Goal: Task Accomplishment & Management: Manage account settings

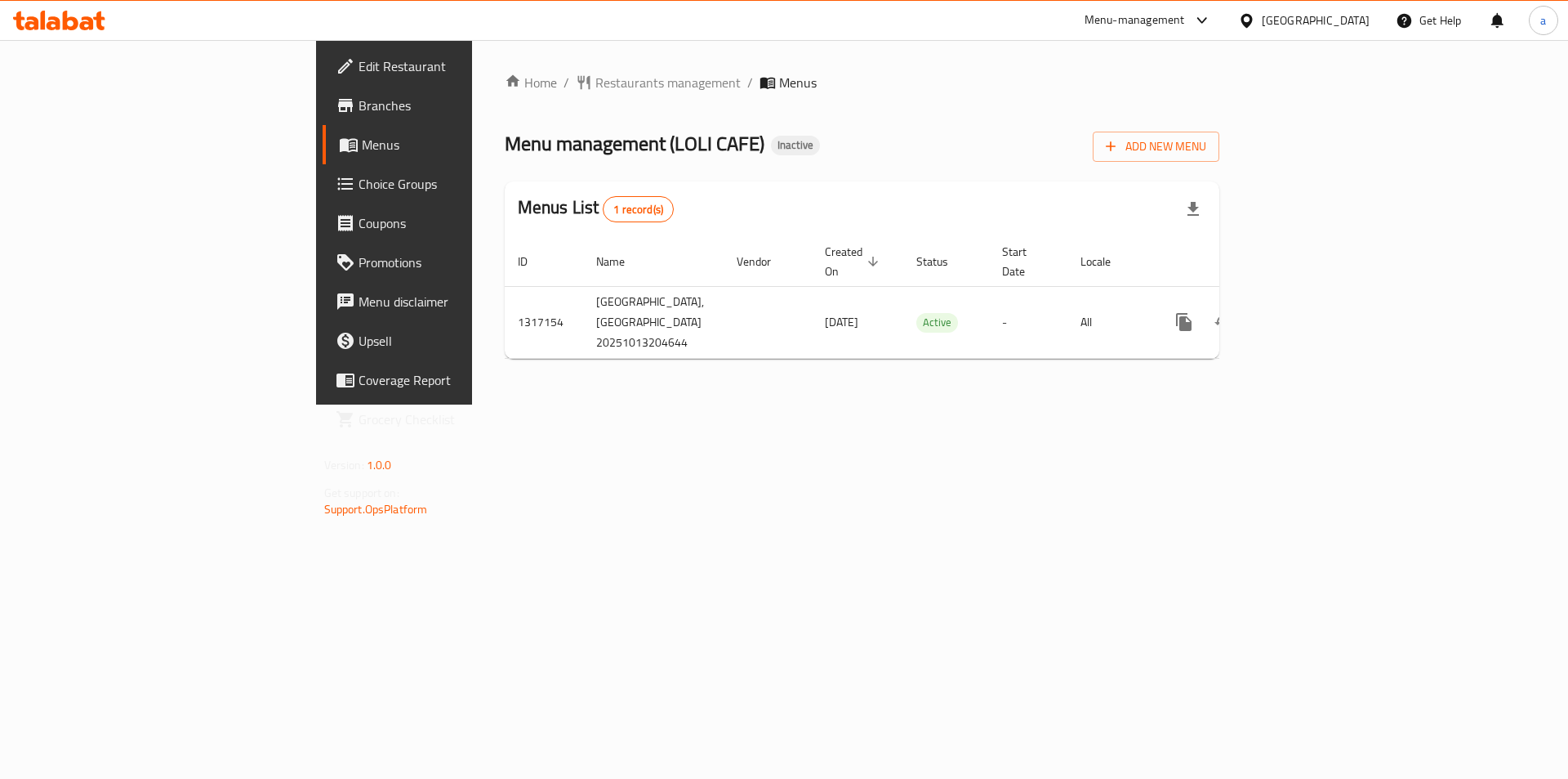
click at [472, 405] on div "Home / Restaurants management / Menus Menu management ( LOLI CAFE ) Inactive Ad…" at bounding box center [862, 222] width 781 height 364
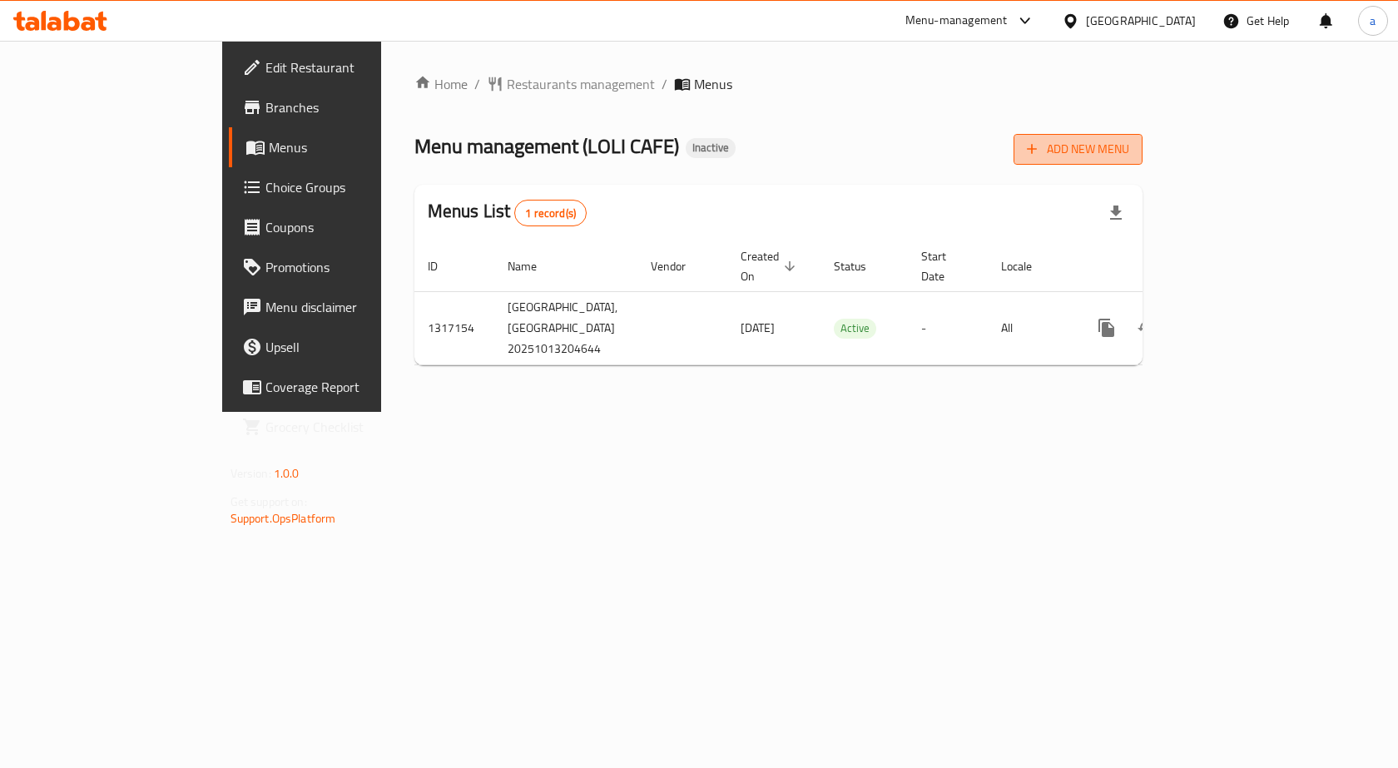
click at [1142, 160] on button "Add New Menu" at bounding box center [1077, 149] width 129 height 31
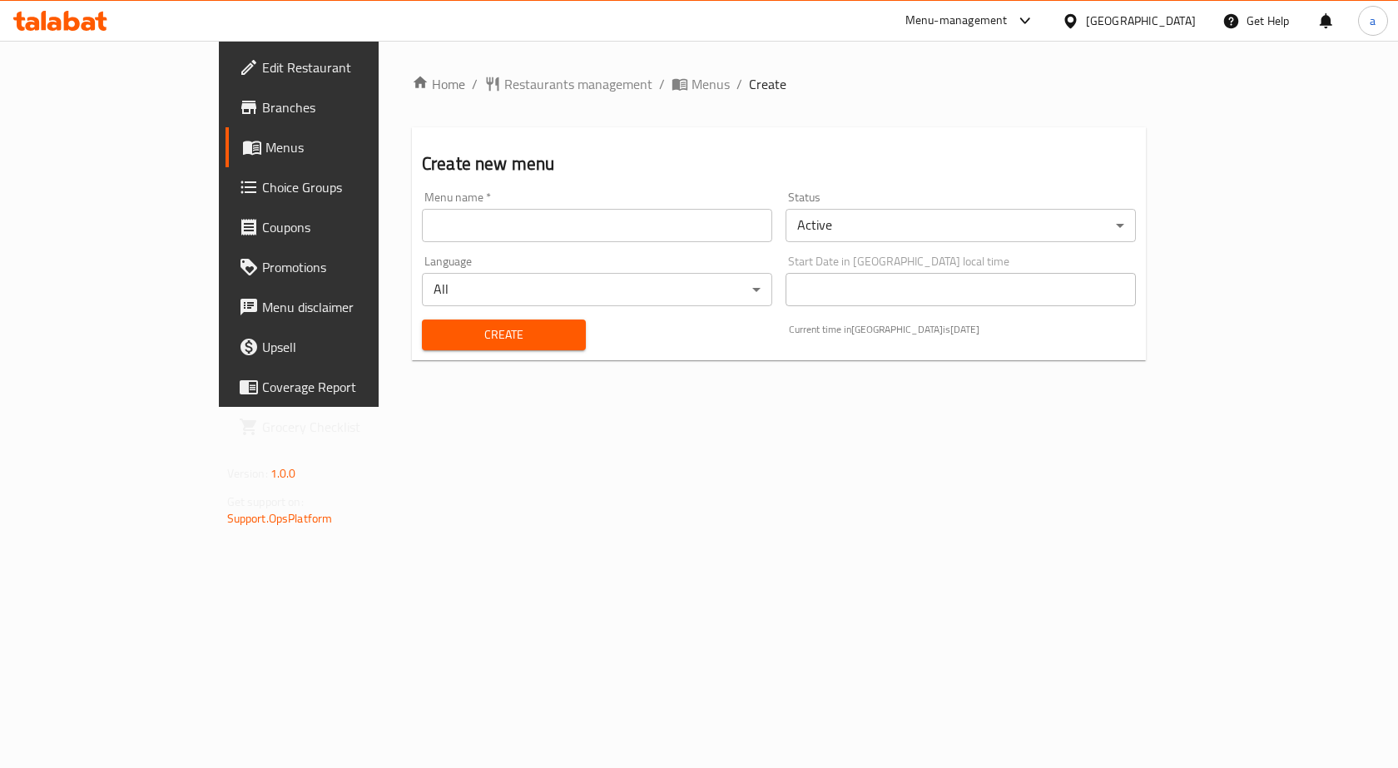
click at [633, 236] on input "text" at bounding box center [597, 225] width 350 height 33
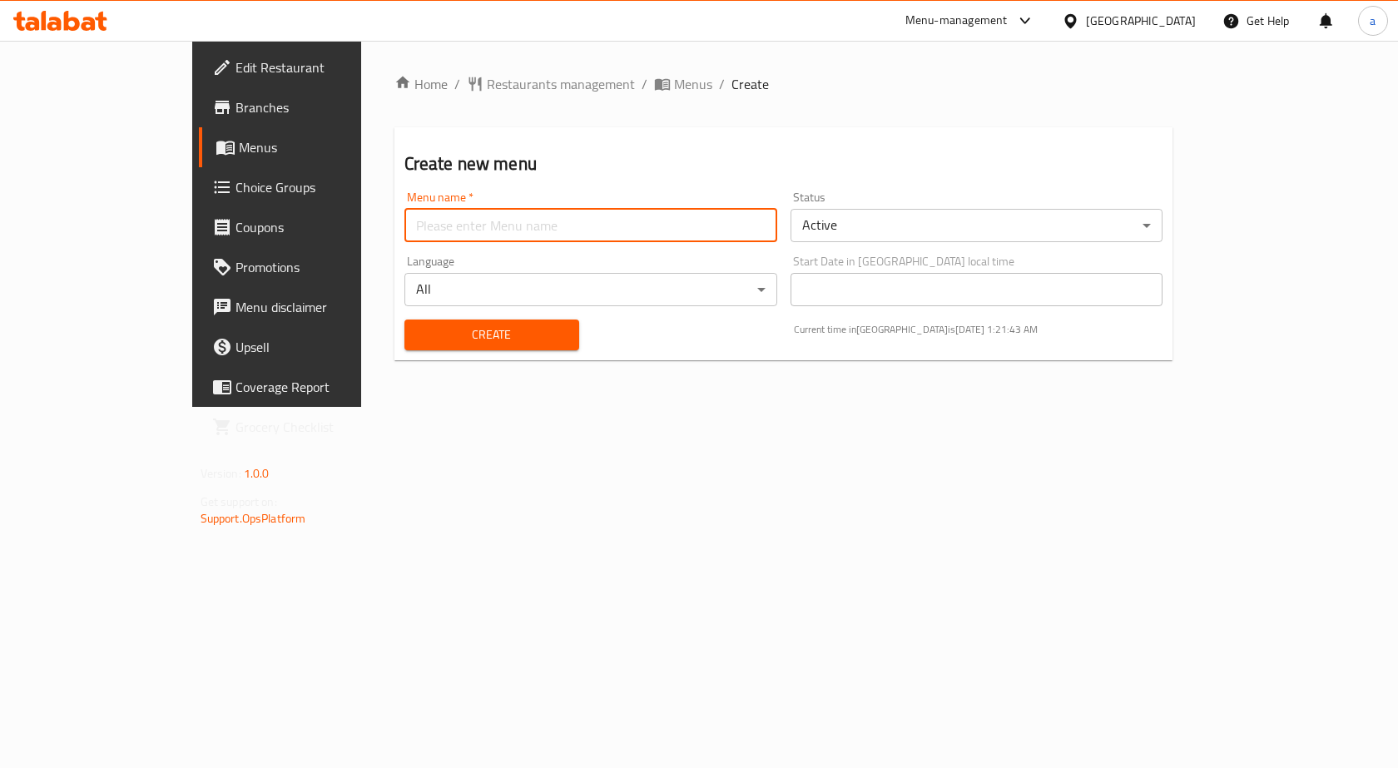
type input "1"
click at [507, 226] on input "4/10" at bounding box center [590, 225] width 373 height 33
type input "4"
type input "14/10"
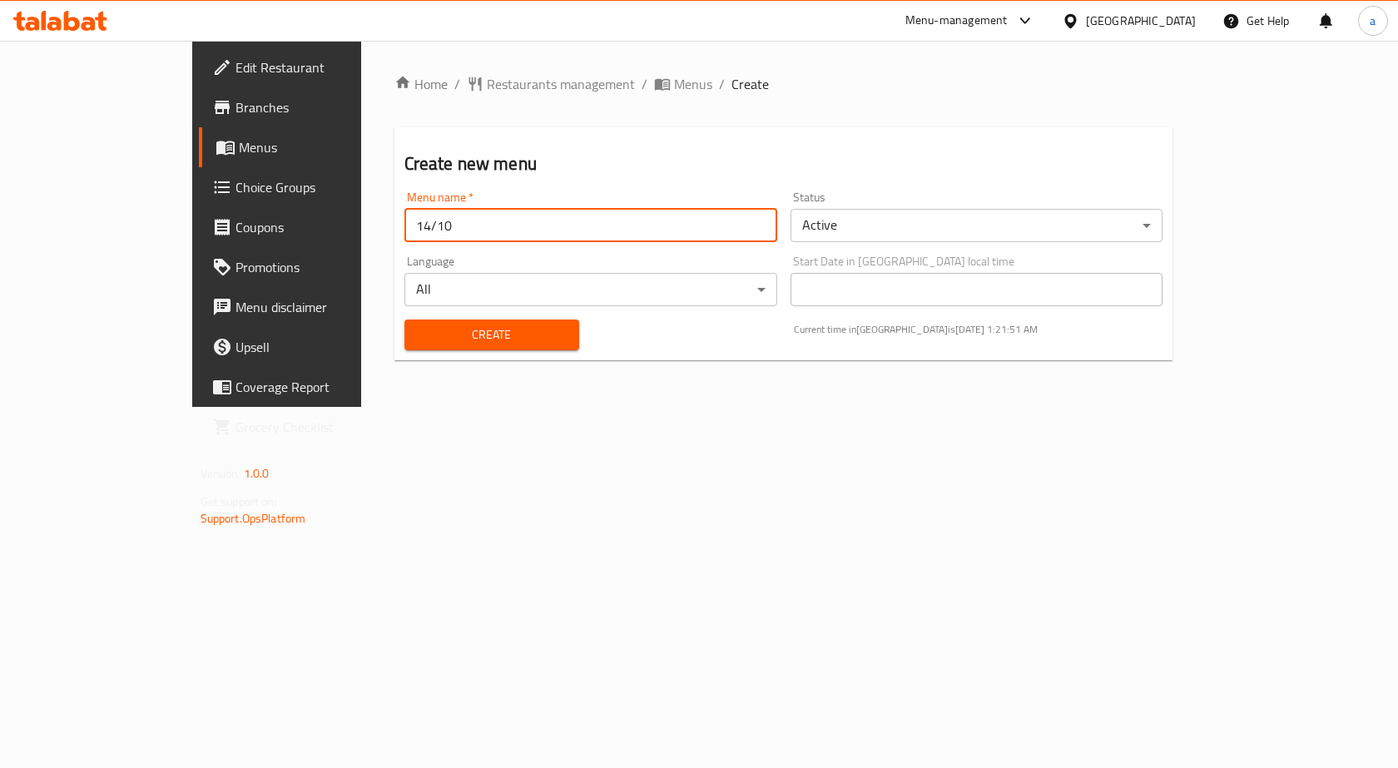
click at [488, 326] on span "Create" at bounding box center [492, 334] width 148 height 21
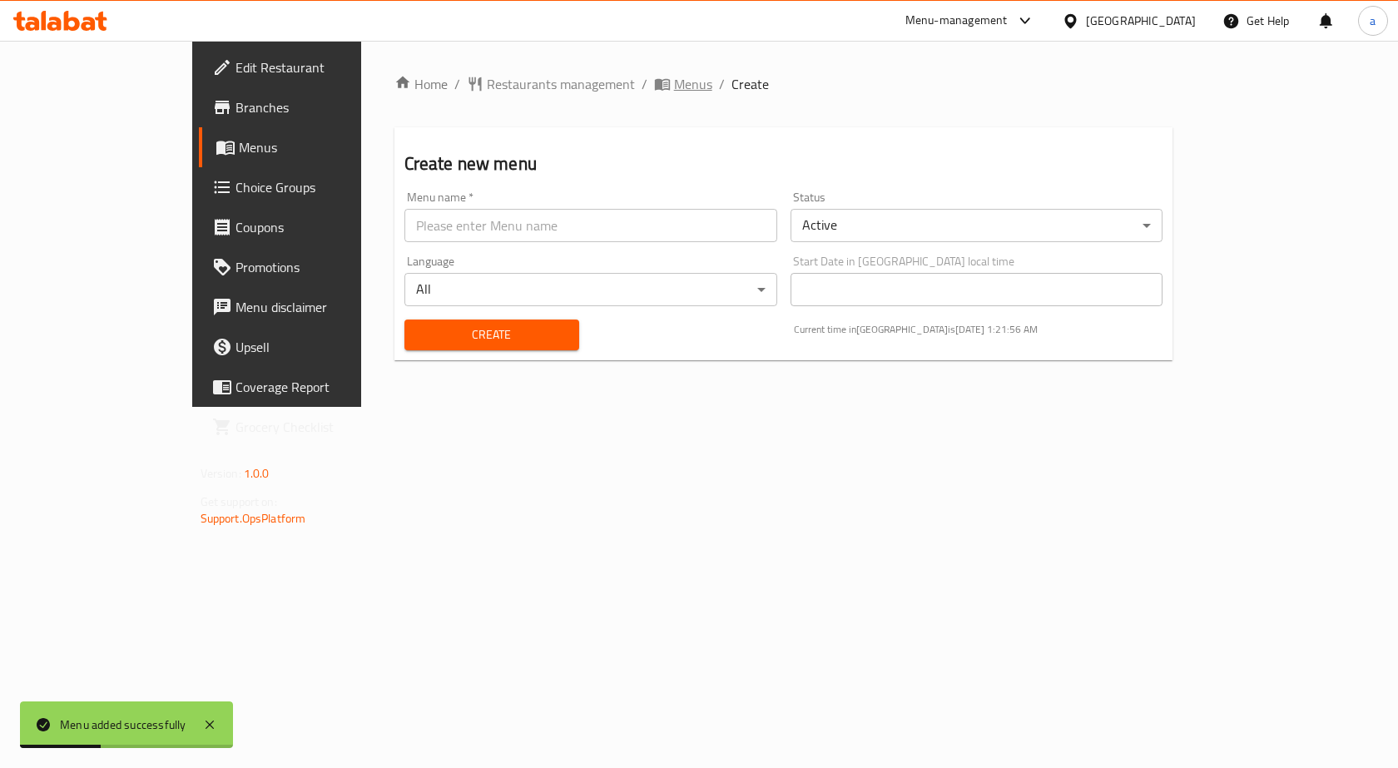
click at [674, 85] on span "Menus" at bounding box center [693, 84] width 38 height 20
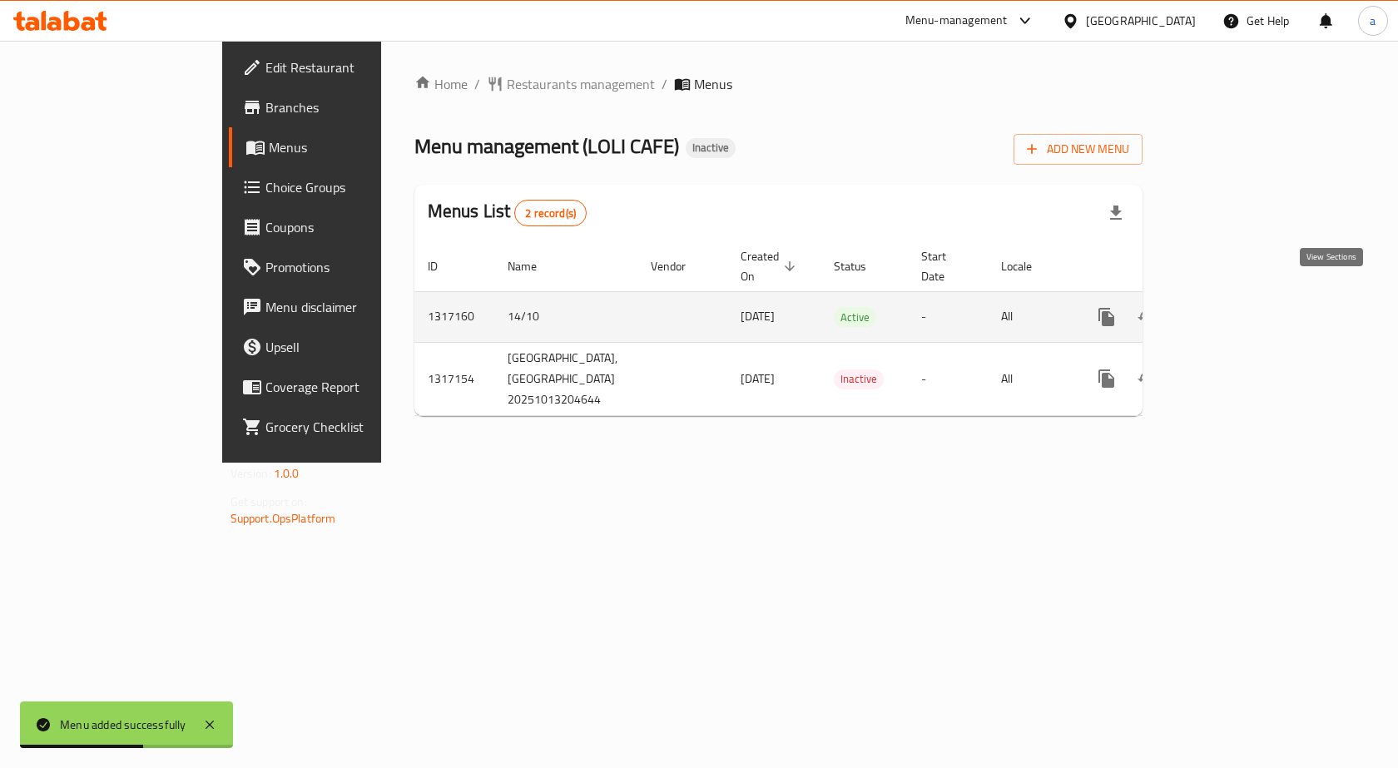
click at [1234, 309] on icon "enhanced table" at bounding box center [1226, 316] width 15 height 15
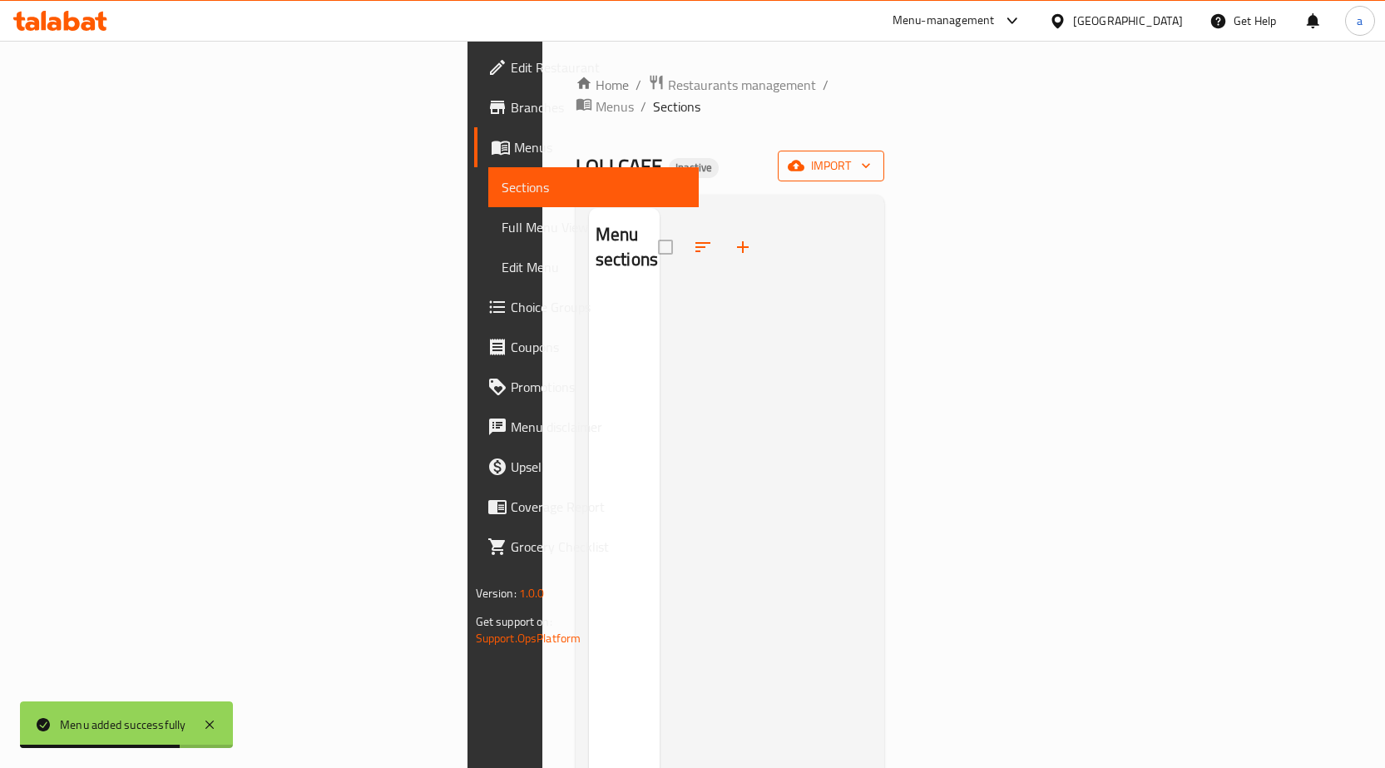
click at [871, 156] on span "import" at bounding box center [831, 166] width 80 height 21
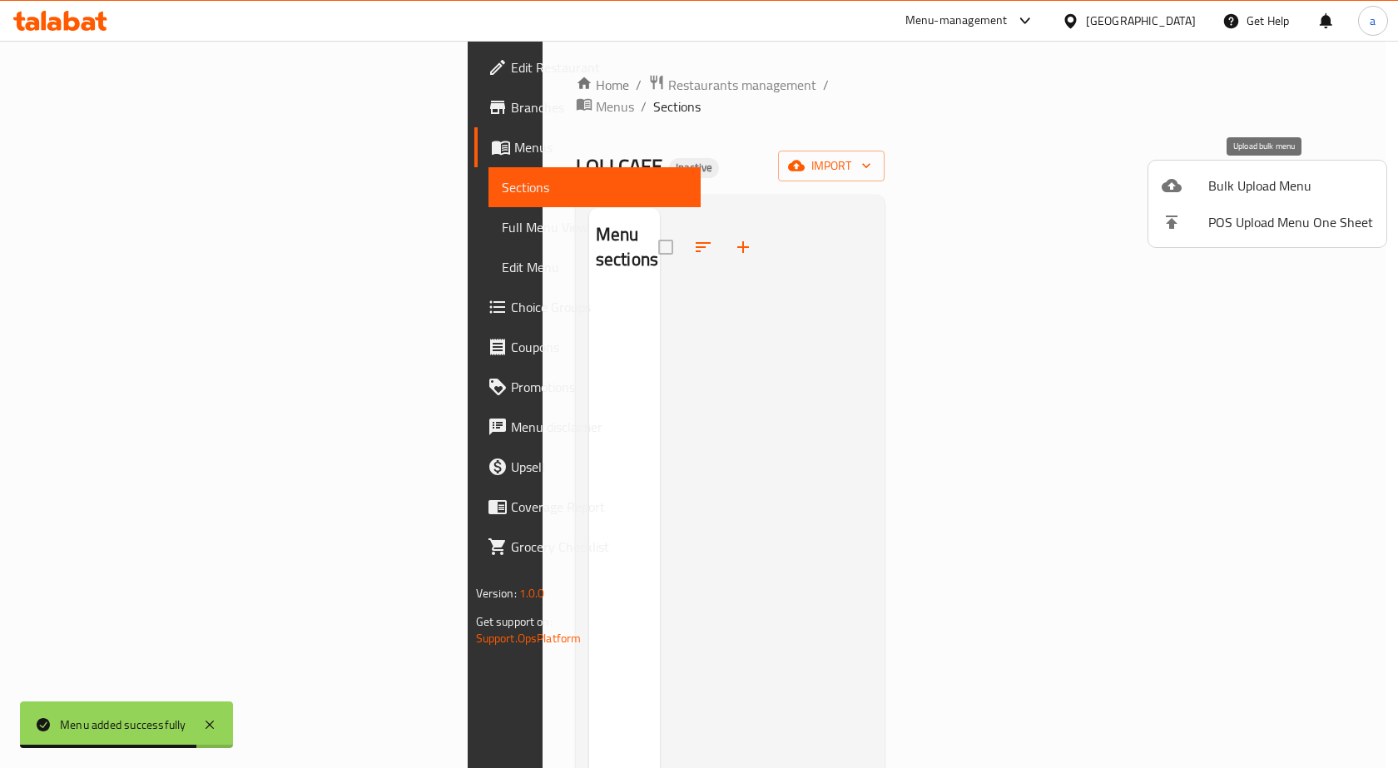
click at [1221, 193] on span "Bulk Upload Menu" at bounding box center [1290, 186] width 165 height 20
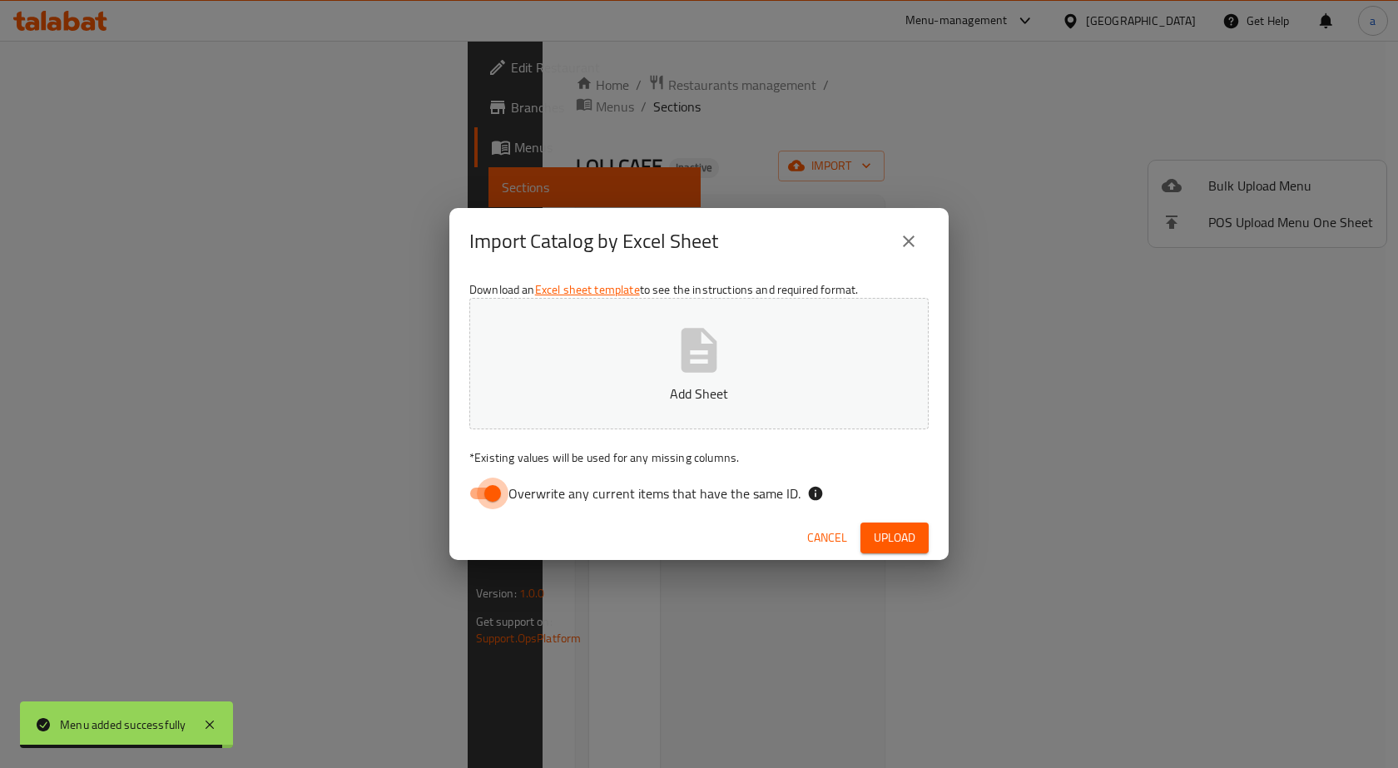
click at [493, 489] on input "Overwrite any current items that have the same ID." at bounding box center [492, 494] width 95 height 32
checkbox input "false"
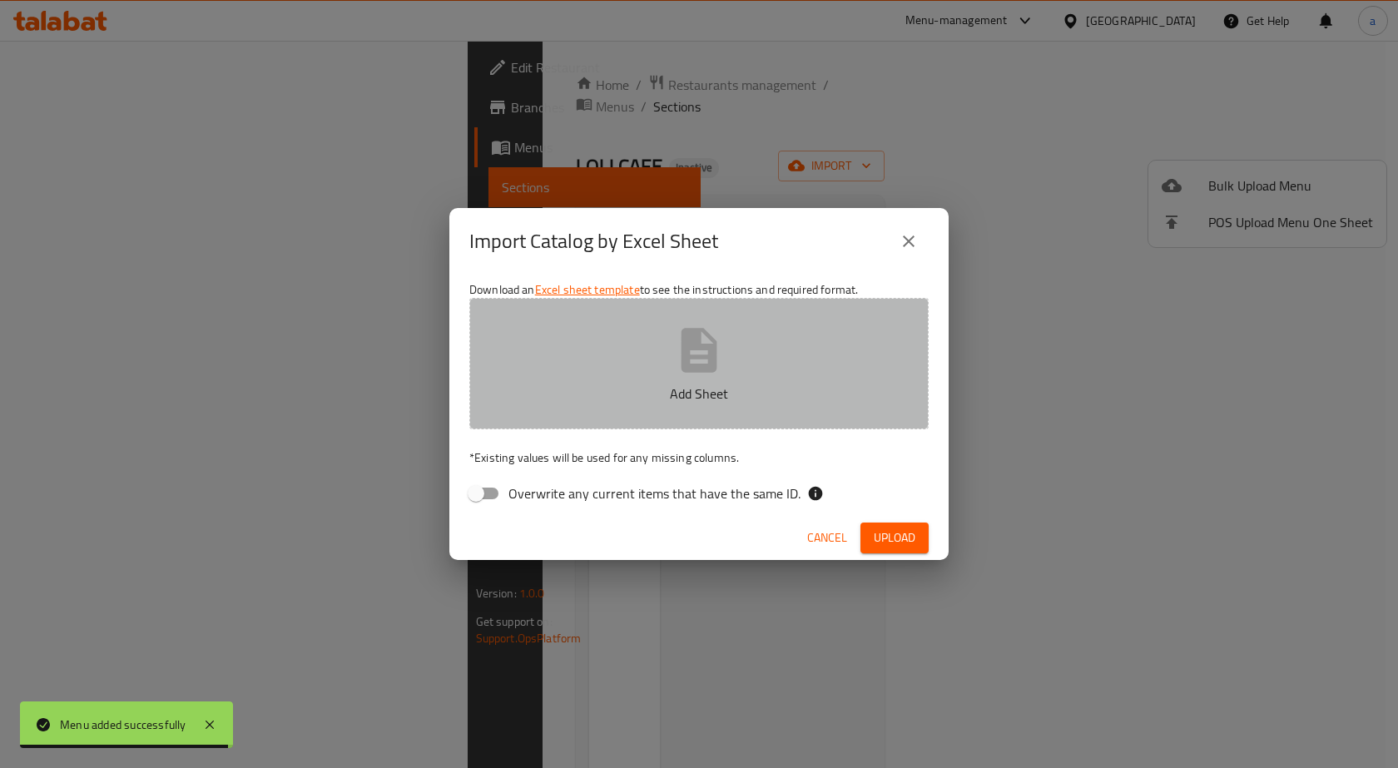
click at [656, 378] on button "Add Sheet" at bounding box center [698, 363] width 459 height 131
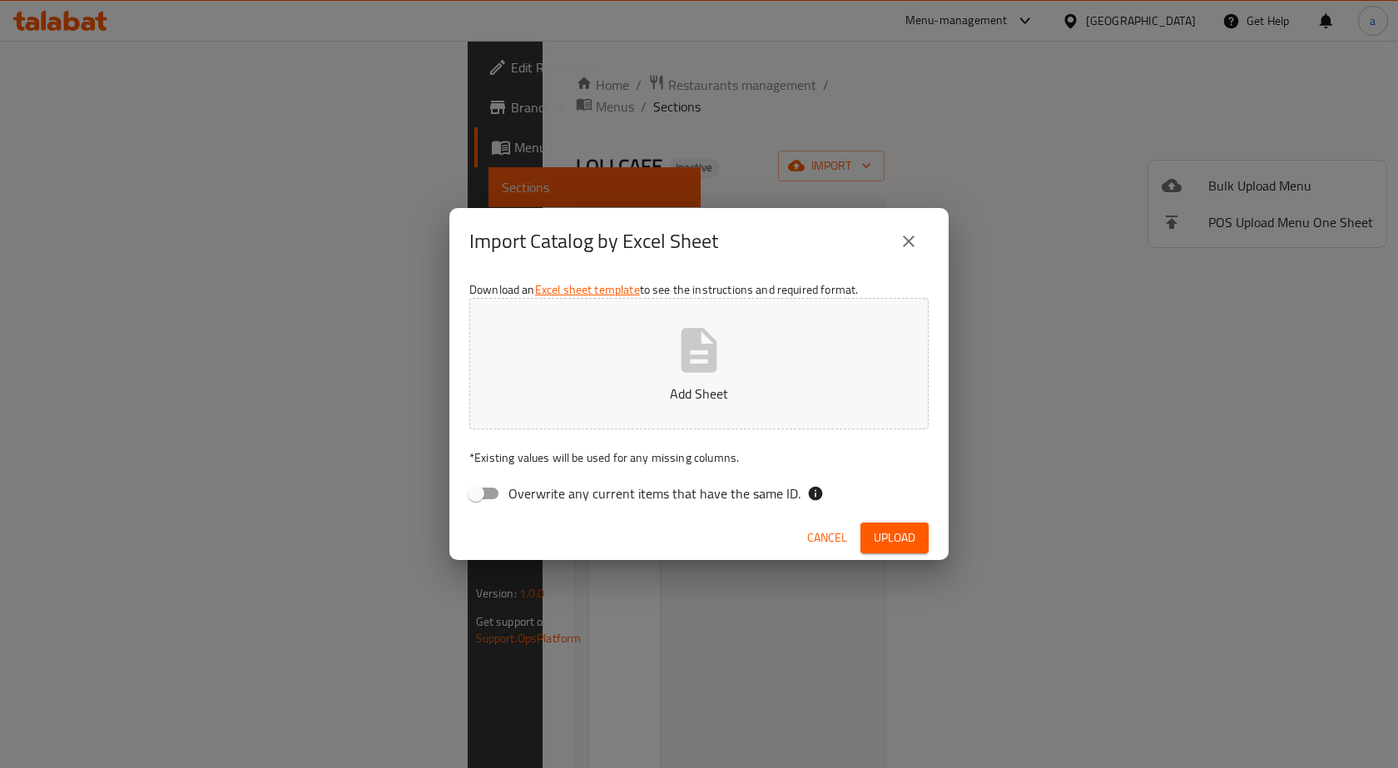
click at [655, 343] on button "Add Sheet" at bounding box center [698, 363] width 459 height 131
click at [878, 528] on span "Upload" at bounding box center [895, 537] width 42 height 21
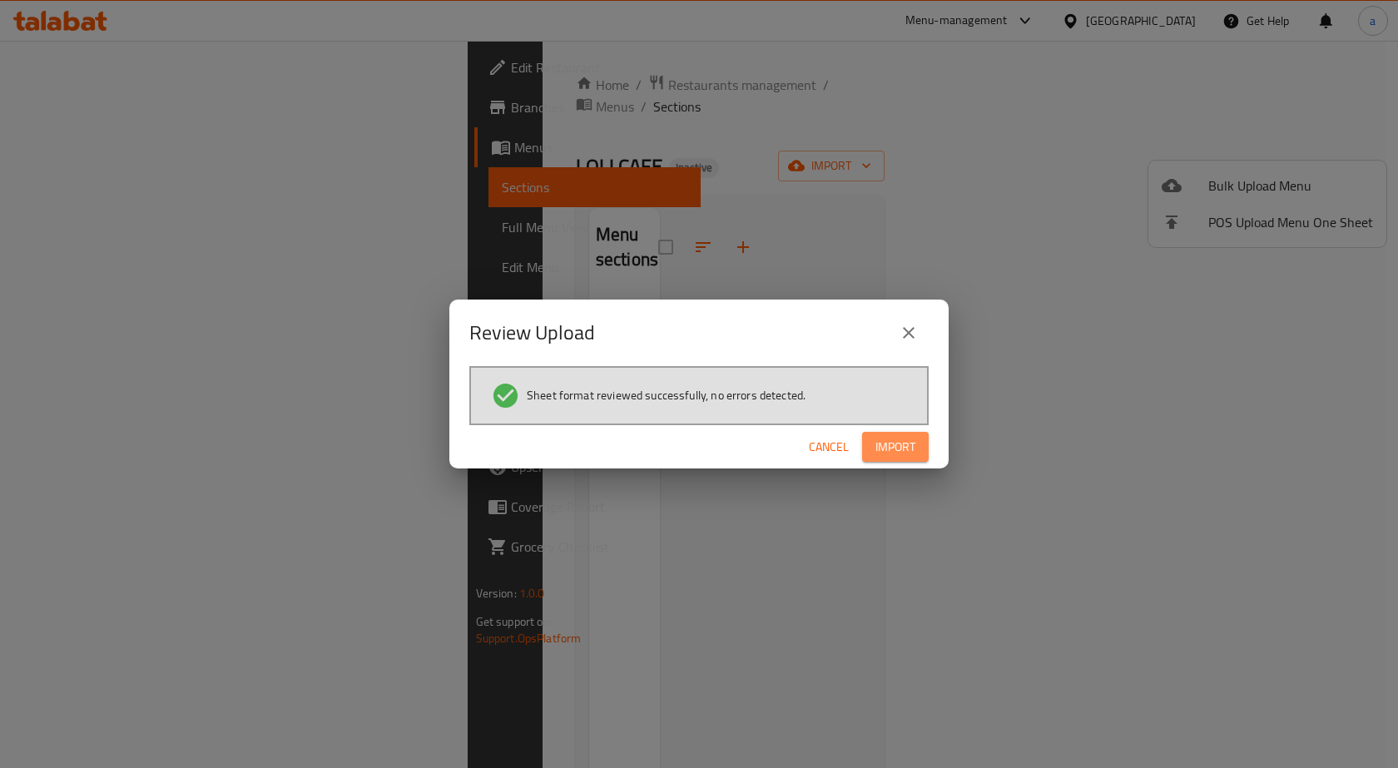
click at [881, 453] on span "Import" at bounding box center [895, 447] width 40 height 21
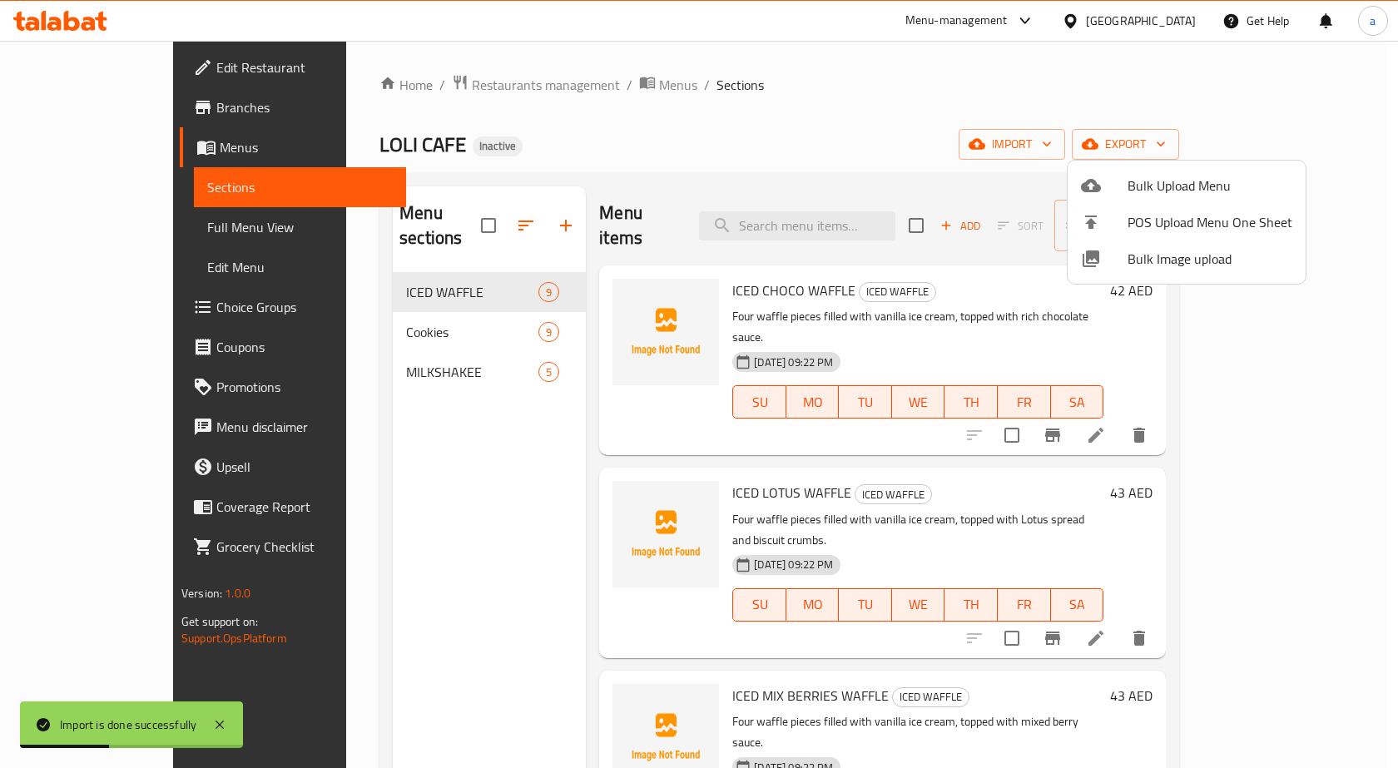
click at [755, 97] on div at bounding box center [699, 384] width 1398 height 768
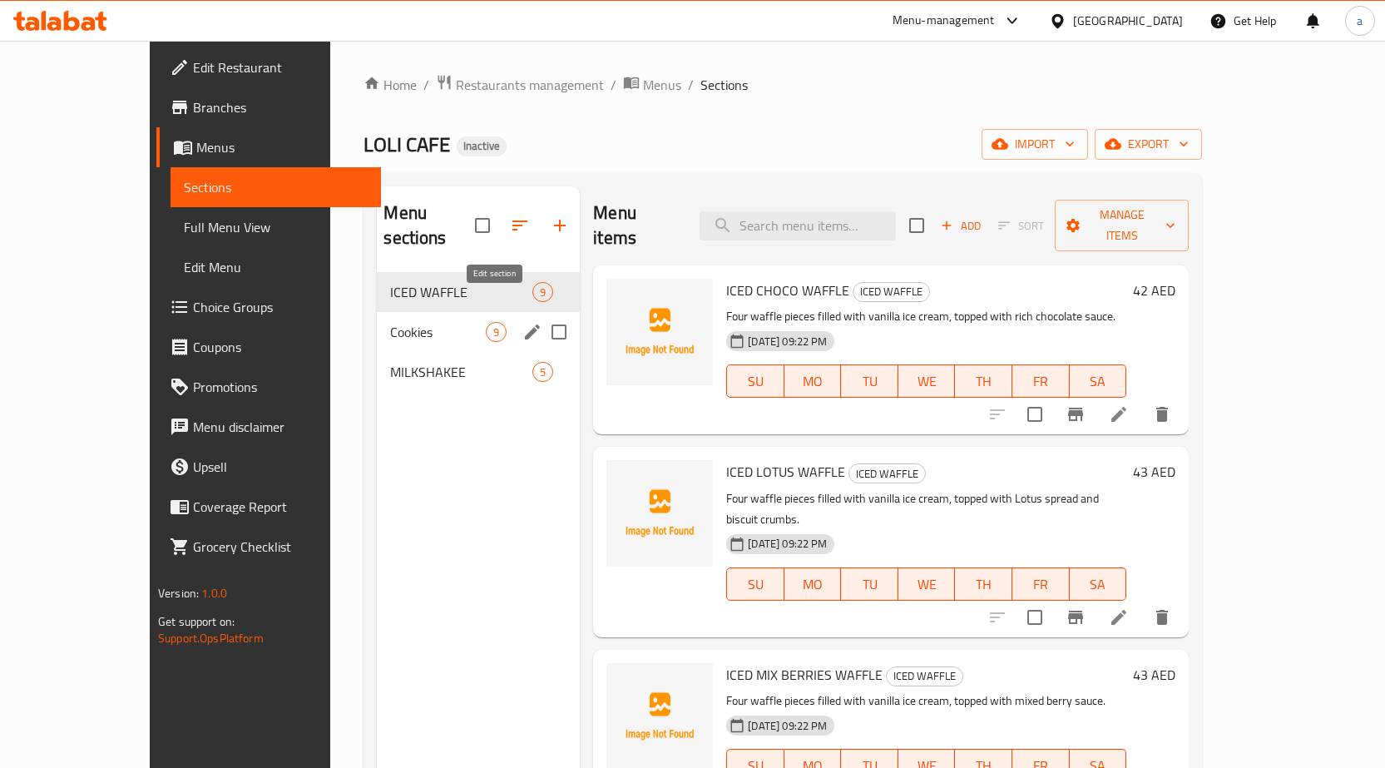
click at [522, 322] on icon "edit" at bounding box center [532, 332] width 20 height 20
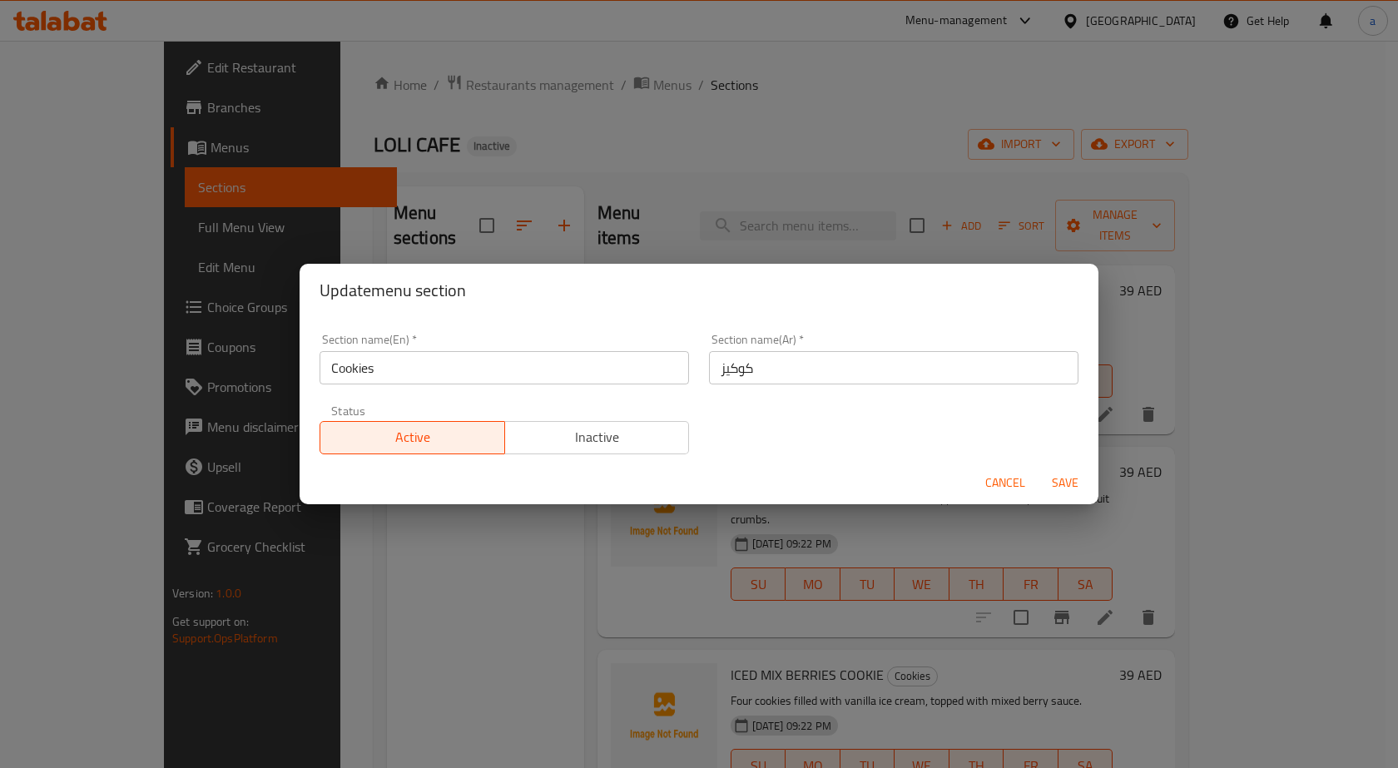
click at [498, 230] on div "Update menu section Section name(En)   * Cookies Section name(En) * Section nam…" at bounding box center [699, 384] width 1398 height 768
click at [993, 482] on span "Cancel" at bounding box center [1005, 483] width 40 height 21
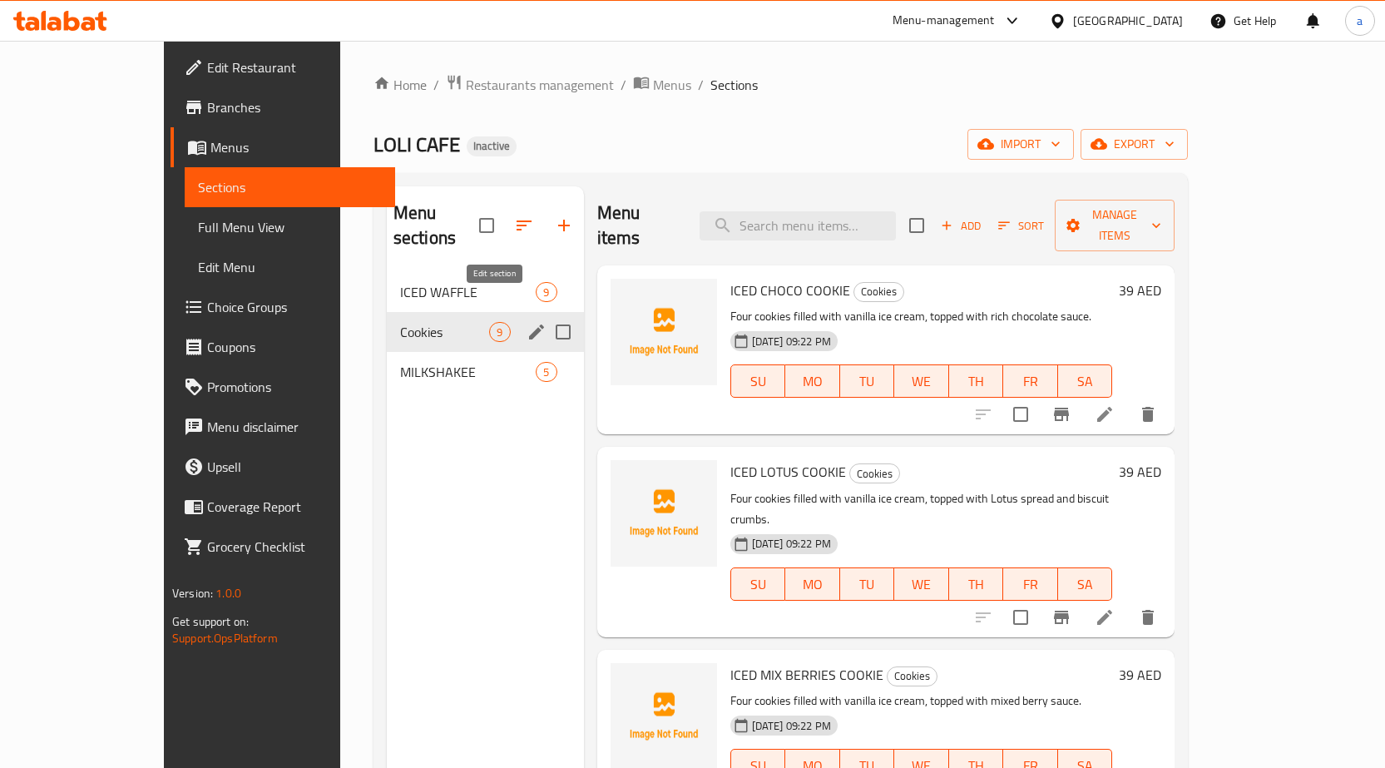
click at [529, 324] on icon "edit" at bounding box center [536, 331] width 15 height 15
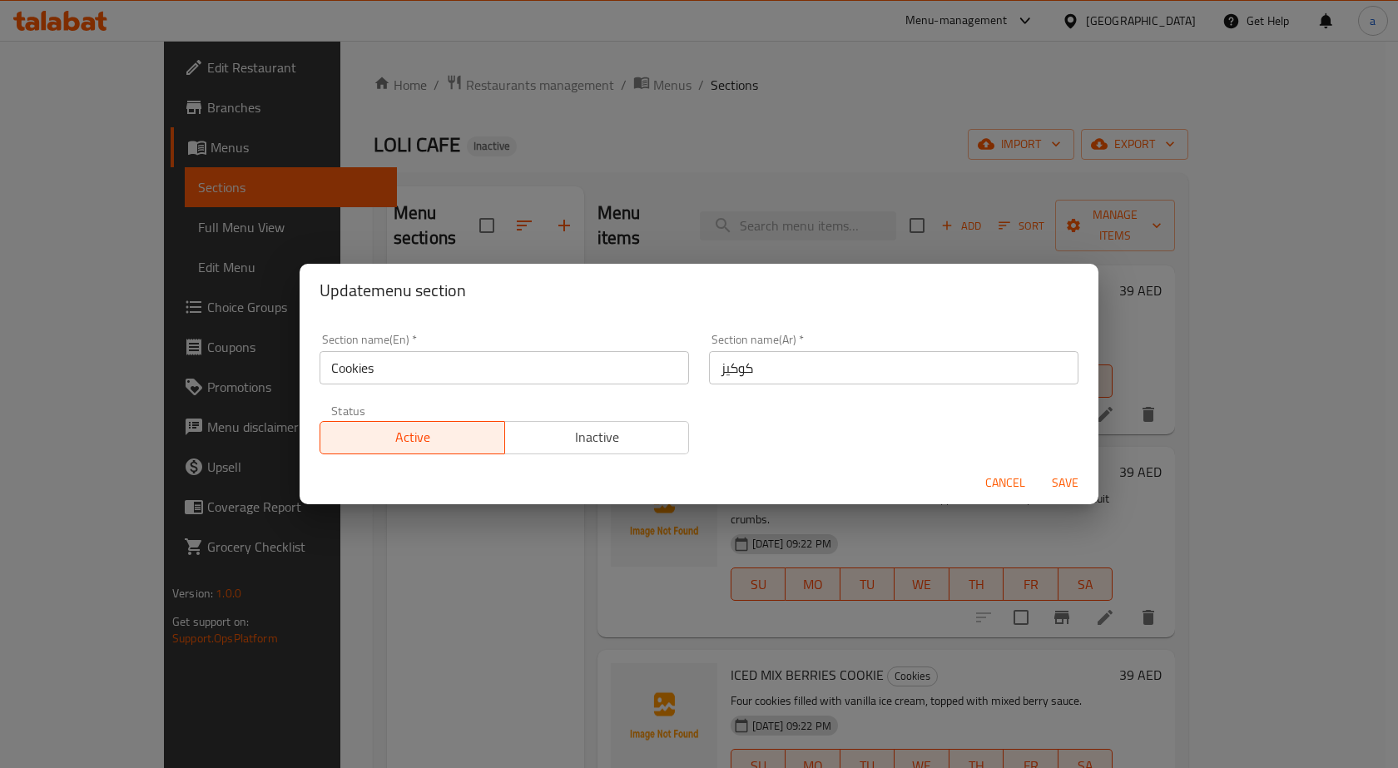
click at [395, 366] on input "Cookies" at bounding box center [503, 367] width 369 height 33
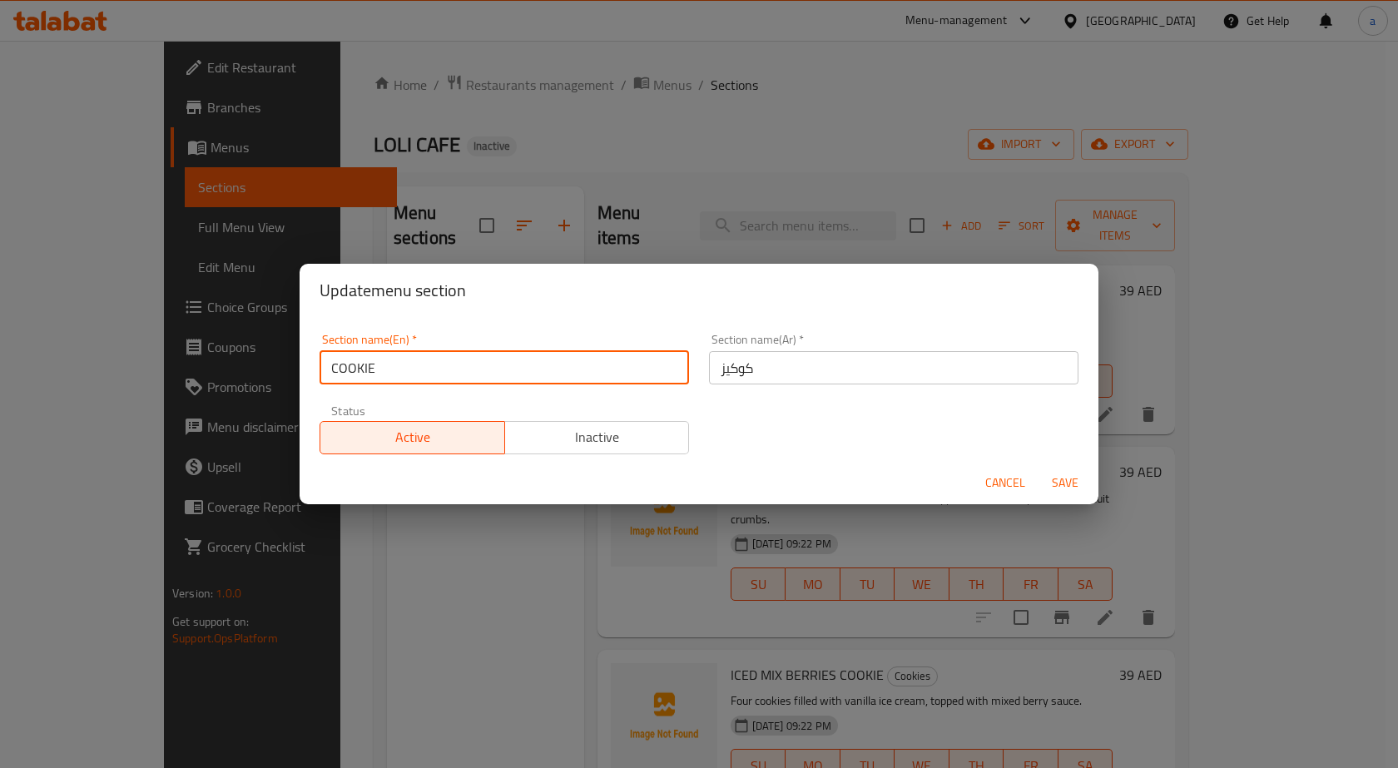
type input "COOKIES"
click at [364, 368] on input "COOKIES" at bounding box center [503, 367] width 369 height 33
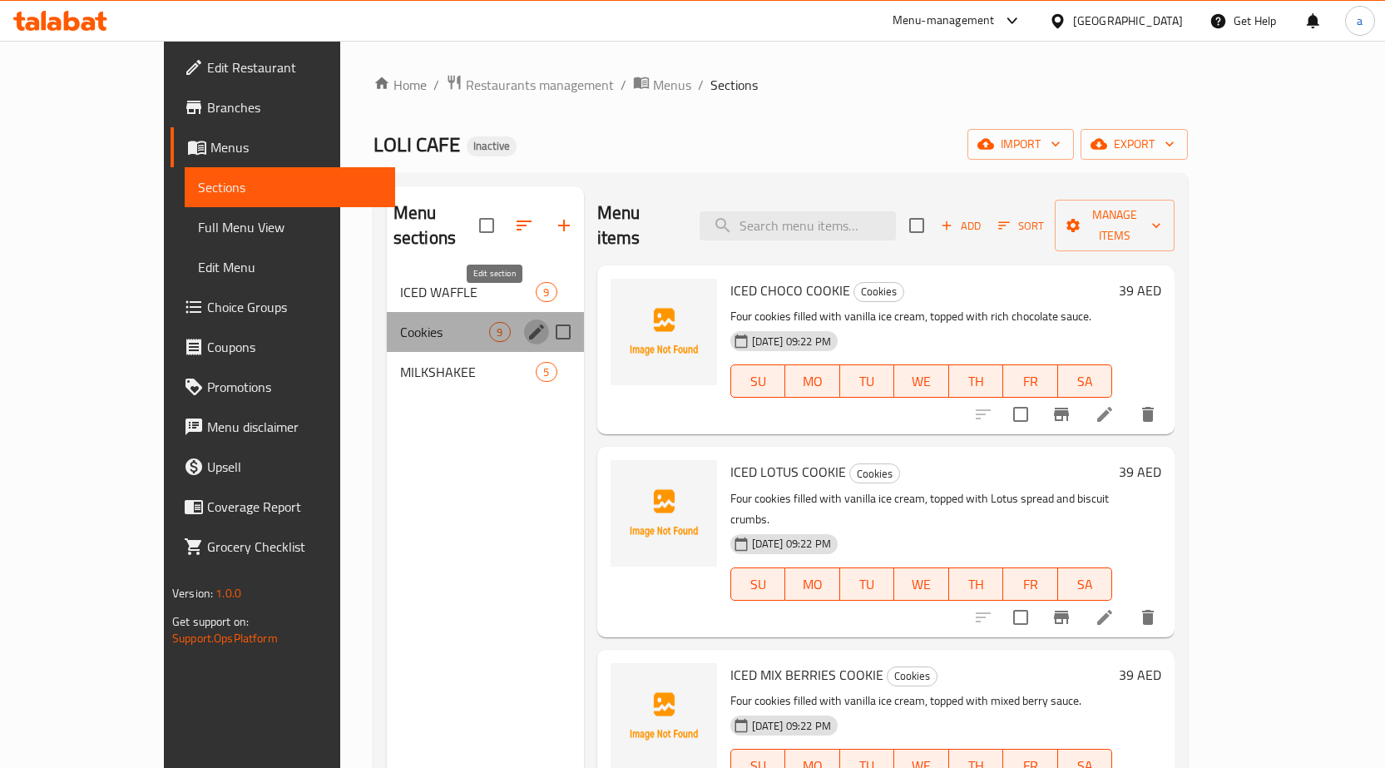
click at [527, 322] on icon "edit" at bounding box center [537, 332] width 20 height 20
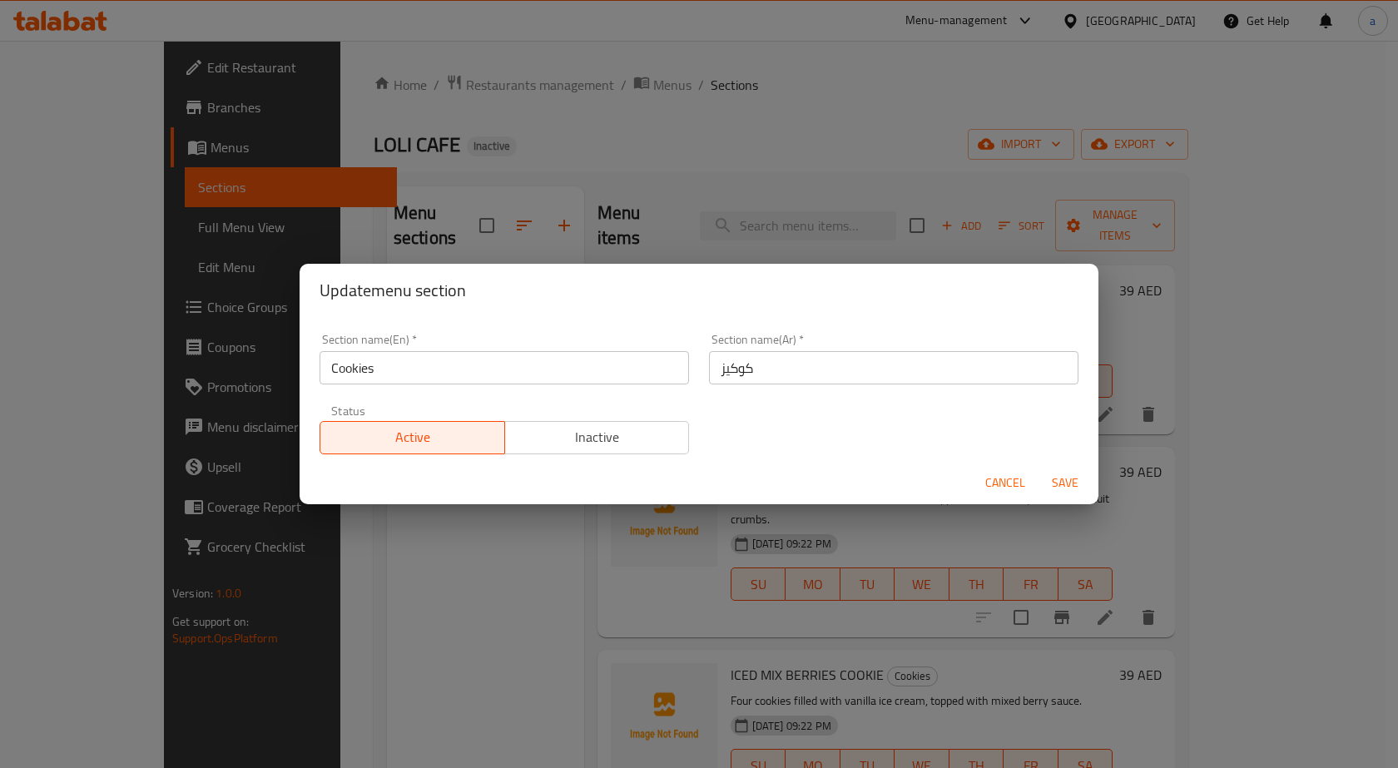
click at [374, 378] on input "Cookies" at bounding box center [503, 367] width 369 height 33
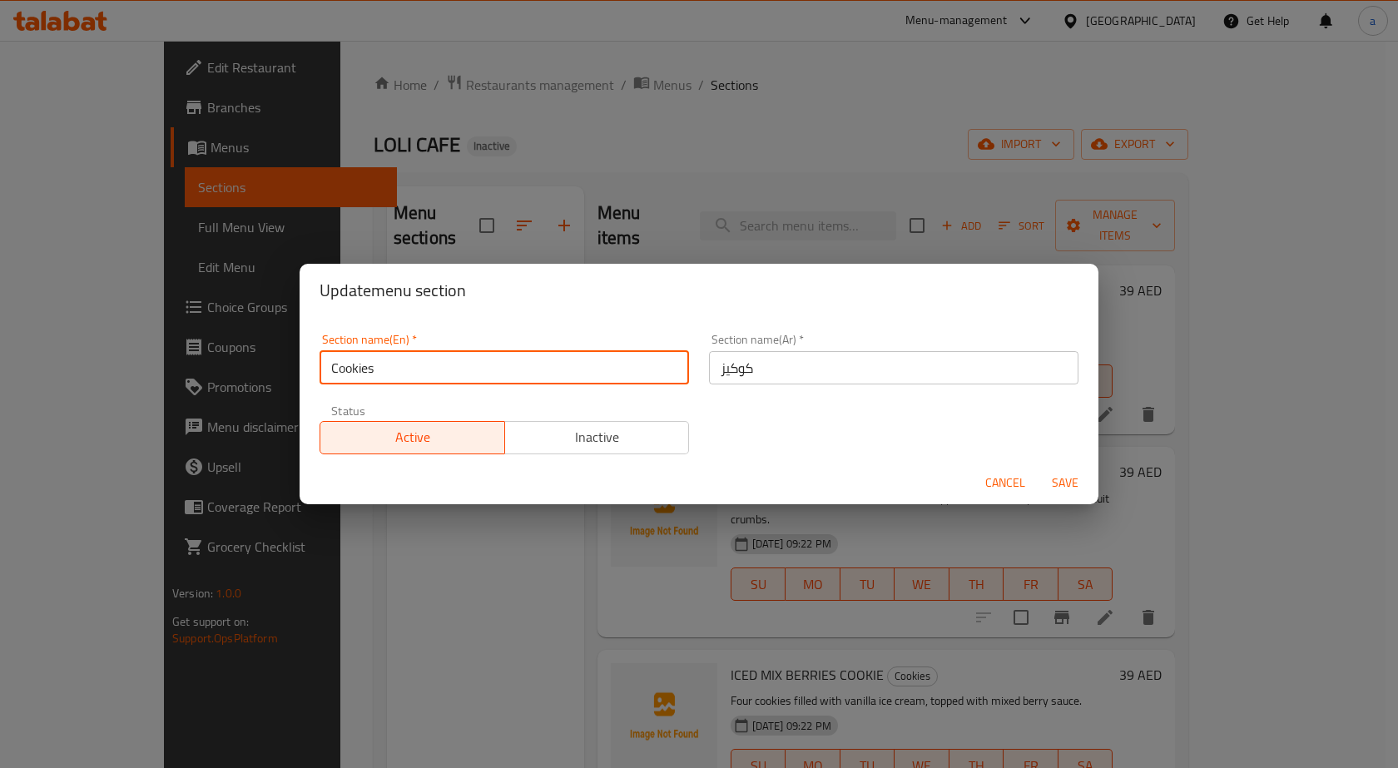
click at [374, 378] on input "Cookies" at bounding box center [503, 367] width 369 height 33
paste input "OOKIES"
type input "COOKIES"
click at [1038, 468] on button "Save" at bounding box center [1064, 483] width 53 height 31
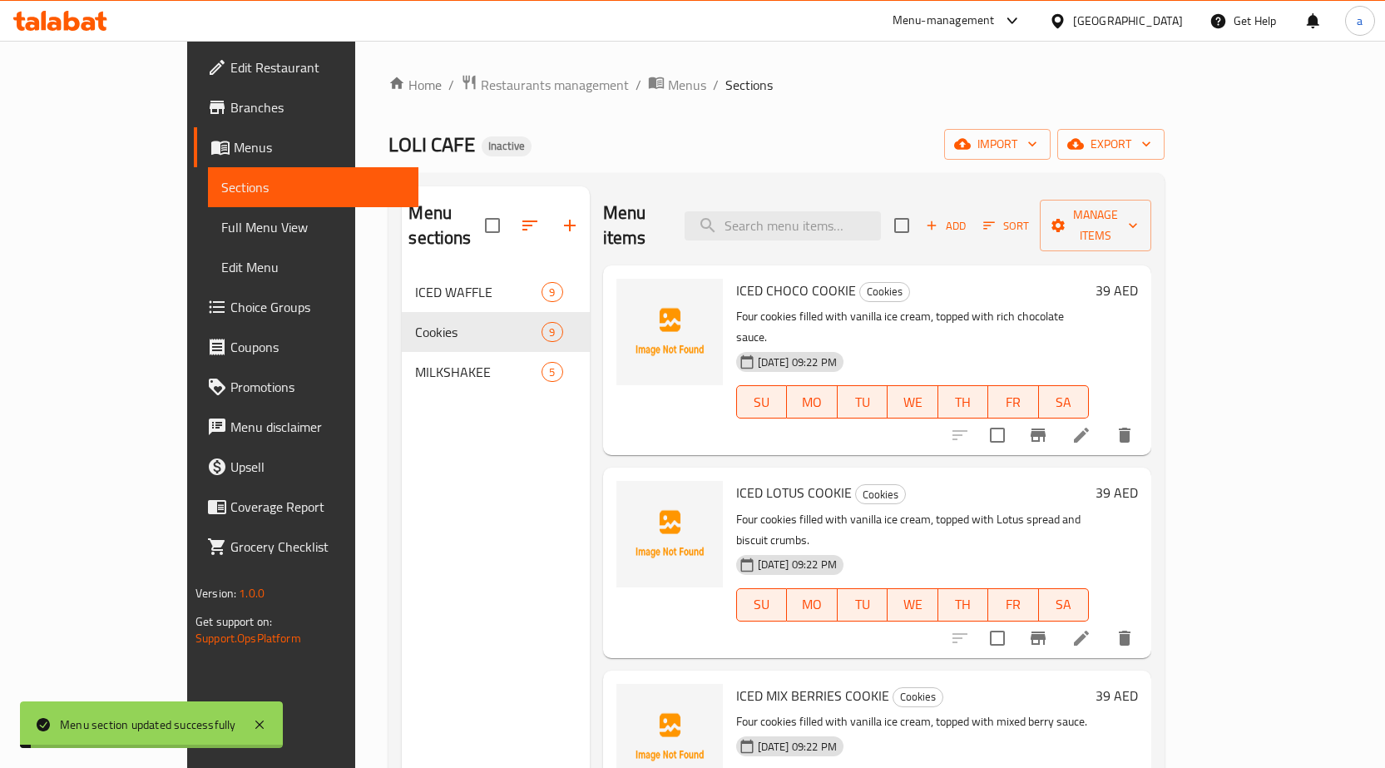
click at [402, 472] on div "Menu sections ICED WAFFLE 9 Cookies 9 MILKSHAKEE 5" at bounding box center [495, 570] width 187 height 768
click at [221, 276] on span "Edit Menu" at bounding box center [313, 267] width 184 height 20
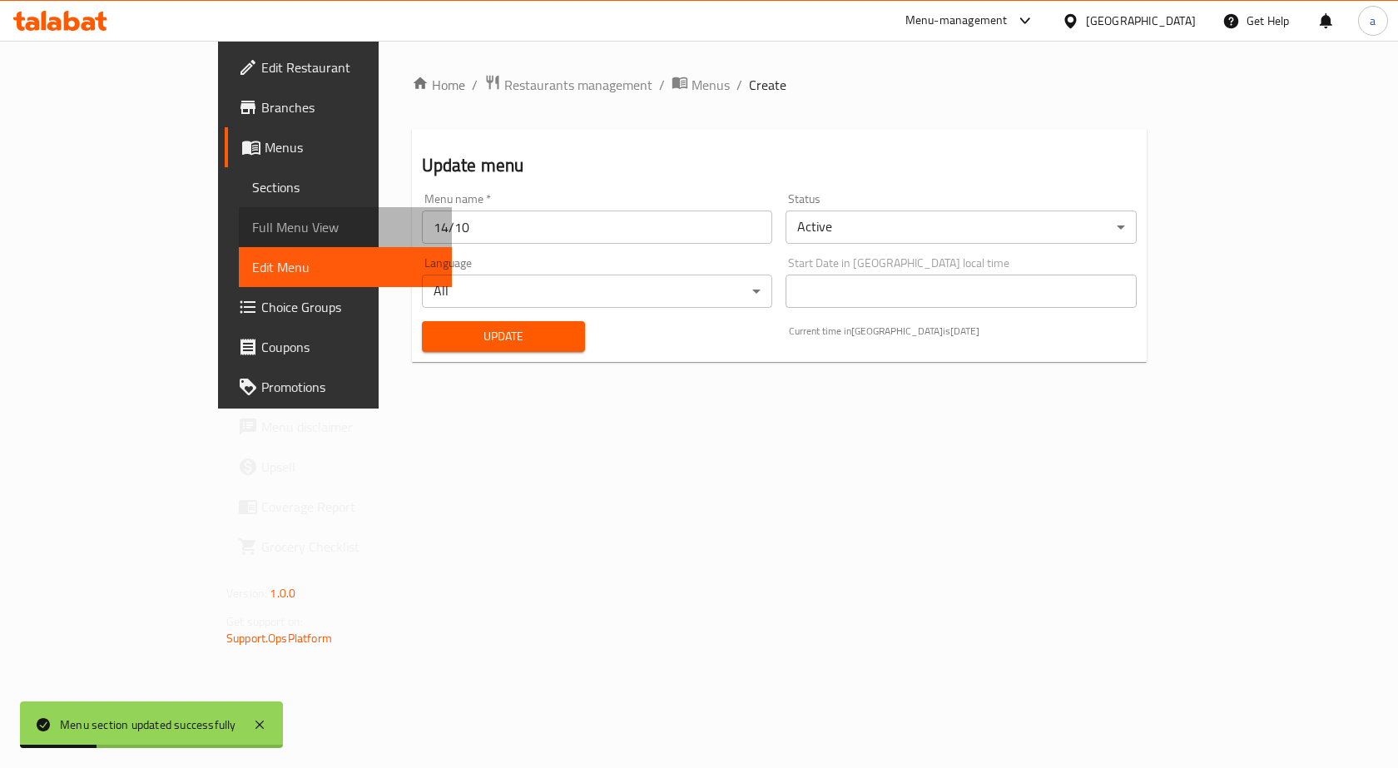
click at [252, 230] on span "Full Menu View" at bounding box center [345, 227] width 186 height 20
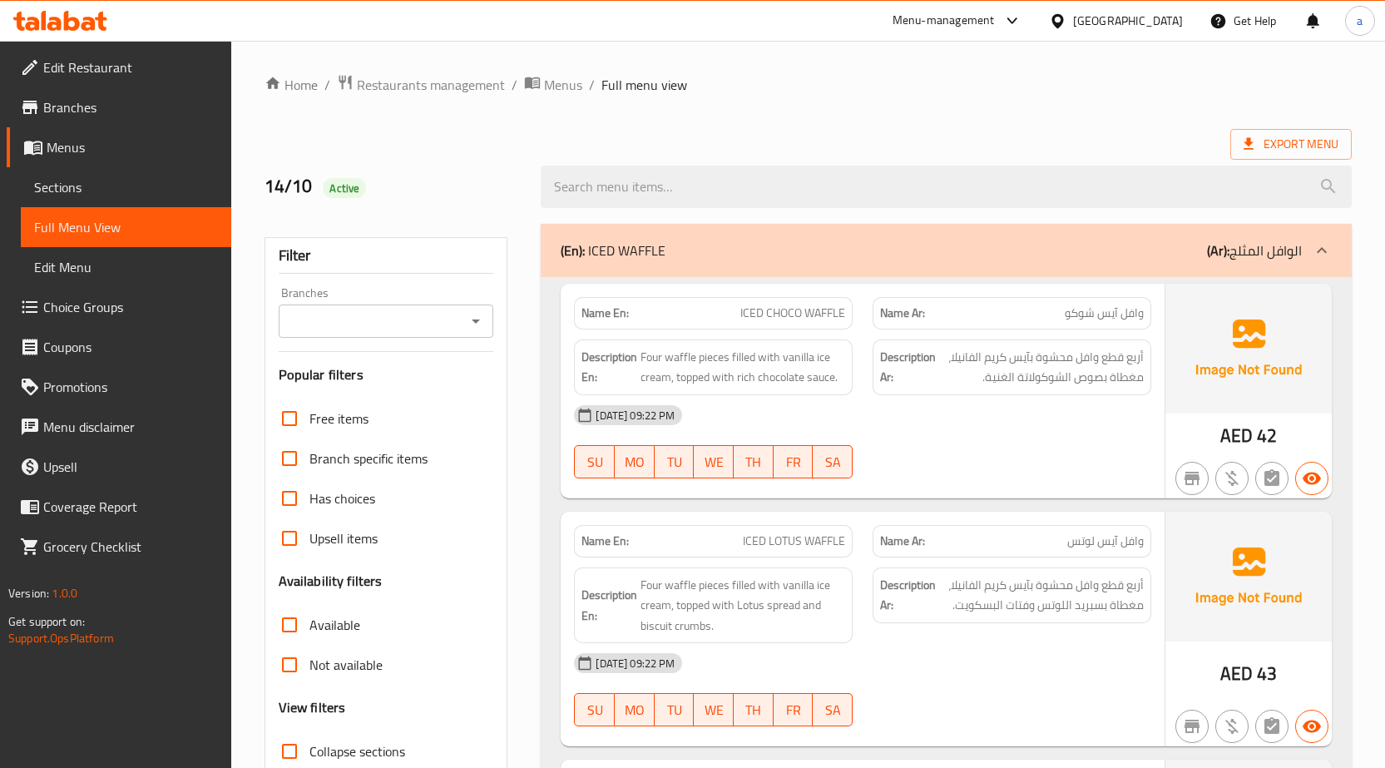
click at [1030, 441] on div "13-10-2025 09:22 PM SU MO TU WE TH FR SA" at bounding box center [862, 441] width 597 height 93
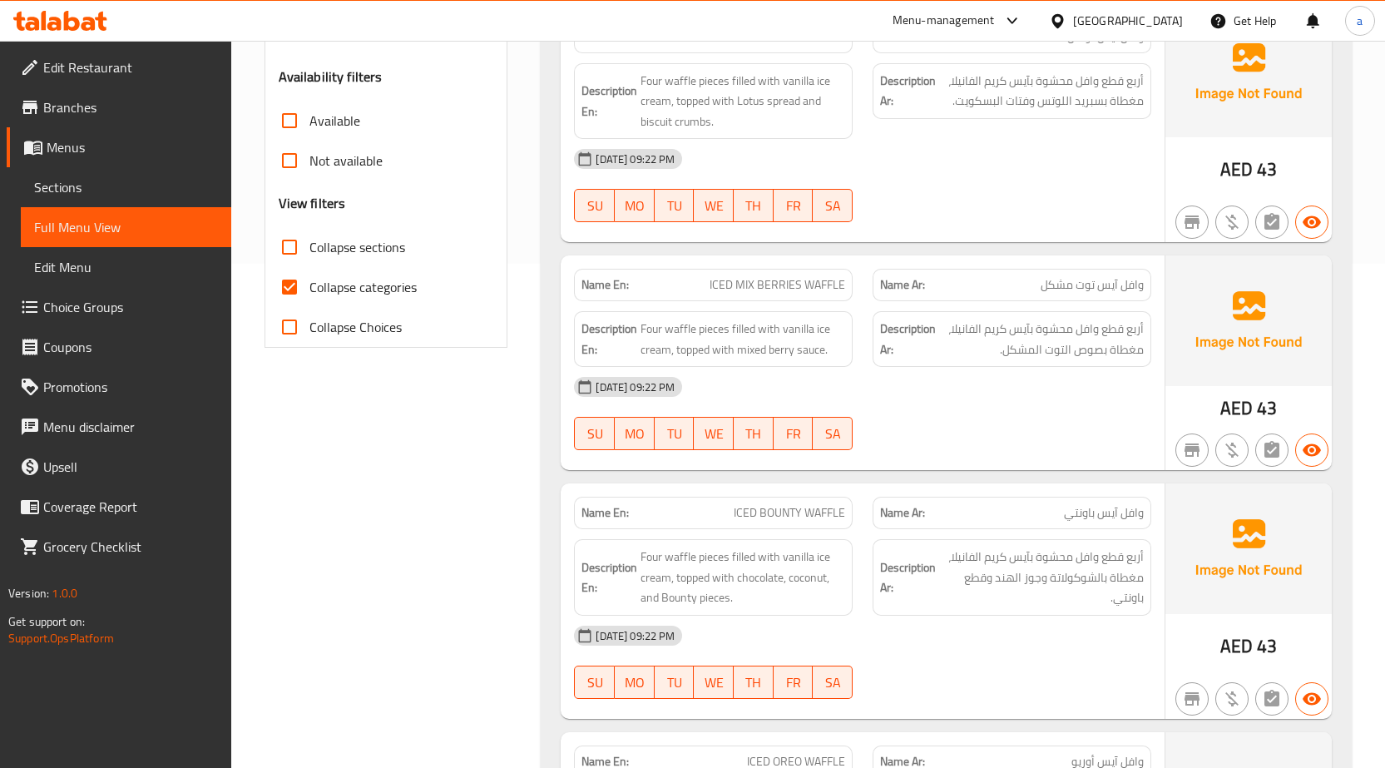
scroll to position [666, 0]
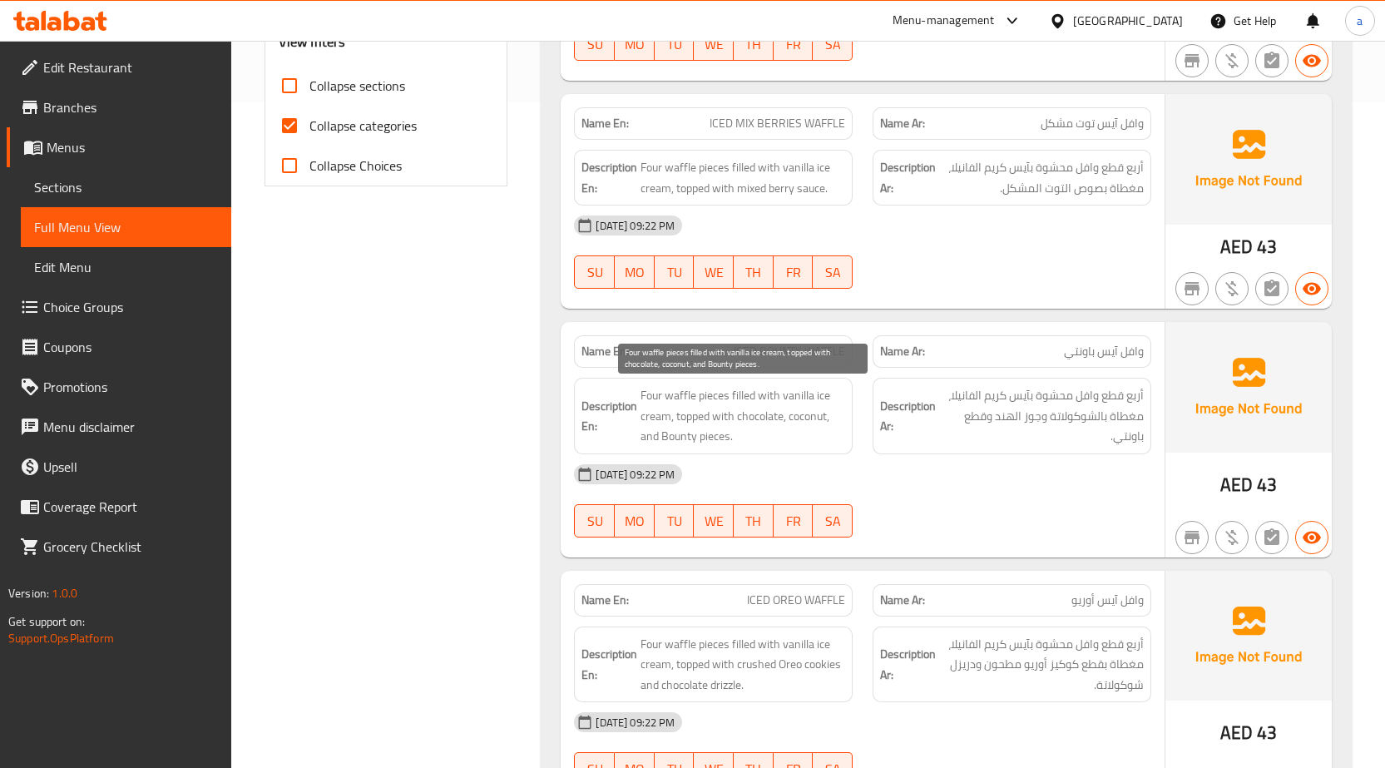
click at [795, 416] on span "Four waffle pieces filled with vanilla ice cream, topped with chocolate, coconu…" at bounding box center [743, 416] width 205 height 62
click at [295, 129] on input "Collapse categories" at bounding box center [290, 126] width 40 height 40
checkbox input "false"
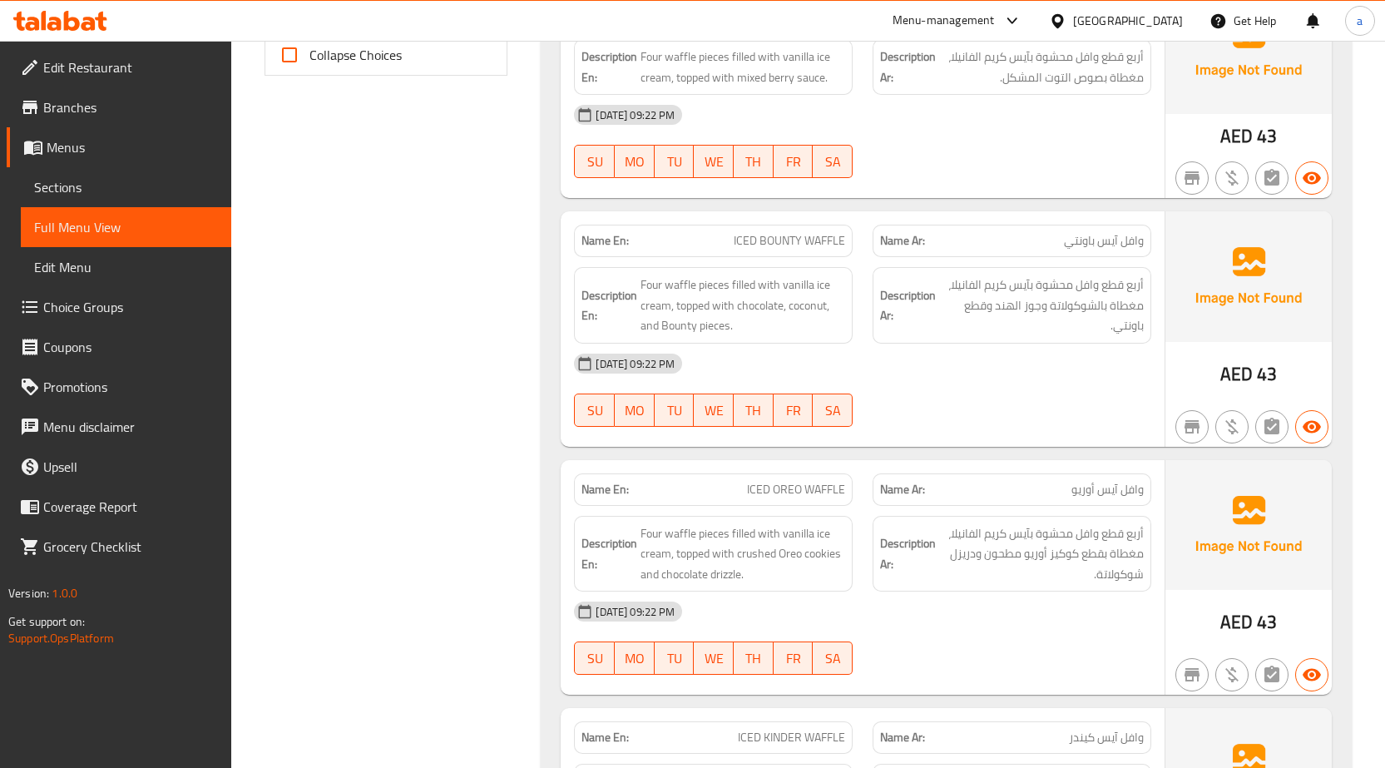
scroll to position [749, 0]
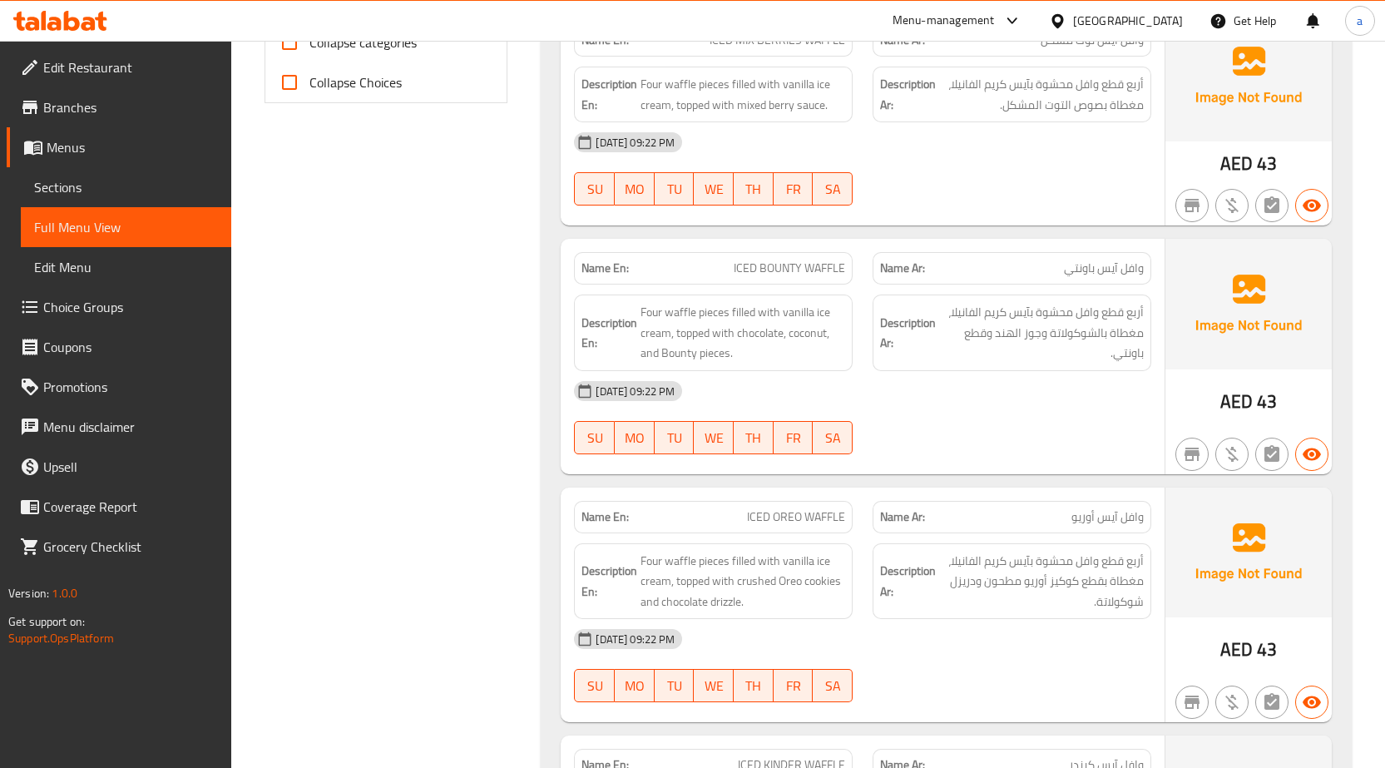
drag, startPoint x: 273, startPoint y: 382, endPoint x: 269, endPoint y: 354, distance: 27.8
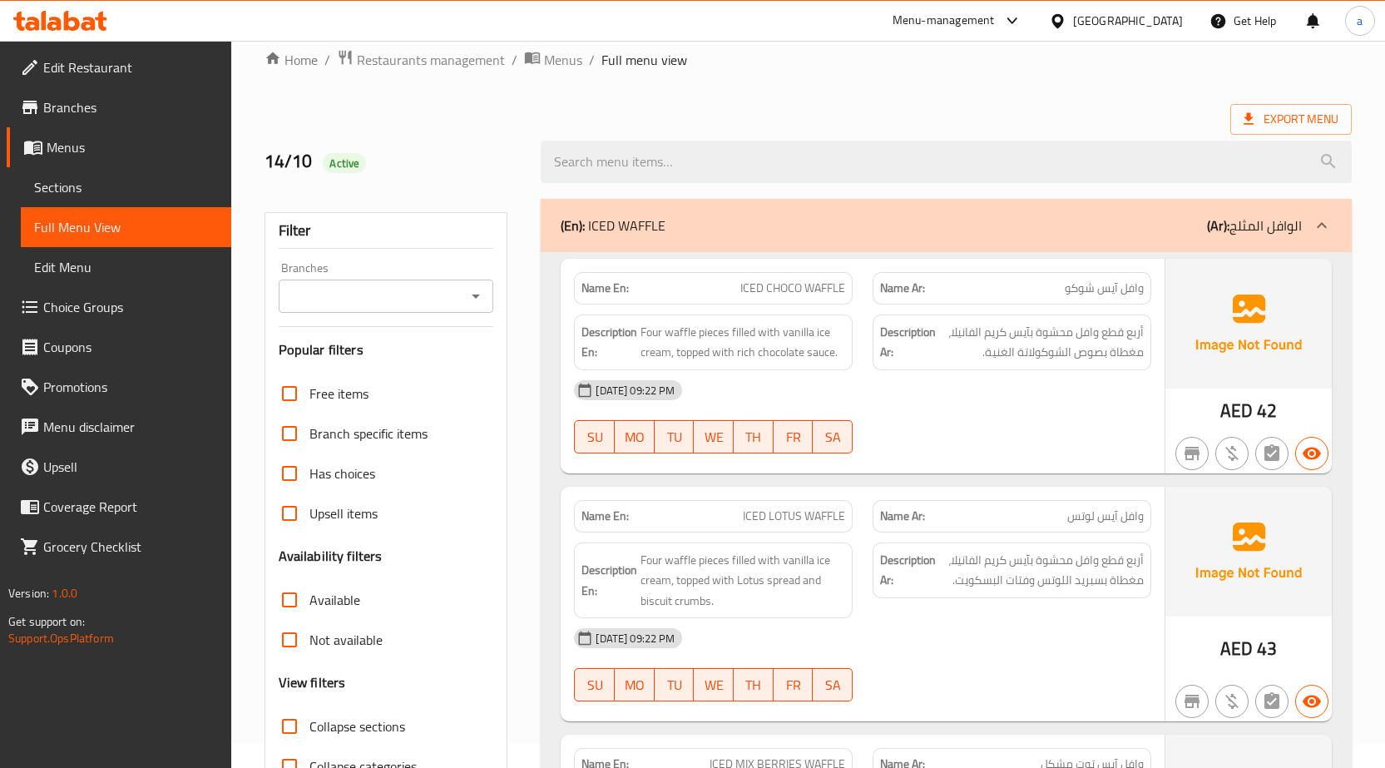
scroll to position [0, 0]
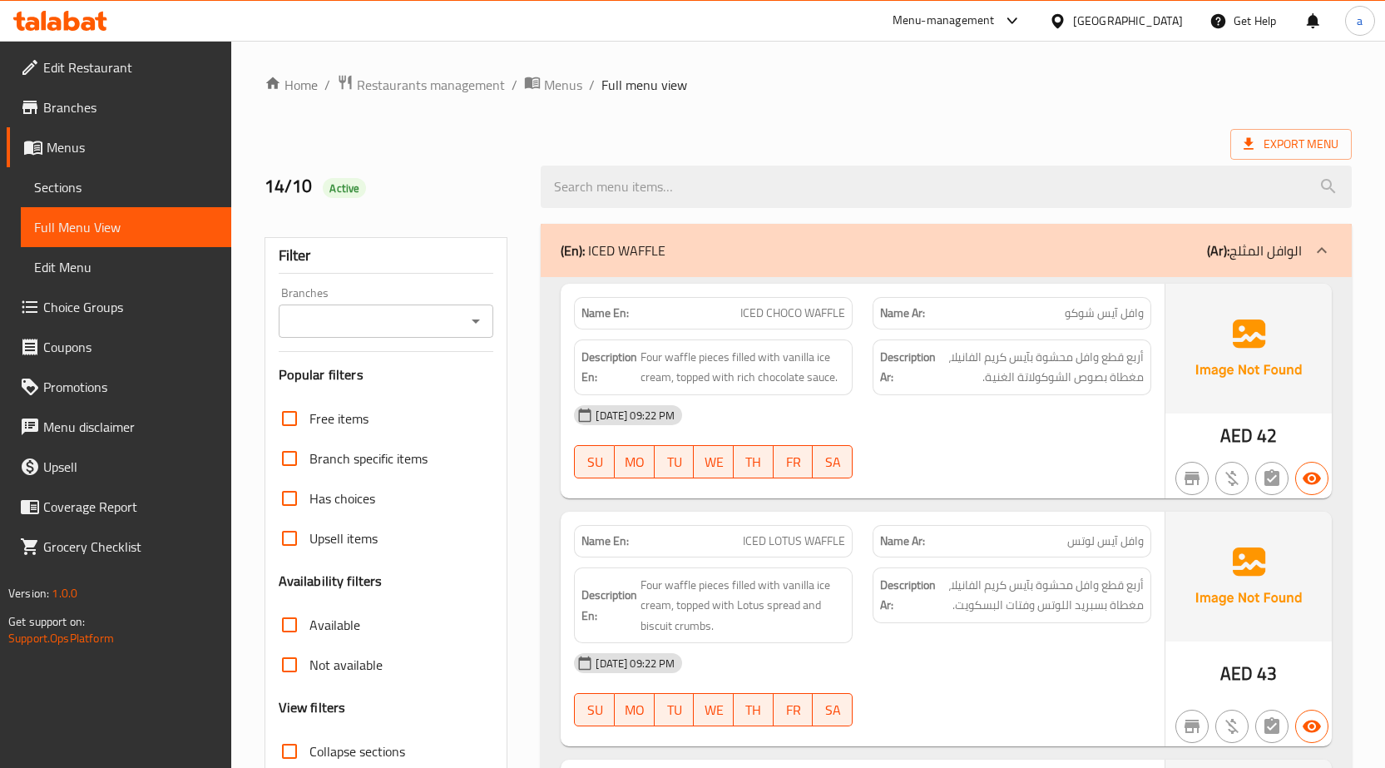
click at [788, 305] on span "ICED CHOCO WAFFLE" at bounding box center [792, 313] width 105 height 17
click at [766, 325] on div "Name En: ICED CHOCO WAFFLE" at bounding box center [713, 313] width 279 height 32
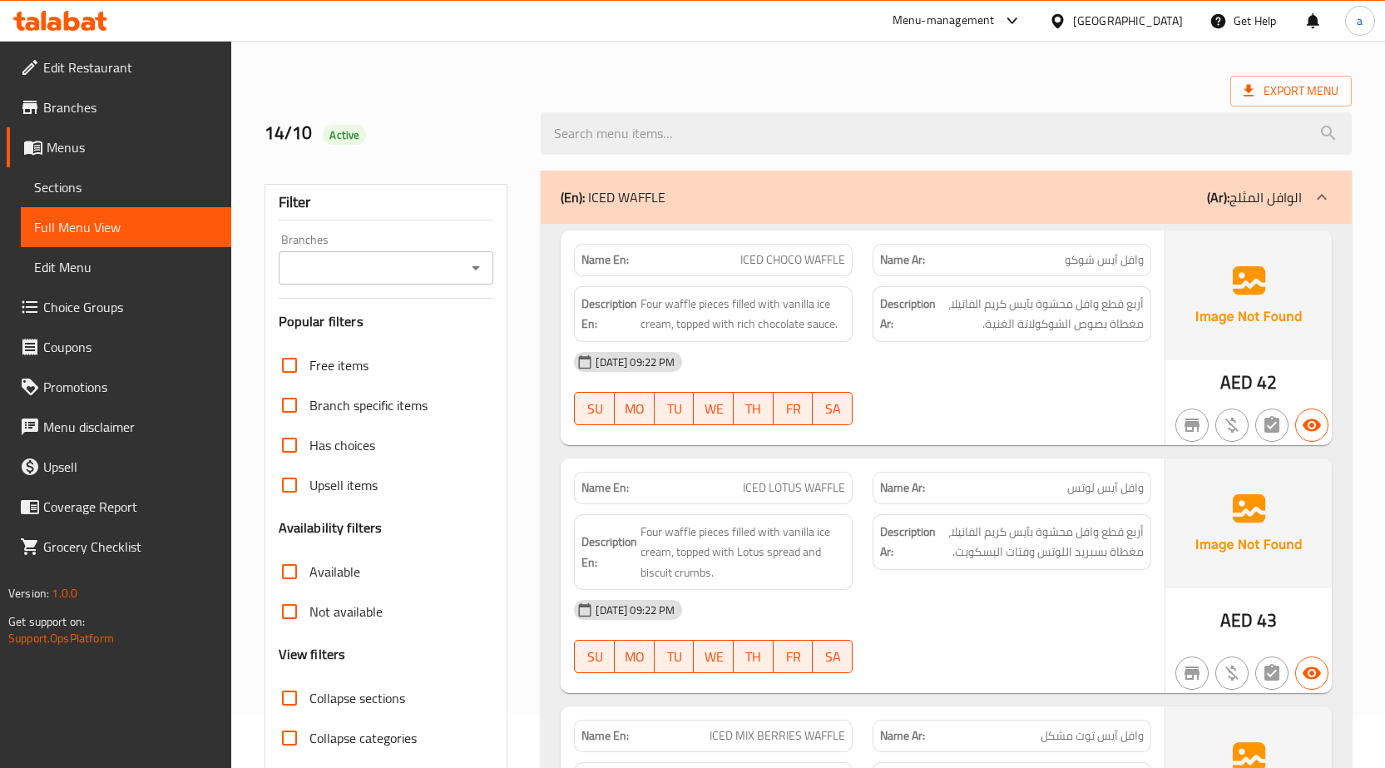
scroll to position [83, 0]
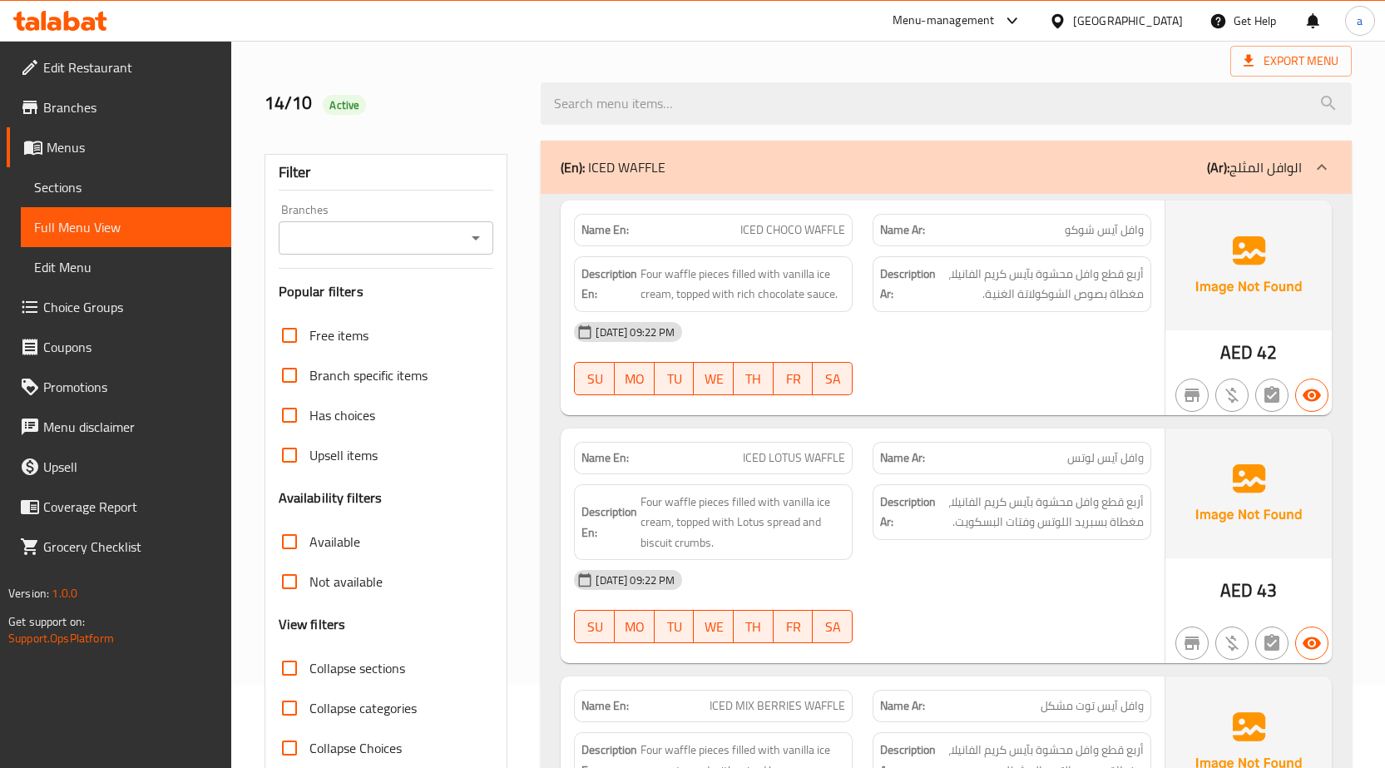
click at [805, 290] on span "Four waffle pieces filled with vanilla ice cream, topped with rich chocolate sa…" at bounding box center [743, 284] width 205 height 41
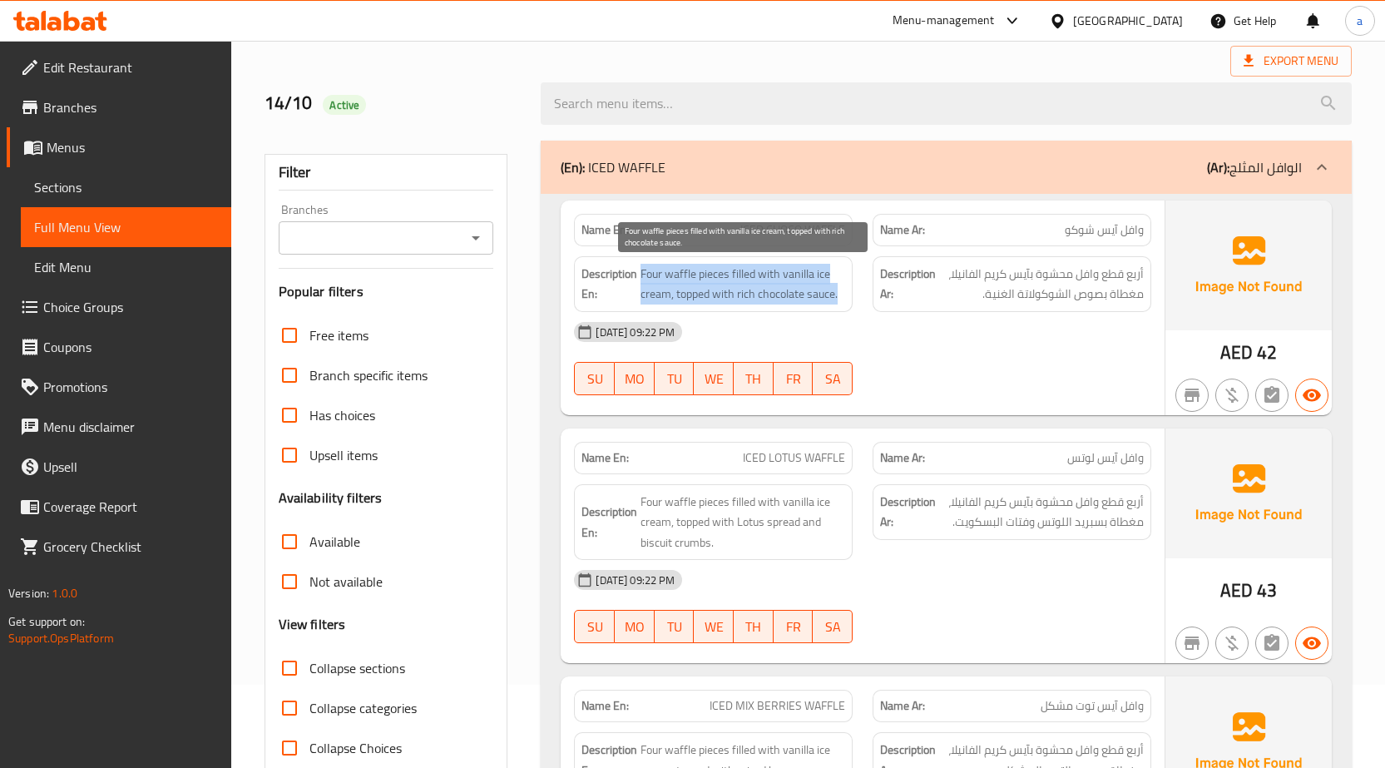
click at [805, 290] on span "Four waffle pieces filled with vanilla ice cream, topped with rich chocolate sa…" at bounding box center [743, 284] width 205 height 41
click at [702, 294] on span "Four waffle pieces filled with vanilla ice cream, topped with rich chocolate sa…" at bounding box center [743, 284] width 205 height 41
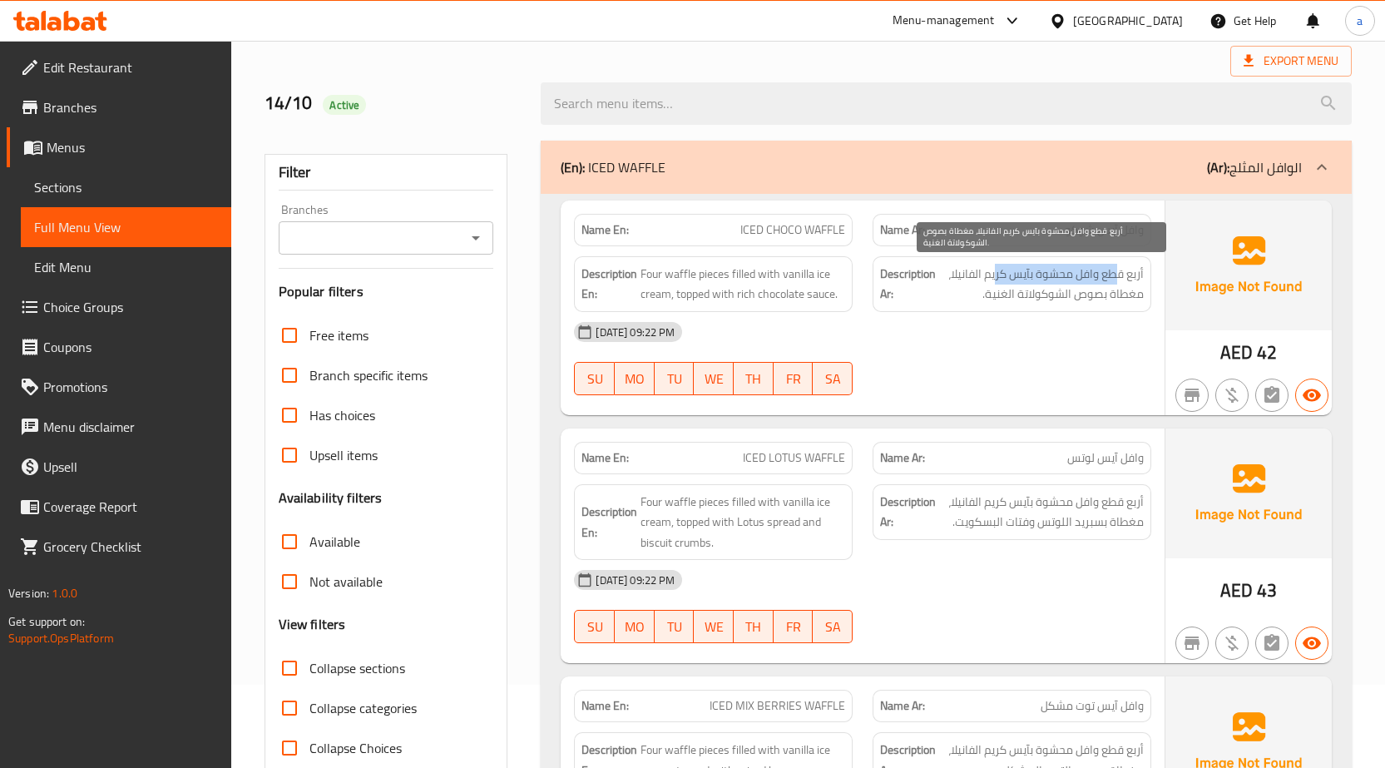
drag, startPoint x: 1119, startPoint y: 267, endPoint x: 995, endPoint y: 263, distance: 124.0
click at [995, 264] on span "أربع قطع وافل محشوة بآيس كريم الفانيلا، مغطاة بصوص الشوكولاتة الغنية." at bounding box center [1041, 284] width 205 height 41
drag, startPoint x: 1136, startPoint y: 275, endPoint x: 1128, endPoint y: 275, distance: 8.4
click at [1136, 275] on span "أربع قطع وافل محشوة بآيس كريم الفانيلا، مغطاة بصوص الشوكولاتة الغنية." at bounding box center [1041, 284] width 205 height 41
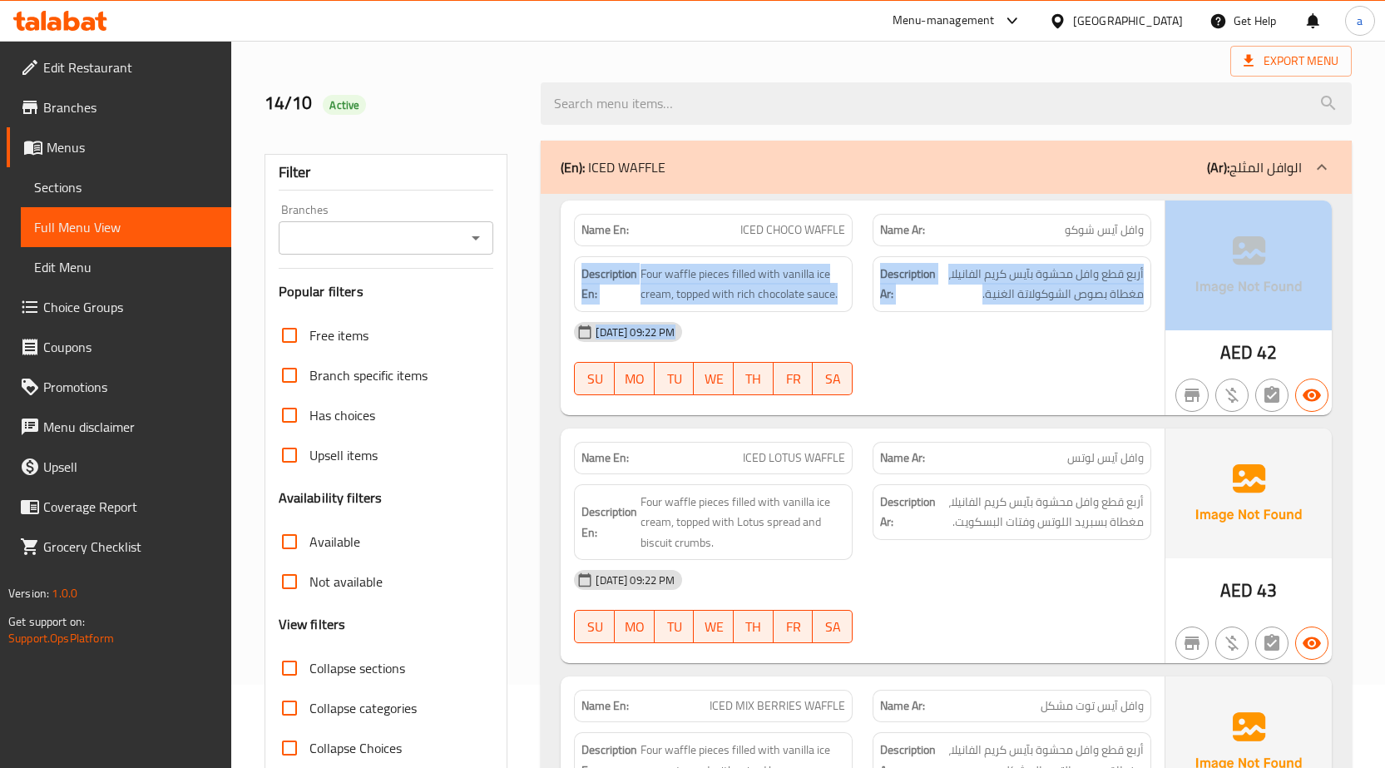
drag, startPoint x: 1156, startPoint y: 235, endPoint x: 1171, endPoint y: 232, distance: 15.2
click at [1181, 235] on div "Name En: ICED CHOCO WAFFLE Name Ar: وافل آيس شوكو Description En: Four waffle p…" at bounding box center [946, 308] width 771 height 215
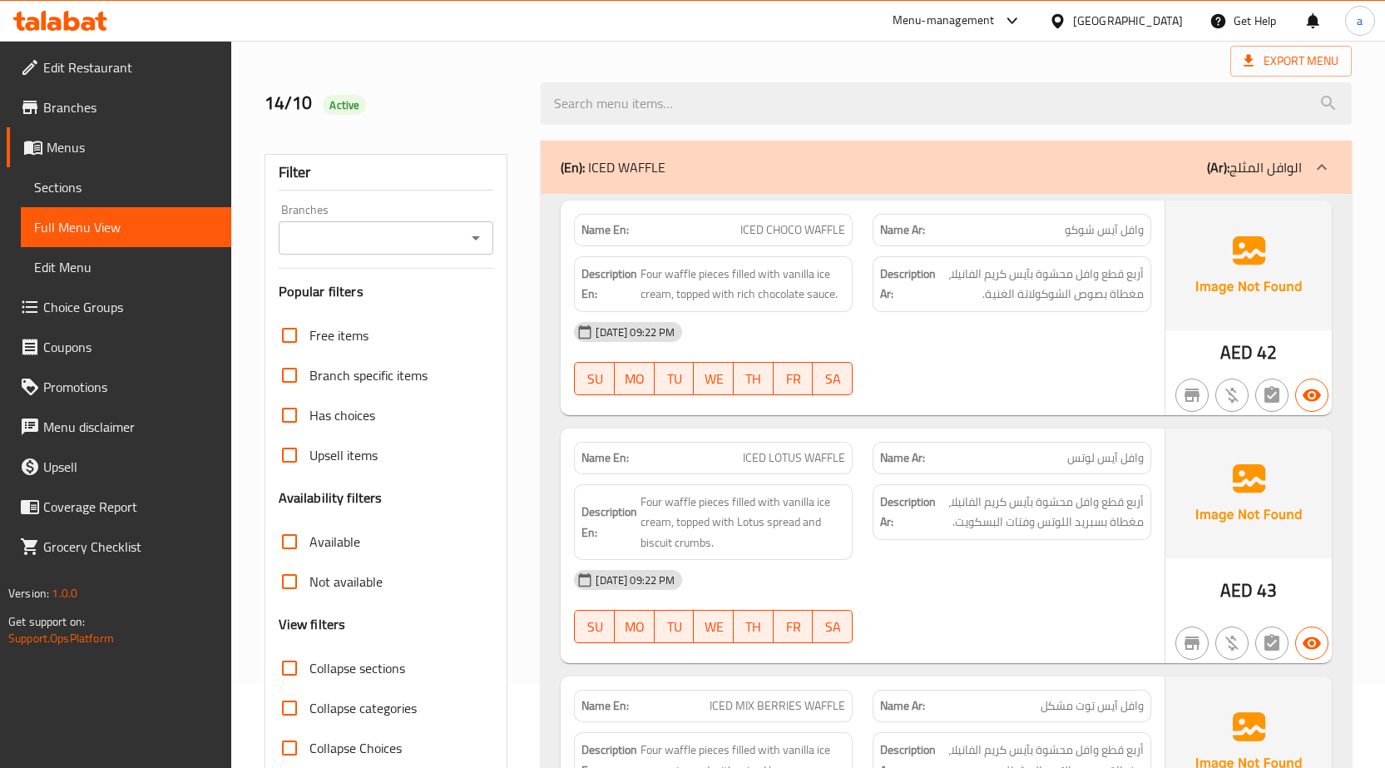
click at [1096, 224] on span "وافل آيس شوكو" at bounding box center [1104, 229] width 79 height 17
drag, startPoint x: 972, startPoint y: 295, endPoint x: 1151, endPoint y: 270, distance: 181.3
click at [1151, 270] on div "Description Ar: أربع قطع وافل محشوة بآيس كريم الفانيلا، مغطاة بصوص الشوكولاتة ا…" at bounding box center [1012, 284] width 299 height 76
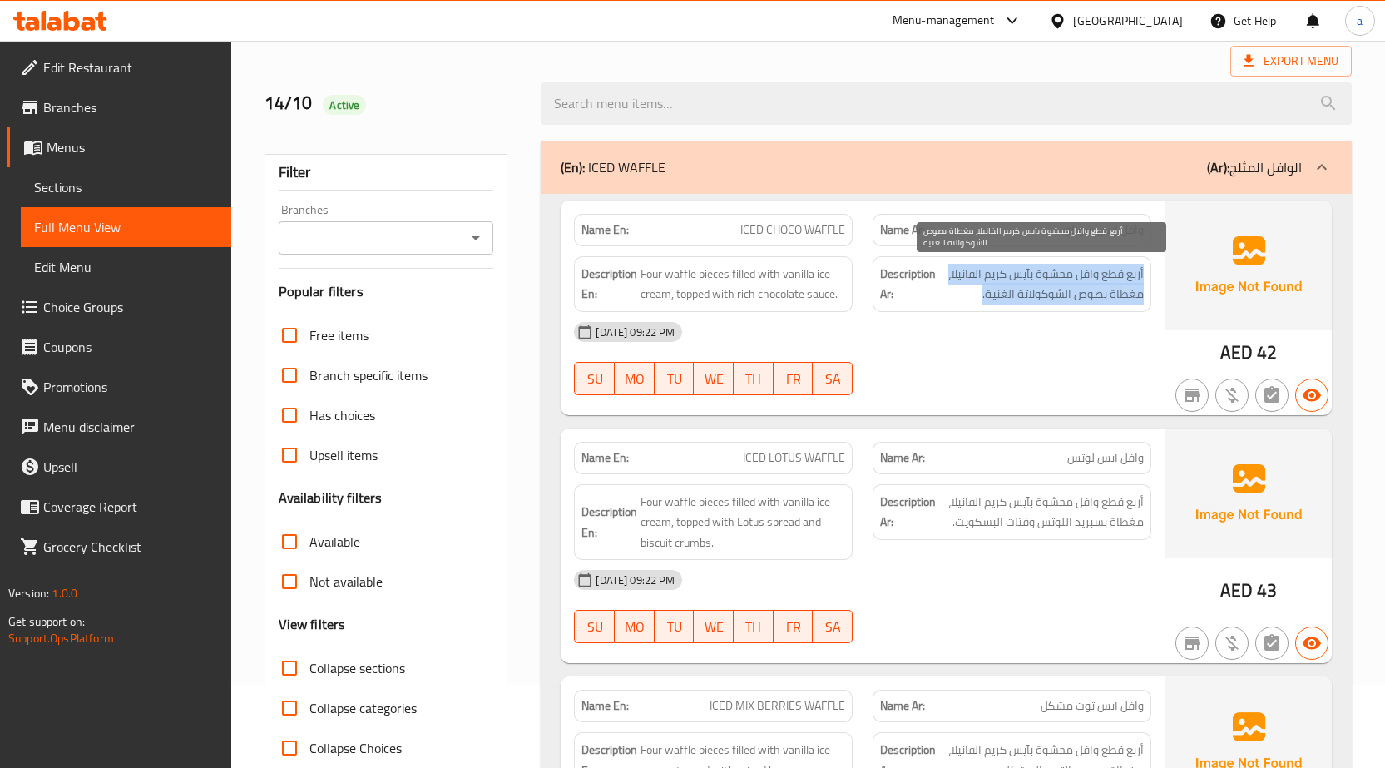
click at [957, 297] on span "أربع قطع وافل محشوة بآيس كريم الفانيلا، مغطاة بصوص الشوكولاتة الغنية." at bounding box center [1041, 284] width 205 height 41
drag, startPoint x: 975, startPoint y: 300, endPoint x: 1153, endPoint y: 275, distance: 179.8
click at [1153, 275] on div "Description Ar: أربع قطع وافل محشوة بآيس كريم الفانيلا، مغطاة بصوص الشوكولاتة ا…" at bounding box center [1012, 284] width 299 height 76
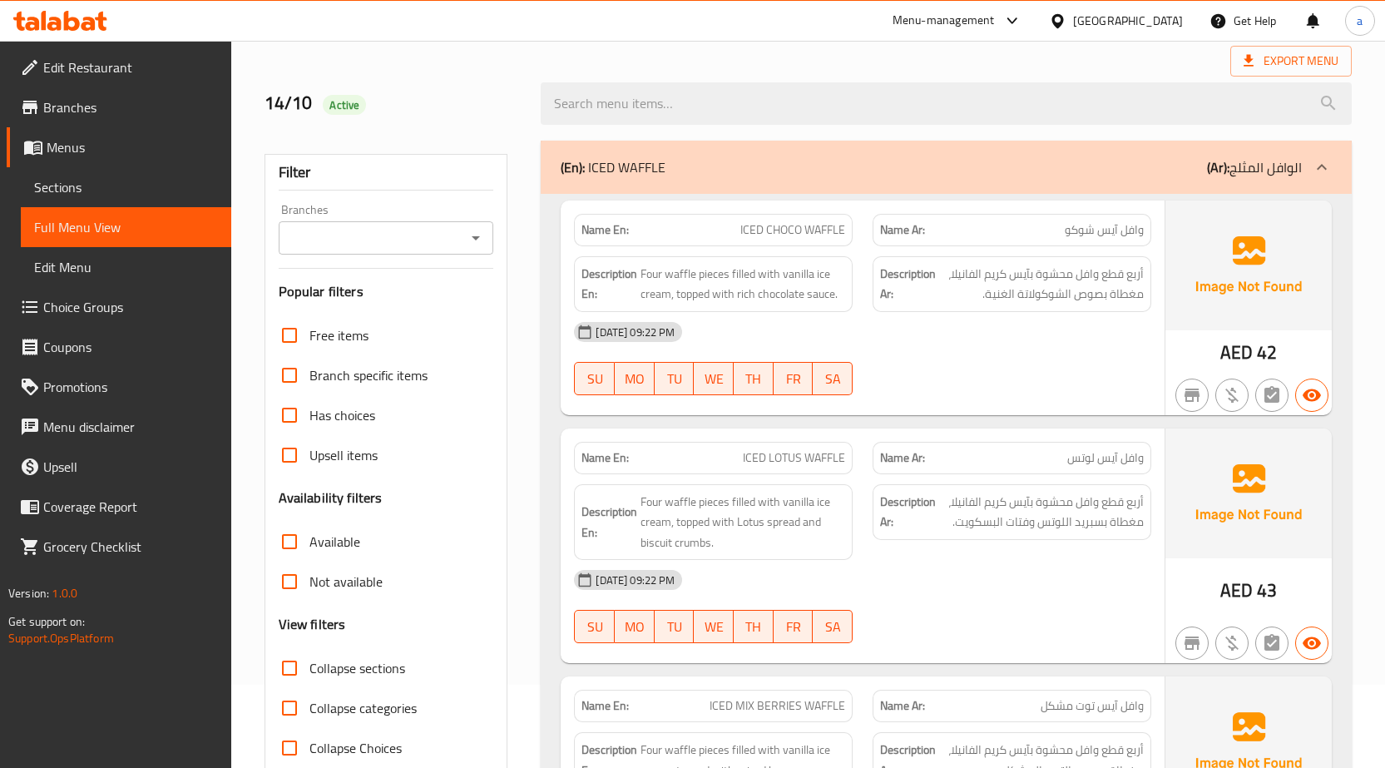
click at [936, 298] on h6 "Description Ar: أربع قطع وافل محشوة بآيس كريم الفانيلا، مغطاة بصوص الشوكولاتة ا…" at bounding box center [1012, 284] width 264 height 41
drag, startPoint x: 952, startPoint y: 300, endPoint x: 1158, endPoint y: 275, distance: 207.8
click at [1158, 275] on div "Description Ar: أربع قطع وافل محشوة بآيس كريم الفانيلا، مغطاة بصوص الشوكولاتة ا…" at bounding box center [1012, 284] width 299 height 76
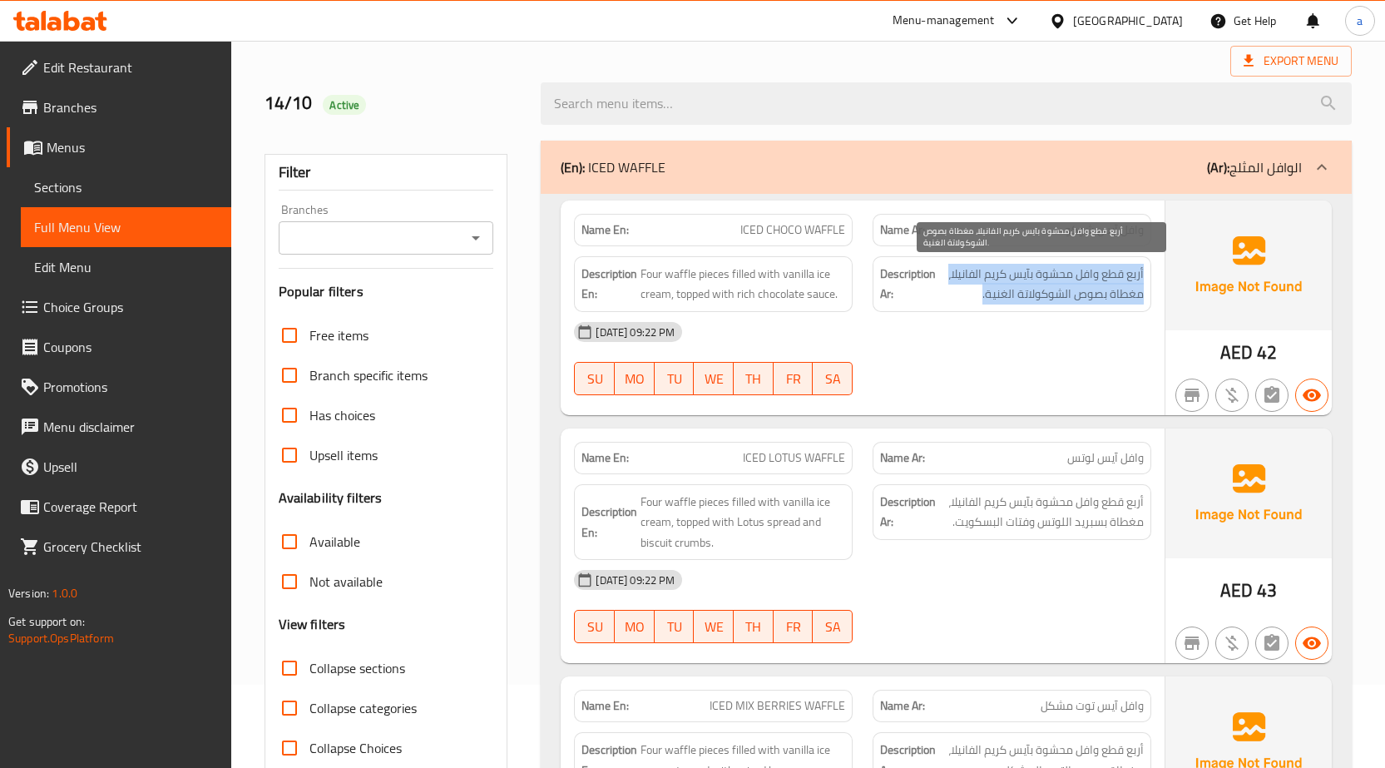
click at [957, 304] on span "أربع قطع وافل محشوة بآيس كريم الفانيلا، مغطاة بصوص الشوكولاتة الغنية." at bounding box center [1041, 284] width 205 height 41
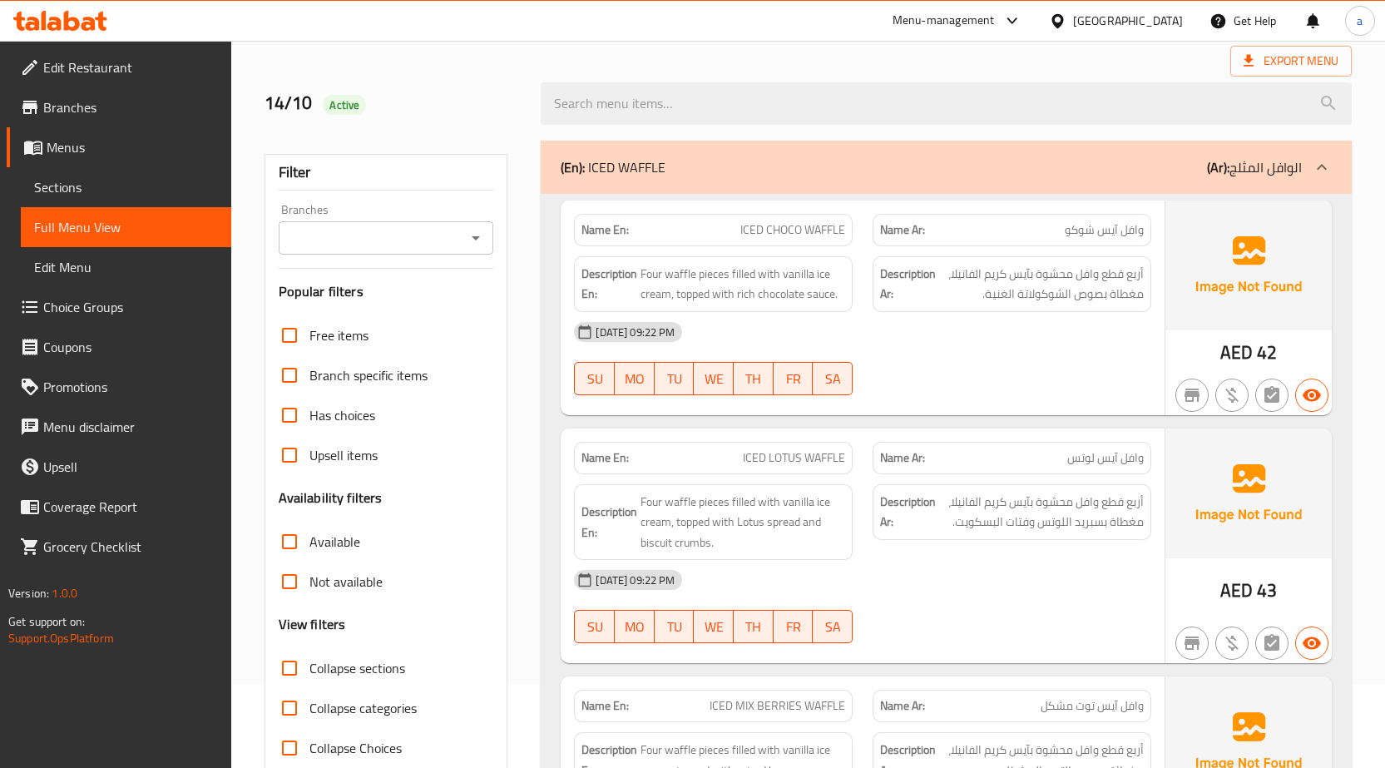
click at [1005, 357] on div "13-10-2025 09:22 PM SU MO TU WE TH FR SA" at bounding box center [862, 358] width 597 height 93
drag, startPoint x: 973, startPoint y: 300, endPoint x: 1137, endPoint y: 274, distance: 166.9
click at [1153, 270] on div "Description Ar: أربع قطع وافل محشوة بآيس كريم الفانيلا، مغطاة بصوص الشوكولاتة ا…" at bounding box center [1012, 284] width 299 height 76
click at [1110, 333] on div "[DATE] 09:22 PM" at bounding box center [862, 332] width 597 height 40
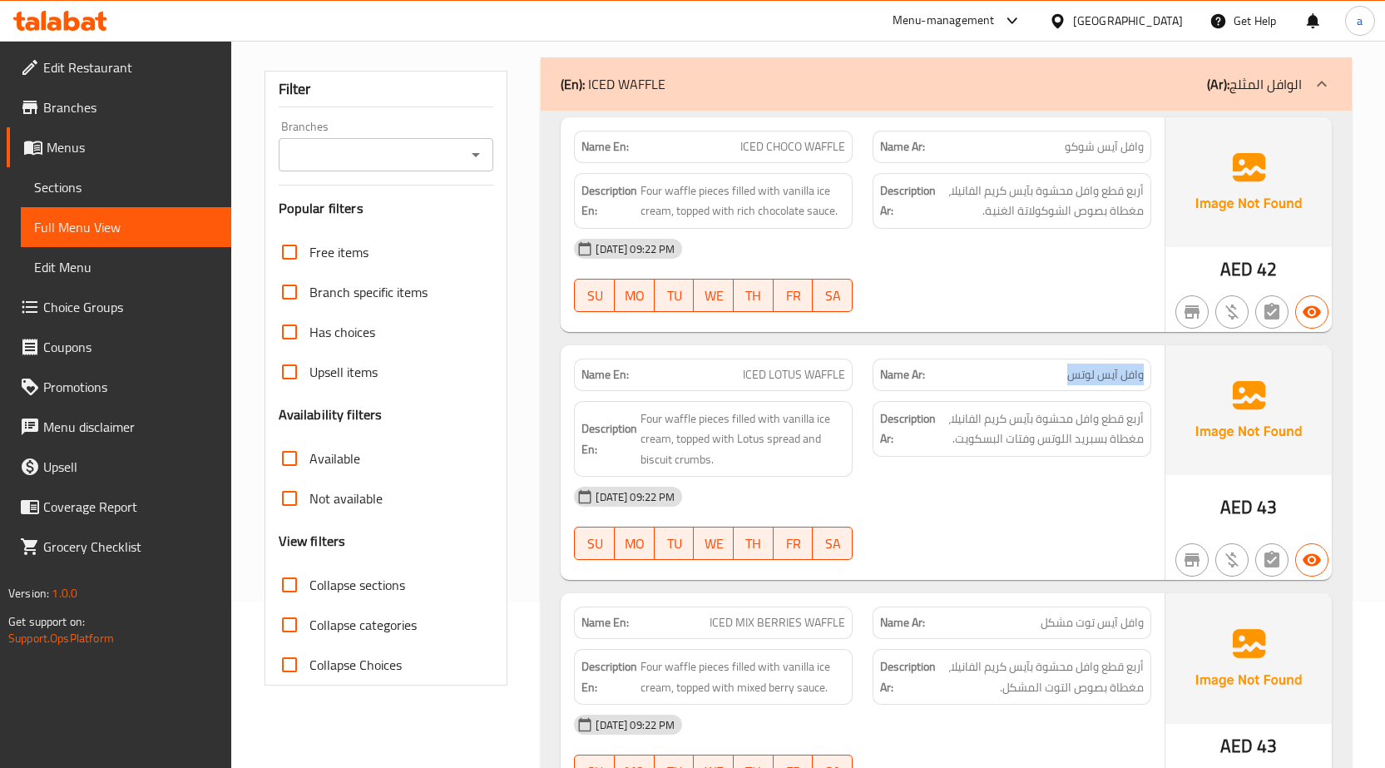
drag, startPoint x: 1043, startPoint y: 371, endPoint x: 1161, endPoint y: 377, distance: 117.5
click at [1161, 377] on div "Name Ar: وافل آيس لوتس" at bounding box center [1012, 375] width 299 height 52
click at [983, 354] on div "Name Ar: وافل آيس لوتس" at bounding box center [1012, 375] width 299 height 52
drag, startPoint x: 970, startPoint y: 211, endPoint x: 1156, endPoint y: 188, distance: 187.0
click at [1156, 188] on div "Description Ar: أربع قطع وافل محشوة بآيس كريم الفانيلا، مغطاة بصوص الشوكولاتة ا…" at bounding box center [1012, 201] width 299 height 76
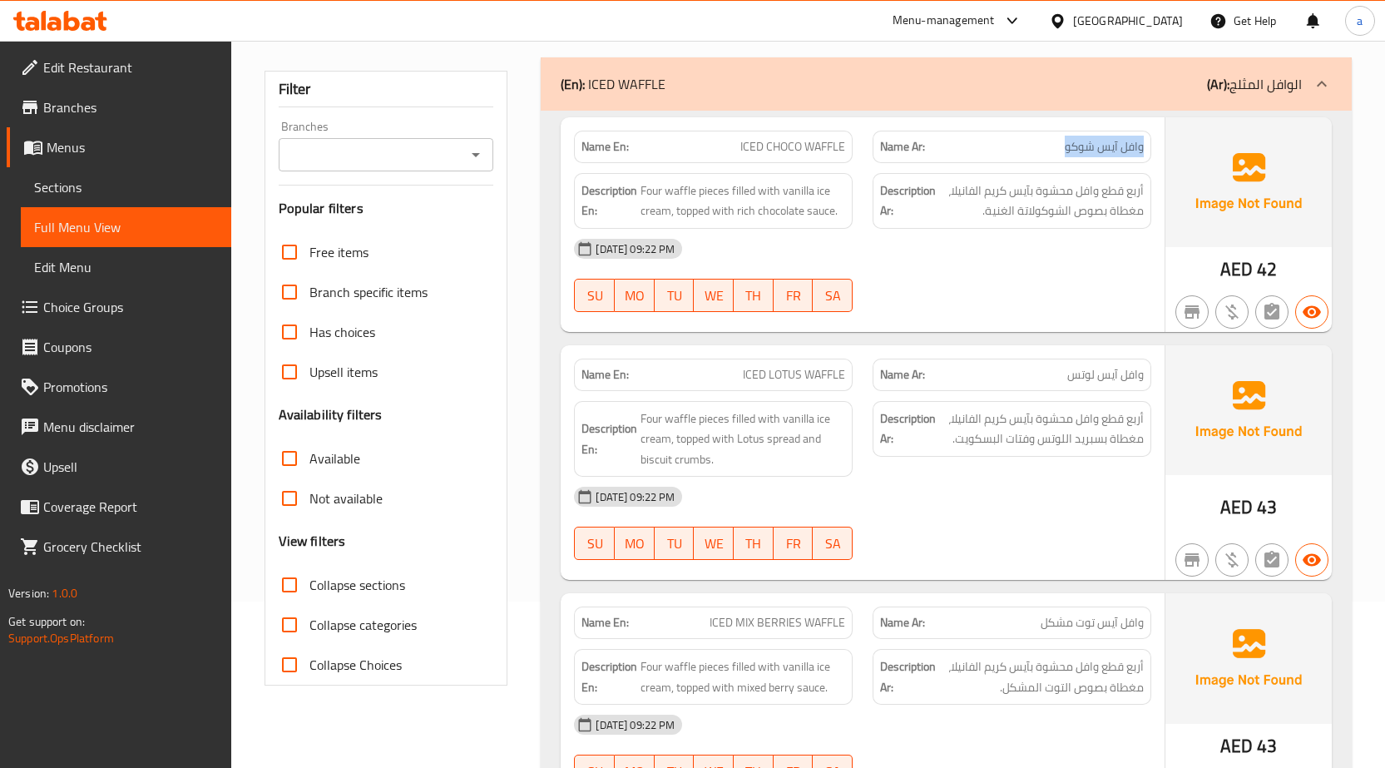
drag, startPoint x: 1037, startPoint y: 139, endPoint x: 1155, endPoint y: 141, distance: 117.3
click at [1155, 141] on div "Name Ar: وافل آيس شوكو" at bounding box center [1012, 147] width 299 height 52
click at [1147, 163] on div "Description Ar: أربع قطع وافل محشوة بآيس كريم الفانيلا، مغطاة بصوص الشوكولاتة ا…" at bounding box center [1012, 201] width 299 height 76
drag, startPoint x: 1052, startPoint y: 207, endPoint x: 1115, endPoint y: 223, distance: 64.4
click at [1162, 190] on div "Name En: ICED CHOCO WAFFLE Name Ar: وافل آيس شوكو Description En: Four waffle p…" at bounding box center [863, 224] width 604 height 215
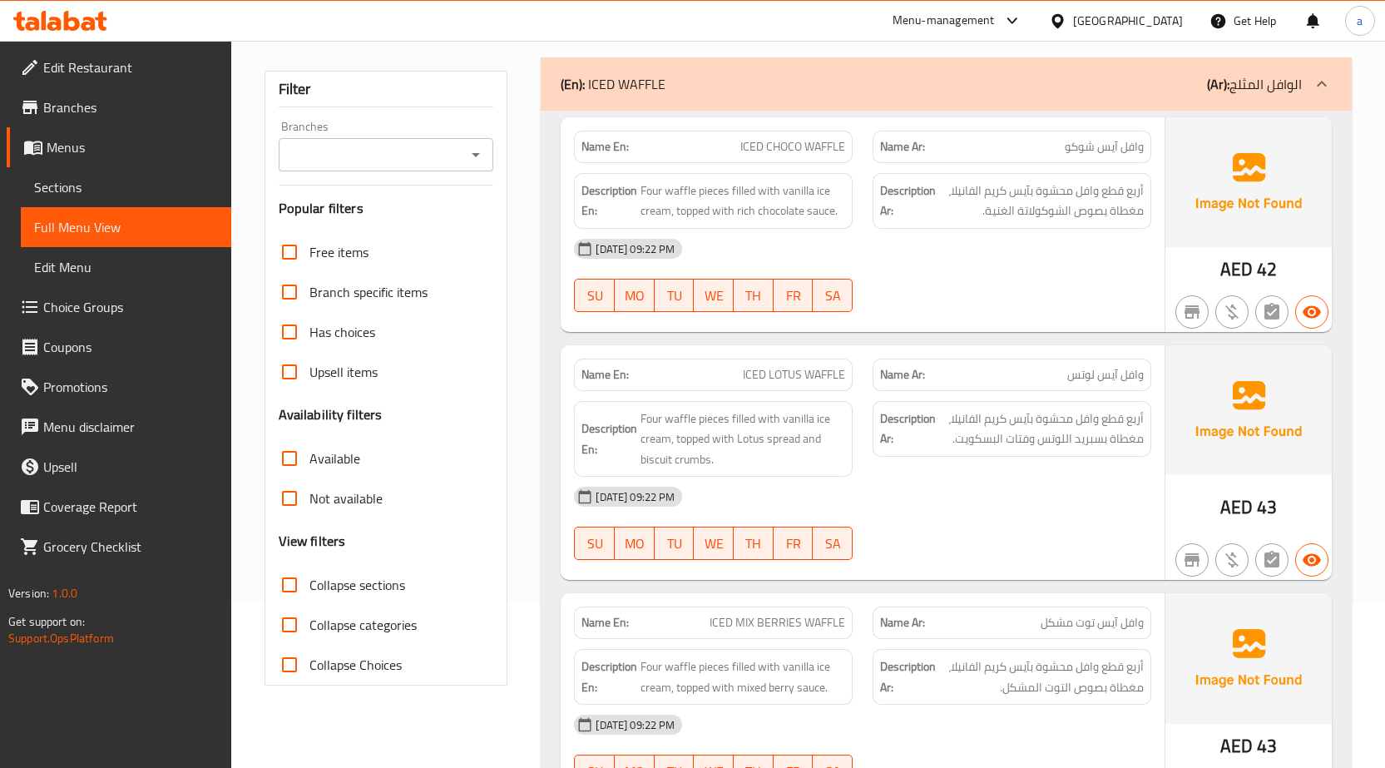
click at [1076, 247] on div "[DATE] 09:22 PM" at bounding box center [862, 249] width 597 height 40
drag, startPoint x: 978, startPoint y: 210, endPoint x: 1153, endPoint y: 196, distance: 176.1
click at [1153, 196] on div "Description Ar: أربع قطع وافل محشوة بآيس كريم الفانيلا، مغطاة بصوص الشوكولاتة ا…" at bounding box center [1012, 201] width 299 height 76
click at [1093, 276] on div "13-10-2025 09:22 PM SU MO TU WE TH FR SA" at bounding box center [862, 275] width 597 height 93
drag, startPoint x: 974, startPoint y: 212, endPoint x: 1151, endPoint y: 190, distance: 178.6
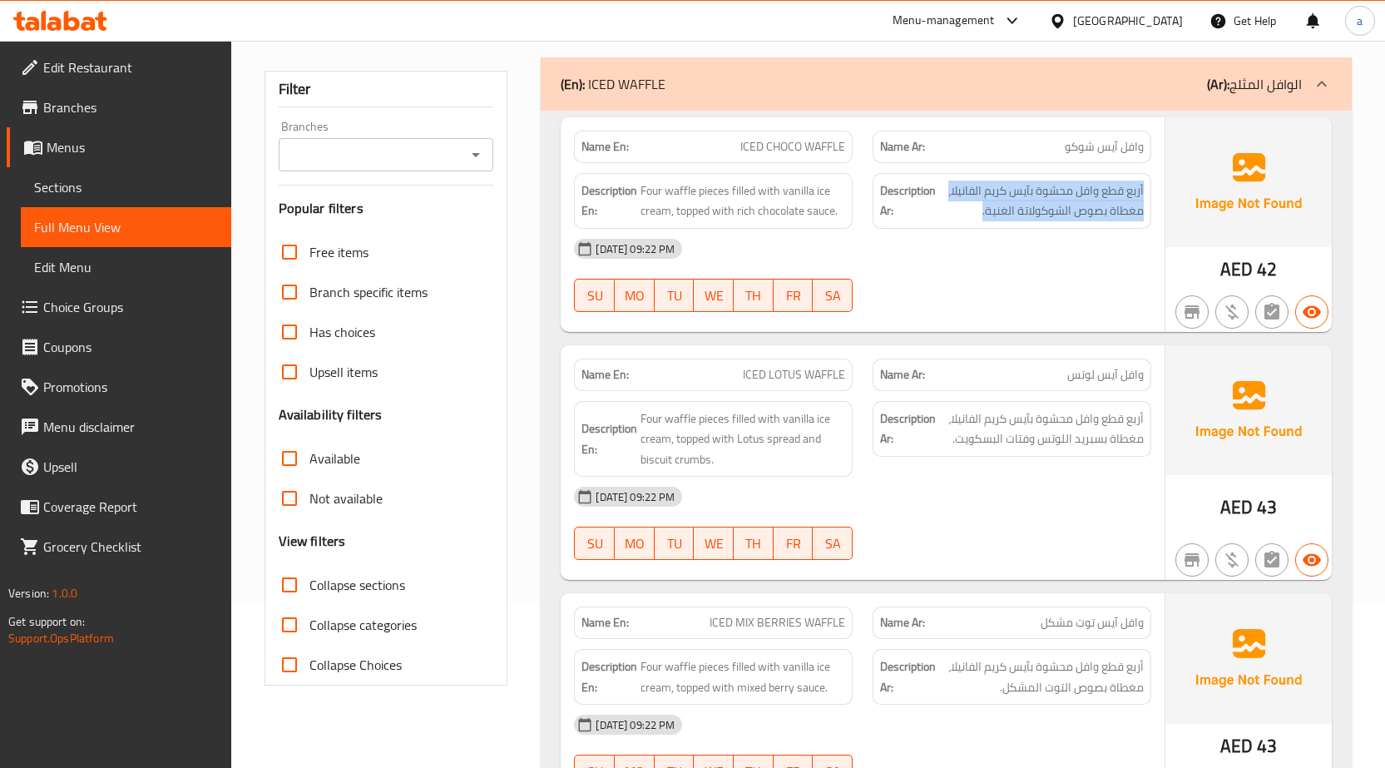
click at [1151, 190] on div "Description Ar: أربع قطع وافل محشوة بآيس كريم الفانيلا، مغطاة بصوص الشوكولاتة ا…" at bounding box center [1012, 201] width 299 height 76
click at [969, 211] on span "أربع قطع وافل محشوة بآيس كريم الفانيلا، مغطاة بصوص الشوكولاتة الغنية." at bounding box center [1041, 201] width 205 height 41
drag, startPoint x: 963, startPoint y: 210, endPoint x: 1152, endPoint y: 191, distance: 189.8
click at [1152, 191] on div "Description Ar: أربع قطع وافل محشوة بآيس كريم الفانيلا، مغطاة بصوص الشوكولاتة ا…" at bounding box center [1012, 201] width 299 height 76
drag, startPoint x: 1036, startPoint y: 144, endPoint x: 1153, endPoint y: 144, distance: 117.3
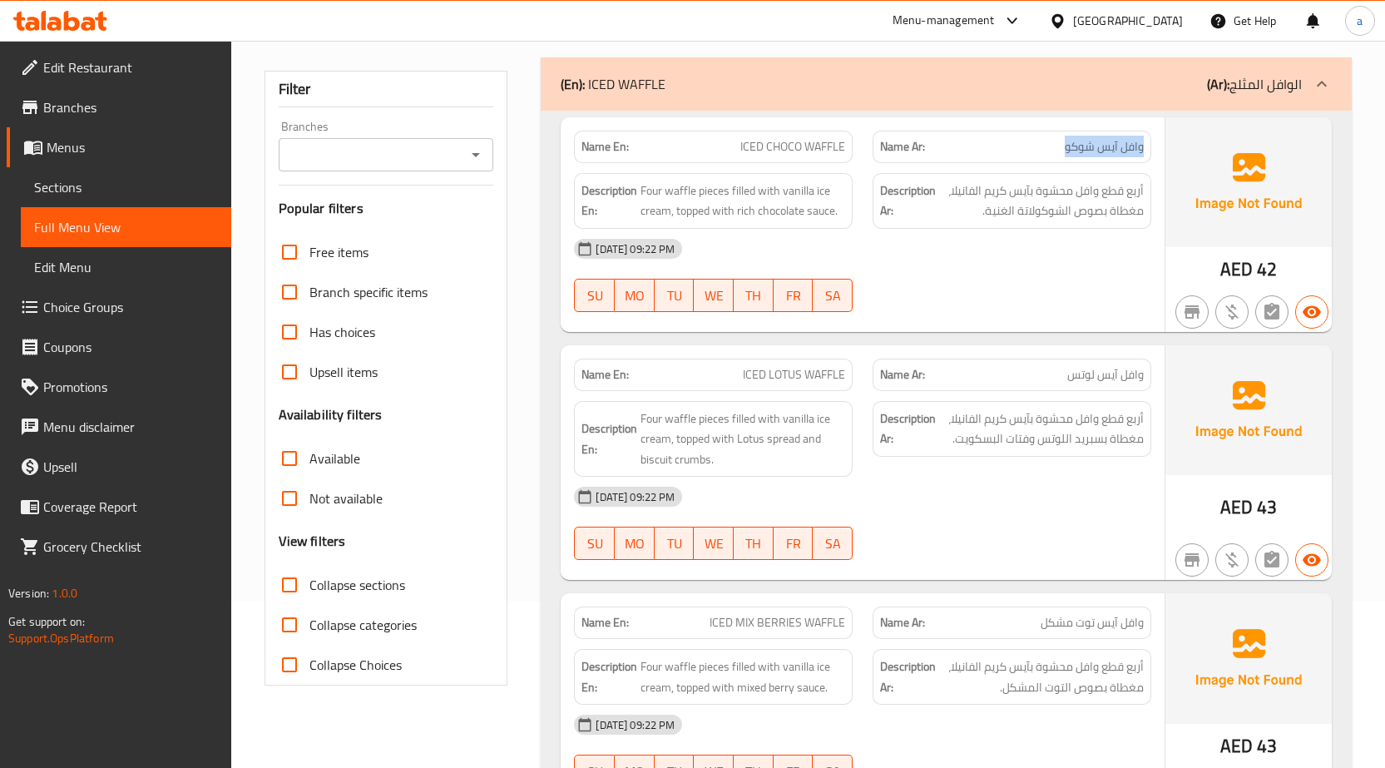
click at [1153, 144] on div "Name Ar: وافل آيس شوكو" at bounding box center [1012, 147] width 299 height 52
click at [1117, 207] on span "أربع قطع وافل محشوة بآيس كريم الفانيلا، مغطاة بصوص الشوكولاتة الغنية." at bounding box center [1041, 201] width 205 height 41
drag, startPoint x: 978, startPoint y: 215, endPoint x: 1152, endPoint y: 194, distance: 176.0
click at [1152, 194] on div "Description Ar: أربع قطع وافل محشوة بآيس كريم الفانيلا، مغطاة بصوص الشوكولاتة ا…" at bounding box center [1012, 201] width 299 height 76
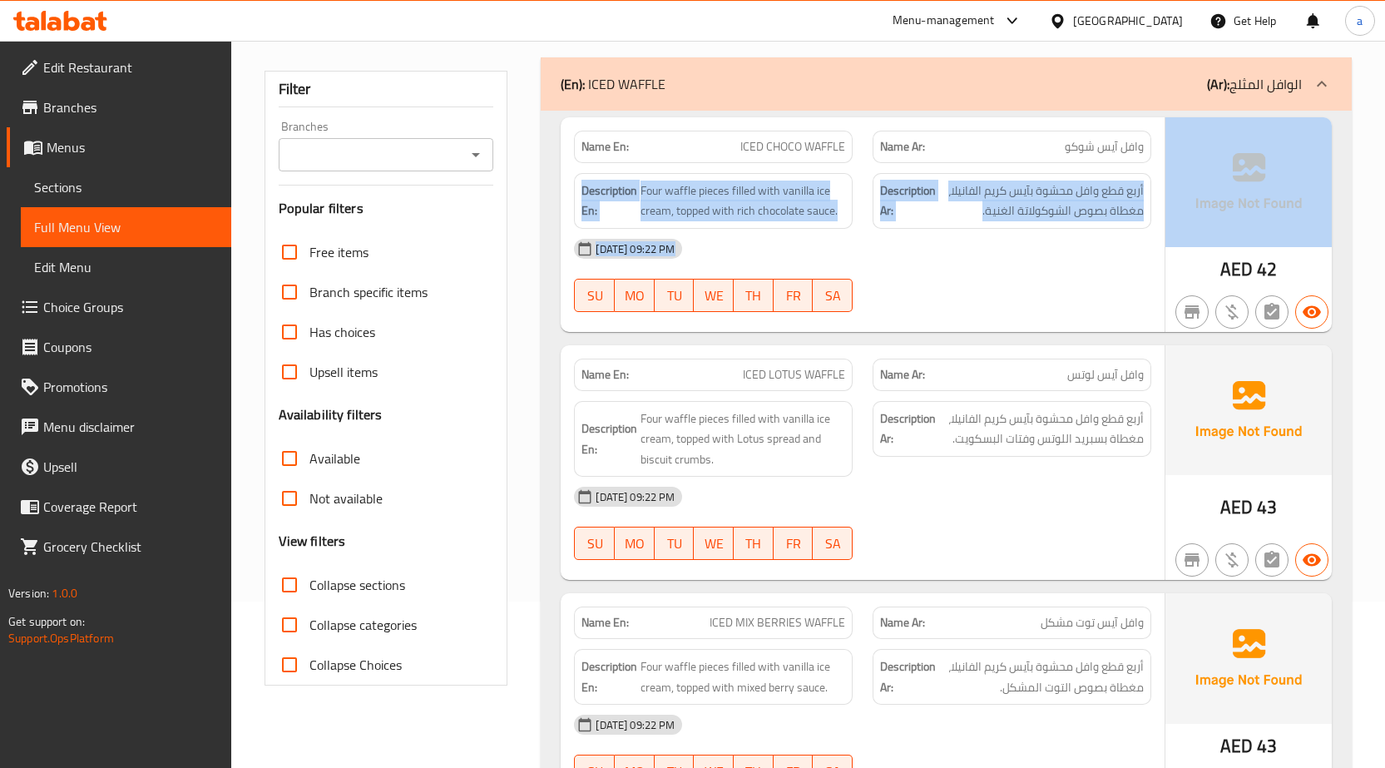
drag, startPoint x: 1057, startPoint y: 141, endPoint x: 1171, endPoint y: 157, distance: 115.9
click at [1171, 157] on div "Name En: ICED CHOCO WAFFLE Name Ar: وافل آيس شوكو Description En: Four waffle p…" at bounding box center [946, 224] width 771 height 215
click at [1065, 161] on div "Name Ar: وافل آيس شوكو" at bounding box center [1012, 147] width 279 height 32
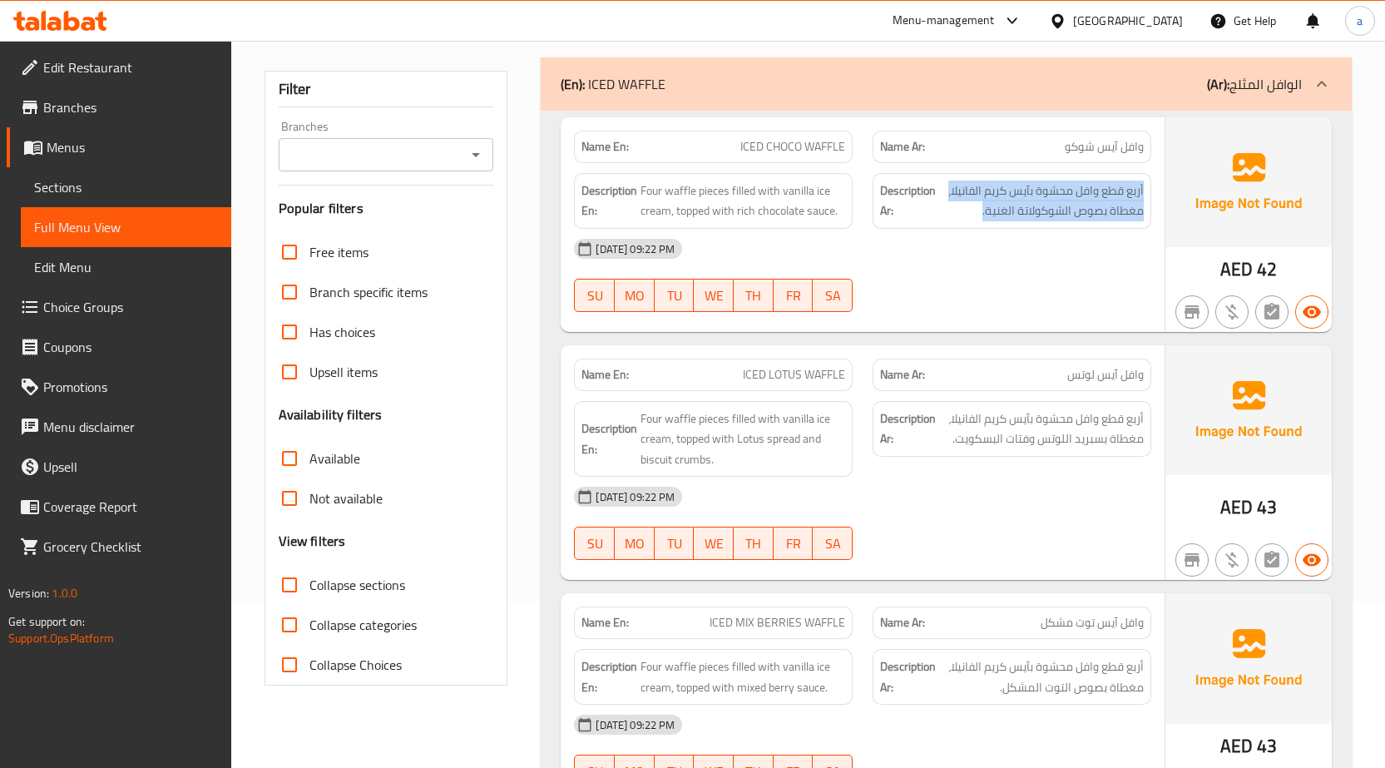
drag, startPoint x: 977, startPoint y: 206, endPoint x: 1146, endPoint y: 179, distance: 171.1
click at [1146, 179] on div "Description Ar: أربع قطع وافل محشوة بآيس كريم الفانيلا، مغطاة بصوص الشوكولاتة ا…" at bounding box center [1012, 201] width 279 height 56
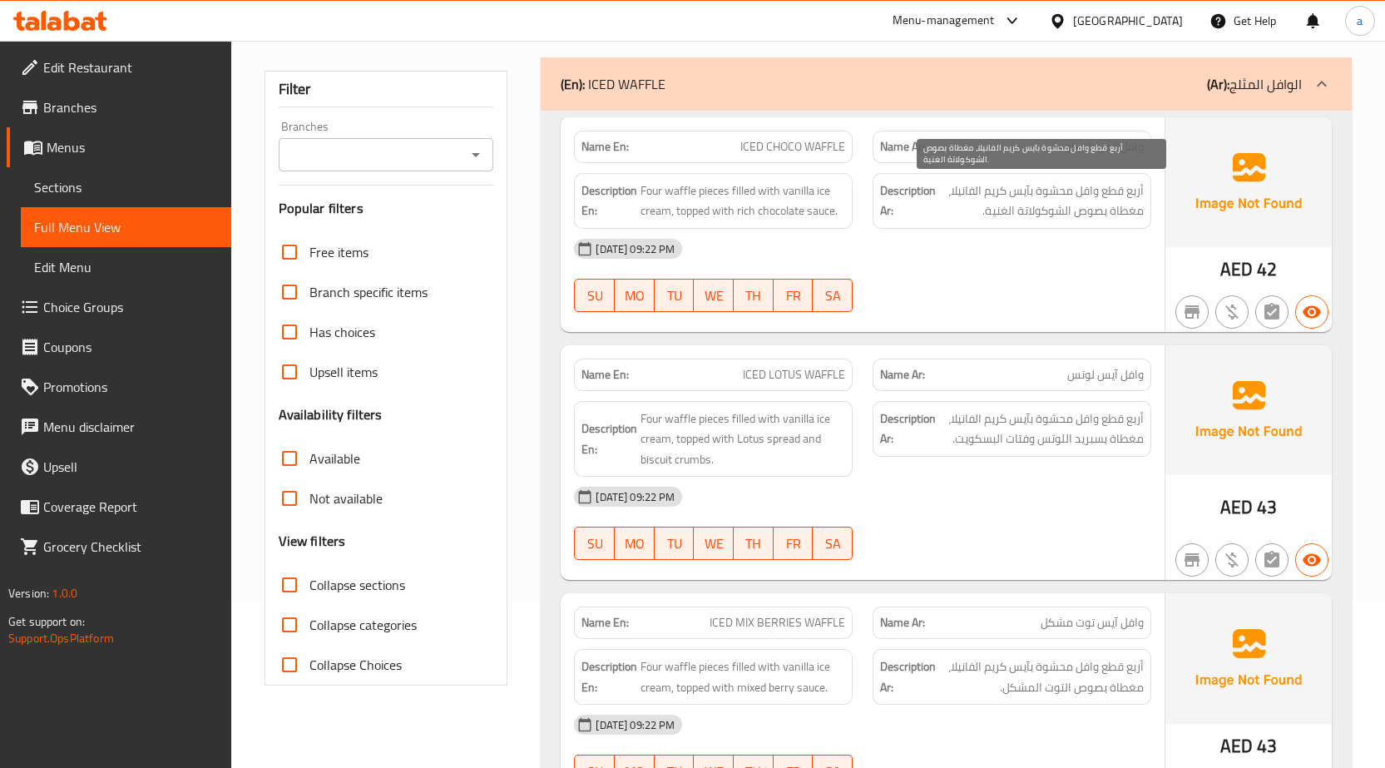
click at [1082, 258] on div "[DATE] 09:22 PM" at bounding box center [862, 249] width 597 height 40
drag, startPoint x: 737, startPoint y: 144, endPoint x: 836, endPoint y: 144, distance: 99.0
click at [836, 144] on p "Name En: ICED CHOCO WAFFLE" at bounding box center [714, 146] width 264 height 17
click at [1101, 191] on span "أربع قطع وافل محشوة بآيس كريم الفانيلا، مغطاة بصوص الشوكولاتة الغنية." at bounding box center [1041, 201] width 205 height 41
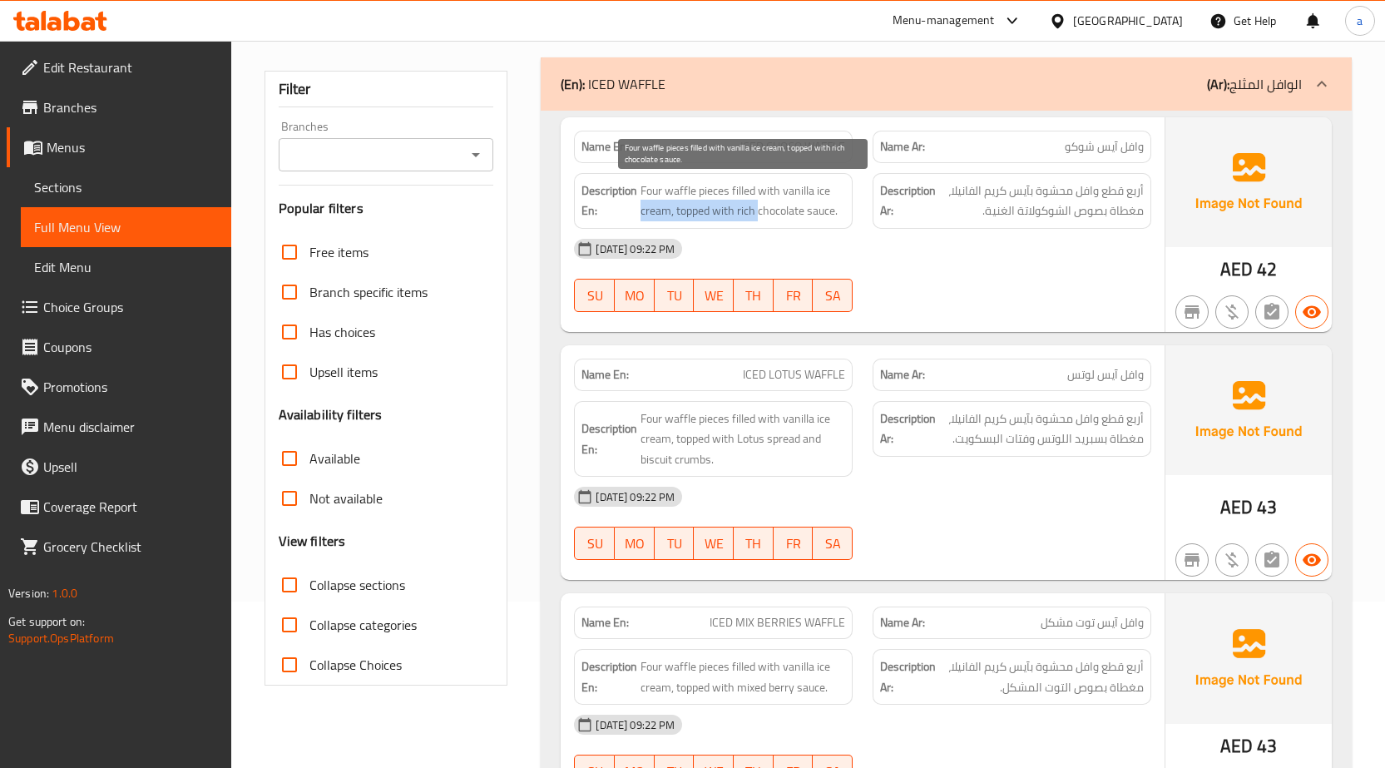
drag, startPoint x: 755, startPoint y: 205, endPoint x: 641, endPoint y: 203, distance: 113.2
click at [641, 203] on span "Four waffle pieces filled with vanilla ice cream, topped with rich chocolate sa…" at bounding box center [743, 201] width 205 height 41
click at [701, 185] on span "Four waffle pieces filled with vanilla ice cream, topped with rich chocolate sa…" at bounding box center [743, 201] width 205 height 41
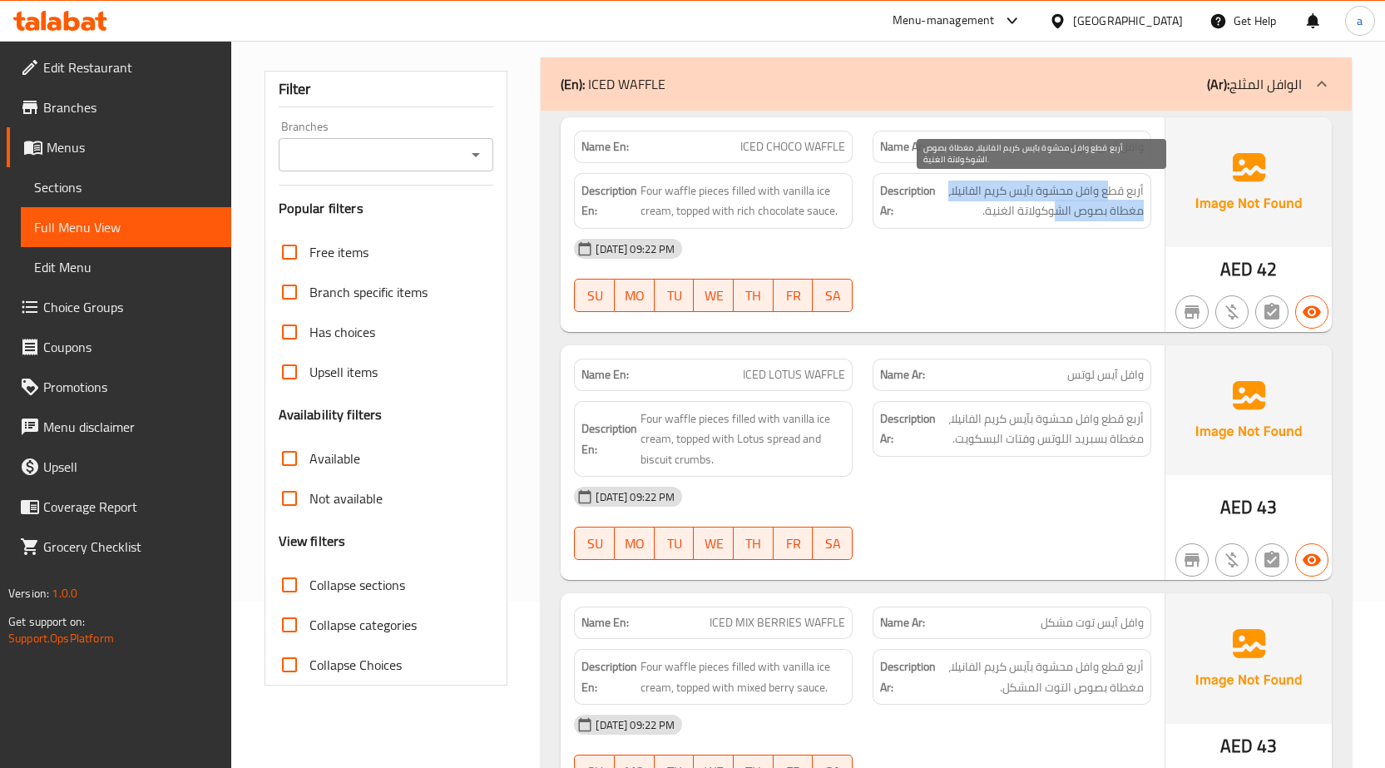
drag, startPoint x: 1112, startPoint y: 194, endPoint x: 1054, endPoint y: 201, distance: 57.9
click at [1054, 201] on span "أربع قطع وافل محشوة بآيس كريم الفانيلا، مغطاة بصوص الشوكولاتة الغنية." at bounding box center [1041, 201] width 205 height 41
click at [1035, 191] on span "أربع قطع وافل محشوة بآيس كريم الفانيلا، مغطاة بصوص الشوكولاتة الغنية." at bounding box center [1041, 201] width 205 height 41
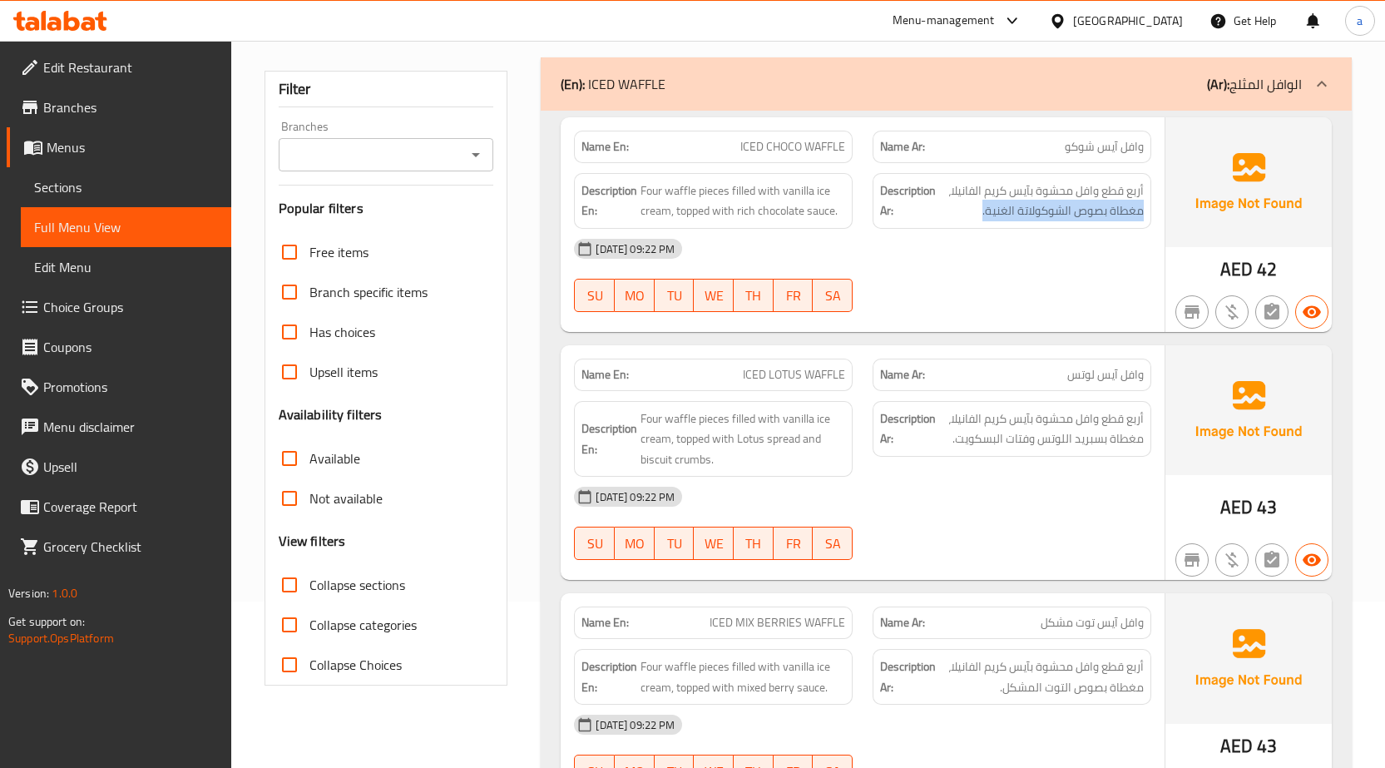
drag, startPoint x: 1146, startPoint y: 218, endPoint x: 969, endPoint y: 217, distance: 176.4
click at [969, 217] on div "Description Ar: أربع قطع وافل محشوة بآيس كريم الفانيلا، مغطاة بصوص الشوكولاتة ا…" at bounding box center [1012, 201] width 279 height 56
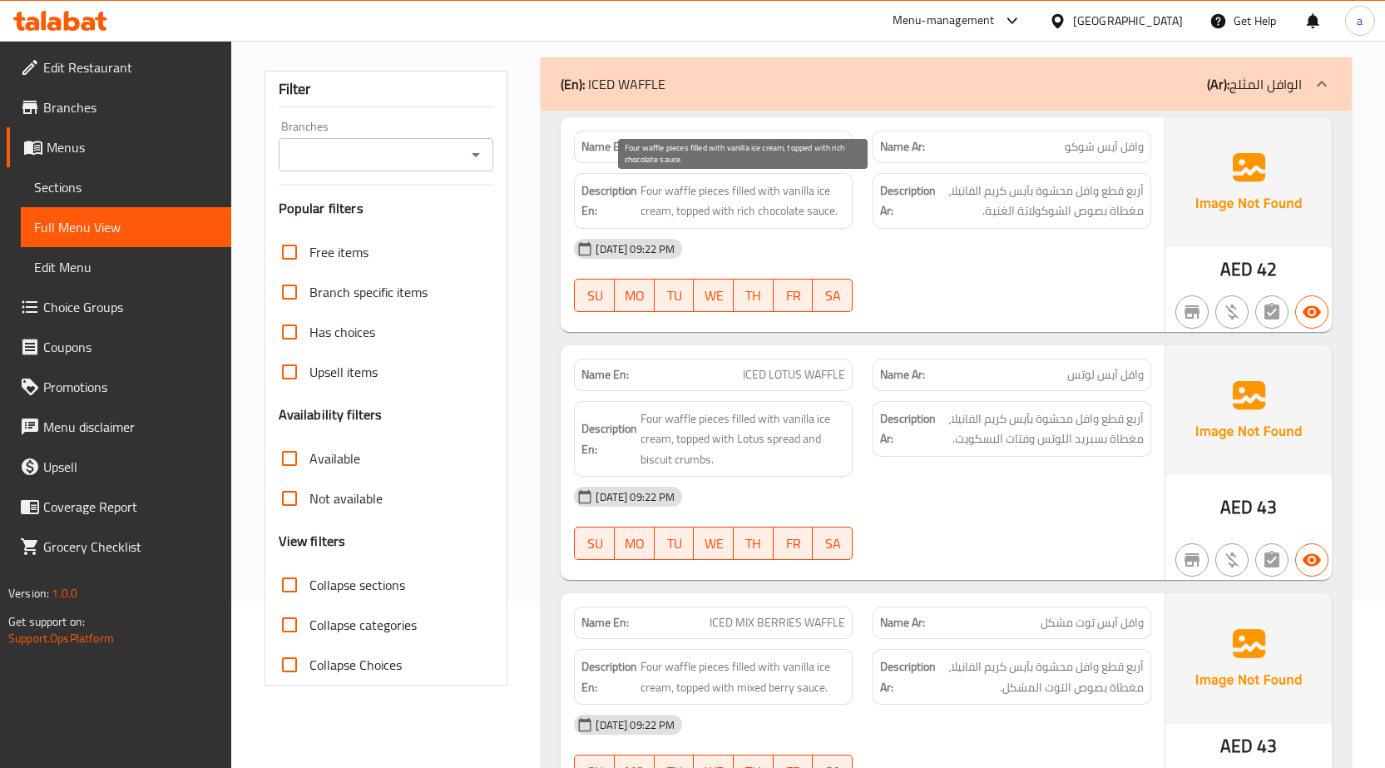
click at [665, 217] on span "Four waffle pieces filled with vanilla ice cream, topped with rich chocolate sa…" at bounding box center [743, 201] width 205 height 41
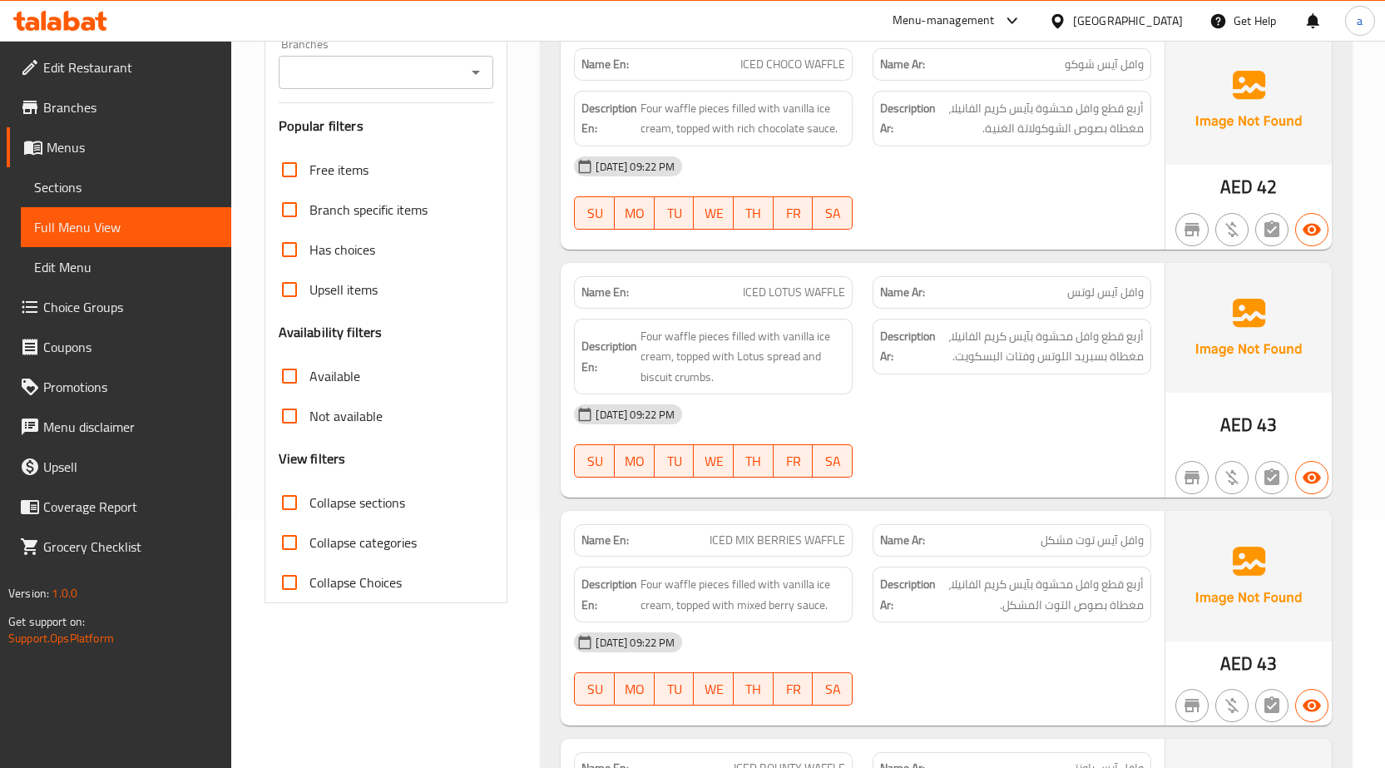
scroll to position [250, 0]
drag, startPoint x: 1003, startPoint y: 289, endPoint x: 1111, endPoint y: 293, distance: 107.4
click at [1110, 292] on p "Name Ar: وافل آيس لوتس" at bounding box center [1012, 291] width 264 height 17
click at [1119, 334] on span "أربع قطع وافل محشوة بآيس كريم الفانيلا، مغطاة بسبريد اللوتس وفتات البسكويت." at bounding box center [1041, 345] width 205 height 41
drag, startPoint x: 1085, startPoint y: 339, endPoint x: 980, endPoint y: 342, distance: 104.9
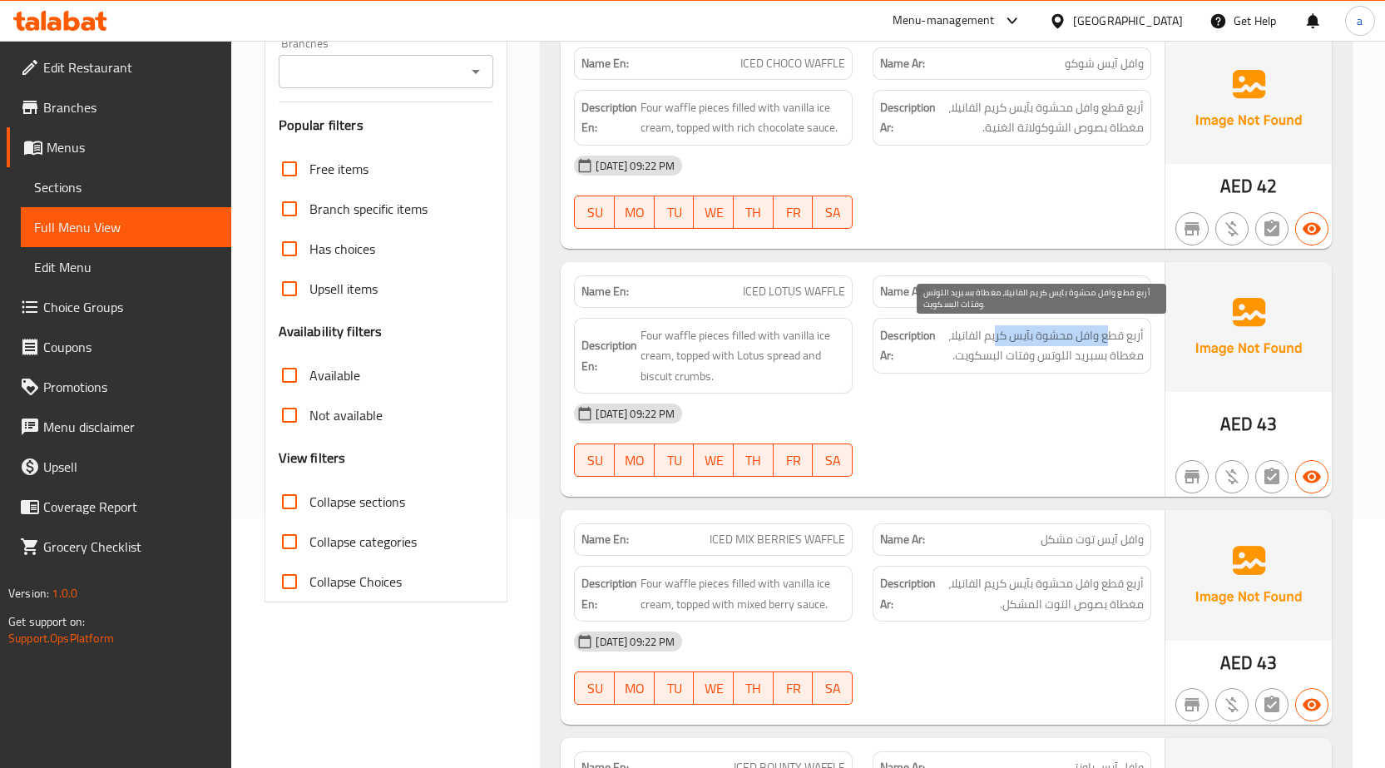
click at [985, 343] on span "أربع قطع وافل محشوة بآيس كريم الفانيلا، مغطاة بسبريد اللوتس وفتات البسكويت." at bounding box center [1041, 345] width 205 height 41
click at [980, 342] on span "أربع قطع وافل محشوة بآيس كريم الفانيلا، مغطاة بسبريد اللوتس وفتات البسكويت." at bounding box center [1041, 345] width 205 height 41
drag, startPoint x: 954, startPoint y: 349, endPoint x: 1131, endPoint y: 363, distance: 177.8
click at [1131, 363] on span "أربع قطع وافل محشوة بآيس كريم الفانيلا، مغطاة بسبريد اللوتس وفتات البسكويت." at bounding box center [1041, 345] width 205 height 41
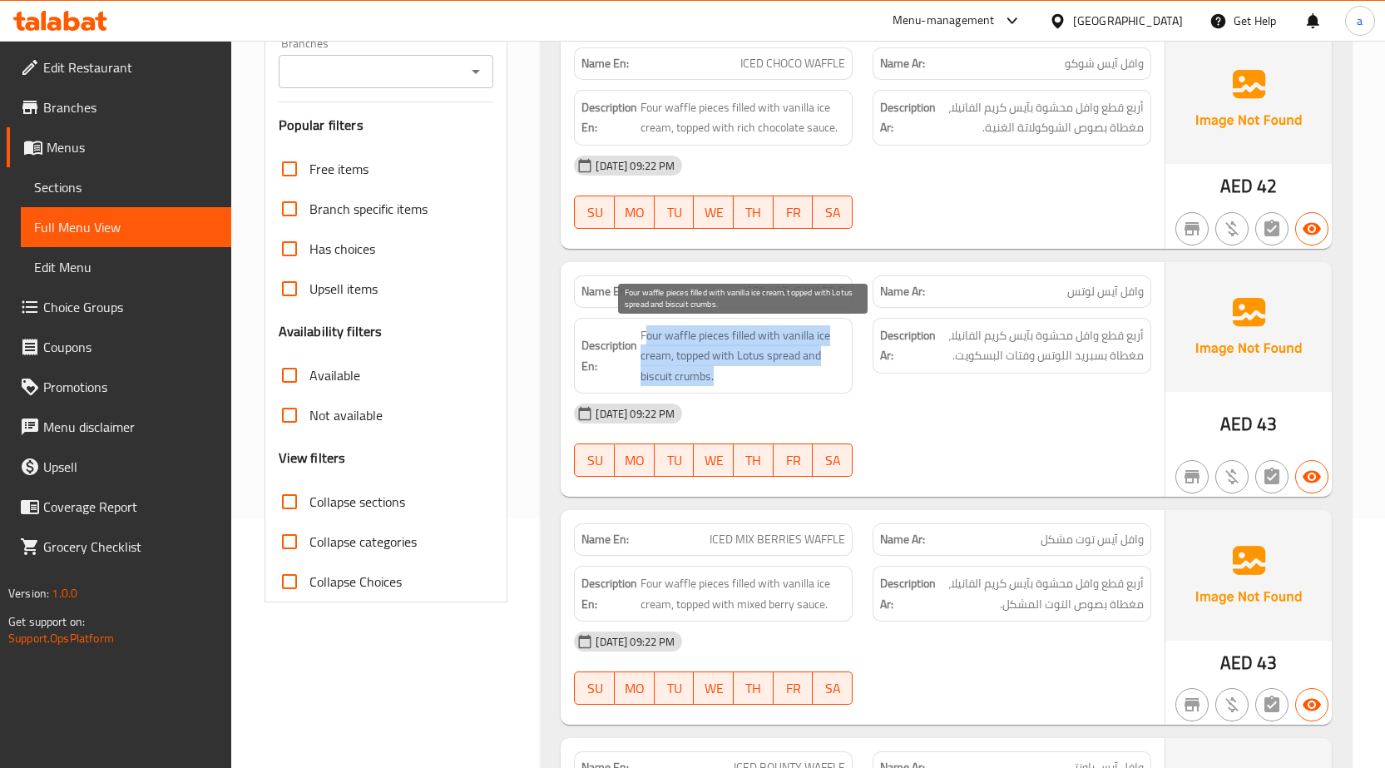
drag, startPoint x: 686, startPoint y: 366, endPoint x: 648, endPoint y: 343, distance: 44.8
click at [648, 343] on span "Four waffle pieces filled with vanilla ice cream, topped with Lotus spread and …" at bounding box center [743, 356] width 205 height 62
click at [670, 337] on span "Four waffle pieces filled with vanilla ice cream, topped with Lotus spread and …" at bounding box center [743, 356] width 205 height 62
drag, startPoint x: 725, startPoint y: 339, endPoint x: 810, endPoint y: 344, distance: 85.8
click at [810, 343] on span "Four waffle pieces filled with vanilla ice cream, topped with Lotus spread and …" at bounding box center [743, 356] width 205 height 62
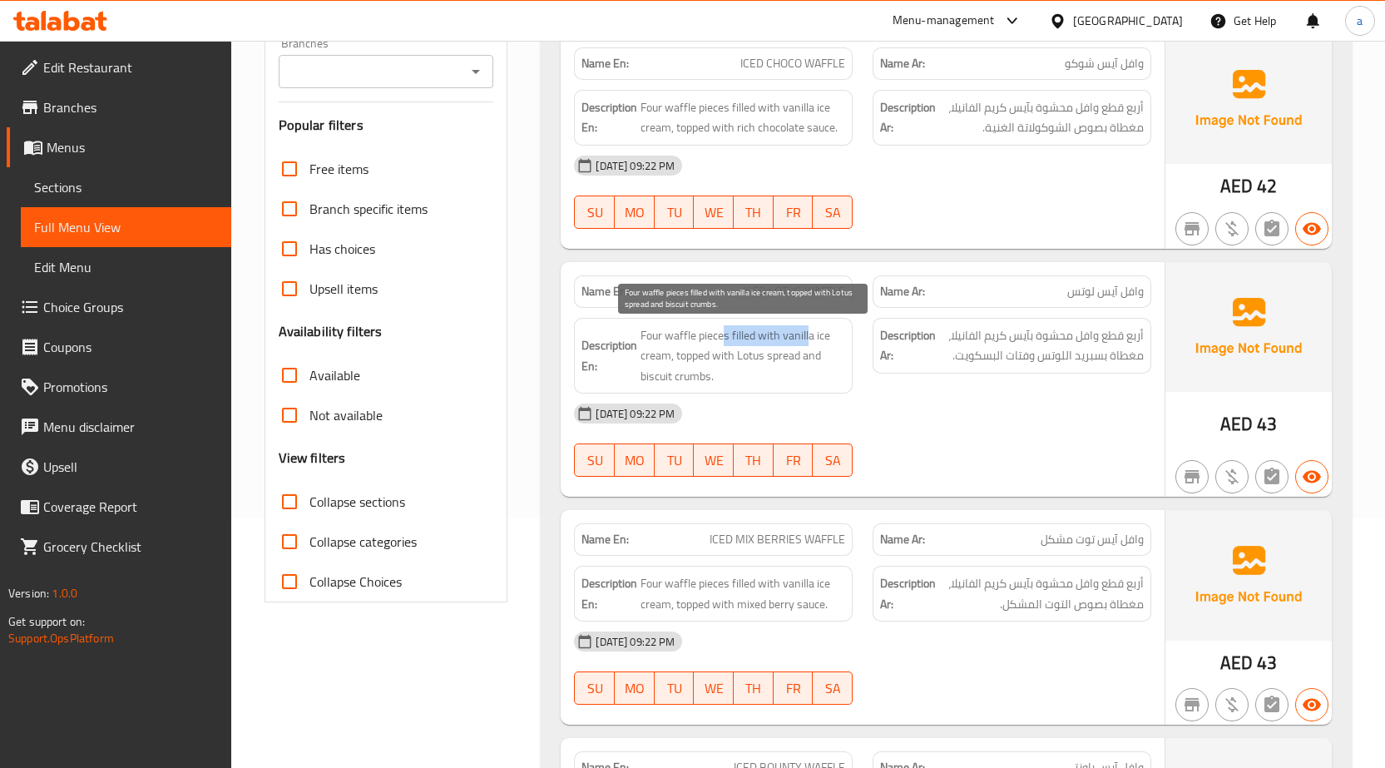
click at [784, 359] on span "Four waffle pieces filled with vanilla ice cream, topped with Lotus spread and …" at bounding box center [743, 356] width 205 height 62
drag, startPoint x: 663, startPoint y: 359, endPoint x: 804, endPoint y: 360, distance: 140.6
click at [792, 359] on span "Four waffle pieces filled with vanilla ice cream, topped with Lotus spread and …" at bounding box center [743, 356] width 205 height 62
click at [804, 360] on span "Four waffle pieces filled with vanilla ice cream, topped with Lotus spread and …" at bounding box center [743, 356] width 205 height 62
drag, startPoint x: 743, startPoint y: 375, endPoint x: 657, endPoint y: 334, distance: 95.3
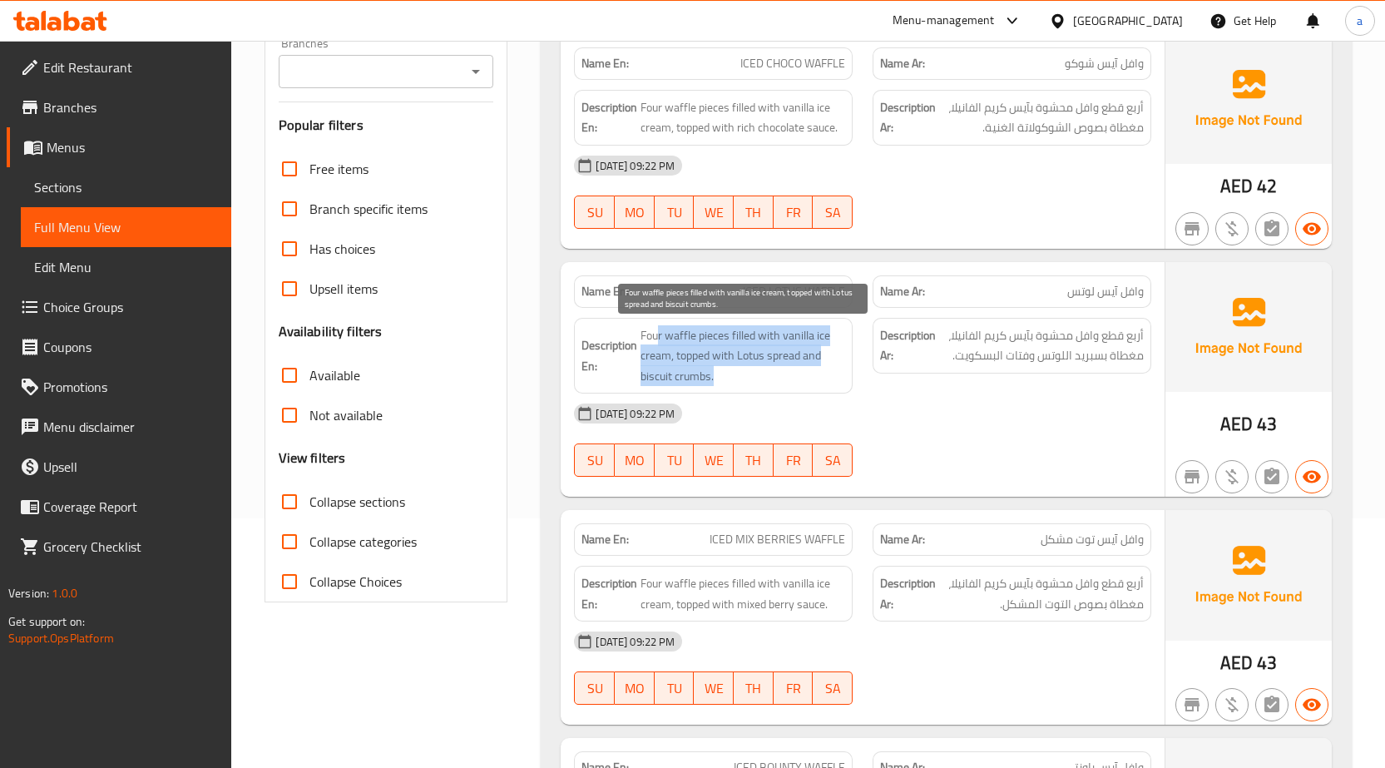
click at [657, 334] on span "Four waffle pieces filled with vanilla ice cream, topped with Lotus spread and …" at bounding box center [743, 356] width 205 height 62
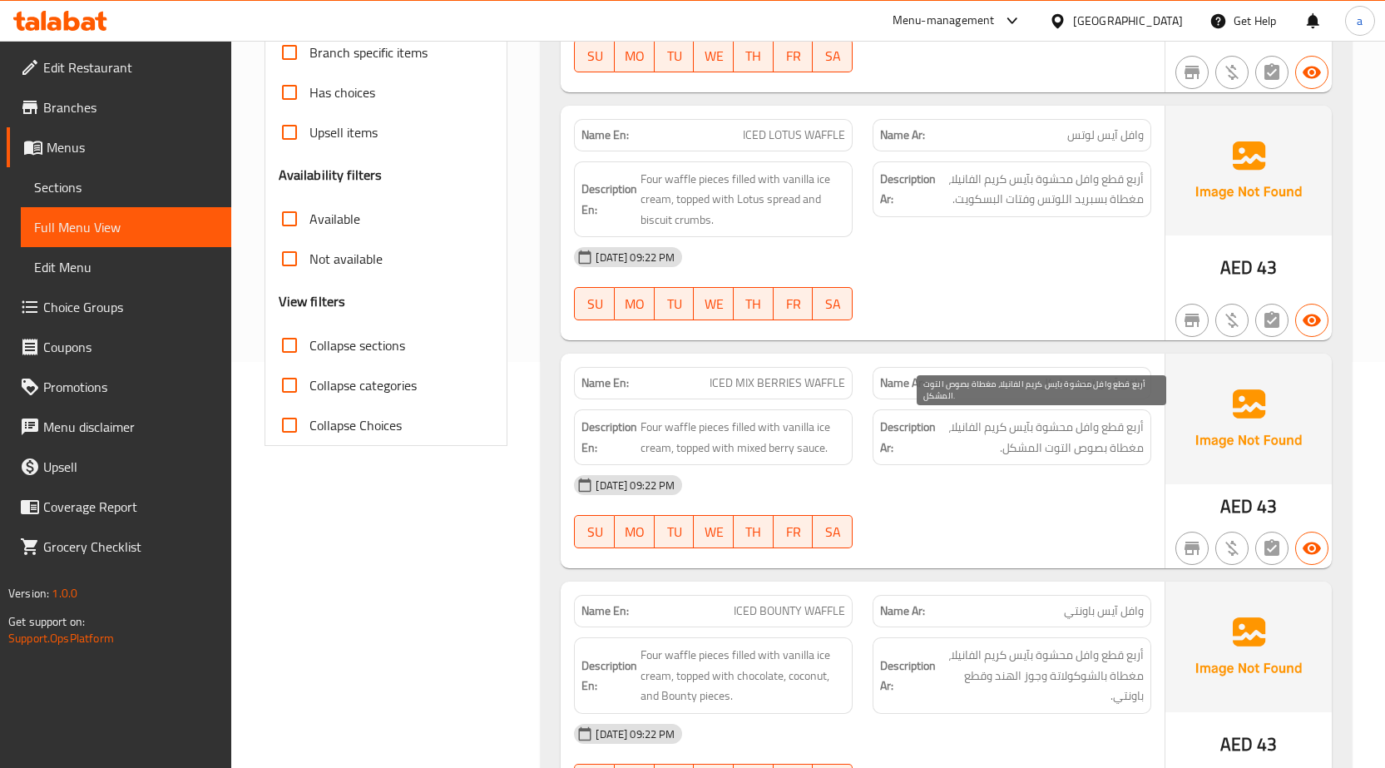
scroll to position [416, 0]
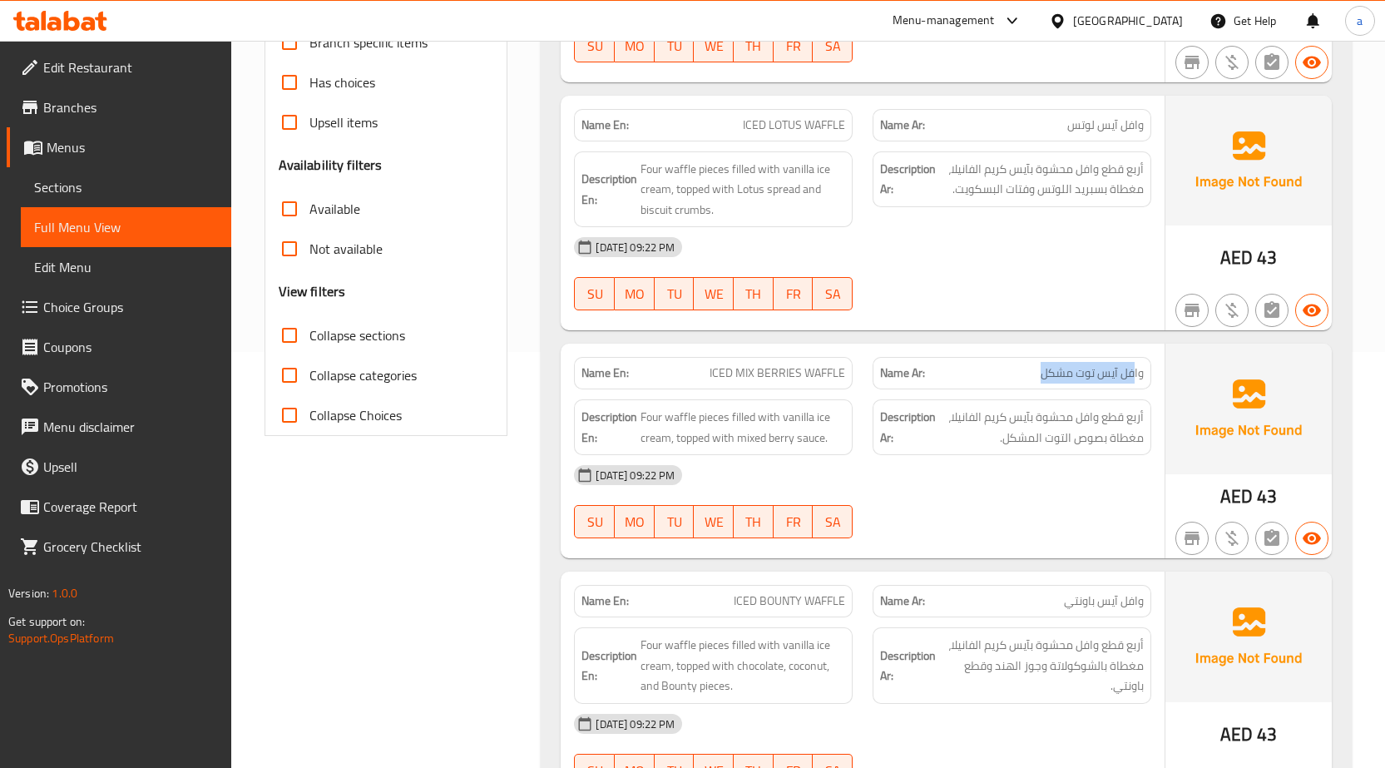
drag, startPoint x: 1068, startPoint y: 371, endPoint x: 1136, endPoint y: 371, distance: 68.2
click at [1136, 371] on p "Name Ar: وافل آيس توت مشكل" at bounding box center [1012, 372] width 264 height 17
click at [707, 375] on p "Name En: ICED MIX BERRIES WAFFLE" at bounding box center [714, 372] width 264 height 17
drag, startPoint x: 1003, startPoint y: 417, endPoint x: 1065, endPoint y: 417, distance: 62.4
click at [1065, 417] on span "أربع قطع وافل محشوة بآيس كريم الفانيلا، مغطاة بصوص التوت المشكل." at bounding box center [1041, 427] width 205 height 41
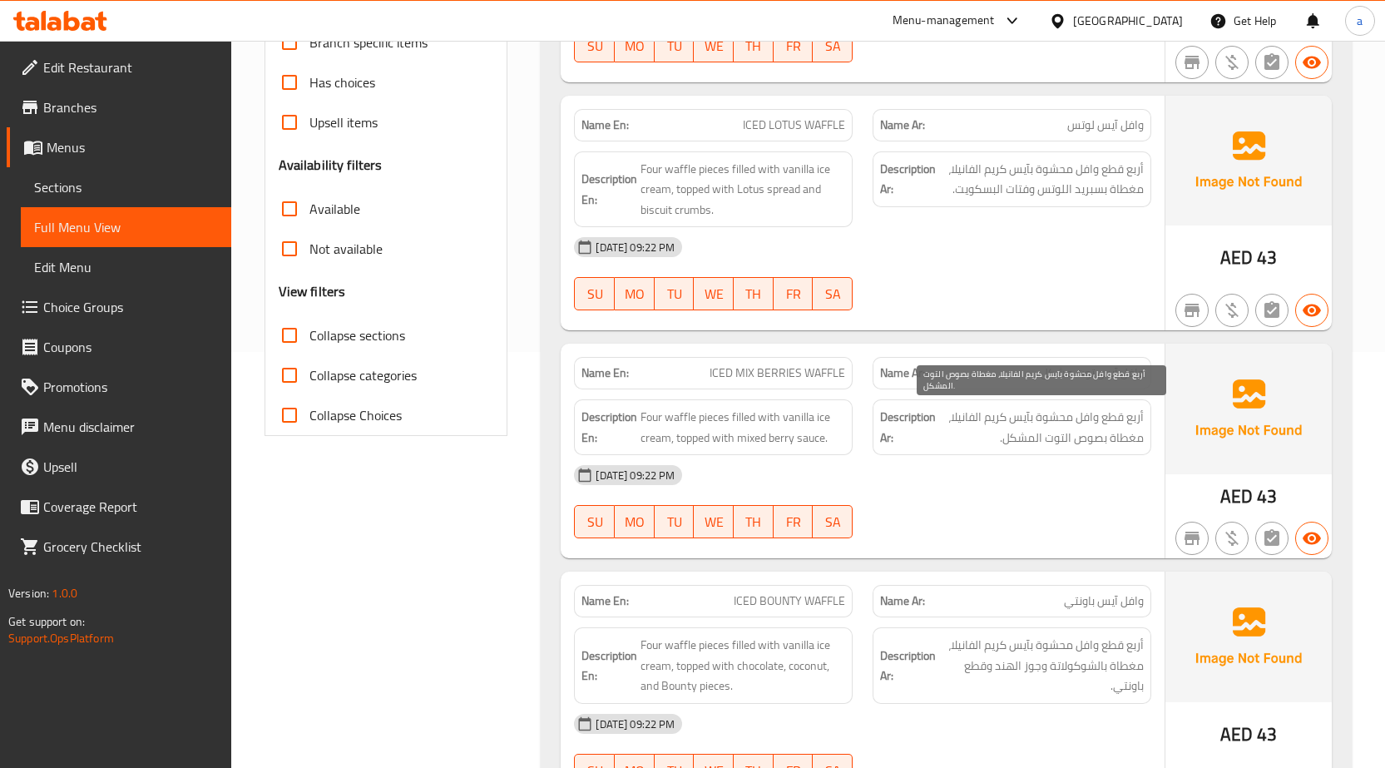
click at [968, 417] on span "أربع قطع وافل محشوة بآيس كريم الفانيلا، مغطاة بصوص التوت المشكل." at bounding box center [1041, 427] width 205 height 41
drag, startPoint x: 1028, startPoint y: 445, endPoint x: 1113, endPoint y: 445, distance: 84.9
click at [1113, 445] on span "أربع قطع وافل محشوة بآيس كريم الفانيلا، مغطاة بصوص التوت المشكل." at bounding box center [1041, 427] width 205 height 41
click at [1044, 426] on span "أربع قطع وافل محشوة بآيس كريم الفانيلا، مغطاة بصوص التوت المشكل." at bounding box center [1041, 427] width 205 height 41
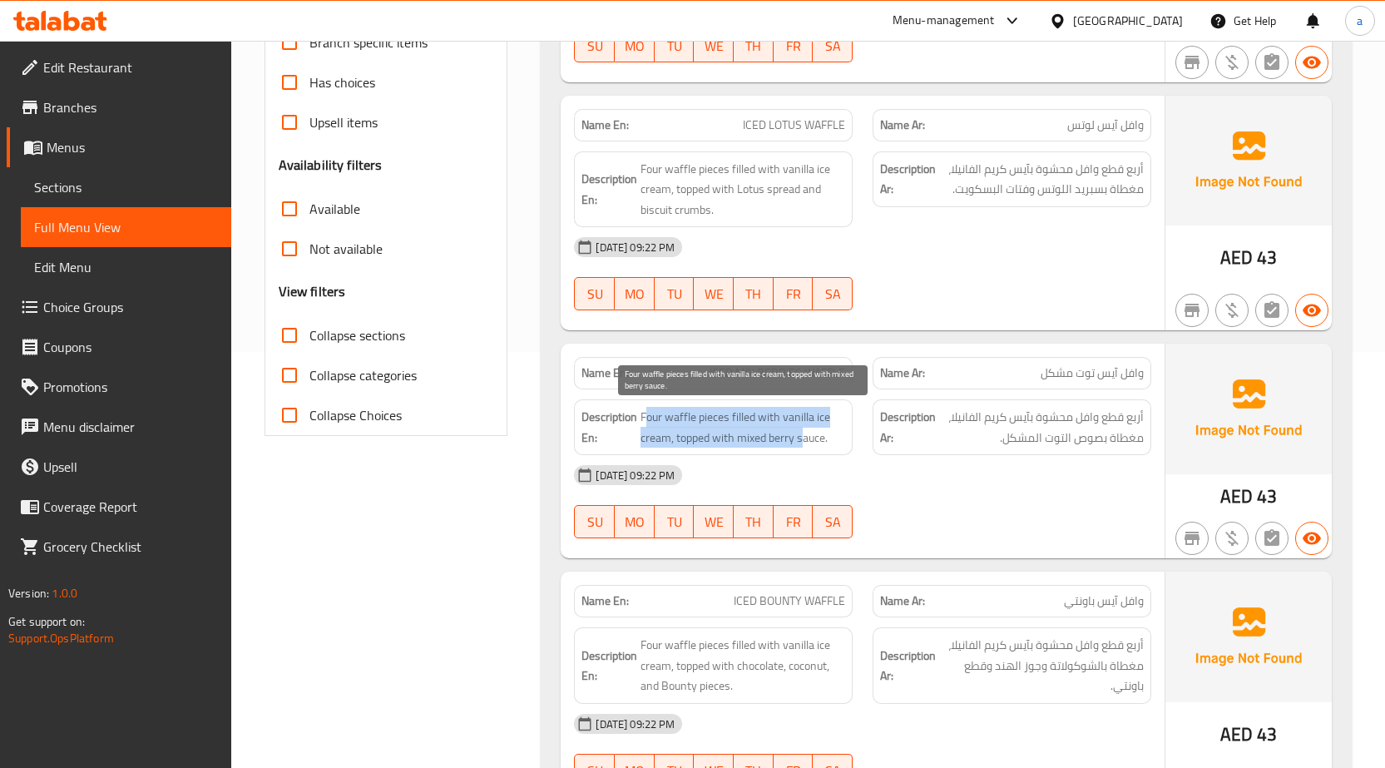
drag, startPoint x: 681, startPoint y: 430, endPoint x: 644, endPoint y: 420, distance: 38.7
click at [644, 420] on span "Four waffle pieces filled with vanilla ice cream, topped with mixed berry sauce." at bounding box center [743, 427] width 205 height 41
click at [670, 418] on span "Four waffle pieces filled with vanilla ice cream, topped with mixed berry sauce." at bounding box center [743, 427] width 205 height 41
drag, startPoint x: 712, startPoint y: 427, endPoint x: 743, endPoint y: 428, distance: 30.8
click at [743, 428] on span "Four waffle pieces filled with vanilla ice cream, topped with mixed berry sauce." at bounding box center [743, 427] width 205 height 41
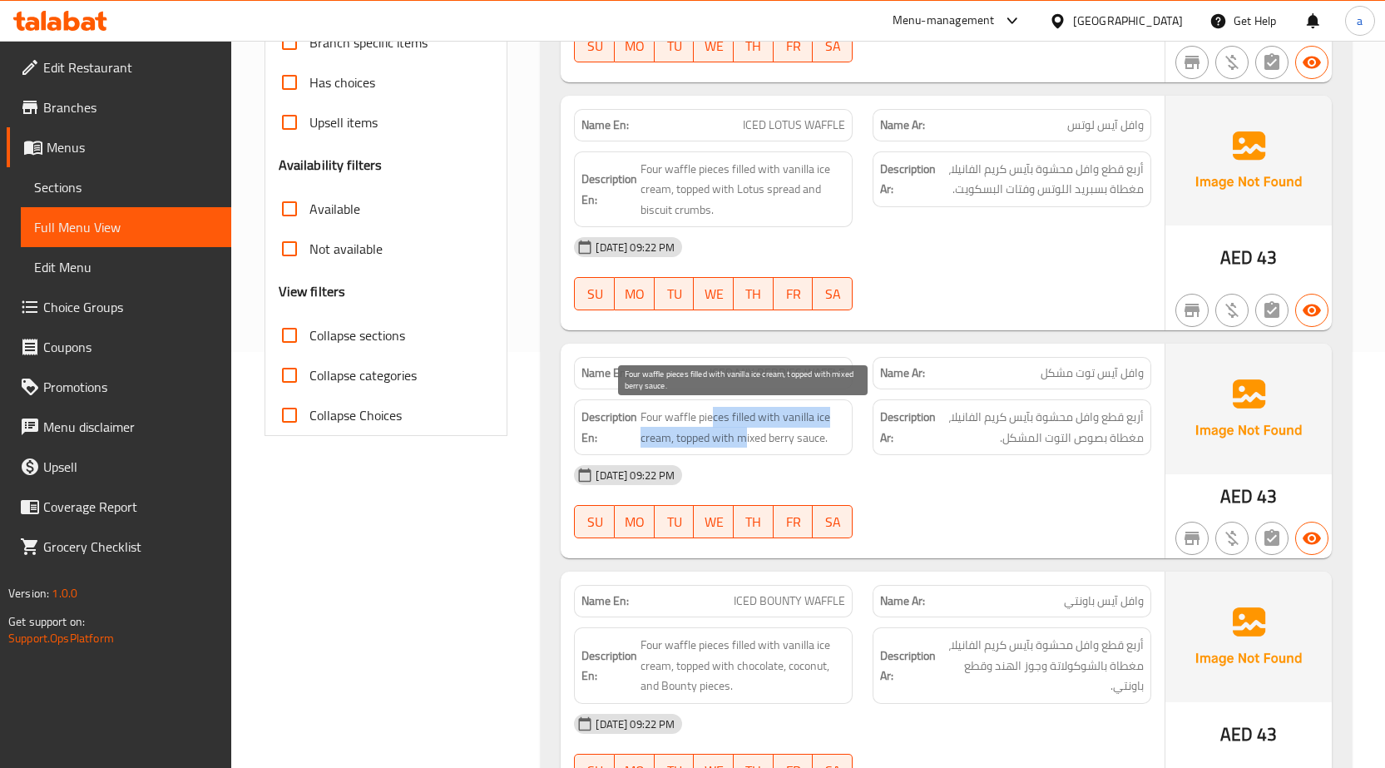
click at [738, 448] on div "Description En: Four waffle pieces filled with vanilla ice cream, topped with m…" at bounding box center [713, 427] width 279 height 56
click at [694, 443] on span "Four waffle pieces filled with vanilla ice cream, topped with mixed berry sauce." at bounding box center [743, 427] width 205 height 41
drag, startPoint x: 770, startPoint y: 443, endPoint x: 803, endPoint y: 443, distance: 33.3
click at [803, 443] on span "Four waffle pieces filled with vanilla ice cream, topped with mixed berry sauce." at bounding box center [743, 427] width 205 height 41
click at [786, 437] on span "Four waffle pieces filled with vanilla ice cream, topped with mixed berry sauce." at bounding box center [743, 427] width 205 height 41
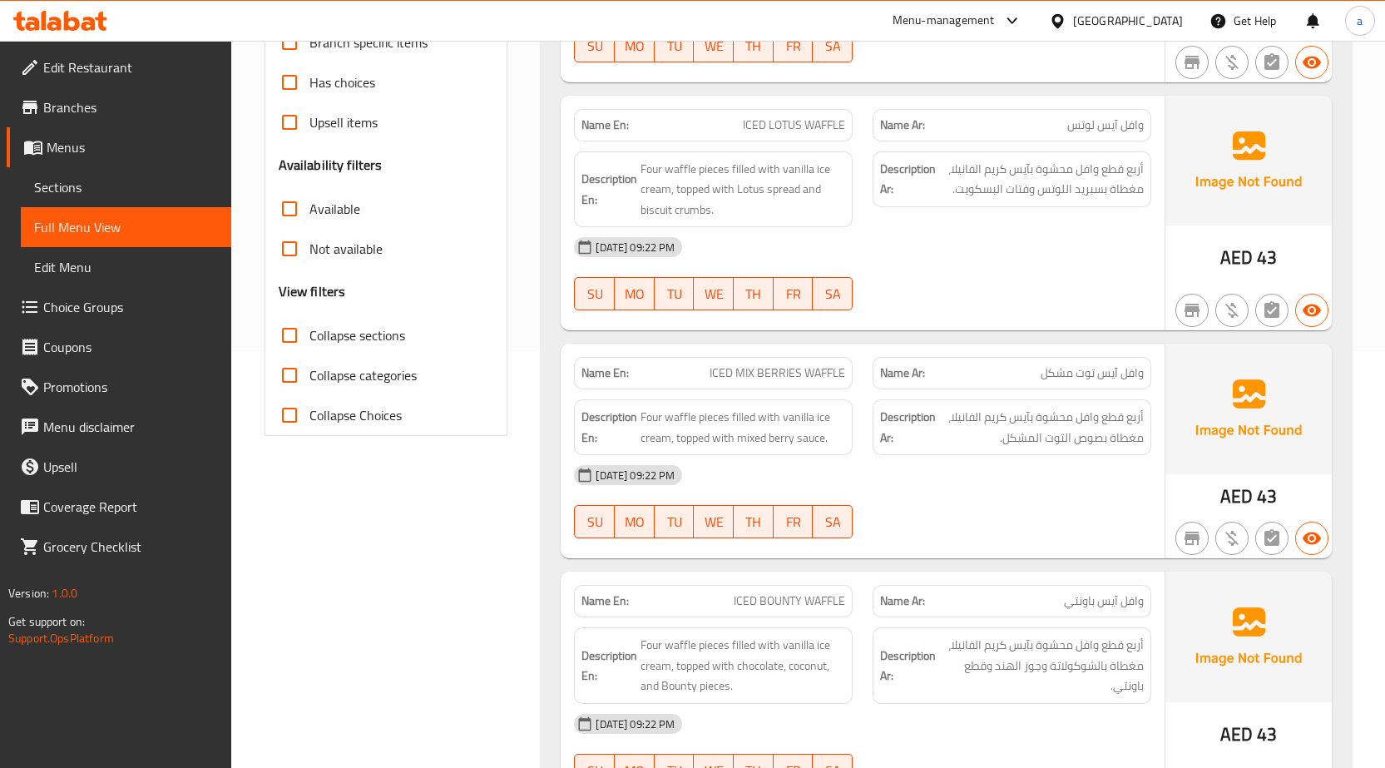
scroll to position [499, 0]
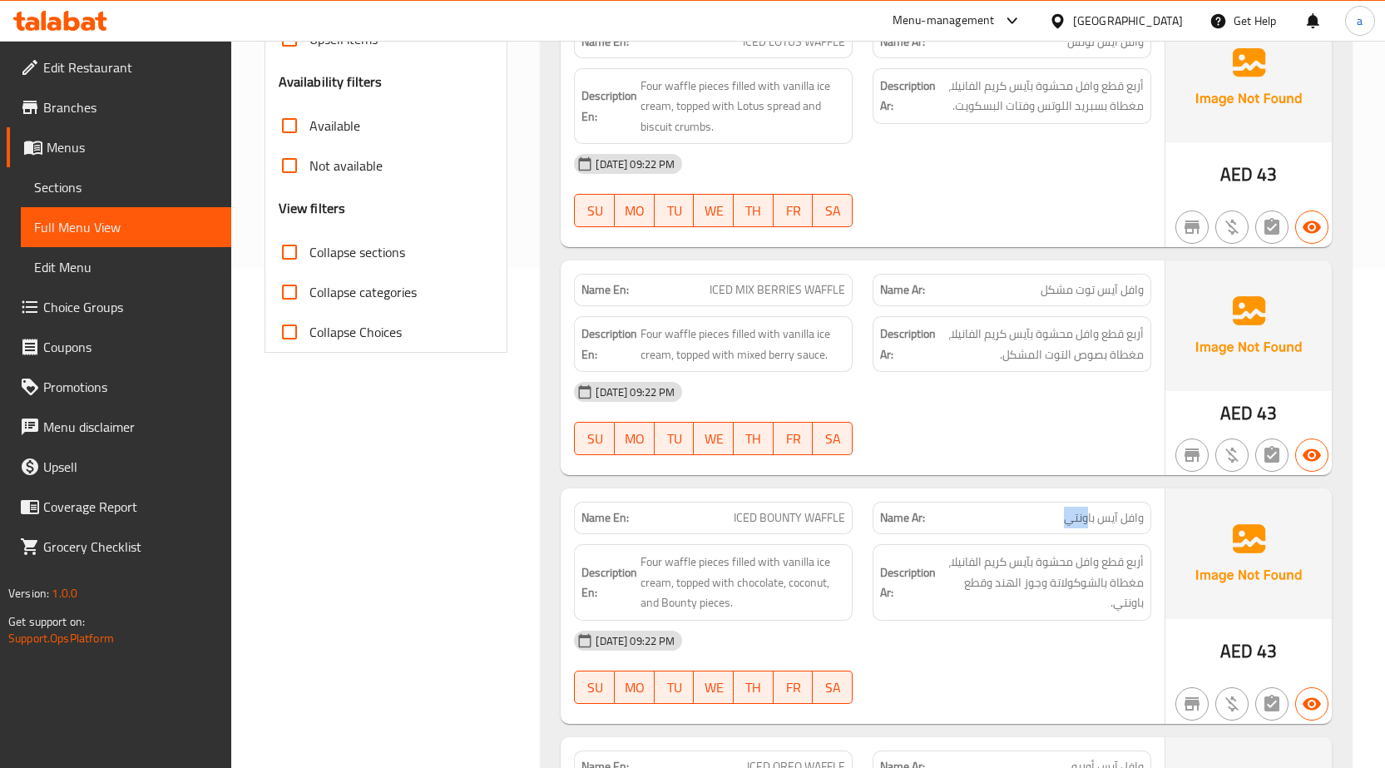
drag, startPoint x: 1022, startPoint y: 521, endPoint x: 1088, endPoint y: 520, distance: 66.6
click at [1088, 520] on p "Name Ar: وافل آيس باونتي" at bounding box center [1012, 517] width 264 height 17
click at [1087, 566] on span "أربع قطع وافل محشوة بآيس كريم الفانيلا، مغطاة بالشوكولاتة وجوز الهند وقطع باونت…" at bounding box center [1041, 583] width 205 height 62
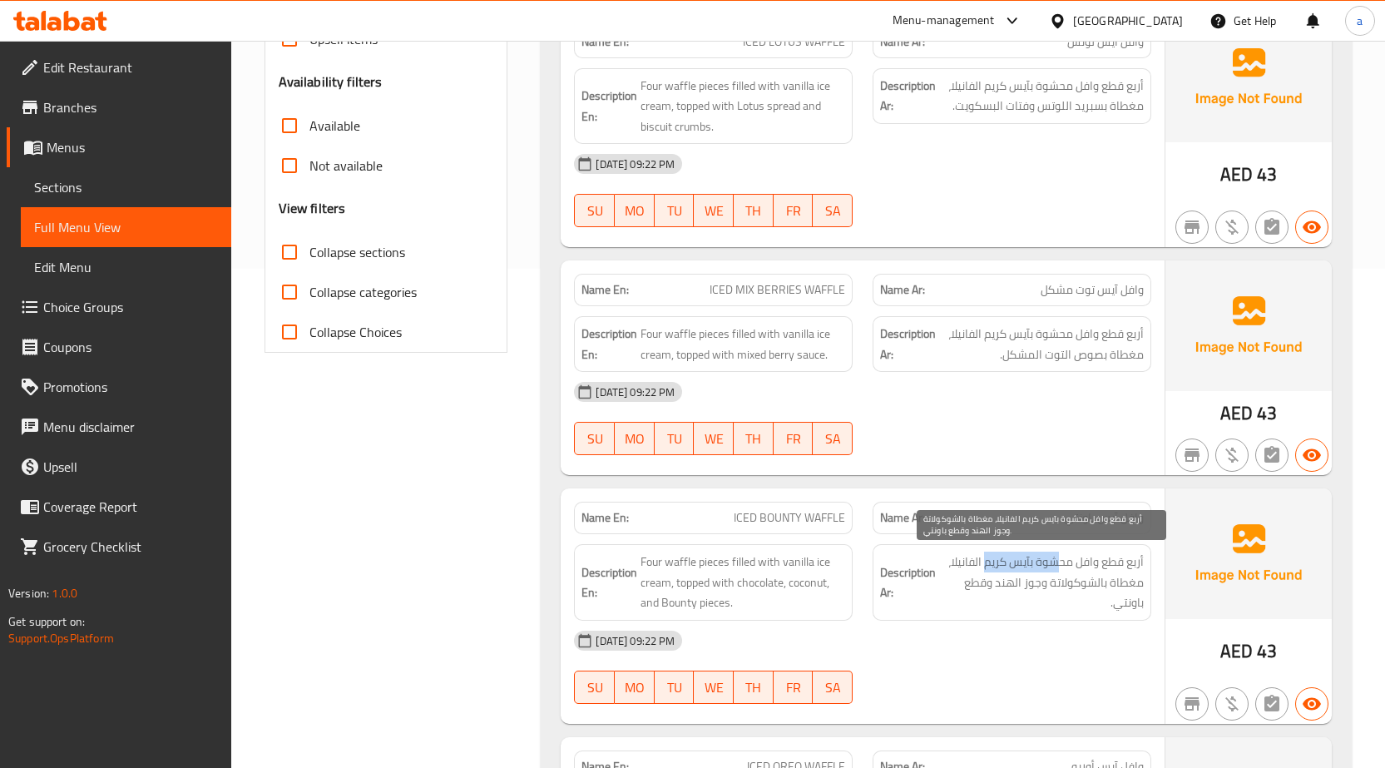
drag, startPoint x: 983, startPoint y: 556, endPoint x: 1058, endPoint y: 565, distance: 75.4
click at [1058, 565] on span "أربع قطع وافل محشوة بآيس كريم الفانيلا، مغطاة بالشوكولاتة وجوز الهند وقطع باونت…" at bounding box center [1041, 583] width 205 height 62
drag, startPoint x: 954, startPoint y: 559, endPoint x: 1028, endPoint y: 564, distance: 74.2
click at [1028, 564] on span "أربع قطع وافل محشوة بآيس كريم الفانيلا، مغطاة بالشوكولاتة وجوز الهند وقطع باونت…" at bounding box center [1041, 583] width 205 height 62
drag
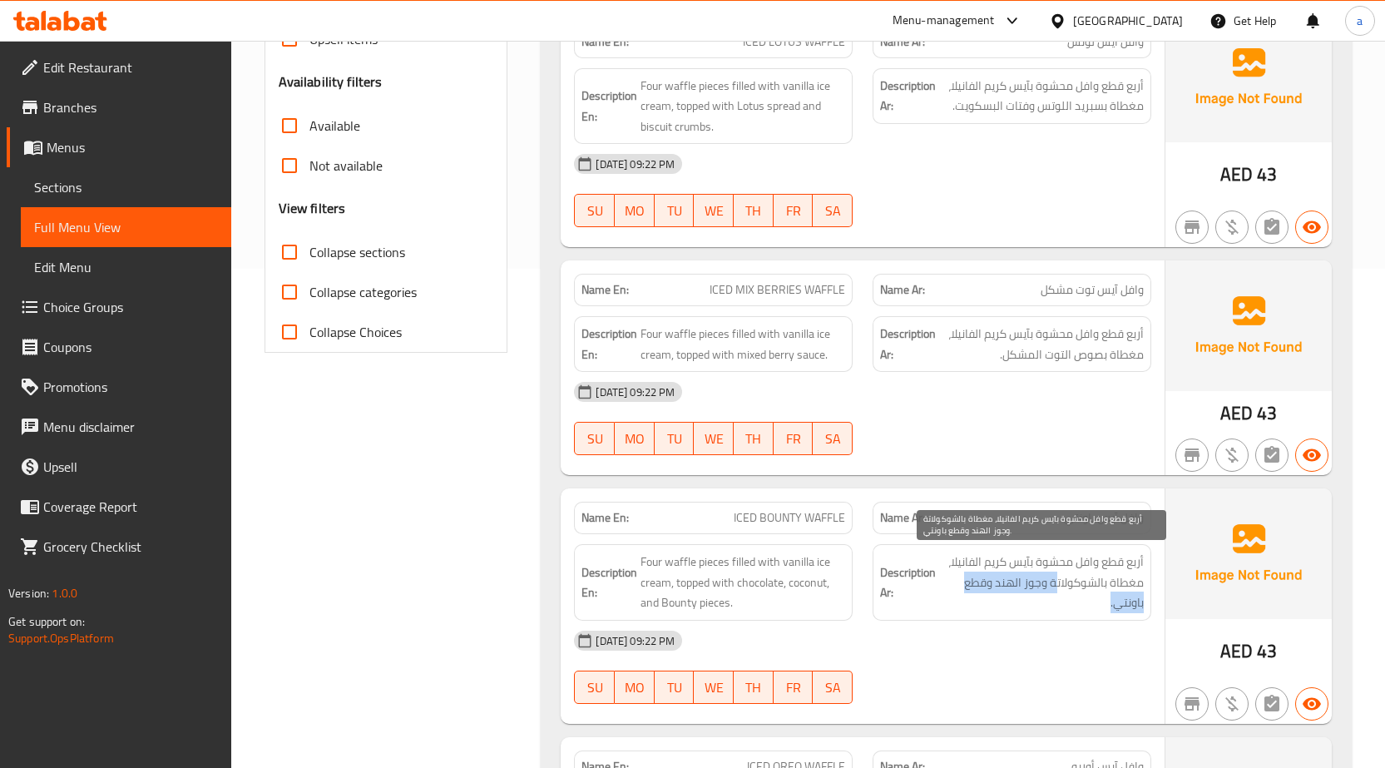
click at [1089, 593] on span "أربع قطع وافل محشوة بآيس كريم الفانيلا، مغطاة بالشوكولاتة وجوز الهند وقطع باونت…" at bounding box center [1041, 583] width 205 height 62
click at [1019, 580] on span "أربع قطع وافل محشوة بآيس كريم الفانيلا، مغطاة بالشوكولاتة وجوز الهند وقطع باونت…" at bounding box center [1041, 583] width 205 height 62
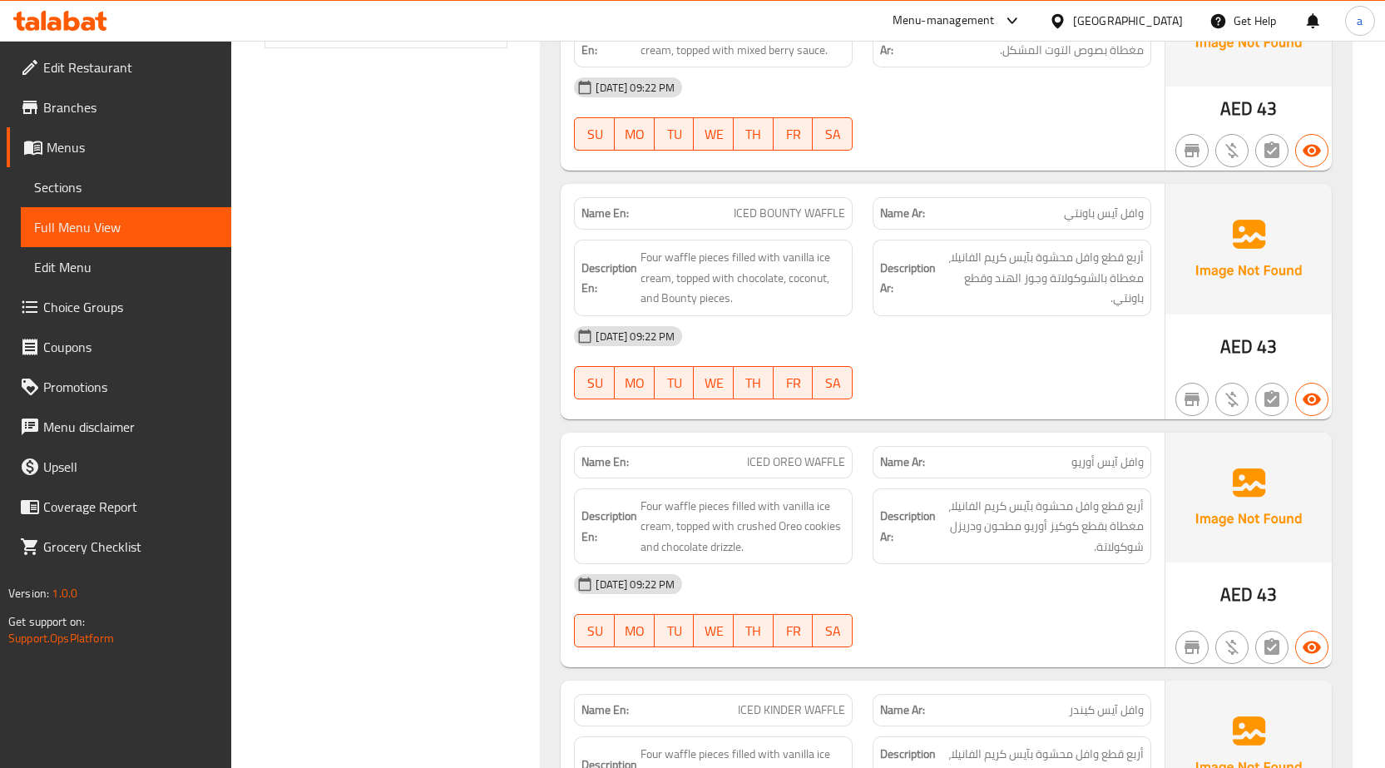
scroll to position [832, 0]
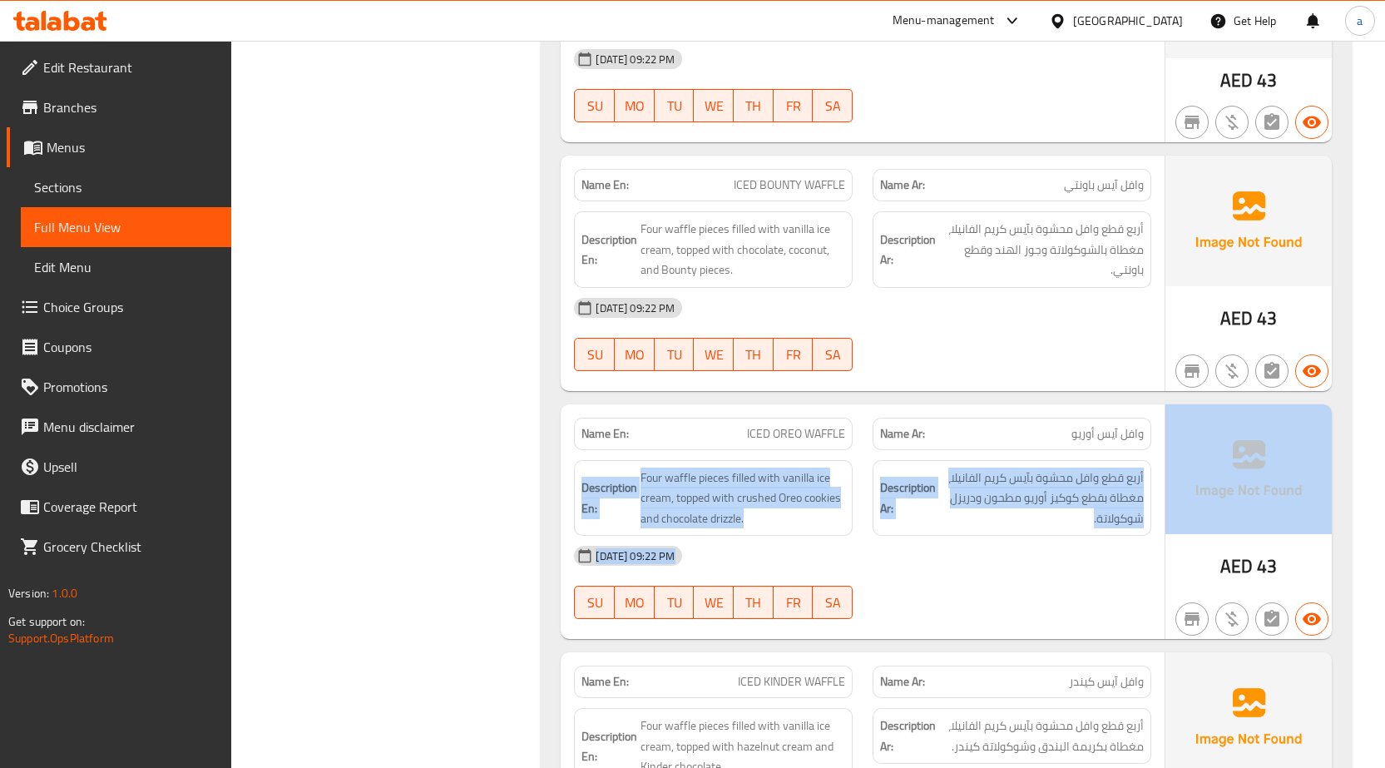
click at [1167, 435] on div "Name En: ICED OREO WAFFLE Name Ar: وافل آيس أوريو Description En: Four waffle p…" at bounding box center [946, 521] width 771 height 235
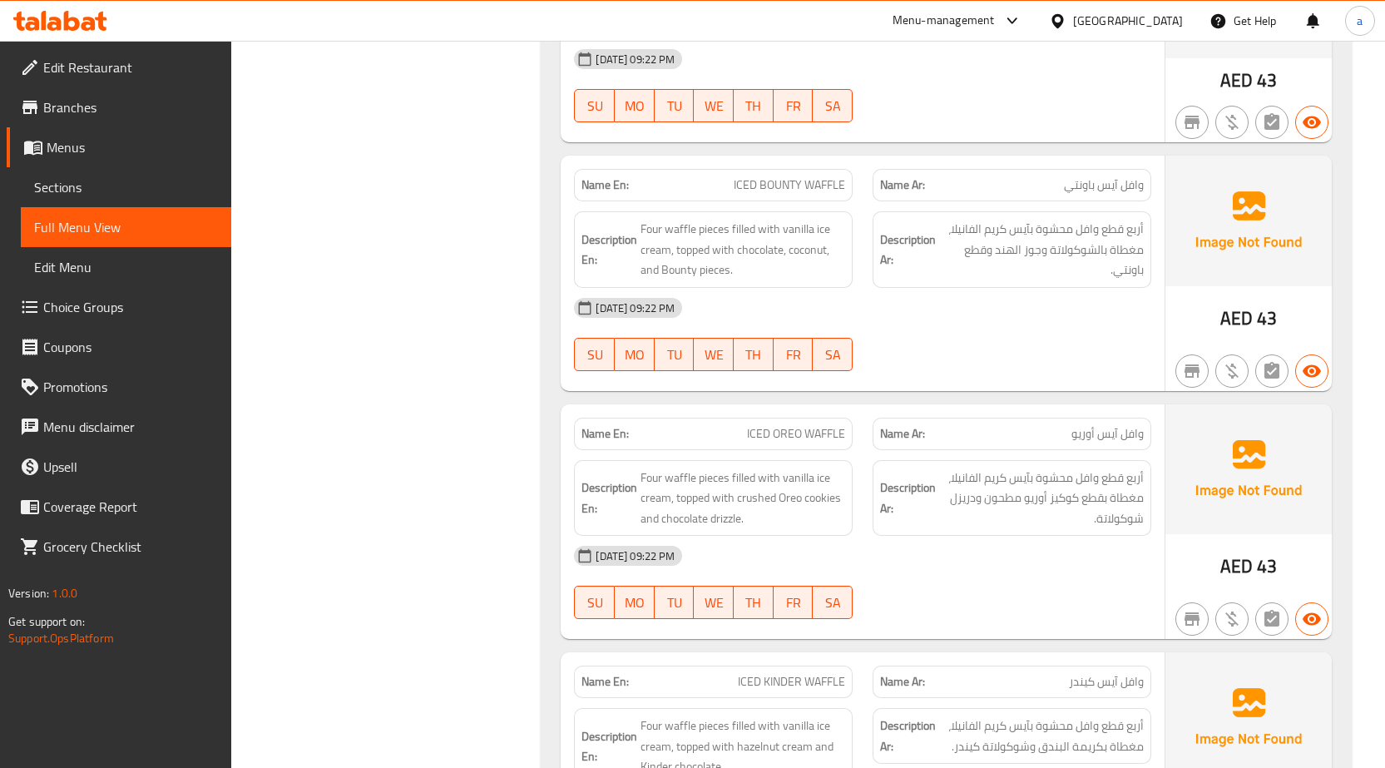
click at [691, 431] on p "Name En: ICED OREO WAFFLE" at bounding box center [714, 433] width 264 height 17
click at [834, 446] on div "Name En: ICED OREO WAFFLE" at bounding box center [713, 434] width 279 height 32
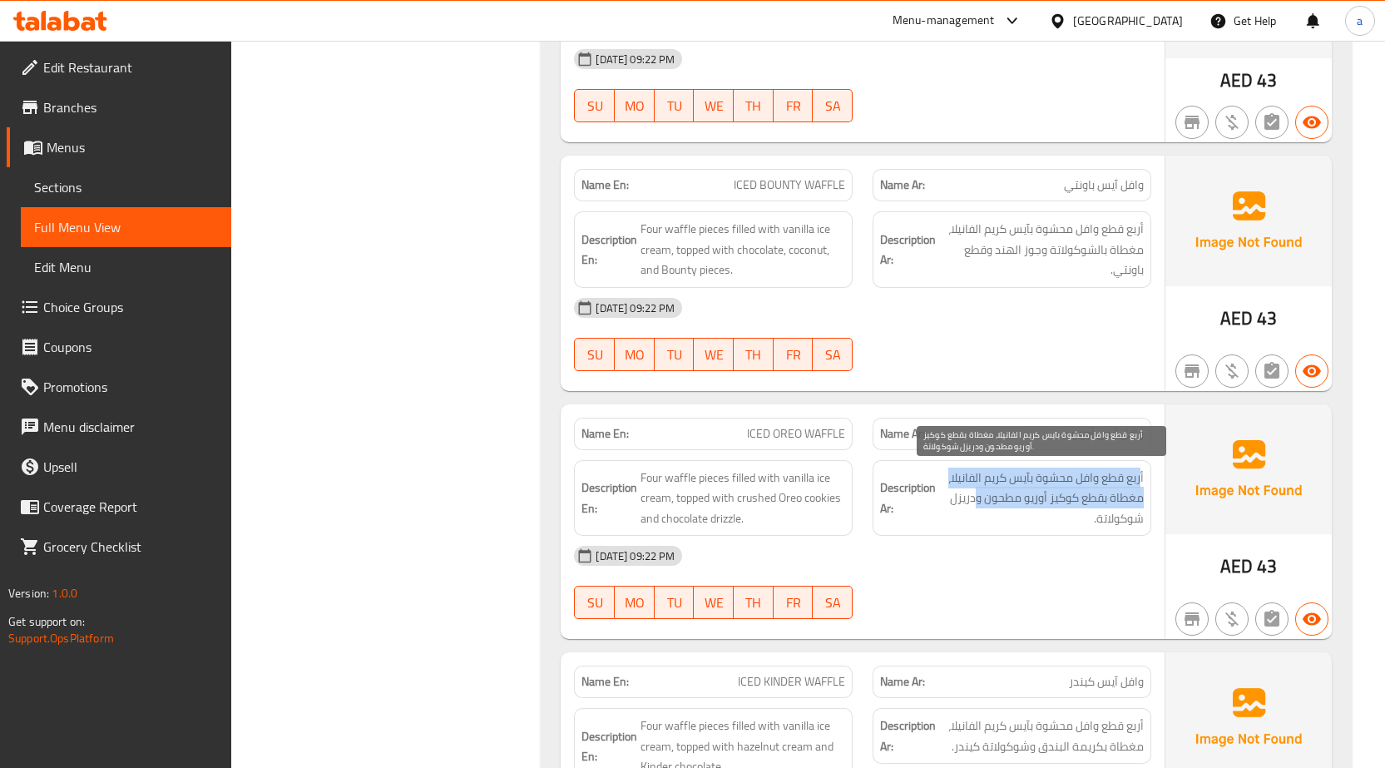
click at [978, 488] on span "أربع قطع وافل محشوة بآيس كريم الفانيلا، مغطاة بقطع كوكيز أوريو مطحون ودريزل شوك…" at bounding box center [1041, 499] width 205 height 62
click at [1065, 498] on span "أربع قطع وافل محشوة بآيس كريم الفانيلا، مغطاة بقطع كوكيز أوريو مطحون ودريزل شوك…" at bounding box center [1041, 499] width 205 height 62
click at [938, 504] on h6 "Description Ar: أربع قطع وافل محشوة بآيس كريم الفانيلا، مغطاة بقطع كوكيز أوريو …" at bounding box center [1012, 499] width 264 height 62
click at [1082, 514] on span "أربع قطع وافل محشوة بآيس كريم الفانيلا، مغطاة بقطع كوكيز أوريو مطحون ودريزل شوك…" at bounding box center [1041, 499] width 205 height 62
click at [1084, 522] on span "أربع قطع وافل محشوة بآيس كريم الفانيلا، مغطاة بقطع كوكيز أوريو مطحون ودريزل شوك…" at bounding box center [1041, 499] width 205 height 62
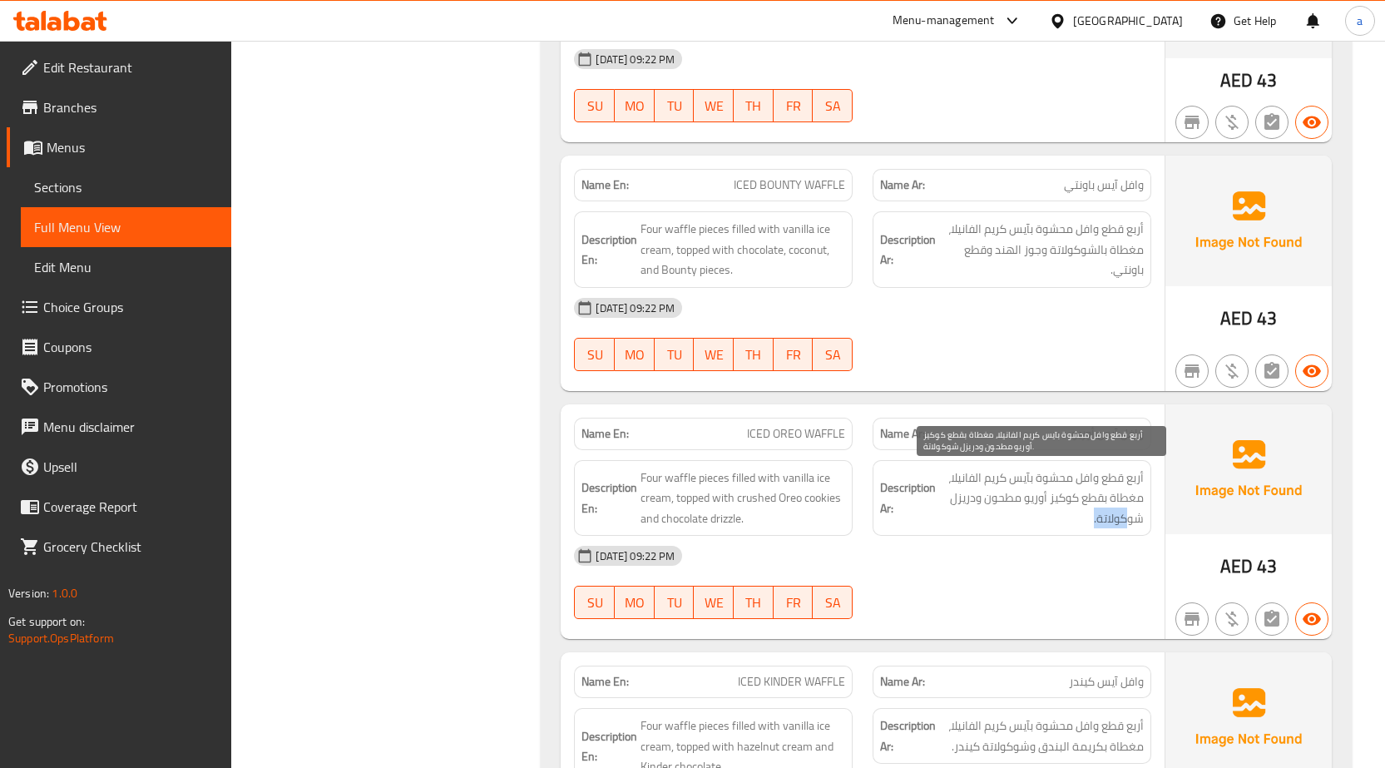
click at [1034, 512] on span "أربع قطع وافل محشوة بآيس كريم الفانيلا، مغطاة بقطع كوكيز أوريو مطحون ودريزل شوك…" at bounding box center [1041, 499] width 205 height 62
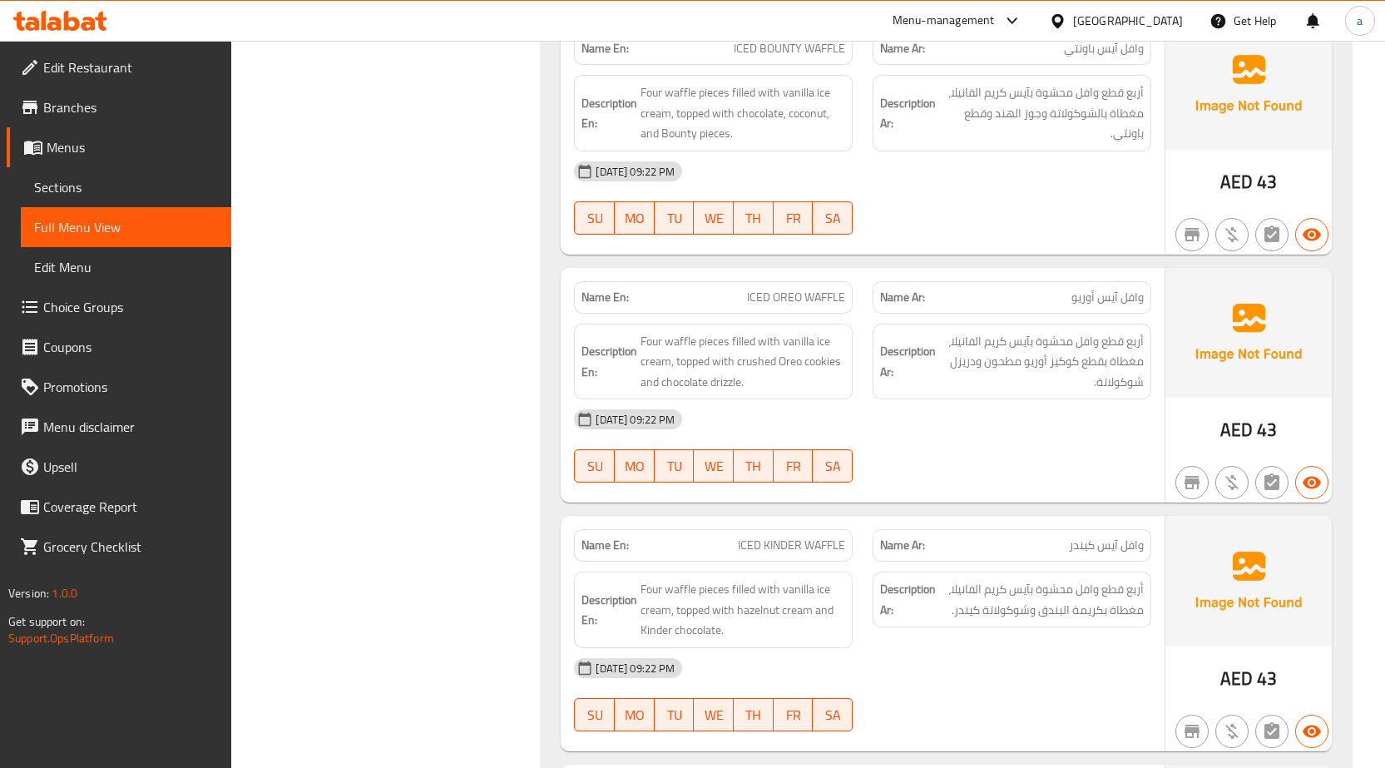
scroll to position [998, 0]
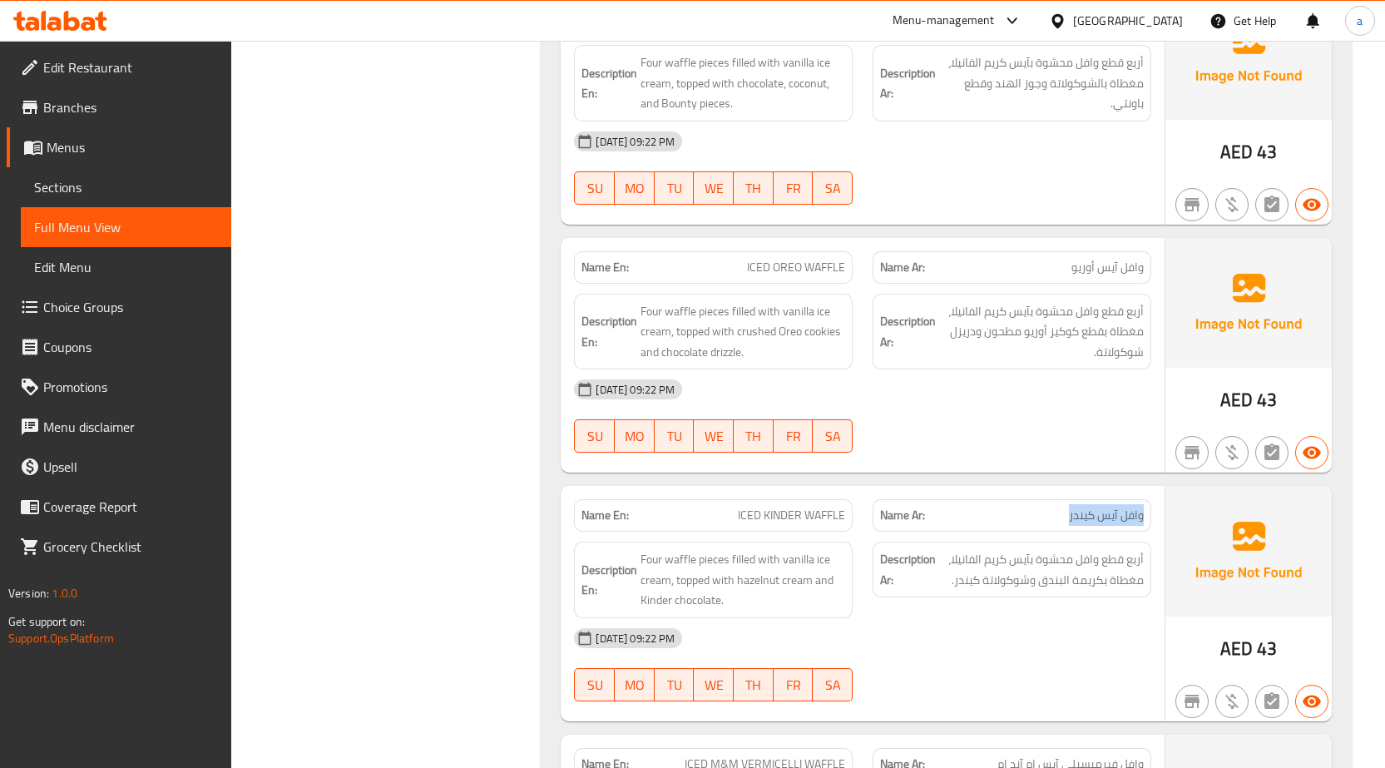
click at [1156, 508] on div "Name Ar: وافل آيس كيندر" at bounding box center [1012, 515] width 299 height 52
click at [717, 510] on p "Name En: ICED KINDER WAFFLE" at bounding box center [714, 515] width 264 height 17
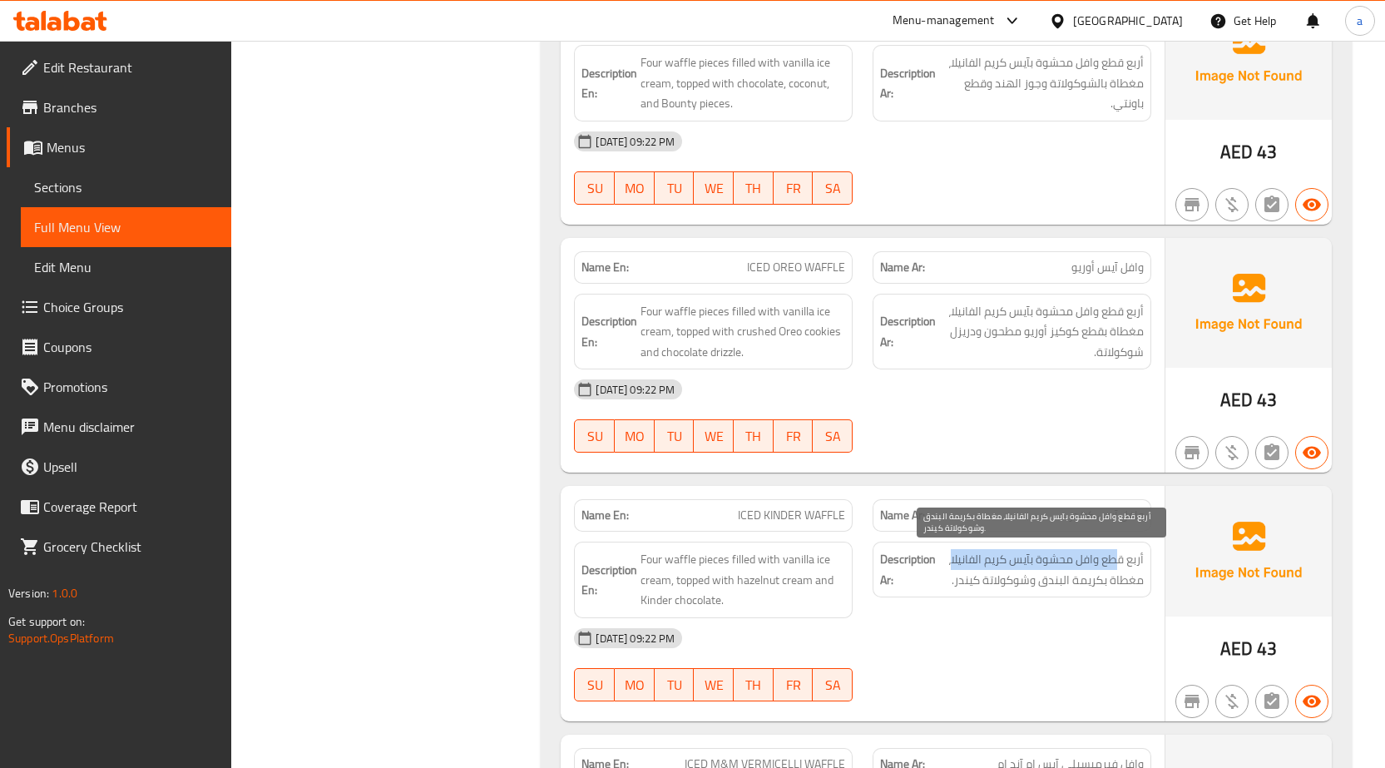
click at [949, 567] on span "أربع قطع وافل محشوة بآيس كريم الفانيلا، مغطاة بكريمة البندق وشوكولاتة كيندر." at bounding box center [1041, 569] width 205 height 41
click at [945, 576] on span "أربع قطع وافل محشوة بآيس كريم الفانيلا، مغطاة بكريمة البندق وشوكولاتة كيندر." at bounding box center [1041, 569] width 205 height 41
click at [1142, 574] on span "أربع قطع وافل محشوة بآيس كريم الفانيلا، مغطاة بكريمة البندق وشوكولاتة كيندر." at bounding box center [1041, 569] width 205 height 41
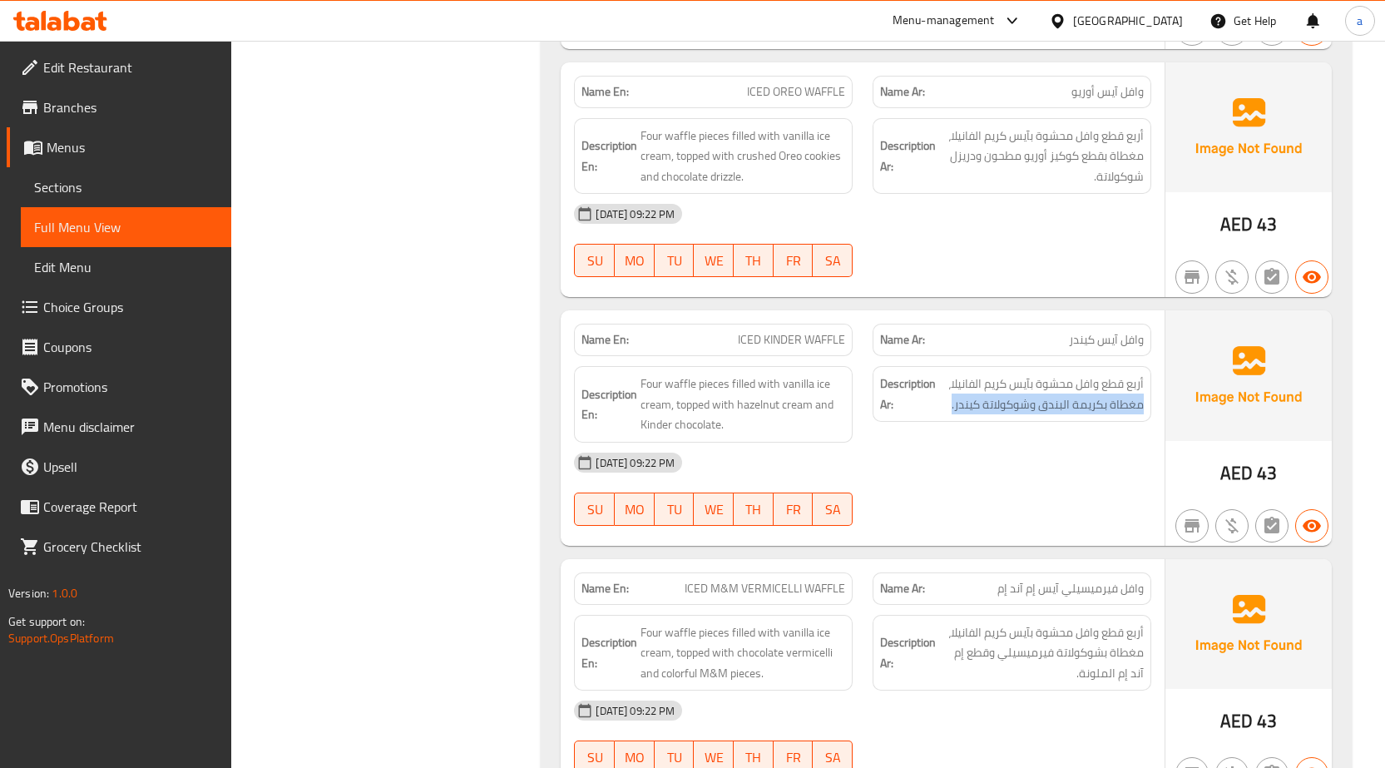
scroll to position [1248, 0]
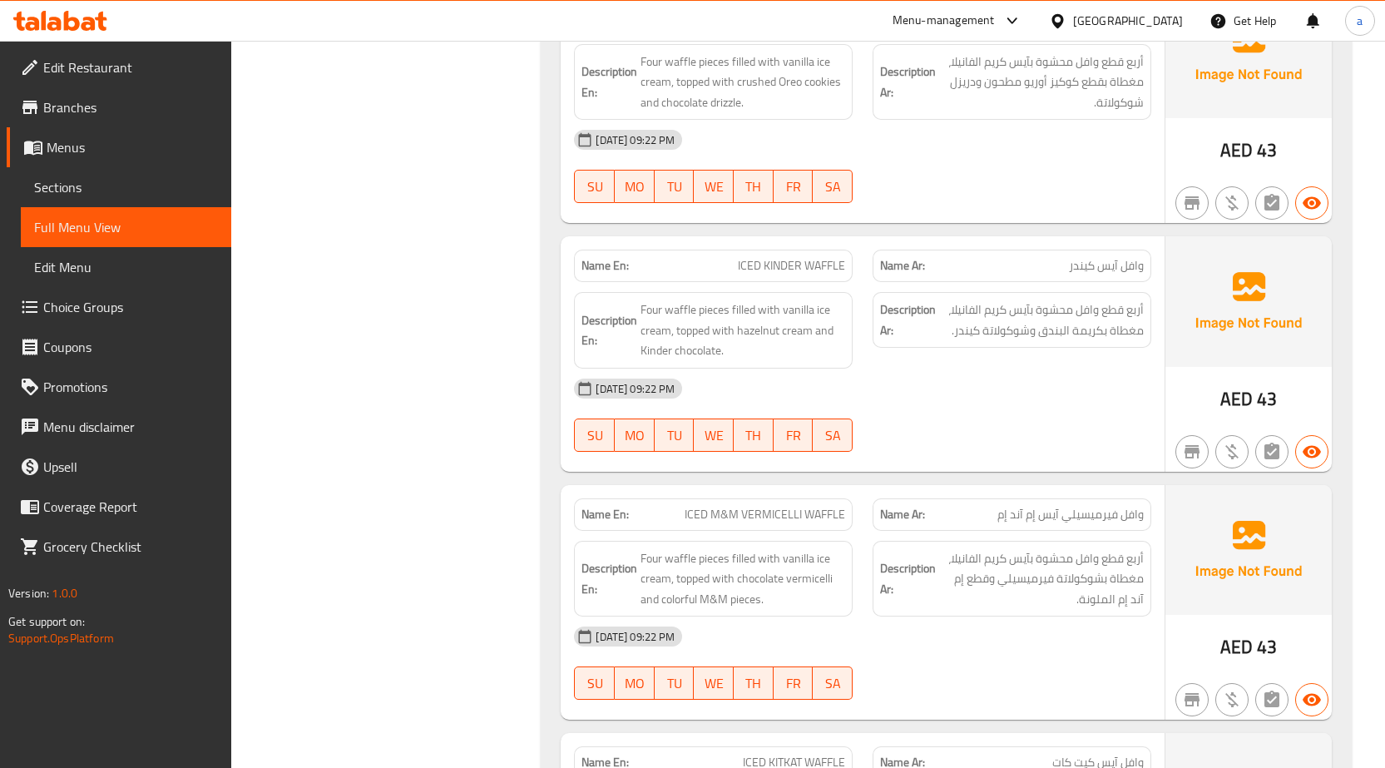
click at [785, 509] on span "ICED M&M VERMICELLI WAFFLE" at bounding box center [765, 514] width 161 height 17
click at [784, 525] on div "Name En: ICED M&M VERMICELLI WAFFLE" at bounding box center [713, 514] width 279 height 32
drag, startPoint x: 740, startPoint y: 510, endPoint x: 859, endPoint y: 498, distance: 118.8
click at [859, 498] on div "Name En: ICED M&M VERMICELLI WAFFLE" at bounding box center [713, 514] width 299 height 52
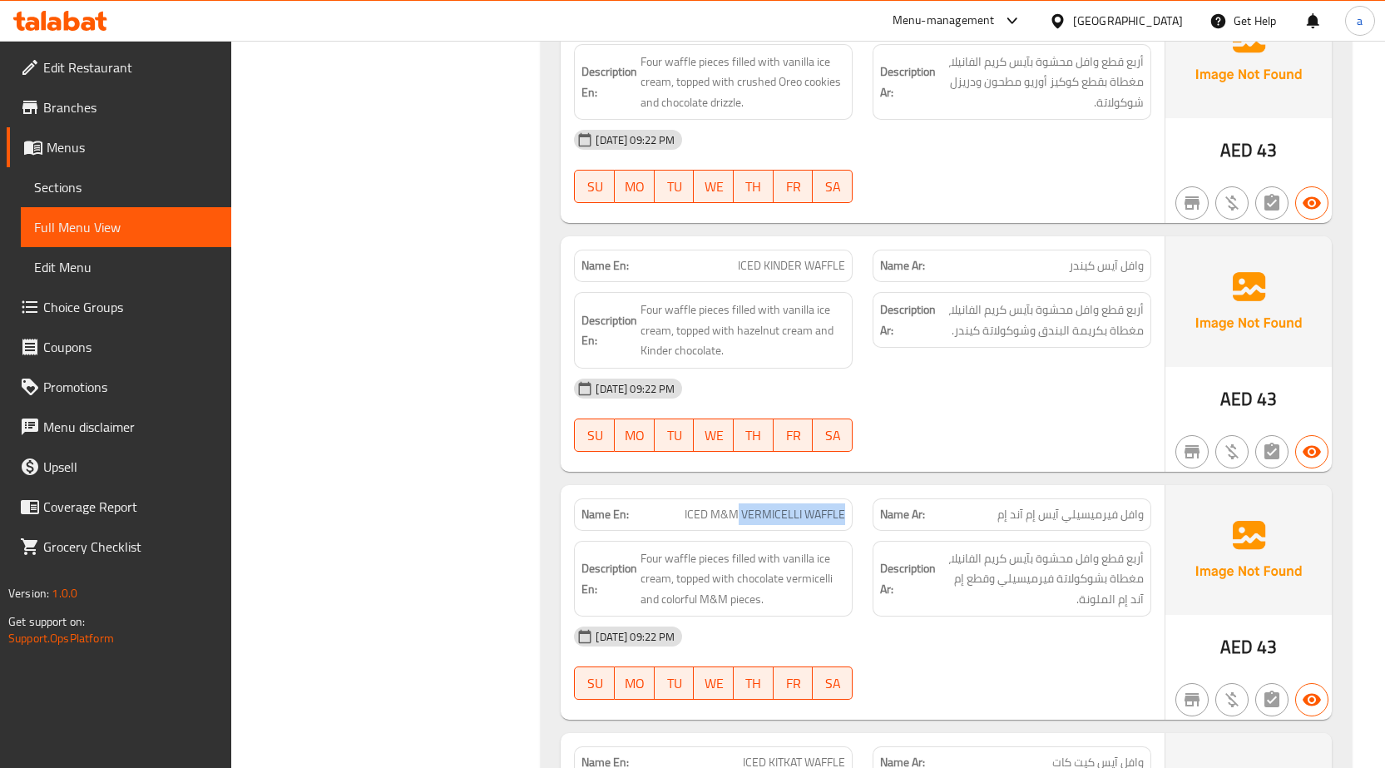
copy span "VERMICELLI WAFFLE"
click at [808, 532] on div "Description En: Four waffle pieces filled with vanilla ice cream, topped with c…" at bounding box center [713, 579] width 299 height 97
click at [790, 506] on span "ICED M&M VERMICELLI WAFFLE" at bounding box center [765, 514] width 161 height 17
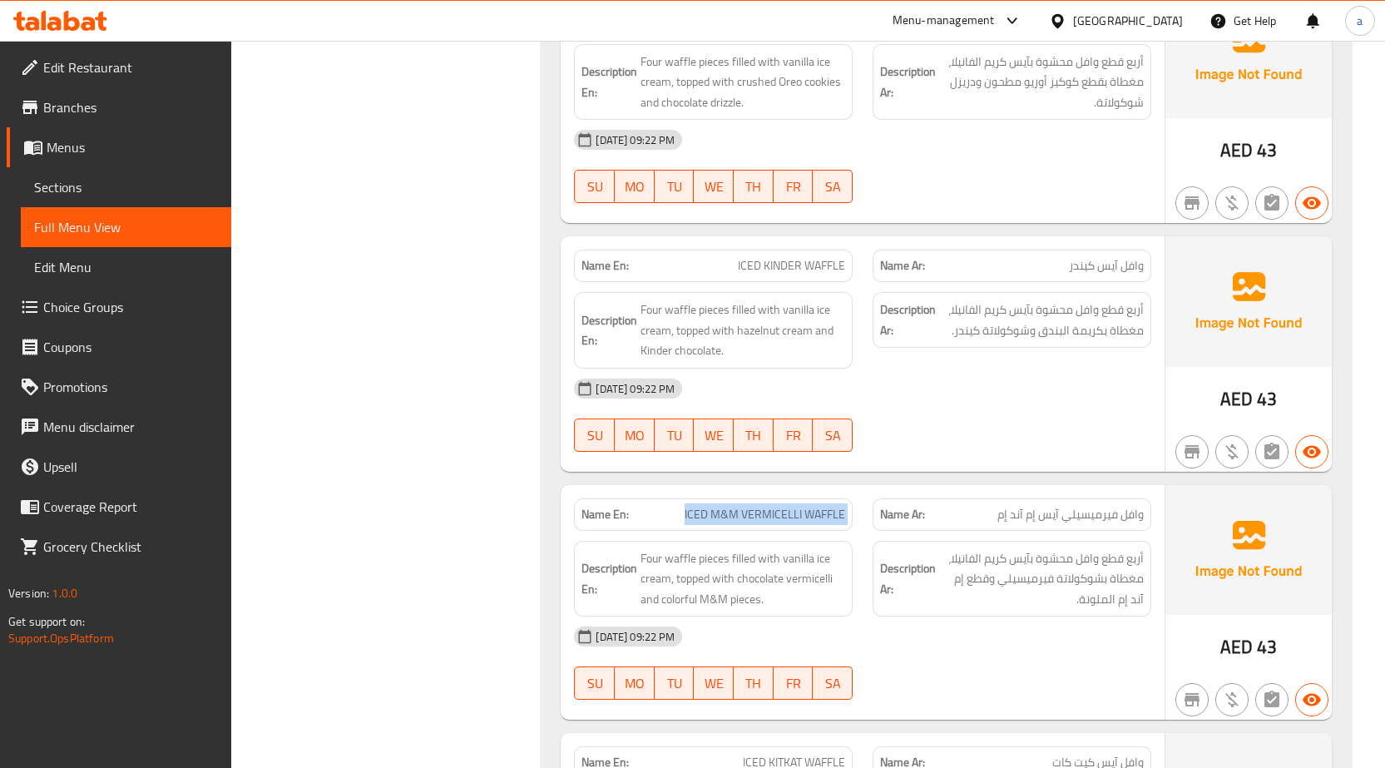
copy span "ICED M&M VERMICELLI WAFFLE"
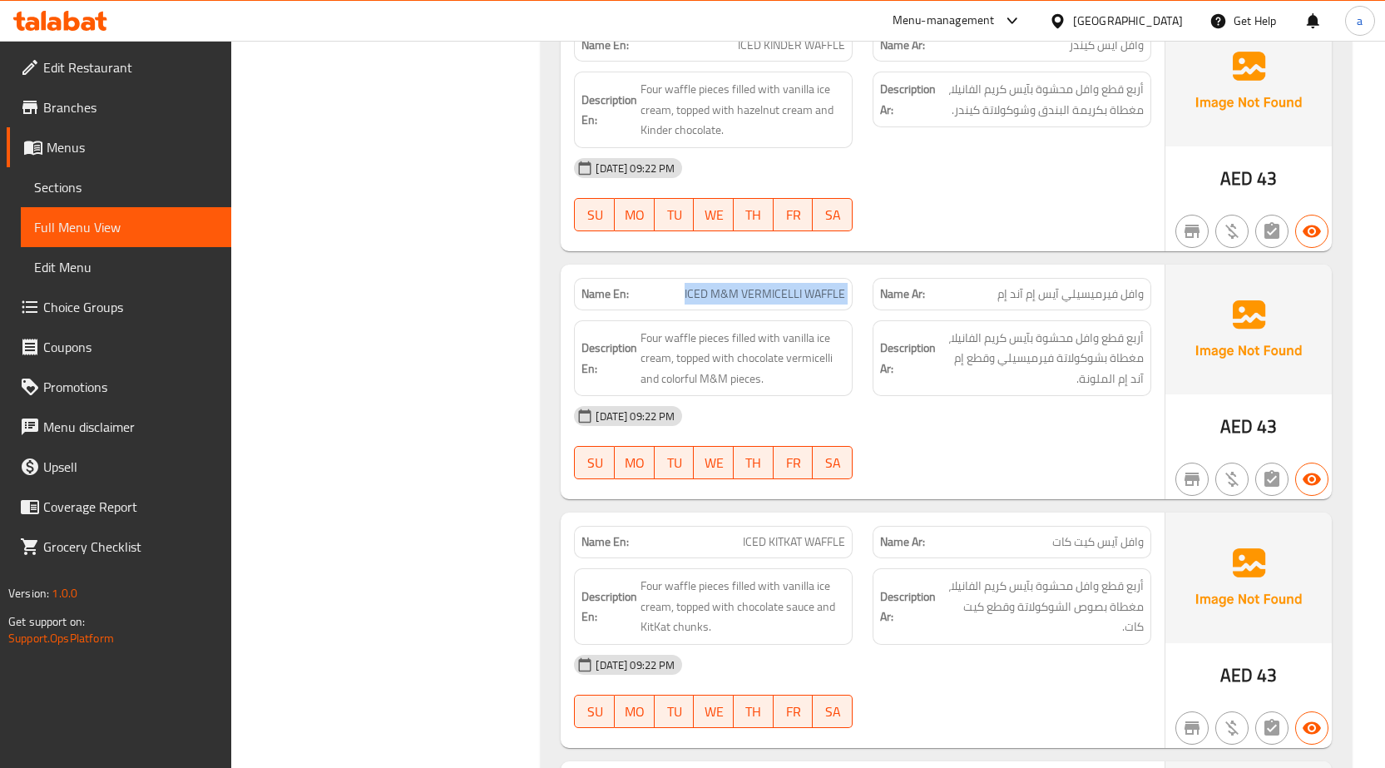
scroll to position [1498, 0]
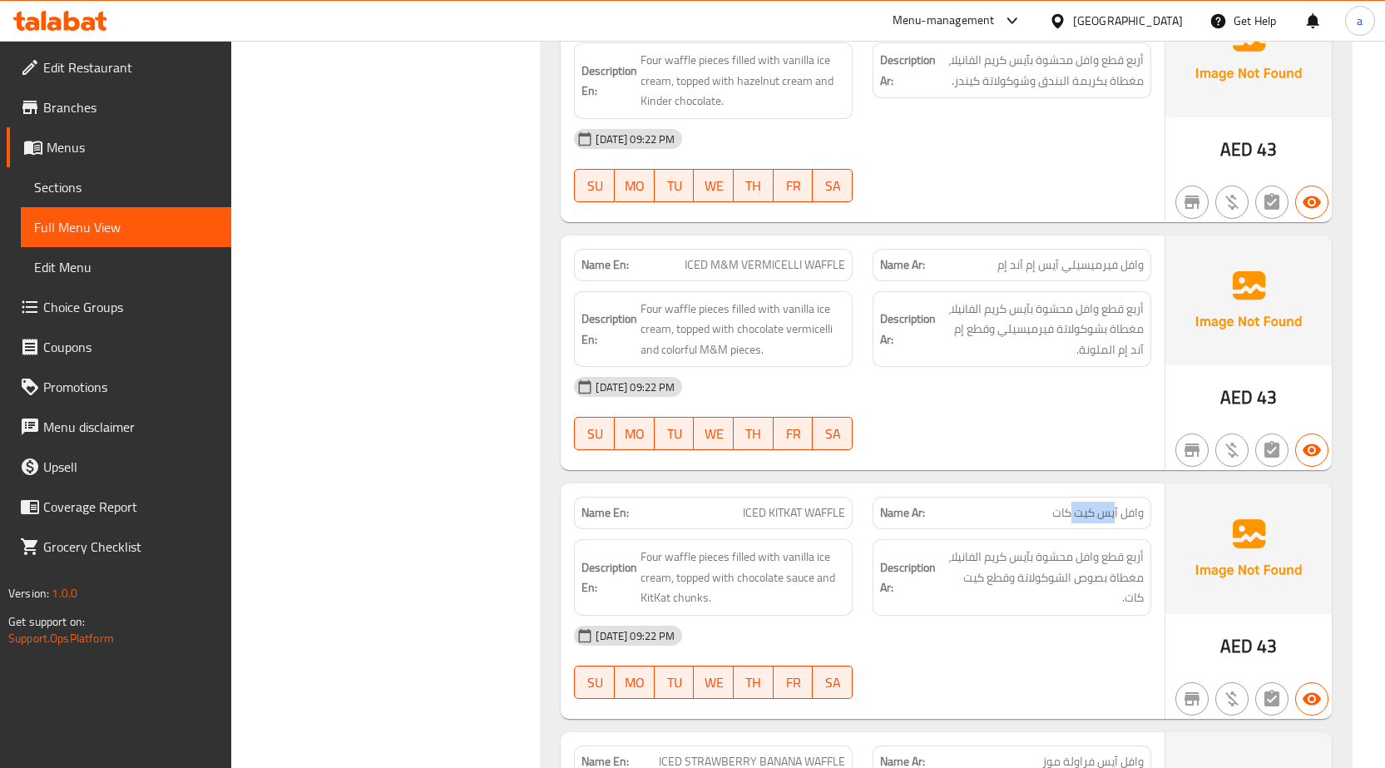
drag, startPoint x: 1115, startPoint y: 504, endPoint x: 1072, endPoint y: 508, distance: 43.5
click at [1072, 508] on span "وافل آيس كيت كات" at bounding box center [1098, 512] width 92 height 17
click at [1077, 537] on div "Description Ar: أربع قطع وافل محشوة بآيس كريم الفانيلا، مغطاة بصوص الشوكولاتة و…" at bounding box center [1012, 577] width 299 height 97
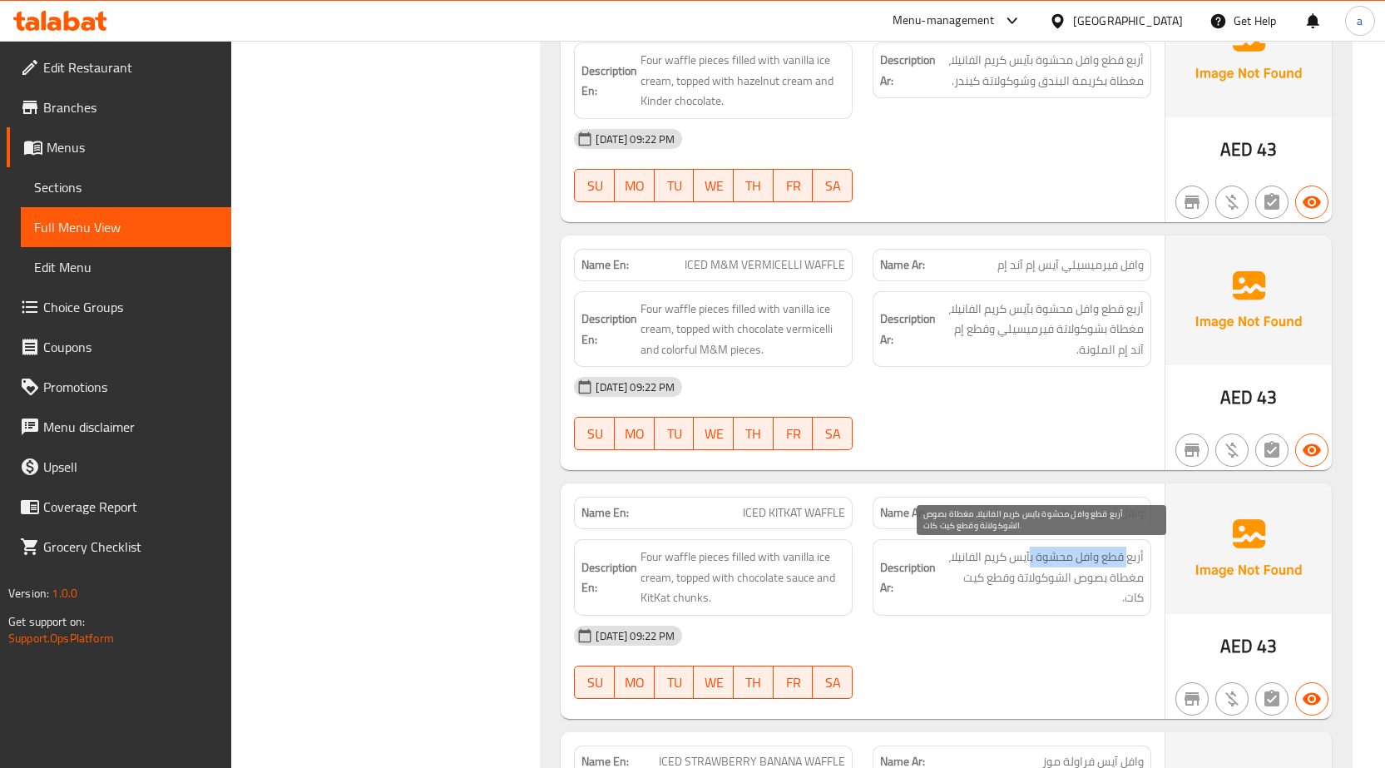
drag, startPoint x: 1129, startPoint y: 567, endPoint x: 1031, endPoint y: 567, distance: 98.2
click at [1031, 567] on span "أربع قطع وافل محشوة بآيس كريم الفانيلا، مغطاة بصوص الشوكولاتة وقطع كيت كات." at bounding box center [1041, 578] width 205 height 62
click at [1006, 556] on span "أربع قطع وافل محشوة بآيس كريم الفانيلا، مغطاة بصوص الشوكولاتة وقطع كيت كات." at bounding box center [1041, 578] width 205 height 62
drag, startPoint x: 974, startPoint y: 562, endPoint x: 943, endPoint y: 558, distance: 31.9
click at [943, 558] on span "أربع قطع وافل محشوة بآيس كريم الفانيلا، مغطاة بصوص الشوكولاتة وقطع كيت كات." at bounding box center [1041, 578] width 205 height 62
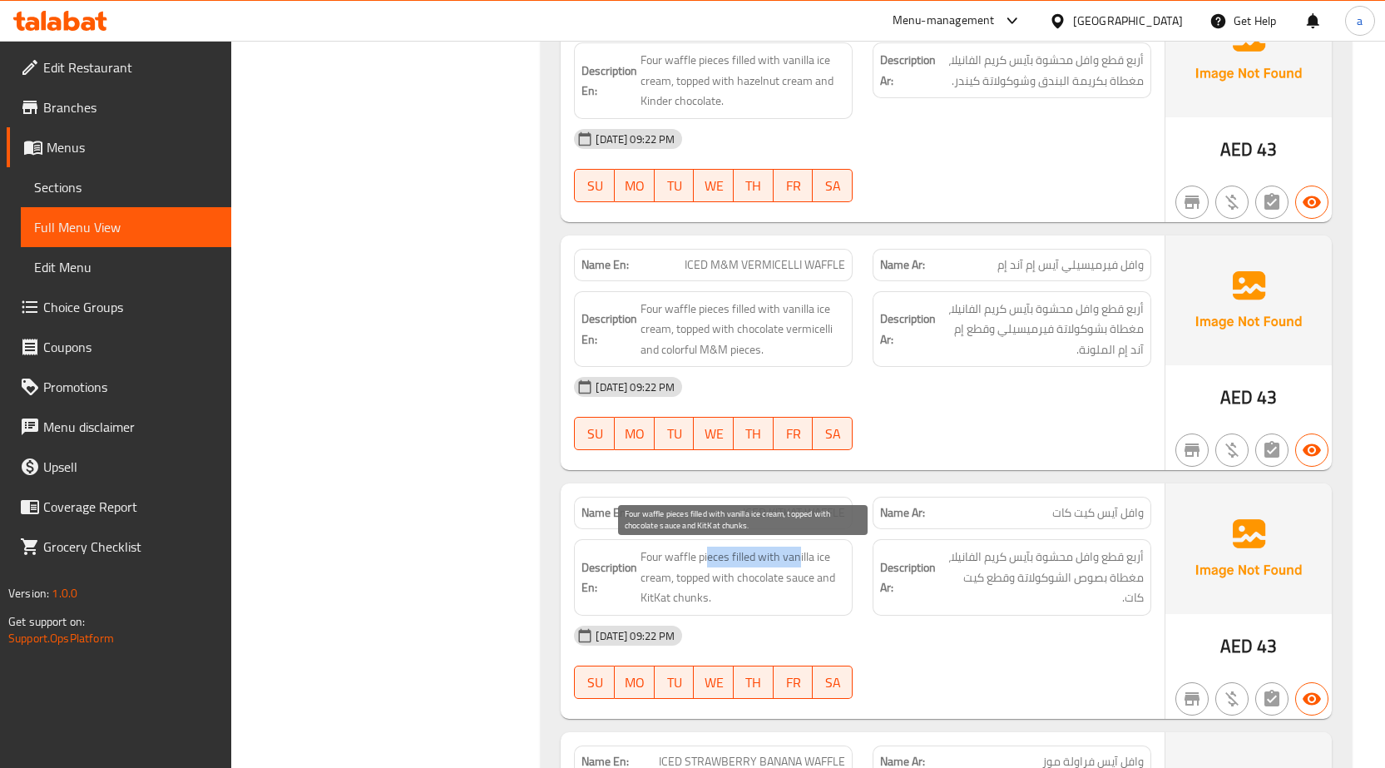
drag, startPoint x: 711, startPoint y: 557, endPoint x: 800, endPoint y: 559, distance: 89.0
click at [800, 559] on span "Four waffle pieces filled with vanilla ice cream, topped with chocolate sauce a…" at bounding box center [743, 578] width 205 height 62
click at [711, 570] on span "Four waffle pieces filled with vanilla ice cream, topped with chocolate sauce a…" at bounding box center [743, 578] width 205 height 62
drag, startPoint x: 745, startPoint y: 582, endPoint x: 800, endPoint y: 582, distance: 54.1
click at [800, 582] on span "Four waffle pieces filled with vanilla ice cream, topped with chocolate sauce a…" at bounding box center [743, 578] width 205 height 62
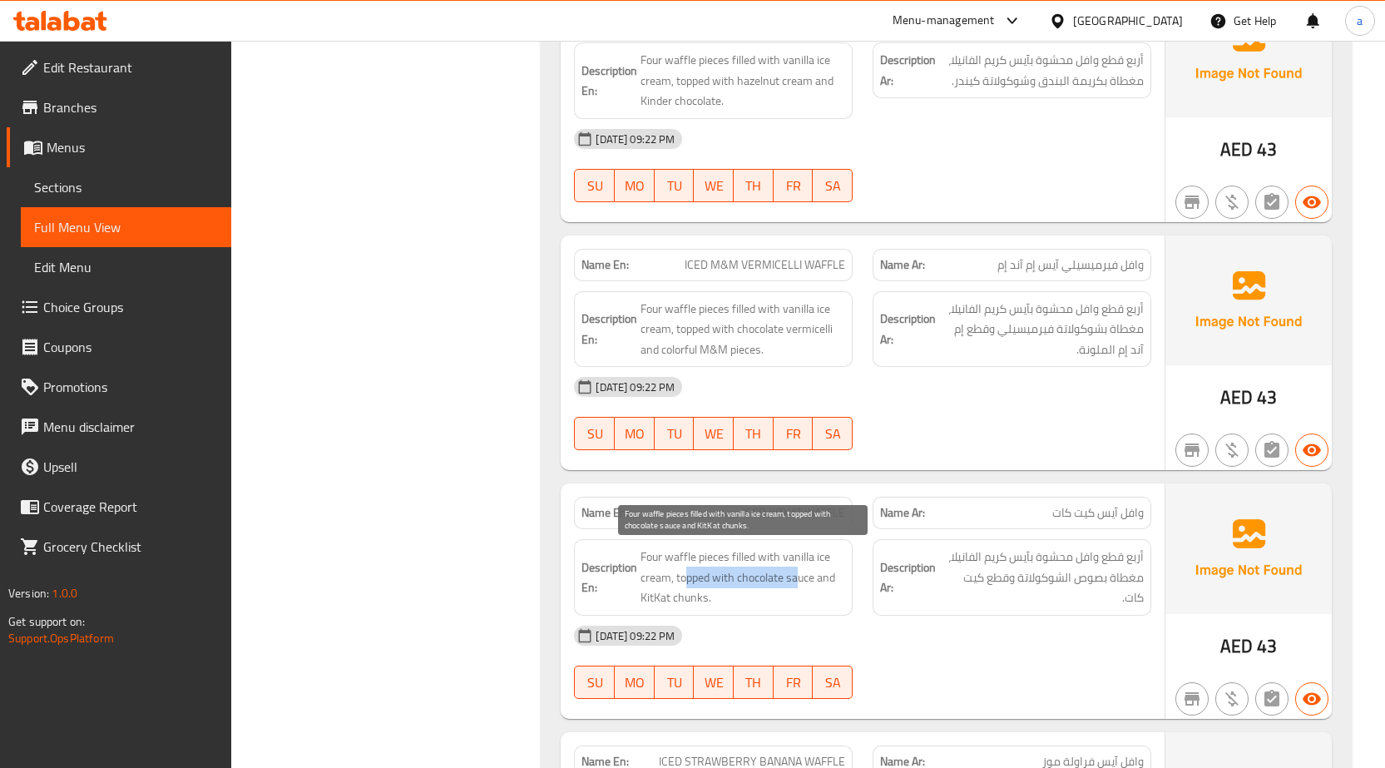
click at [800, 582] on span "Four waffle pieces filled with vanilla ice cream, topped with chocolate sauce a…" at bounding box center [743, 578] width 205 height 62
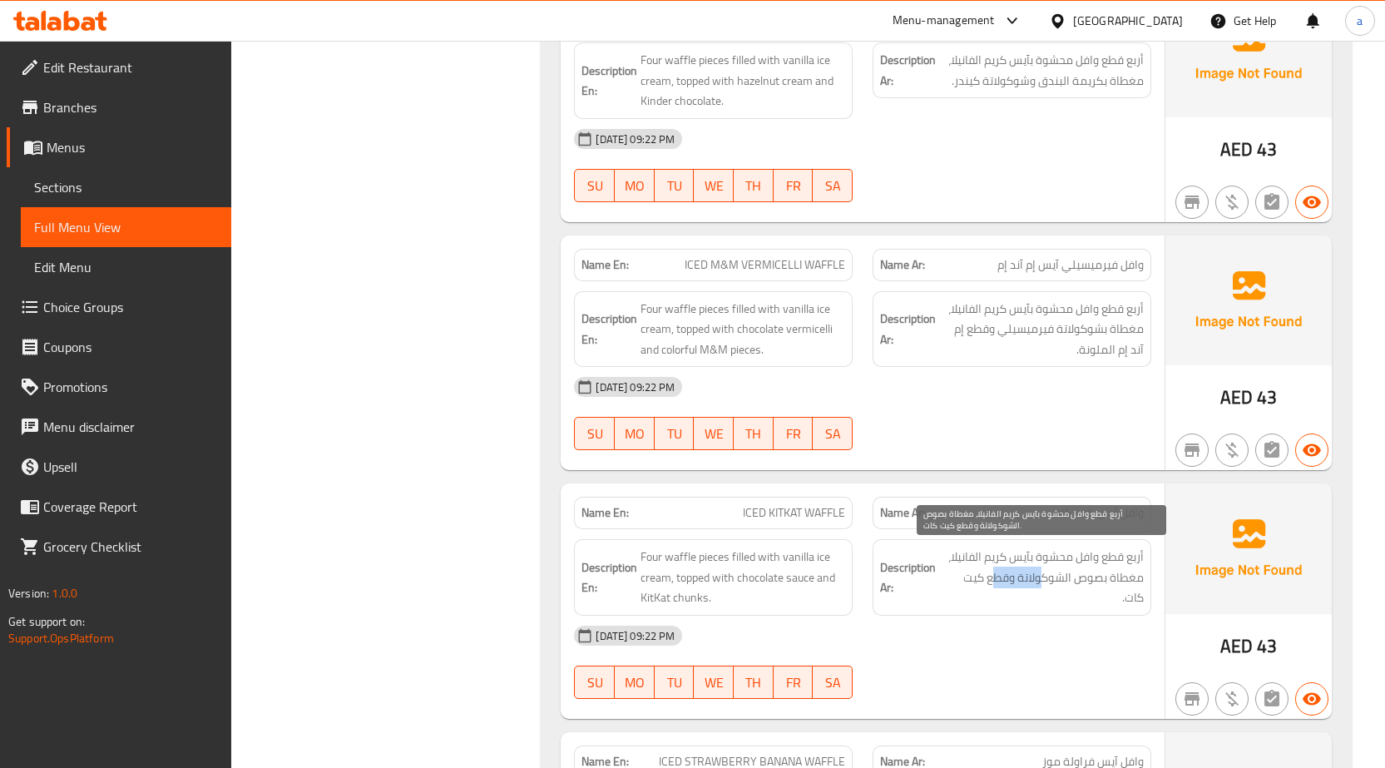
drag, startPoint x: 1040, startPoint y: 581, endPoint x: 993, endPoint y: 581, distance: 47.4
click at [993, 581] on span "أربع قطع وافل محشوة بآيس كريم الفانيلا، مغطاة بصوص الشوكولاتة وقطع كيت كات." at bounding box center [1041, 578] width 205 height 62
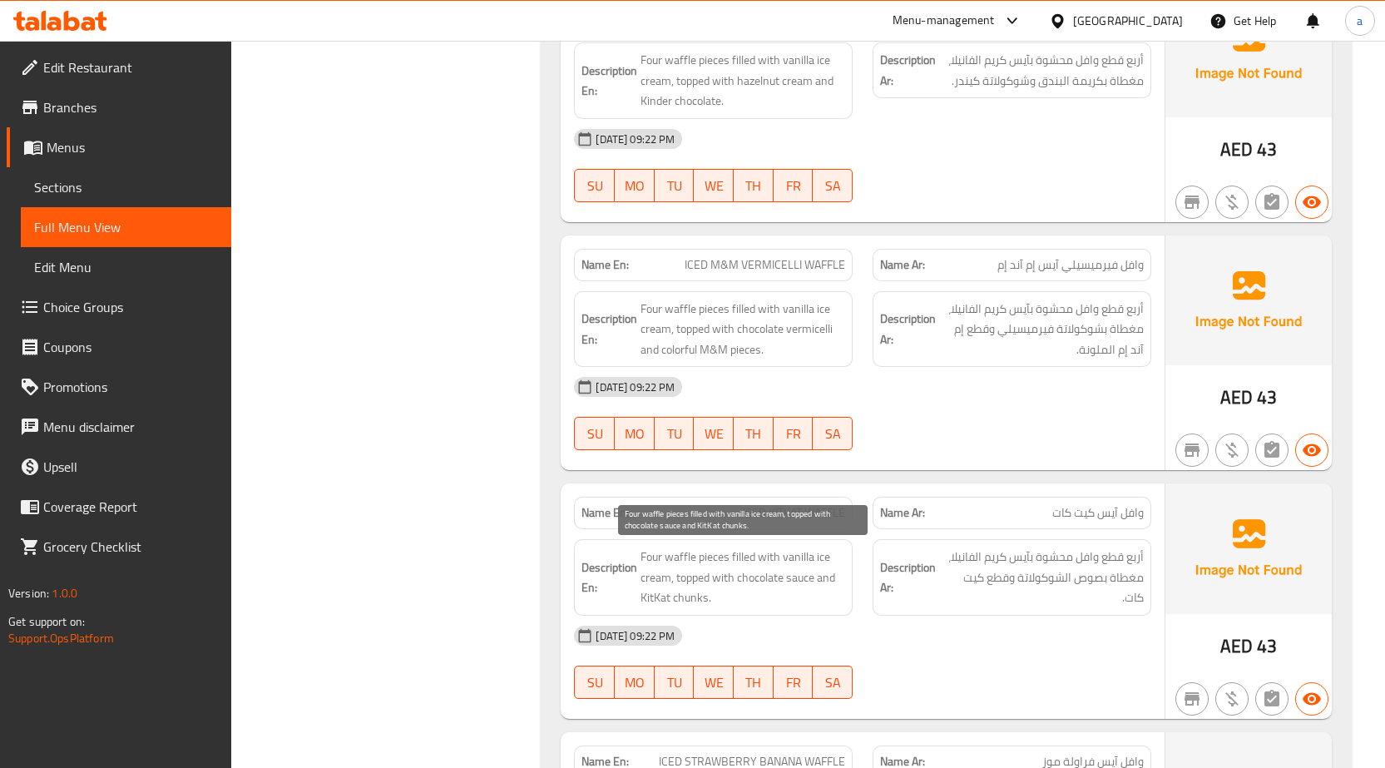
click at [770, 594] on span "Four waffle pieces filled with vanilla ice cream, topped with chocolate sauce a…" at bounding box center [743, 578] width 205 height 62
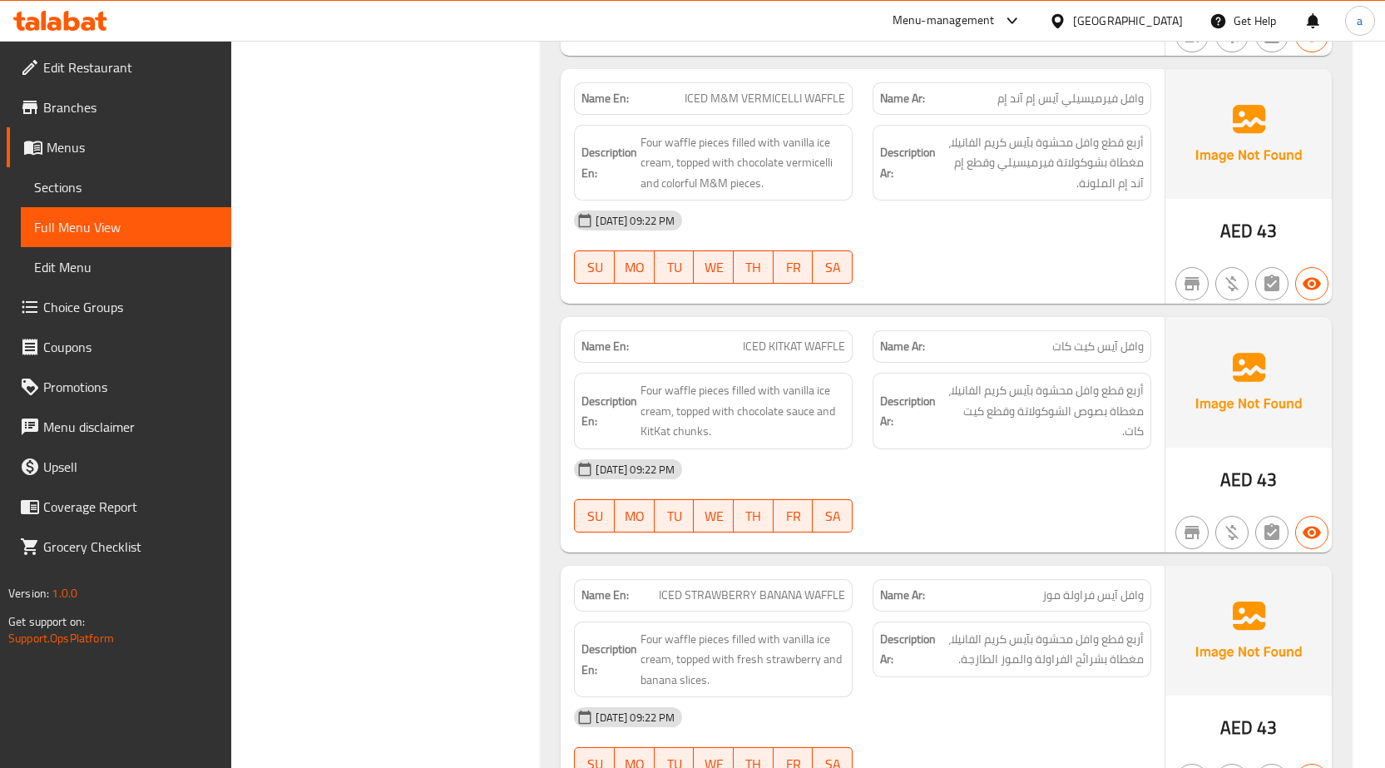
scroll to position [1830, 0]
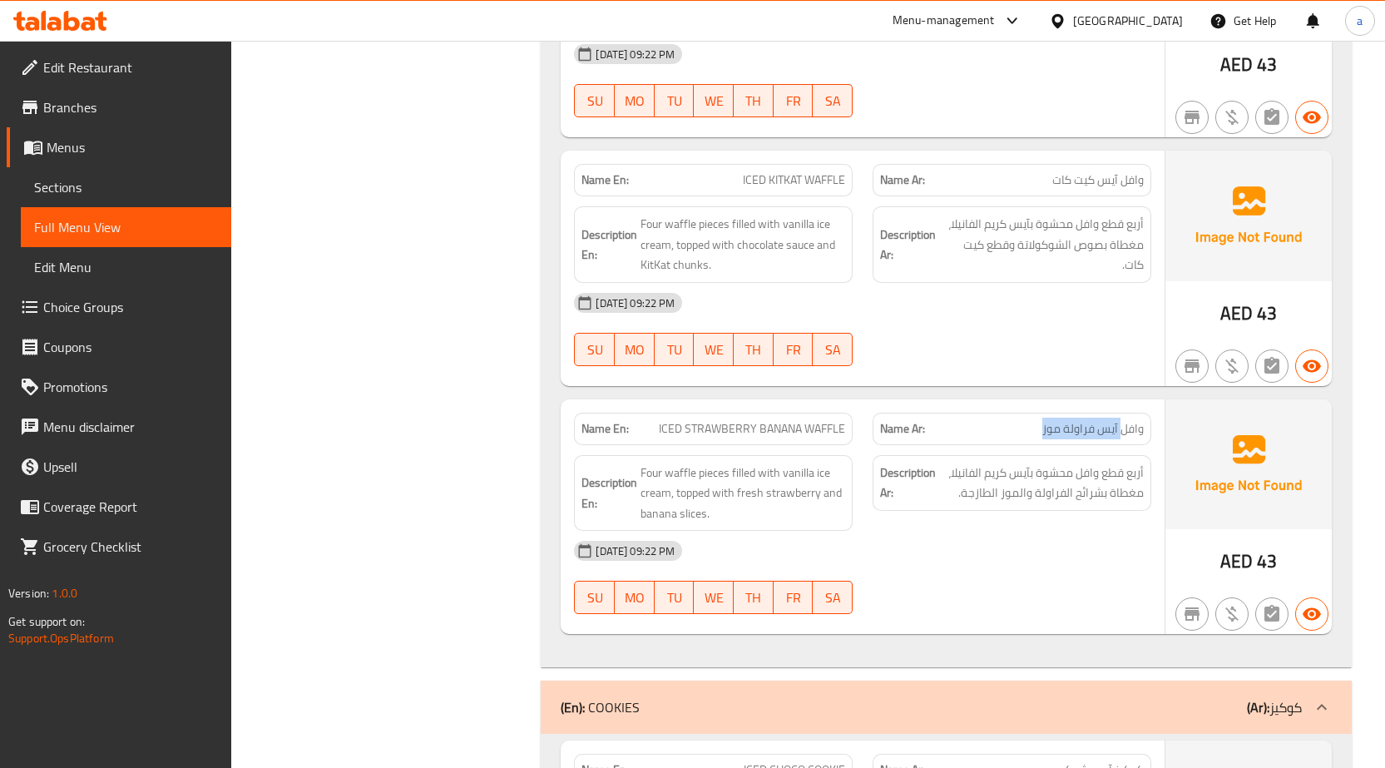
drag, startPoint x: 1026, startPoint y: 418, endPoint x: 1122, endPoint y: 419, distance: 95.7
click at [1122, 419] on div "Name Ar: وافل آيس فراولة موز" at bounding box center [1012, 429] width 279 height 32
drag, startPoint x: 776, startPoint y: 435, endPoint x: 686, endPoint y: 429, distance: 90.9
click at [686, 429] on span "ICED STRAWBERRY BANANA WAFFLE" at bounding box center [752, 428] width 186 height 17
click at [720, 435] on span "ICED STRAWBERRY BANANA WAFFLE" at bounding box center [752, 428] width 186 height 17
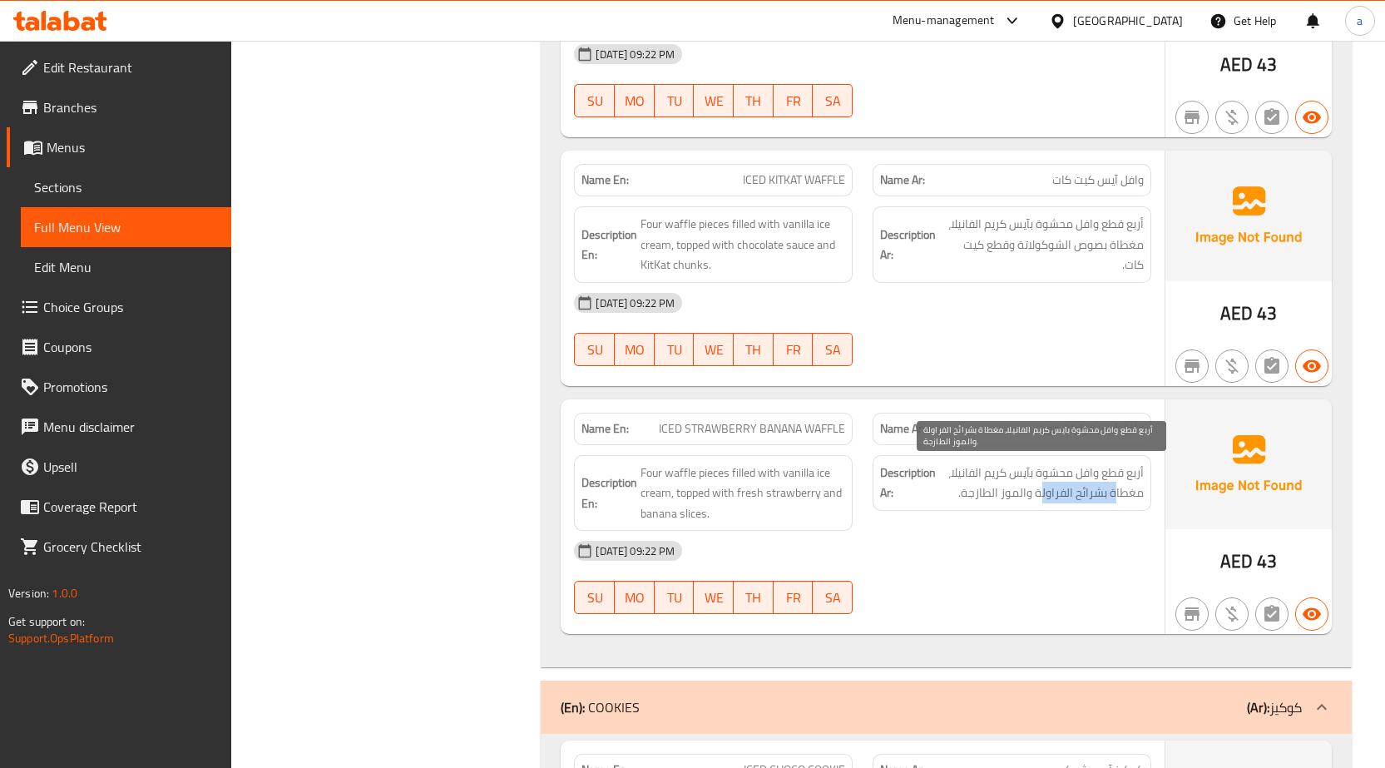
drag, startPoint x: 1114, startPoint y: 486, endPoint x: 1045, endPoint y: 488, distance: 69.1
click at [1045, 488] on span "أربع قطع وافل محشوة بآيس كريم الفانيلا، مغطاة بشرائح الفراولة والموز الطازجة." at bounding box center [1041, 483] width 205 height 41
drag, startPoint x: 1048, startPoint y: 476, endPoint x: 1013, endPoint y: 472, distance: 36.0
click at [1046, 475] on span "أربع قطع وافل محشوة بآيس كريم الفانيلا، مغطاة بشرائح الفراولة والموز الطازجة." at bounding box center [1041, 483] width 205 height 41
drag, startPoint x: 1008, startPoint y: 471, endPoint x: 958, endPoint y: 471, distance: 49.1
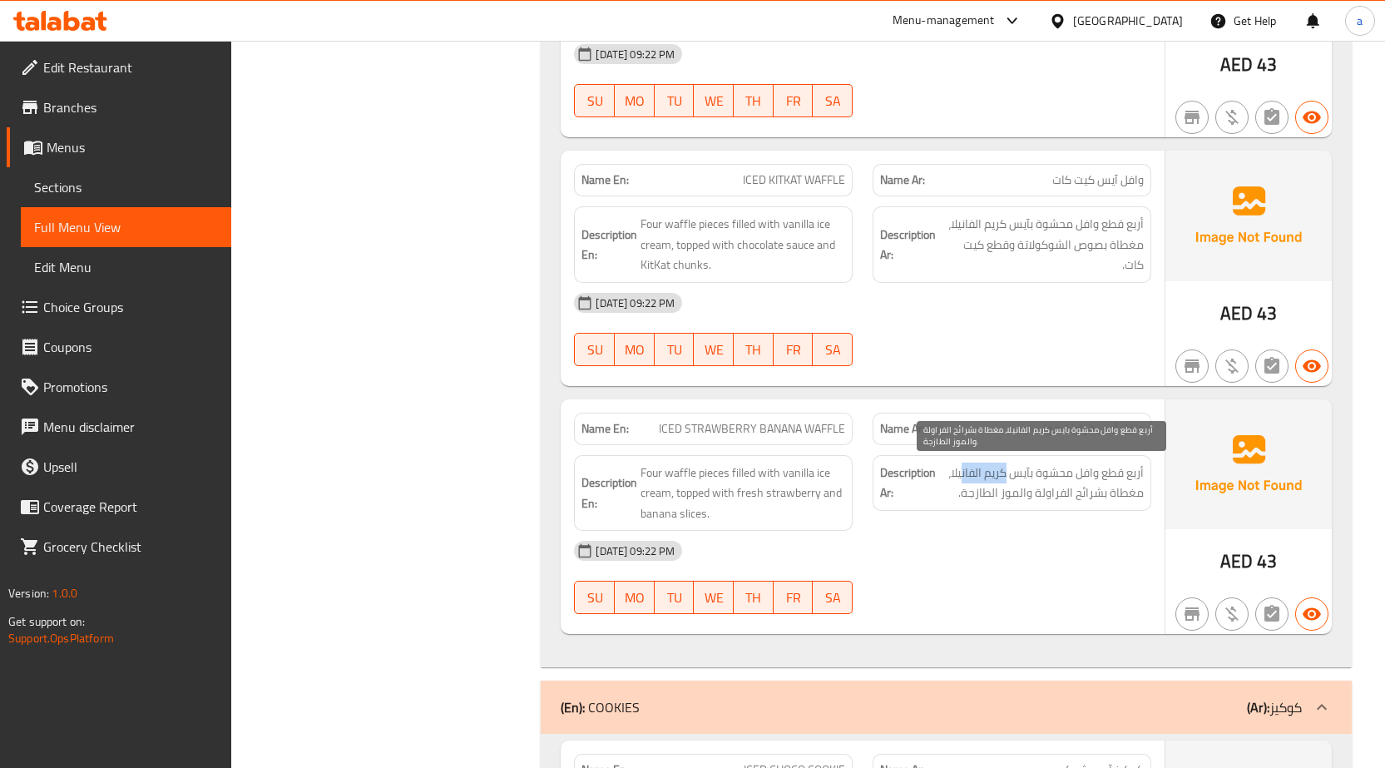
click at [958, 471] on span "أربع قطع وافل محشوة بآيس كريم الفانيلا، مغطاة بشرائح الفراولة والموز الطازجة." at bounding box center [1041, 483] width 205 height 41
click at [1083, 489] on span "أربع قطع وافل محشوة بآيس كريم الفانيلا، مغطاة بشرائح الفراولة والموز الطازجة." at bounding box center [1041, 483] width 205 height 41
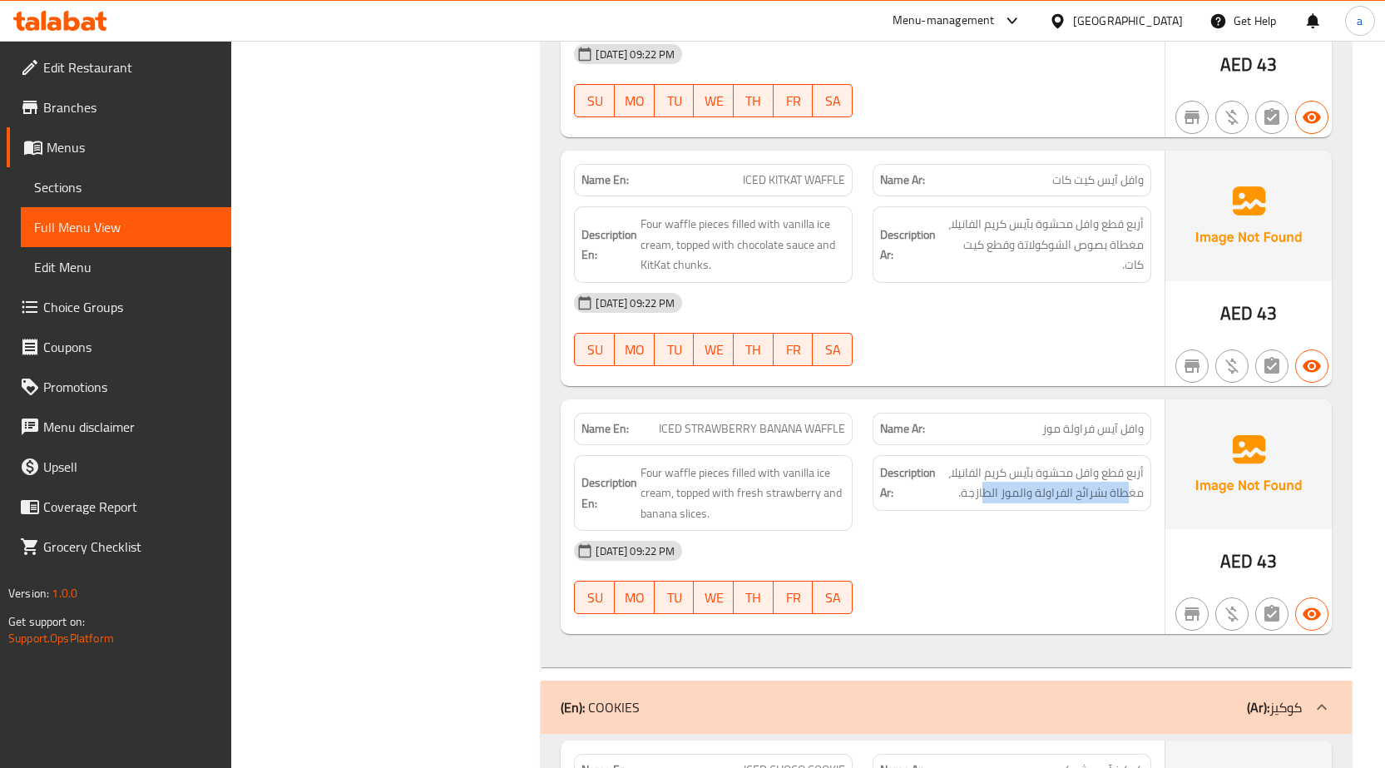
drag, startPoint x: 1132, startPoint y: 502, endPoint x: 983, endPoint y: 507, distance: 149.8
click at [983, 507] on div "Description Ar: أربع قطع وافل محشوة بآيس كريم الفانيلا، مغطاة بشرائح الفراولة و…" at bounding box center [1012, 483] width 279 height 56
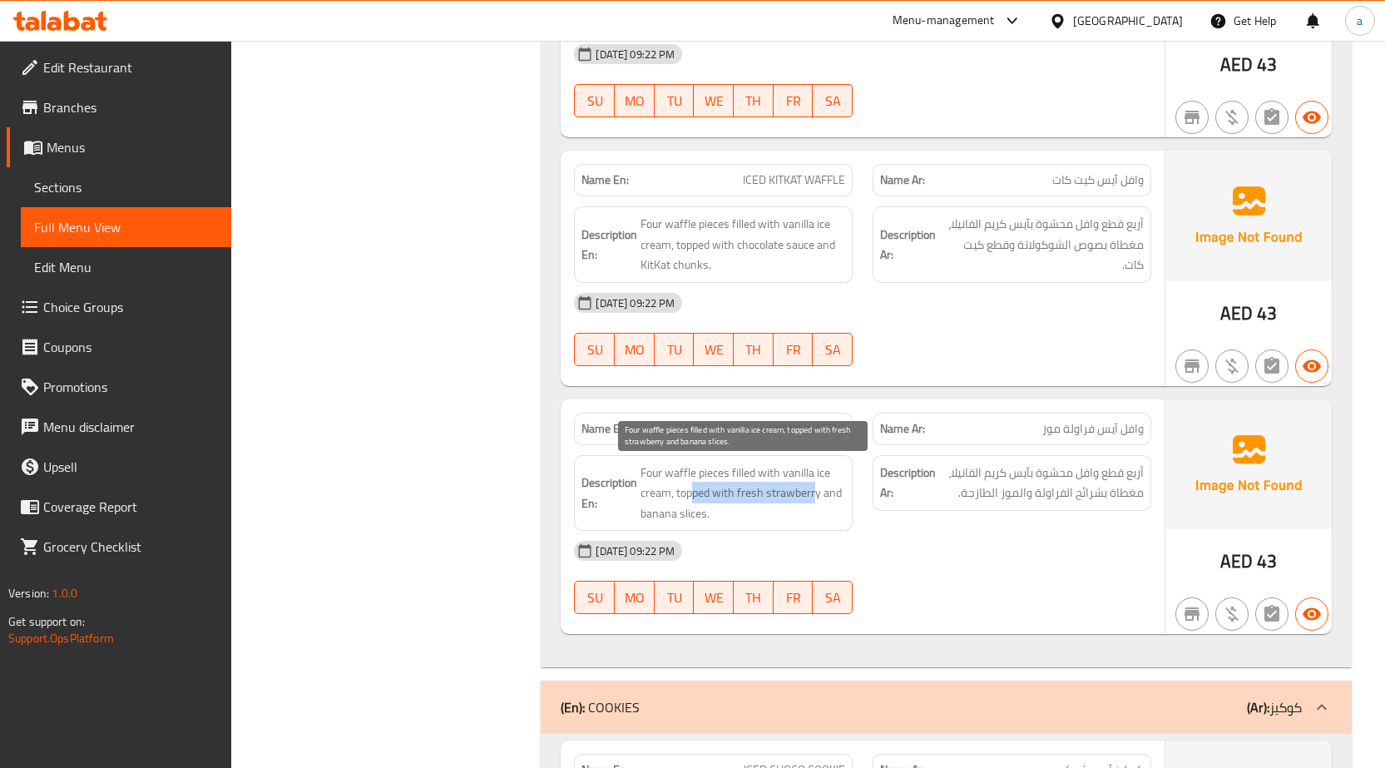
drag, startPoint x: 767, startPoint y: 497, endPoint x: 693, endPoint y: 497, distance: 74.0
click at [693, 497] on span "Four waffle pieces filled with vanilla ice cream, topped with fresh strawberry …" at bounding box center [743, 494] width 205 height 62
click at [709, 474] on span "Four waffle pieces filled with vanilla ice cream, topped with fresh strawberry …" at bounding box center [743, 494] width 205 height 62
drag, startPoint x: 781, startPoint y: 475, endPoint x: 696, endPoint y: 477, distance: 84.9
click at [696, 477] on span "Four waffle pieces filled with vanilla ice cream, topped with fresh strawberry …" at bounding box center [743, 494] width 205 height 62
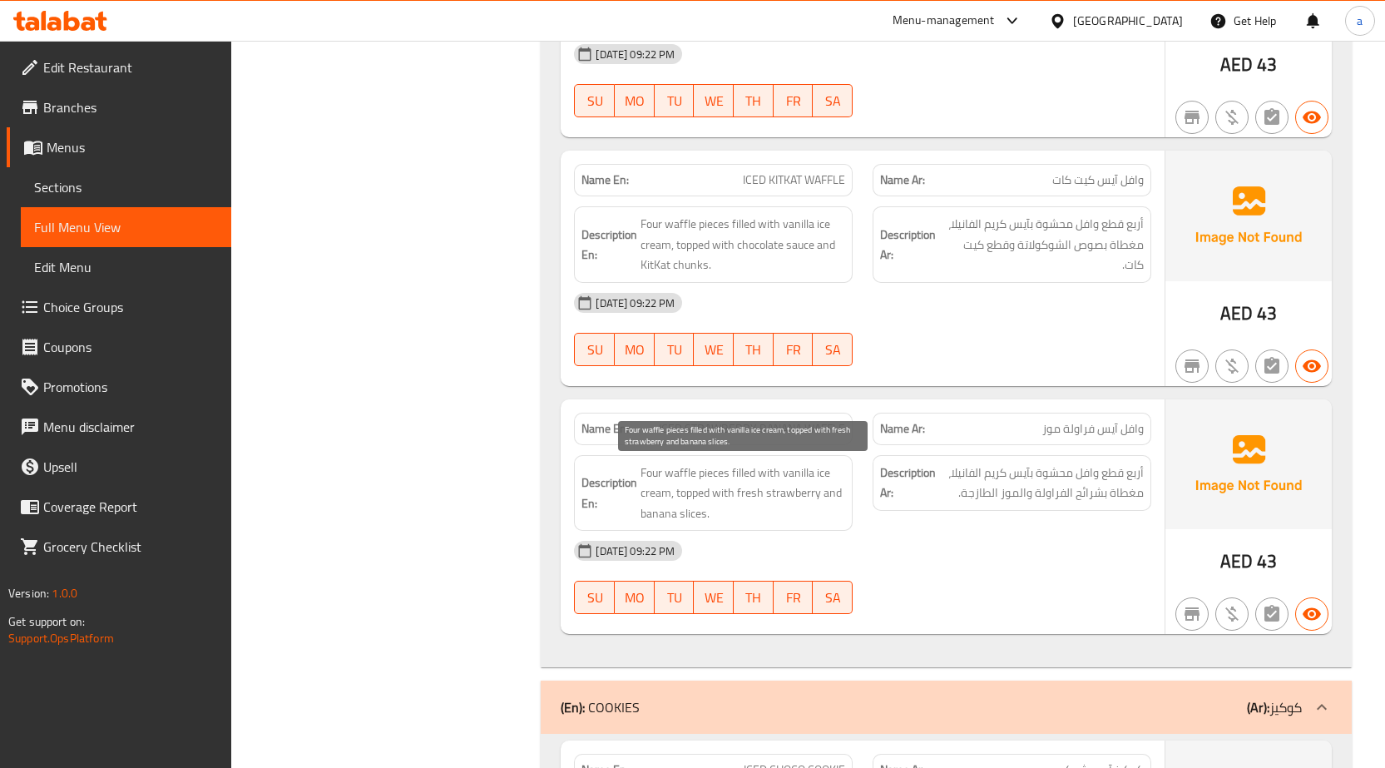
click at [705, 498] on span "Four waffle pieces filled with vanilla ice cream, topped with fresh strawberry …" at bounding box center [743, 494] width 205 height 62
drag, startPoint x: 814, startPoint y: 517, endPoint x: 726, endPoint y: 522, distance: 87.6
click at [726, 522] on span "Four waffle pieces filled with vanilla ice cream, topped with fresh strawberry …" at bounding box center [743, 494] width 205 height 62
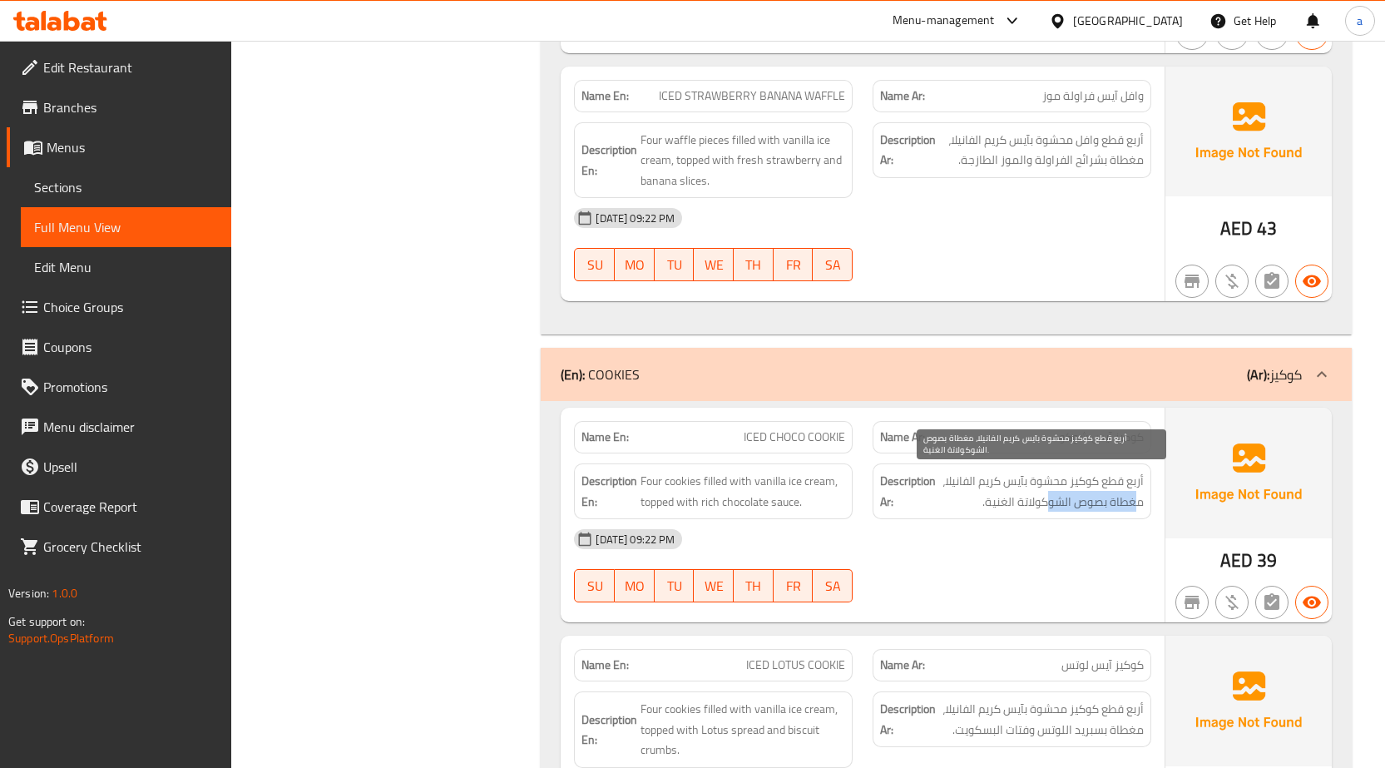
click at [1048, 512] on span "أربع قطع كوكيز محشوة بآيس كريم الفانيلا، مغطاة بصوص الشوكولاتة الغنية." at bounding box center [1041, 491] width 205 height 41
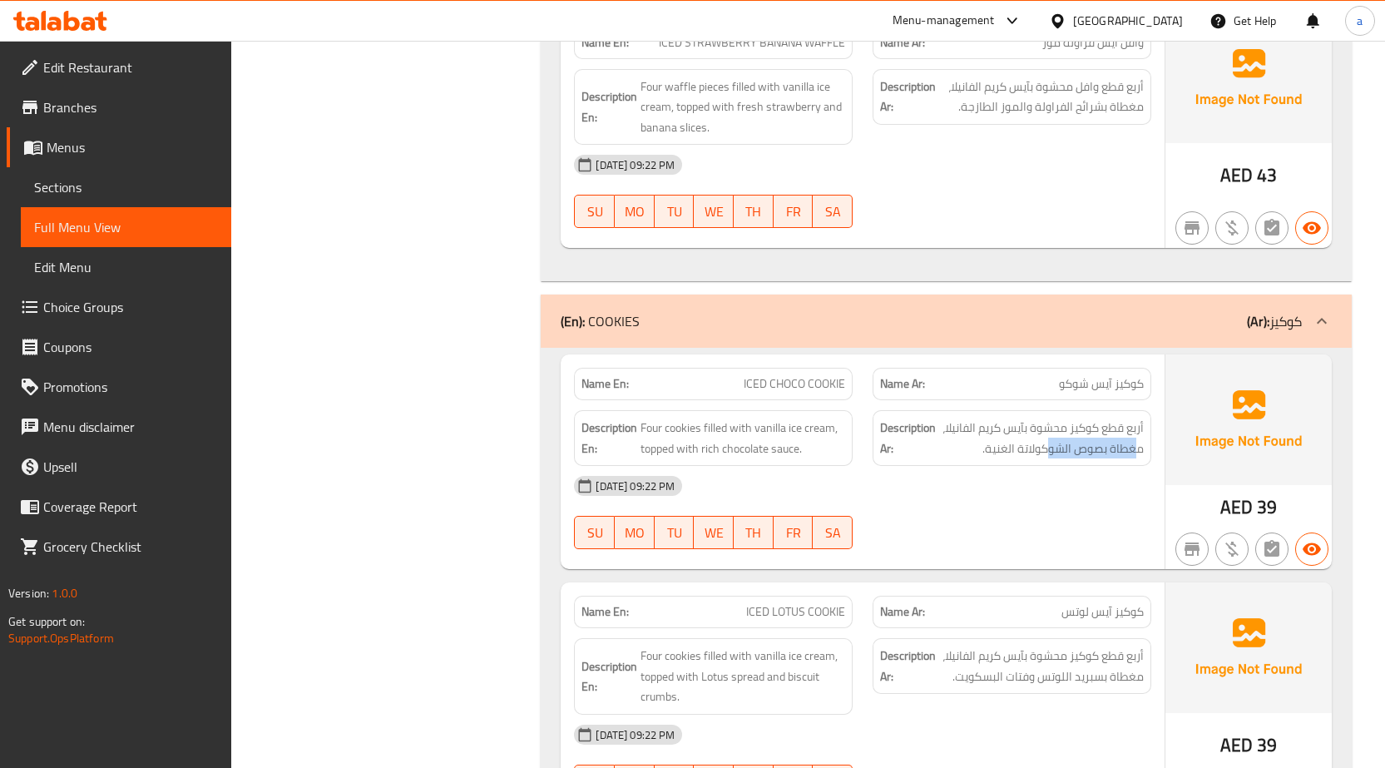
scroll to position [2246, 0]
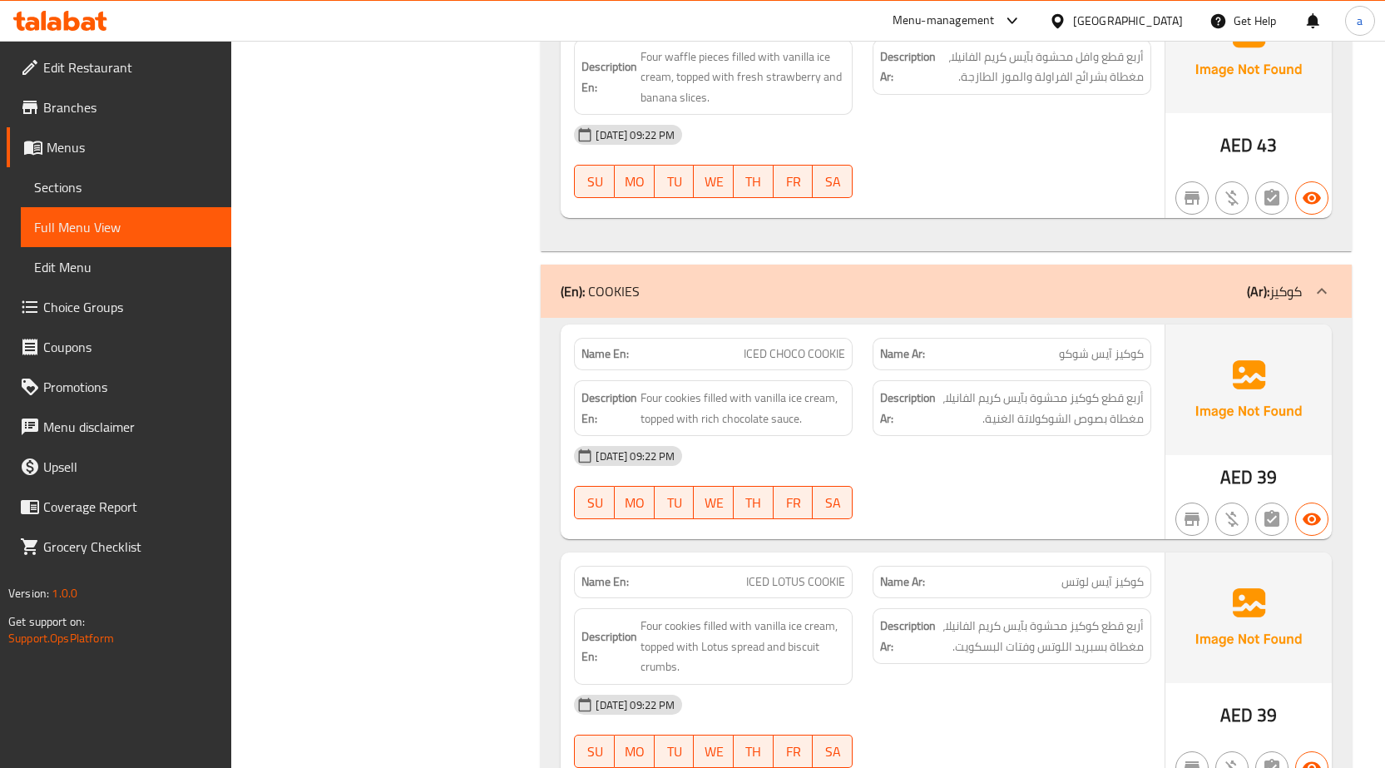
click at [1086, 458] on div "[DATE] 09:22 PM" at bounding box center [862, 456] width 597 height 40
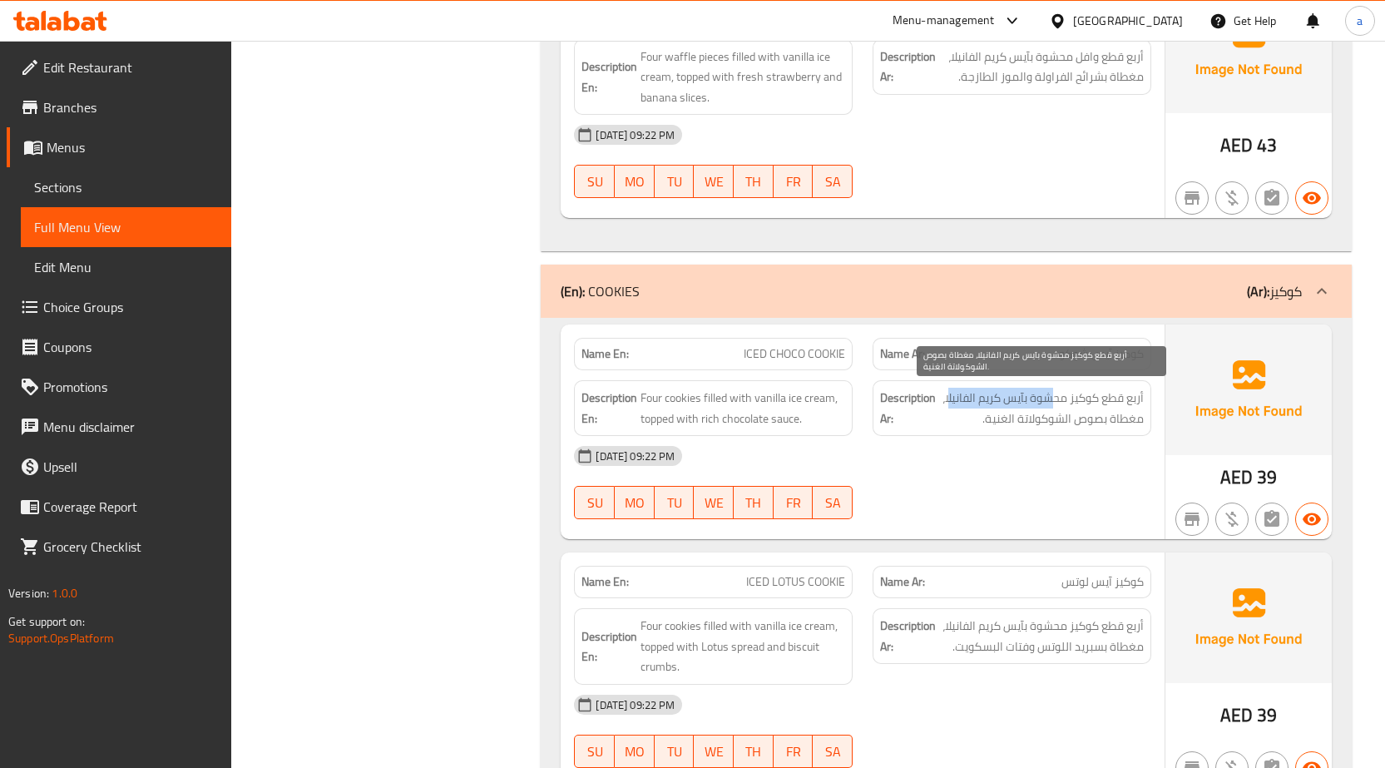
drag, startPoint x: 1052, startPoint y: 392, endPoint x: 947, endPoint y: 400, distance: 105.2
click at [947, 400] on span "أربع قطع كوكيز محشوة بآيس كريم الفانيلا، مغطاة بصوص الشوكولاتة الغنية." at bounding box center [1041, 408] width 205 height 41
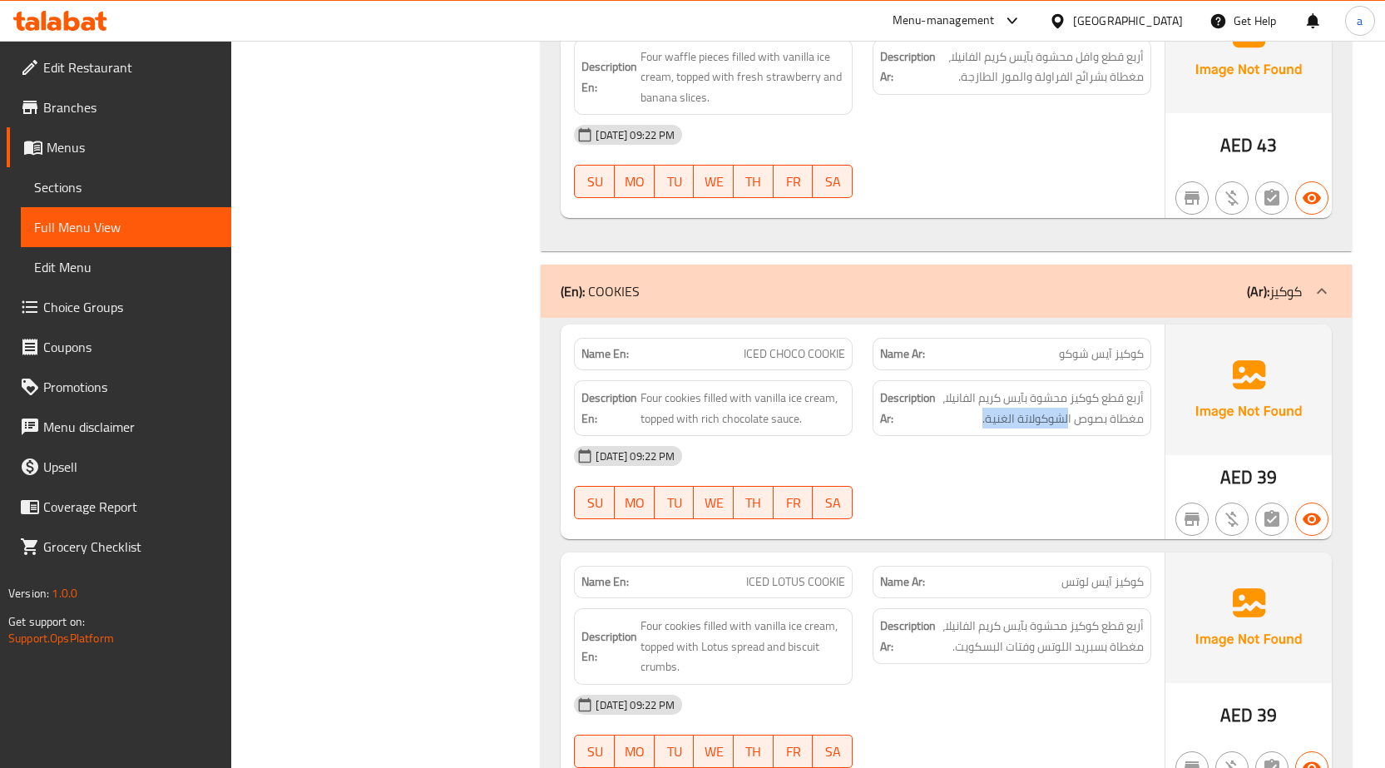
drag, startPoint x: 1069, startPoint y: 423, endPoint x: 918, endPoint y: 432, distance: 151.6
click at [943, 432] on div "Description Ar: أربع قطع كوكيز محشوة بآيس كريم الفانيلا، مغطاة بصوص الشوكولاتة …" at bounding box center [1012, 408] width 279 height 56
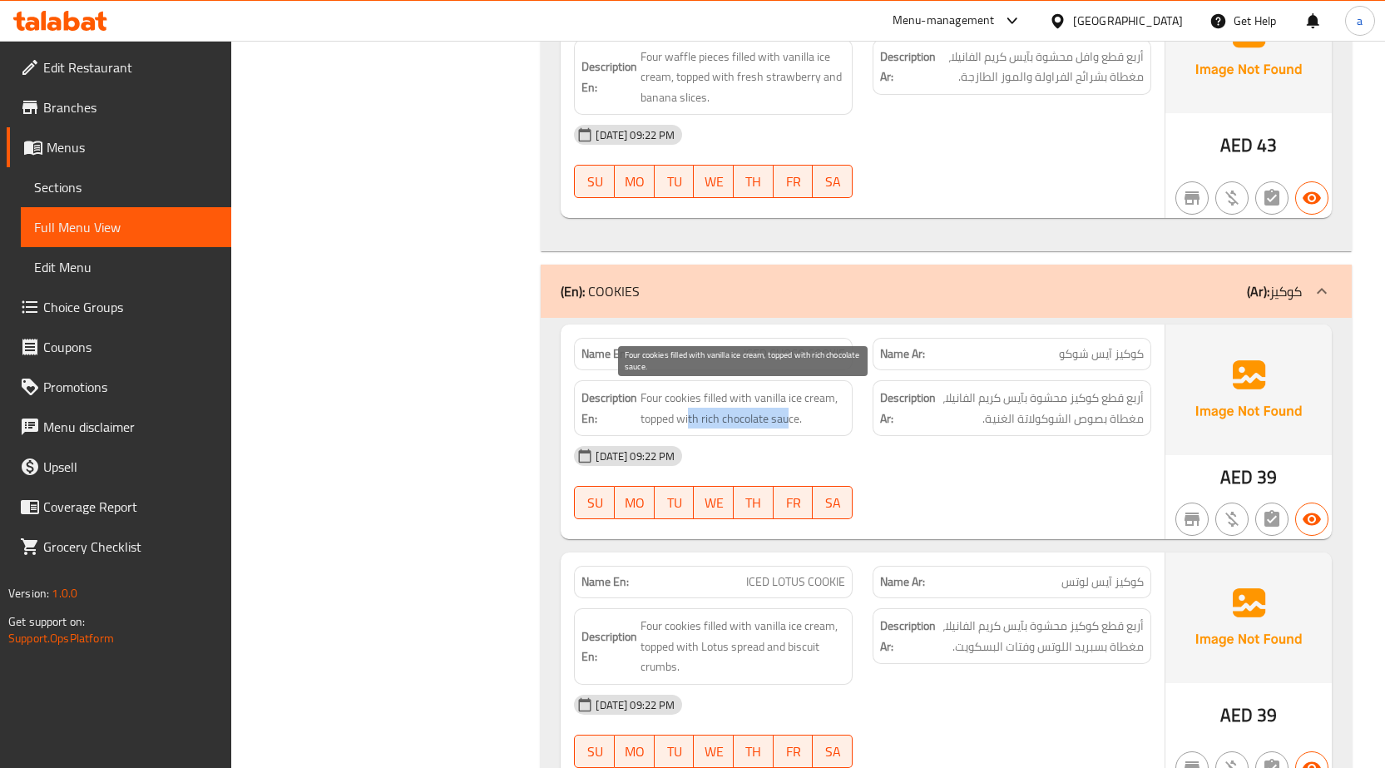
drag, startPoint x: 790, startPoint y: 420, endPoint x: 691, endPoint y: 409, distance: 100.4
click at [691, 409] on span "Four cookies filled with vanilla ice cream, topped with rich chocolate sauce." at bounding box center [743, 408] width 205 height 41
drag, startPoint x: 706, startPoint y: 404, endPoint x: 834, endPoint y: 410, distance: 128.3
click at [834, 410] on span "Four cookies filled with vanilla ice cream, topped with rich chocolate sauce." at bounding box center [743, 408] width 205 height 41
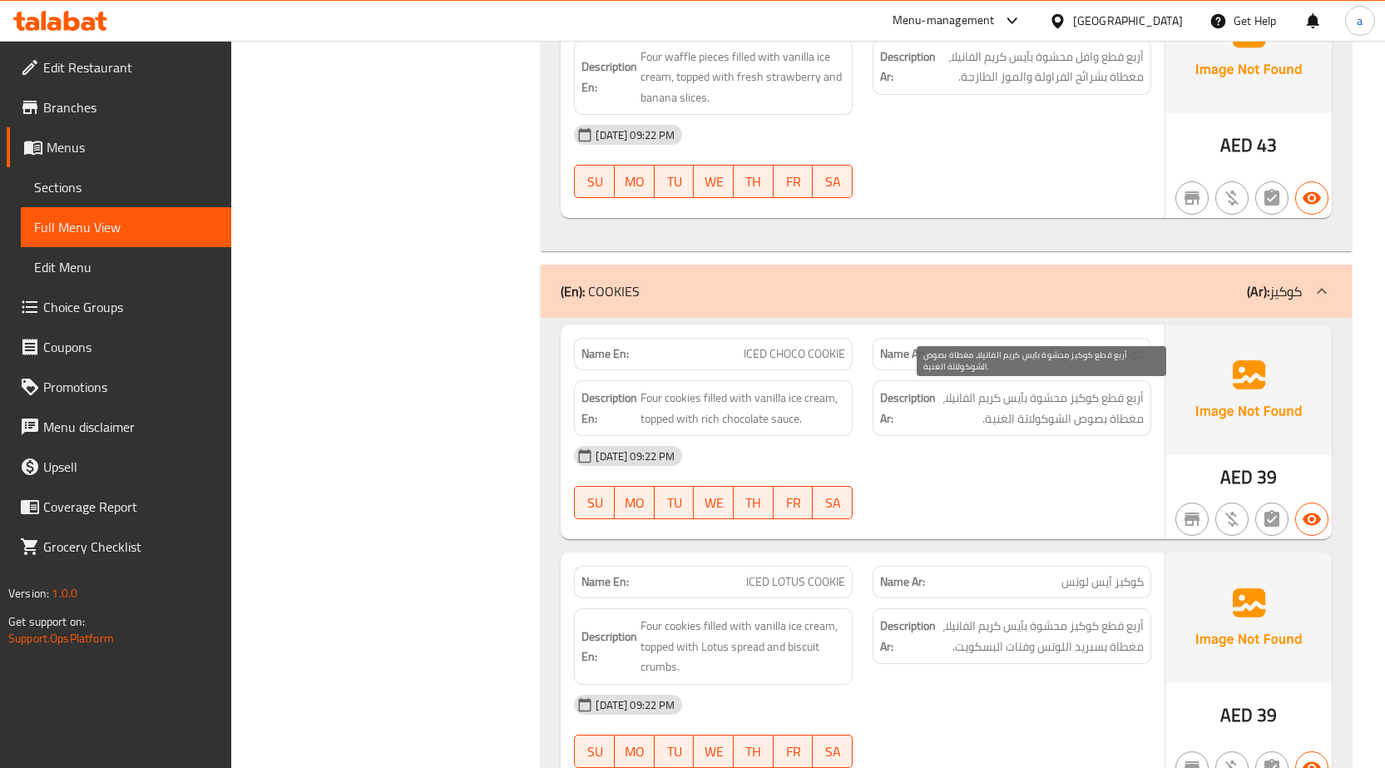
click at [1083, 418] on span "أربع قطع كوكيز محشوة بآيس كريم الفانيلا، مغطاة بصوص الشوكولاتة الغنية." at bounding box center [1041, 408] width 205 height 41
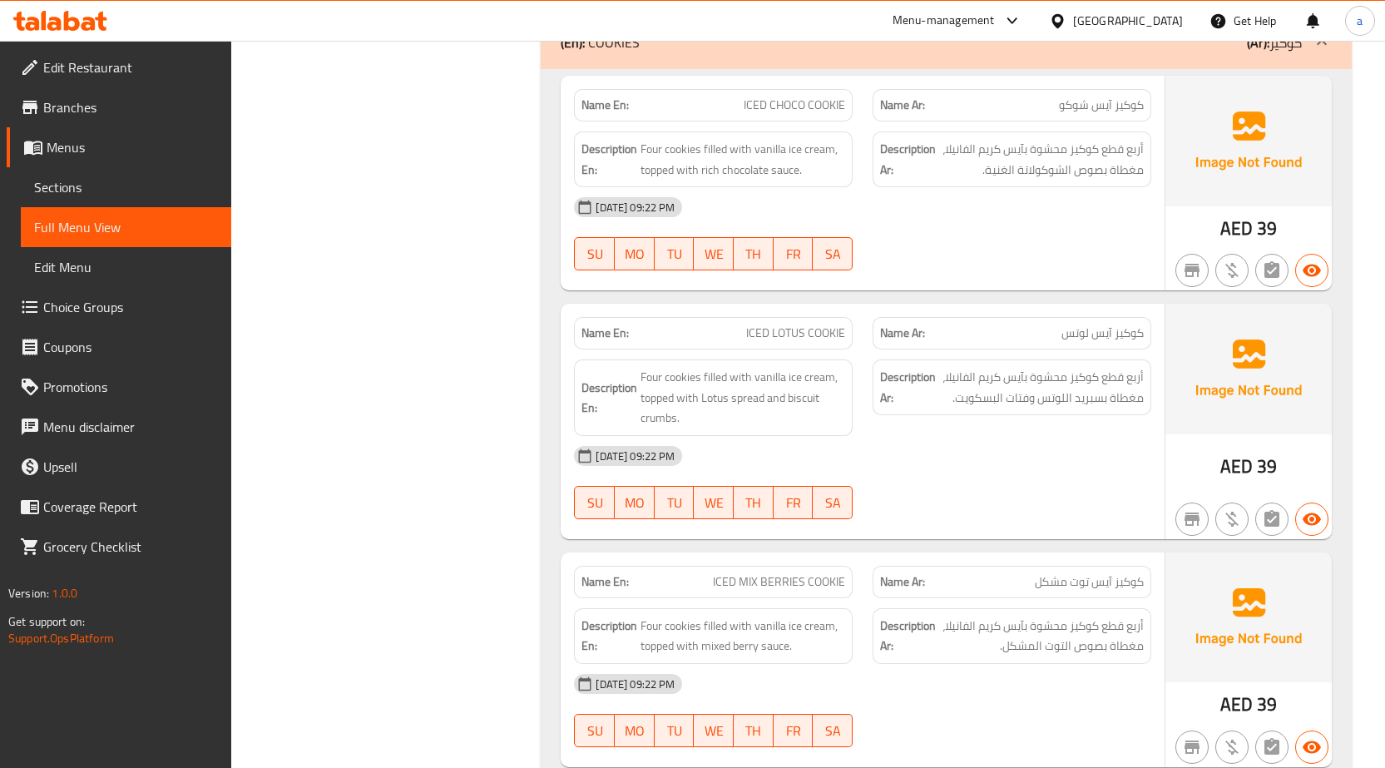
scroll to position [2496, 0]
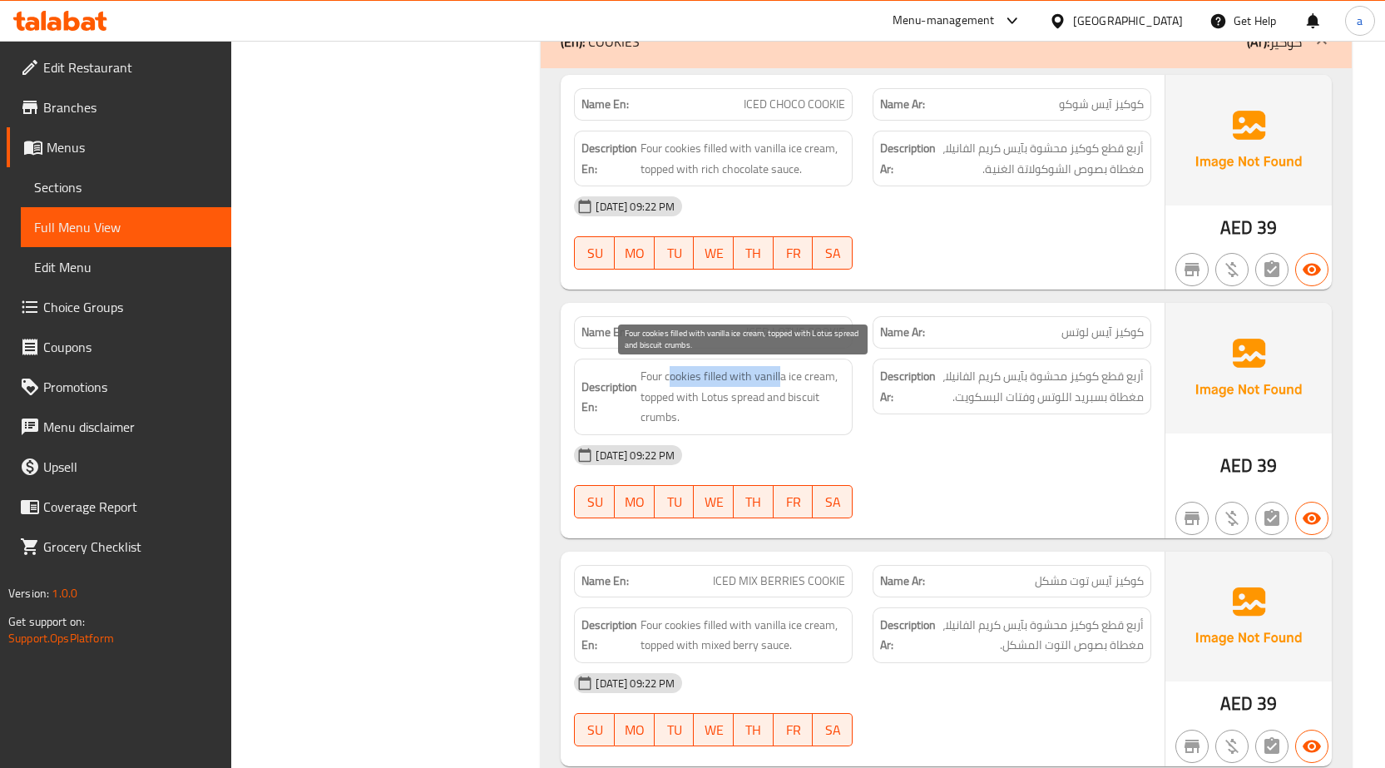
drag, startPoint x: 676, startPoint y: 384, endPoint x: 810, endPoint y: 386, distance: 134.0
click at [810, 383] on span "Four cookies filled with vanilla ice cream, topped with Lotus spread and biscui…" at bounding box center [743, 397] width 205 height 62
click at [811, 394] on span "Four cookies filled with vanilla ice cream, topped with Lotus spread and biscui…" at bounding box center [743, 397] width 205 height 62
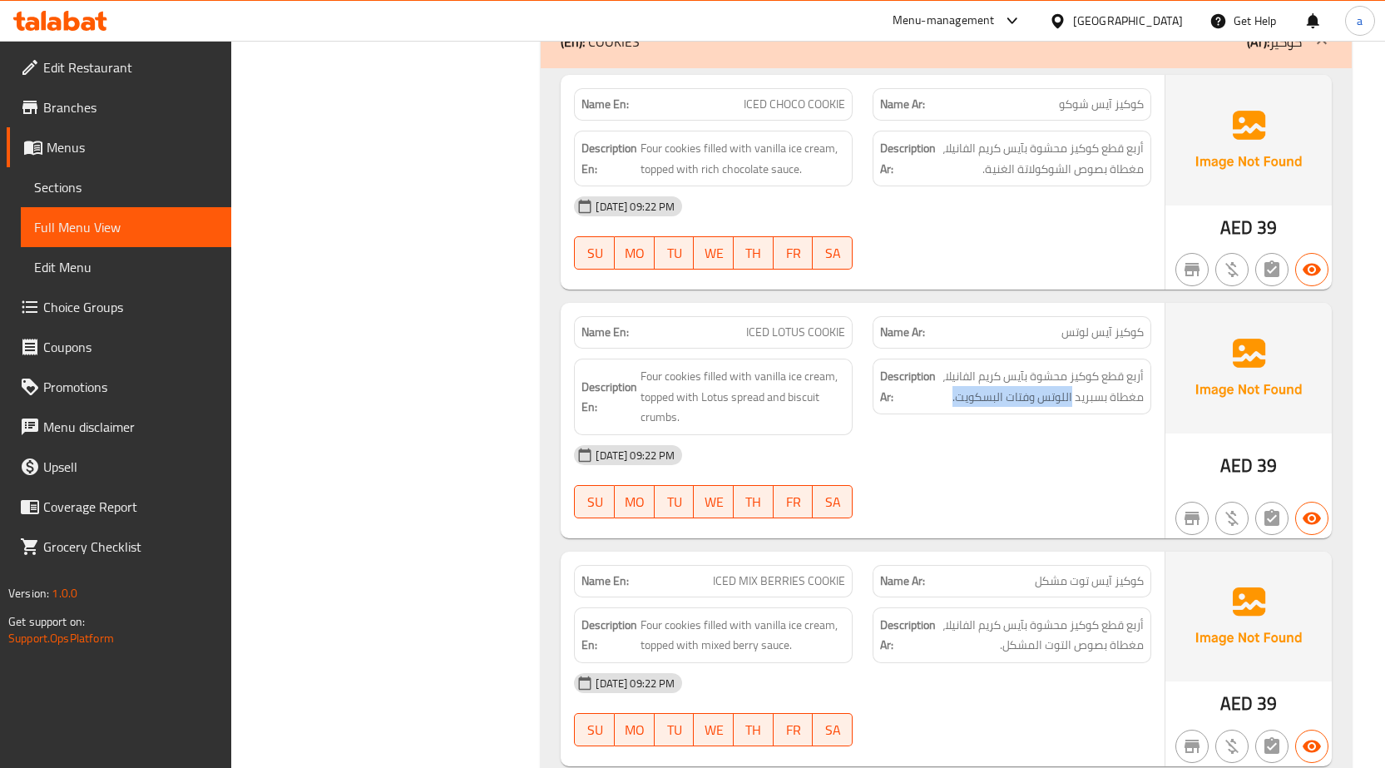
drag, startPoint x: 1072, startPoint y: 410, endPoint x: 859, endPoint y: 413, distance: 213.0
click at [941, 413] on div "Description Ar: أربع قطع كوكيز محشوة بآيس كريم الفانيلا، مغطاة بسبريد اللوتس وف…" at bounding box center [1012, 387] width 279 height 56
click at [777, 415] on span "Four cookies filled with vanilla ice cream, topped with Lotus spread and biscui…" at bounding box center [743, 397] width 205 height 62
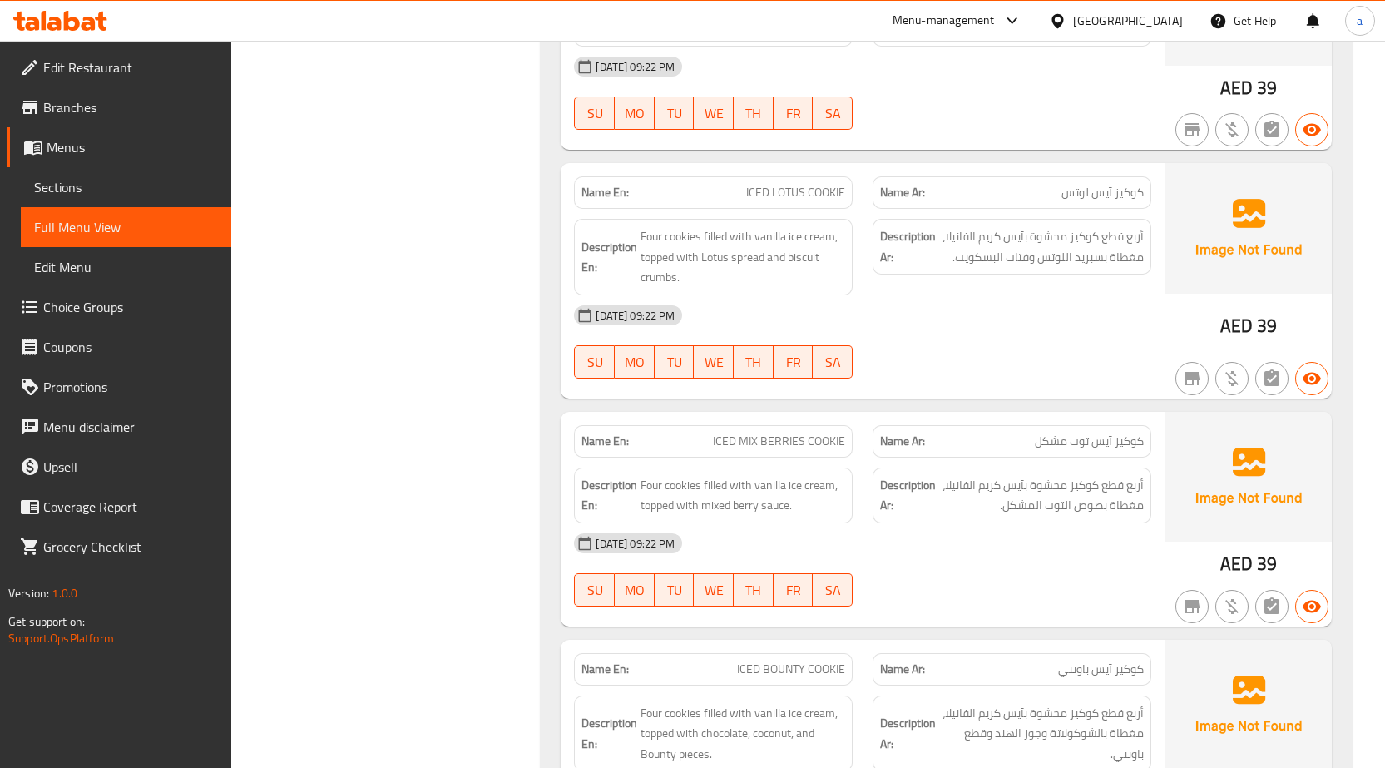
scroll to position [2662, 0]
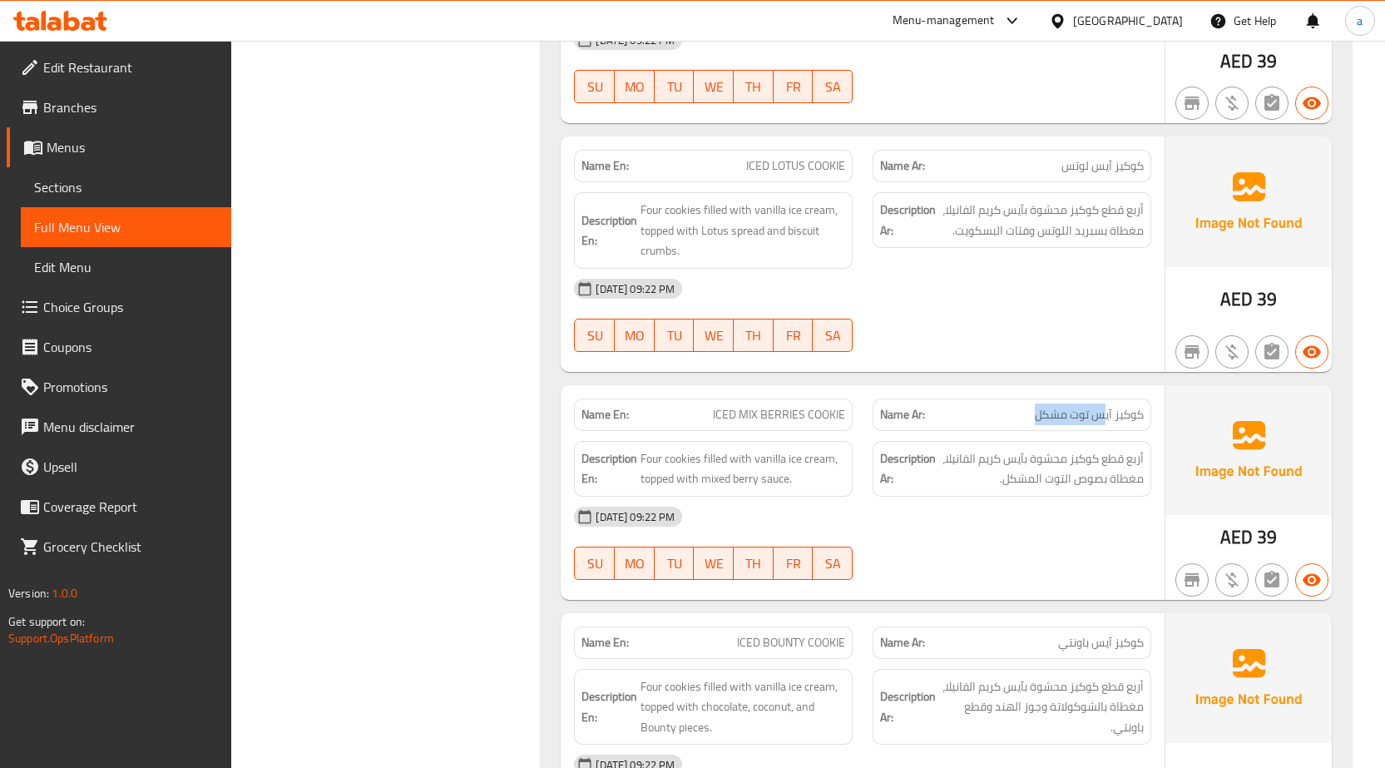
drag, startPoint x: 1102, startPoint y: 419, endPoint x: 1018, endPoint y: 441, distance: 86.8
click at [1032, 420] on p "Name Ar: كوكيز آيس توت مشكل" at bounding box center [1012, 414] width 264 height 17
click at [1128, 547] on div "13-10-2025 09:22 PM SU MO TU WE TH FR SA" at bounding box center [862, 543] width 597 height 93
click at [760, 419] on span "ICED MIX BERRIES COOKIE" at bounding box center [779, 414] width 132 height 17
click at [790, 431] on div "Description En: Four cookies filled with vanilla ice cream, topped with mixed b…" at bounding box center [713, 469] width 299 height 76
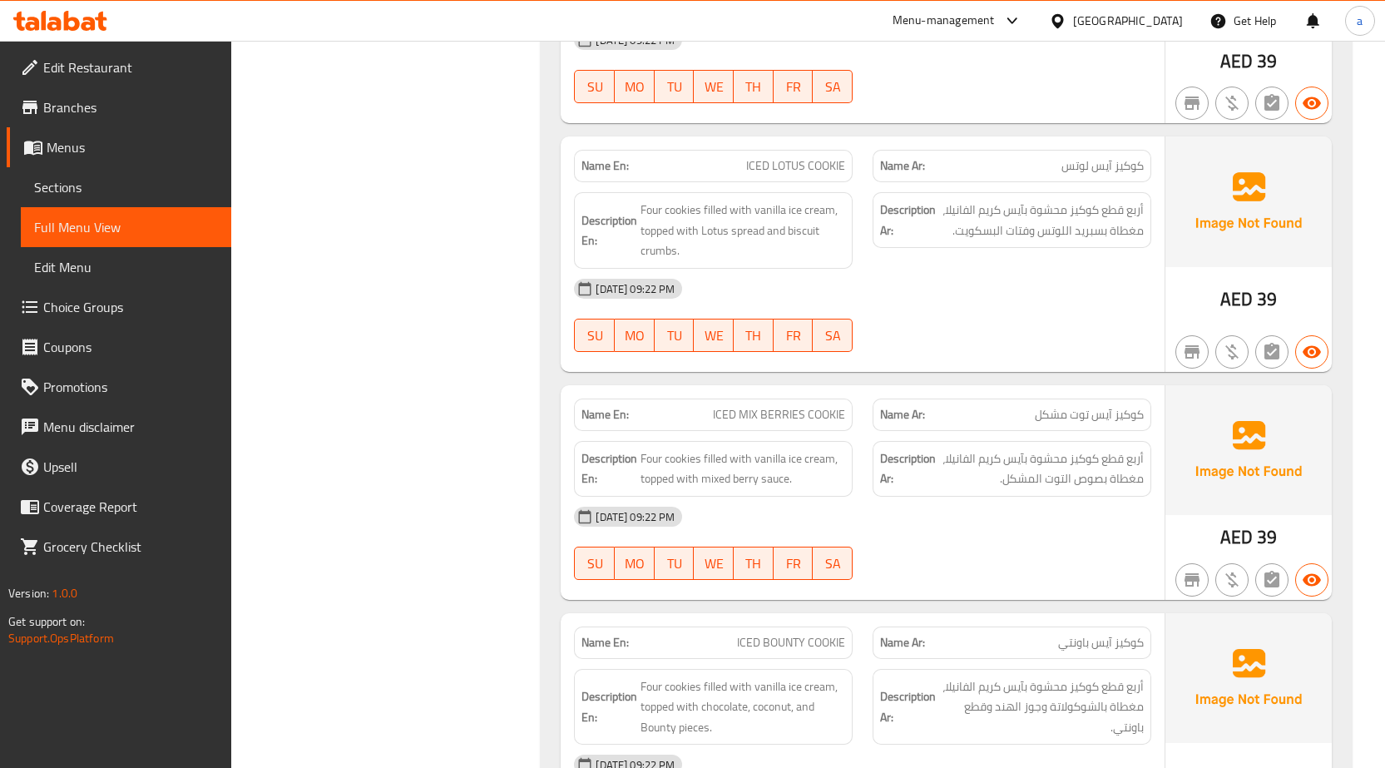
click at [771, 419] on span "ICED MIX BERRIES COOKIE" at bounding box center [779, 414] width 132 height 17
click at [1108, 468] on span "أربع قطع كوكيز محشوة بآيس كريم الفانيلا، مغطاة بصوص التوت المشكل." at bounding box center [1041, 468] width 205 height 41
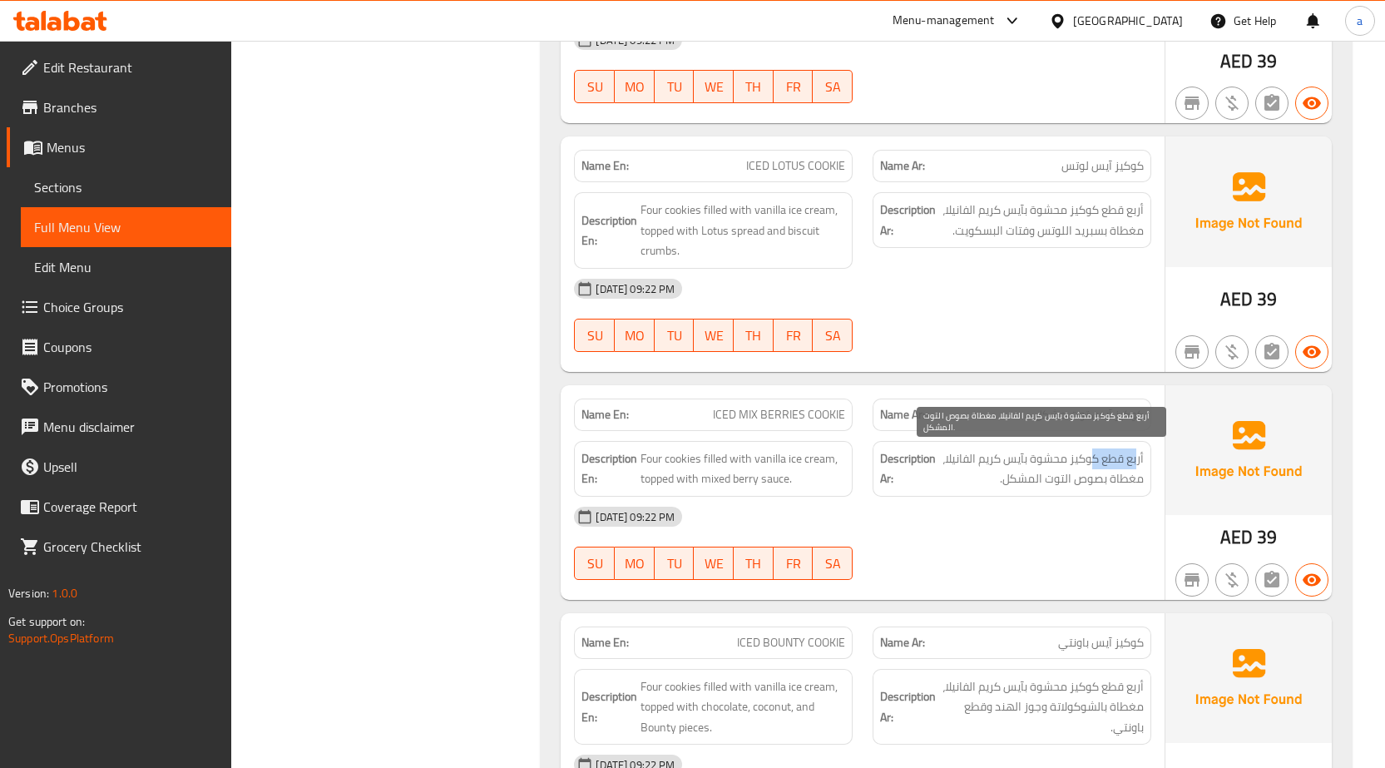
drag, startPoint x: 1136, startPoint y: 455, endPoint x: 1093, endPoint y: 459, distance: 43.5
click at [1093, 459] on span "أربع قطع كوكيز محشوة بآيس كريم الفانيلا، مغطاة بصوص التوت المشكل." at bounding box center [1041, 468] width 205 height 41
drag, startPoint x: 1104, startPoint y: 466, endPoint x: 1049, endPoint y: 466, distance: 54.9
click at [1103, 466] on span "أربع قطع كوكيز محشوة بآيس كريم الفانيلا، مغطاة بصوص التوت المشكل." at bounding box center [1041, 468] width 205 height 41
click at [1048, 466] on span "أربع قطع كوكيز محشوة بآيس كريم الفانيلا، مغطاة بصوص التوت المشكل." at bounding box center [1041, 468] width 205 height 41
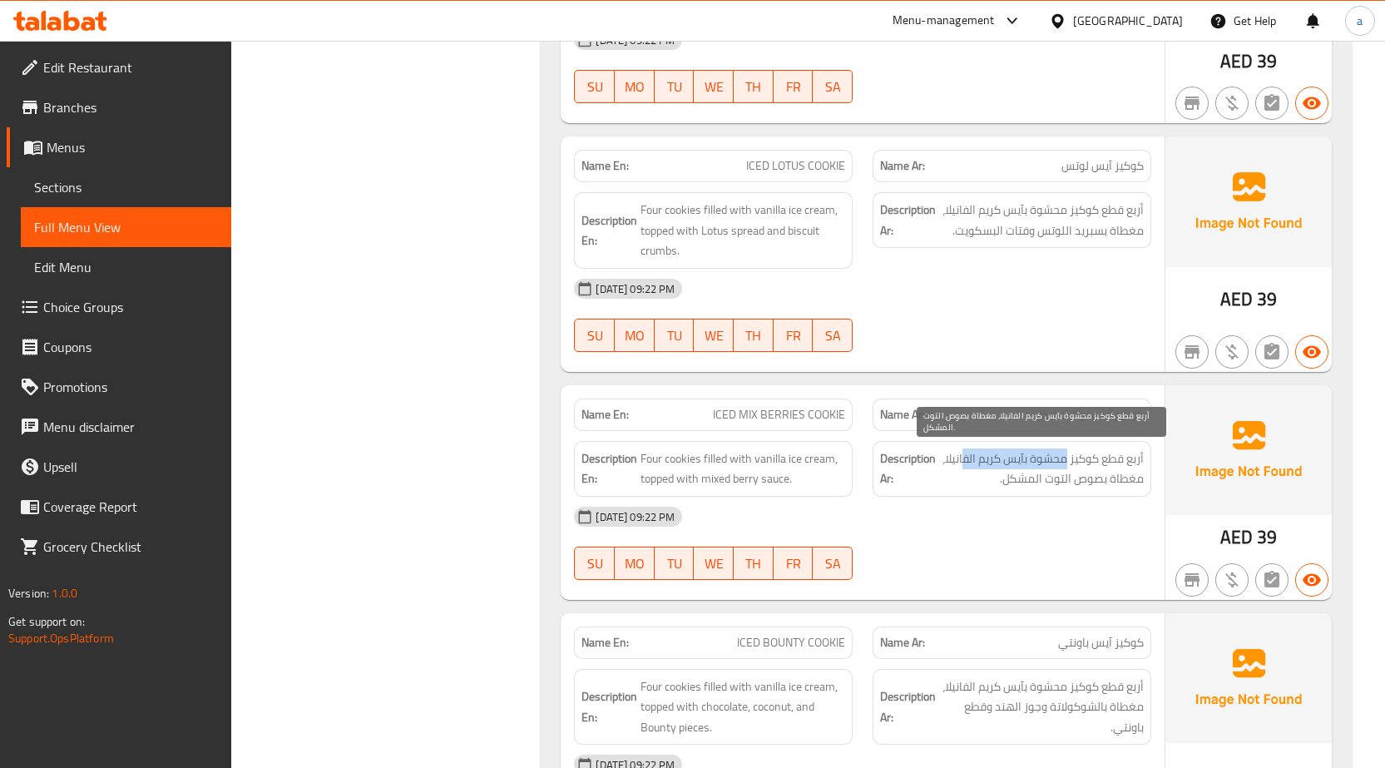
drag, startPoint x: 1064, startPoint y: 466, endPoint x: 969, endPoint y: 466, distance: 94.8
click at [963, 465] on span "أربع قطع كوكيز محشوة بآيس كريم الفانيلا، مغطاة بصوص التوت المشكل." at bounding box center [1041, 468] width 205 height 41
click at [1088, 488] on span "أربع قطع كوكيز محشوة بآيس كريم الفانيلا، مغطاة بصوص التوت المشكل." at bounding box center [1041, 468] width 205 height 41
drag, startPoint x: 1090, startPoint y: 488, endPoint x: 815, endPoint y: 487, distance: 275.4
click at [1010, 487] on span "أربع قطع كوكيز محشوة بآيس كريم الفانيلا، مغطاة بصوص التوت المشكل." at bounding box center [1041, 468] width 205 height 41
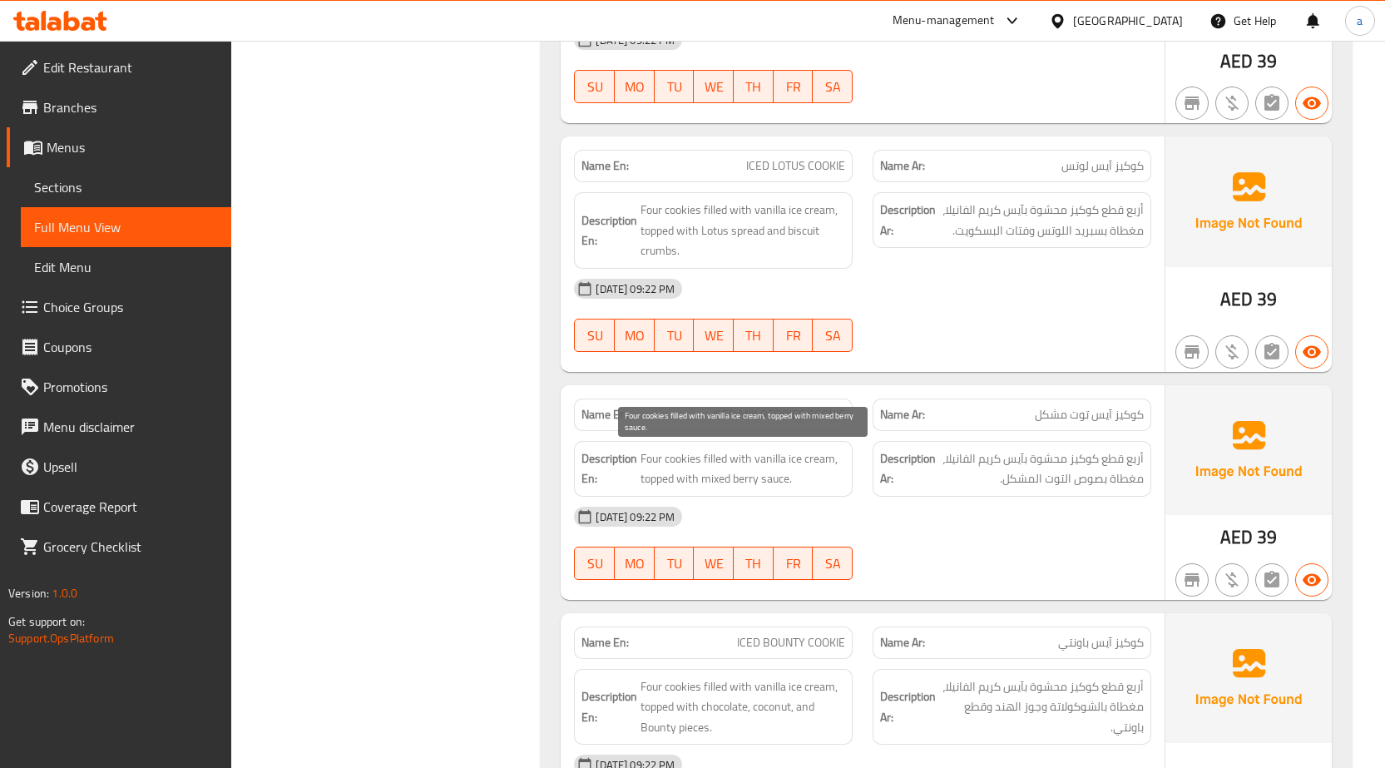
click at [813, 486] on span "Four cookies filled with vanilla ice cream, topped with mixed berry sauce." at bounding box center [743, 468] width 205 height 41
drag, startPoint x: 786, startPoint y: 467, endPoint x: 716, endPoint y: 477, distance: 71.4
click at [716, 477] on span "Four cookies filled with vanilla ice cream, topped with mixed berry sauce." at bounding box center [743, 468] width 205 height 41
click at [731, 484] on span "Four cookies filled with vanilla ice cream, topped with mixed berry sauce." at bounding box center [743, 468] width 205 height 41
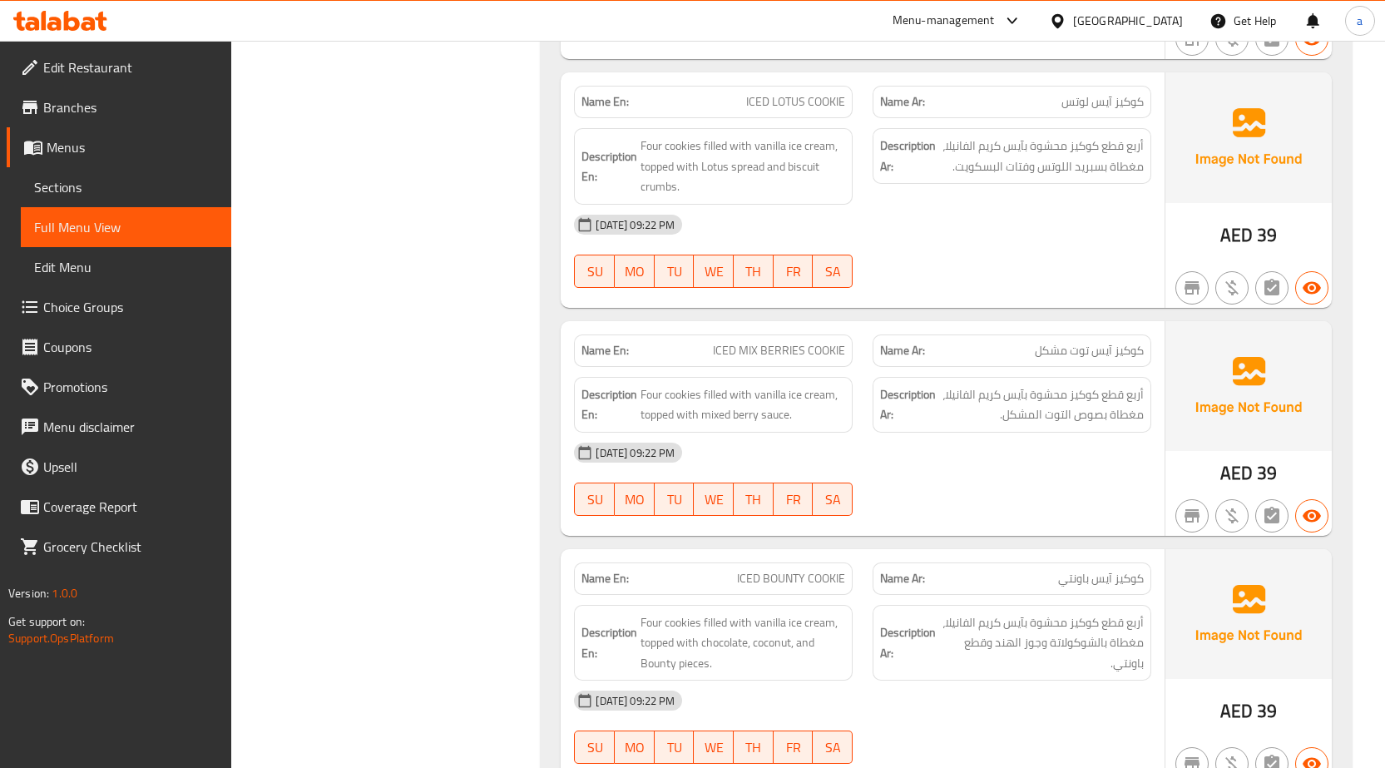
scroll to position [2829, 0]
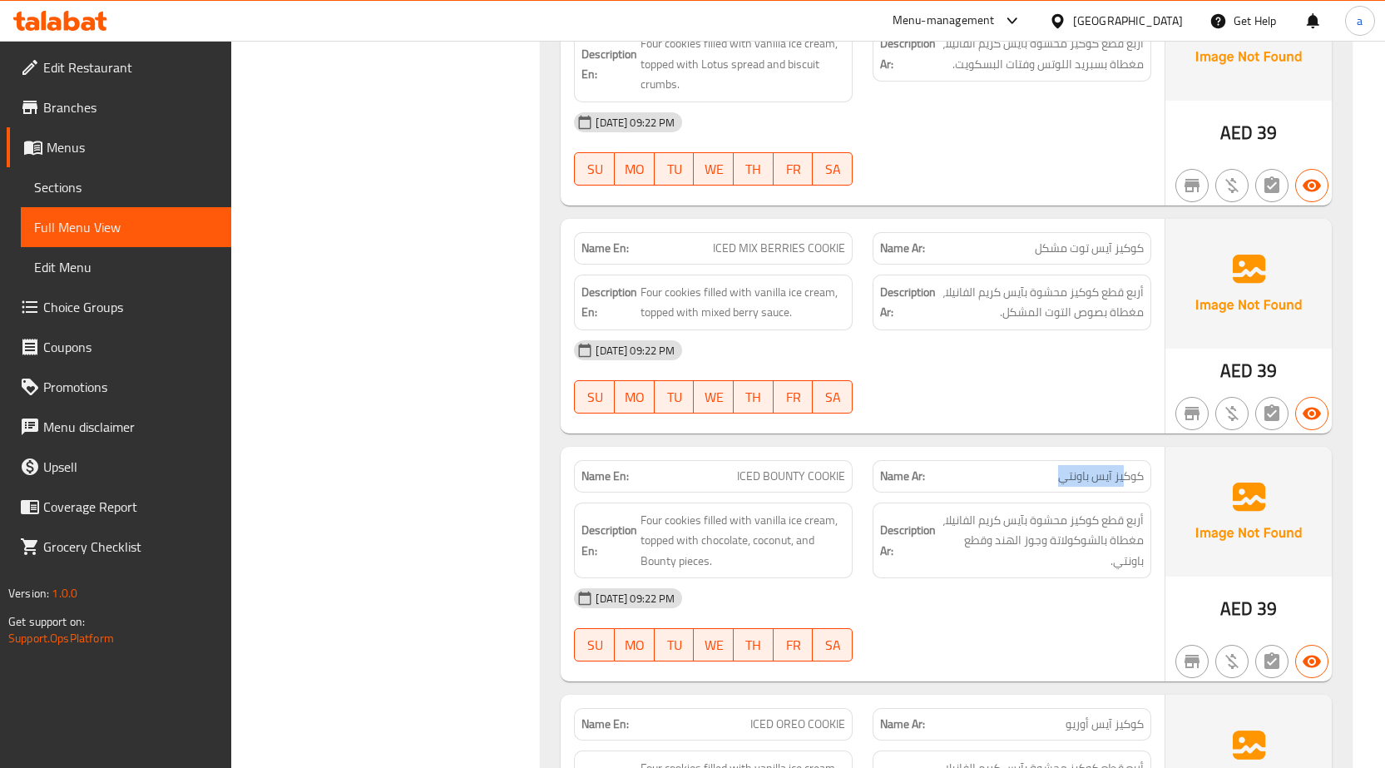
drag, startPoint x: 1055, startPoint y: 474, endPoint x: 1117, endPoint y: 474, distance: 62.4
click at [1123, 473] on p "Name Ar: كوكيز آيس باونتي" at bounding box center [1012, 476] width 264 height 17
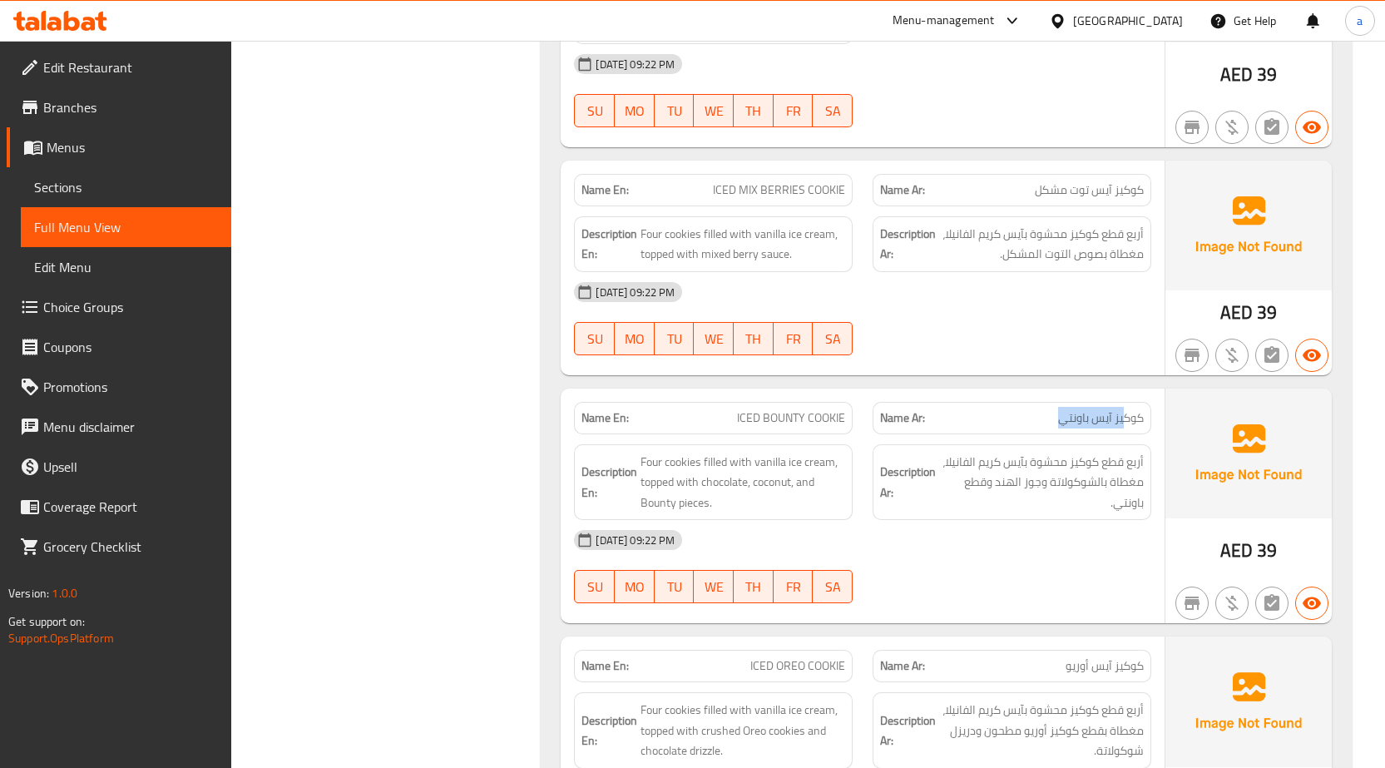
scroll to position [2912, 0]
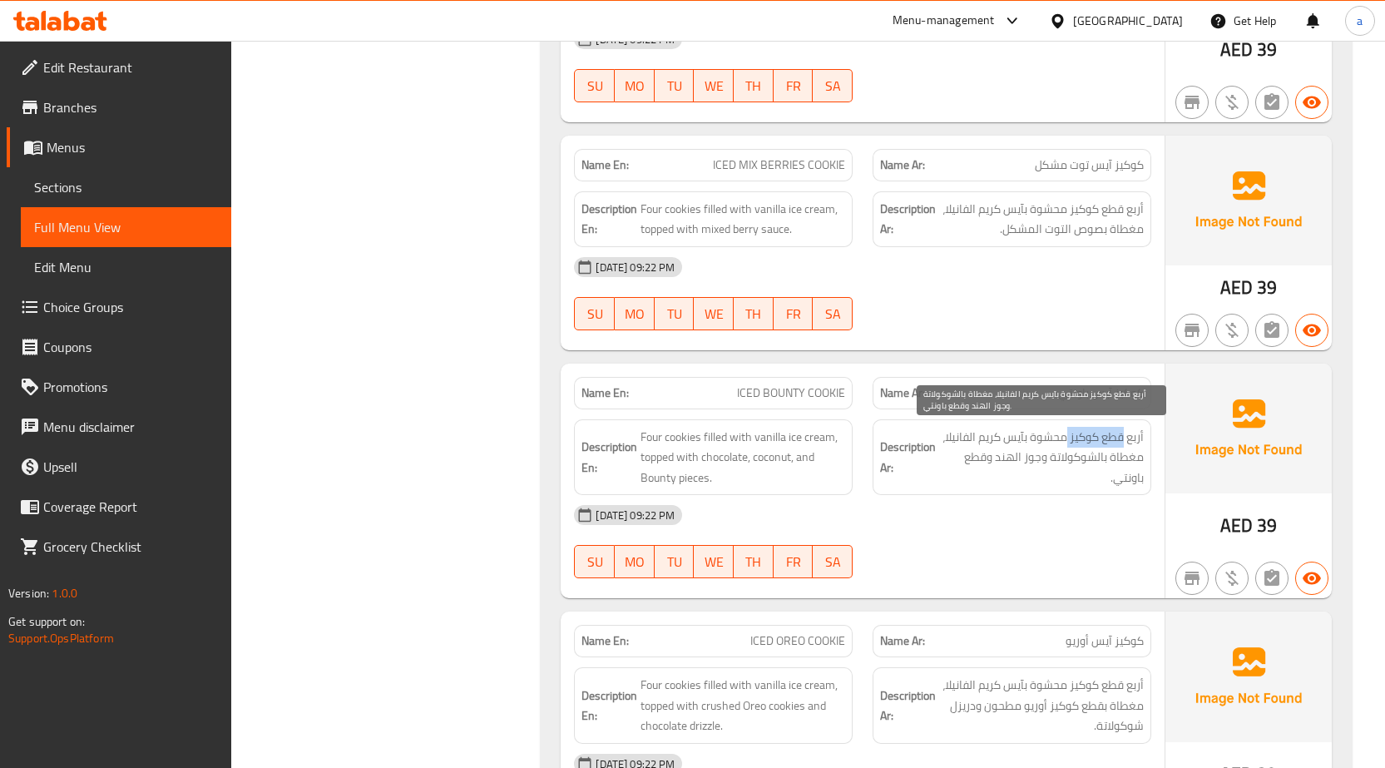
drag, startPoint x: 1108, startPoint y: 435, endPoint x: 1064, endPoint y: 435, distance: 44.1
click at [1064, 435] on span "أربع قطع كوكيز محشوة بآيس كريم الفانيلا، مغطاة بالشوكولاتة وجوز الهند وقطع باون…" at bounding box center [1041, 458] width 205 height 62
click at [1048, 437] on span "أربع قطع كوكيز محشوة بآيس كريم الفانيلا، مغطاة بالشوكولاتة وجوز الهند وقطع باون…" at bounding box center [1041, 458] width 205 height 62
drag, startPoint x: 1117, startPoint y: 464, endPoint x: 1026, endPoint y: 465, distance: 91.5
click at [1028, 465] on span "أربع قطع كوكيز محشوة بآيس كريم الفانيلا، مغطاة بالشوكولاتة وجوز الهند وقطع باون…" at bounding box center [1041, 458] width 205 height 62
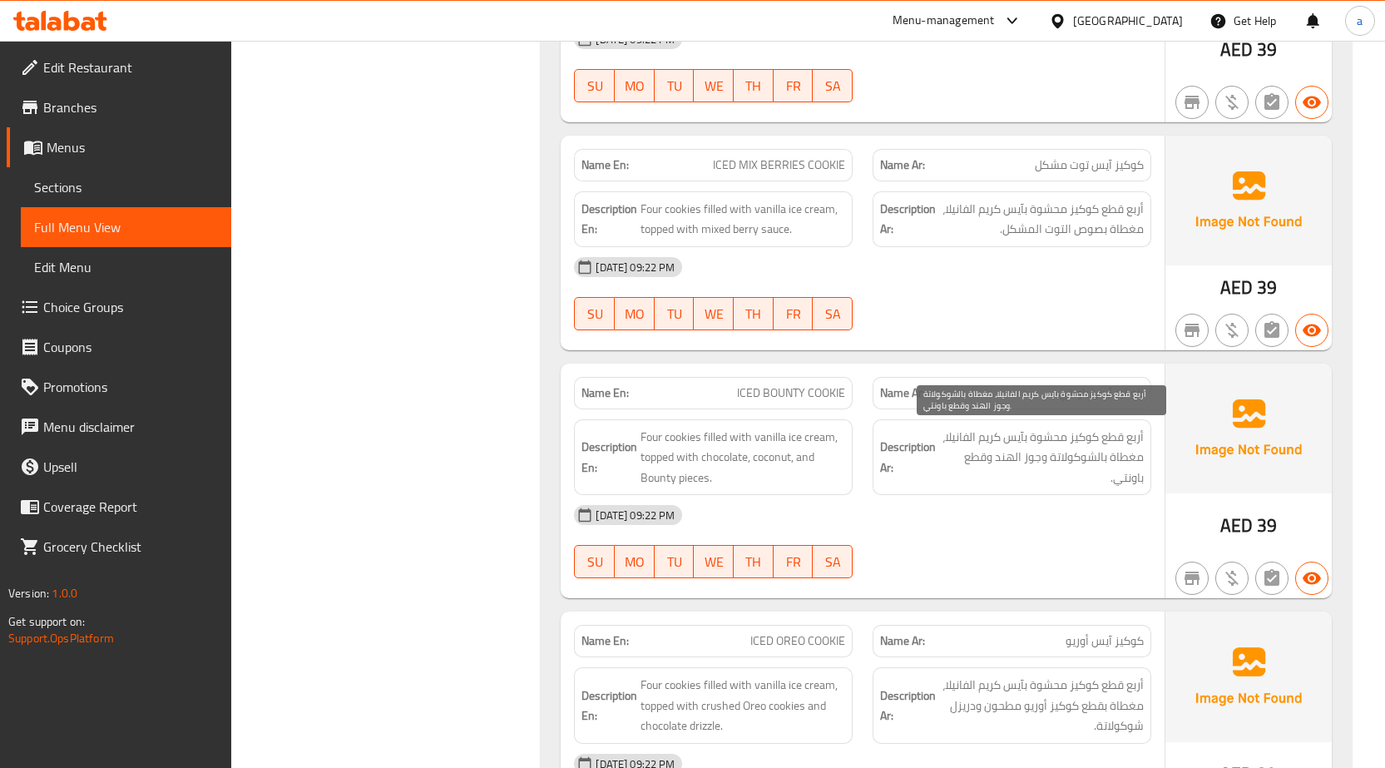
click at [1011, 458] on span "أربع قطع كوكيز محشوة بآيس كريم الفانيلا، مغطاة بالشوكولاتة وجوز الهند وقطع باون…" at bounding box center [1041, 458] width 205 height 62
click at [1104, 486] on span "أربع قطع كوكيز محشوة بآيس كريم الفانيلا، مغطاة بالشوكولاتة وجوز الهند وقطع باون…" at bounding box center [1041, 458] width 205 height 62
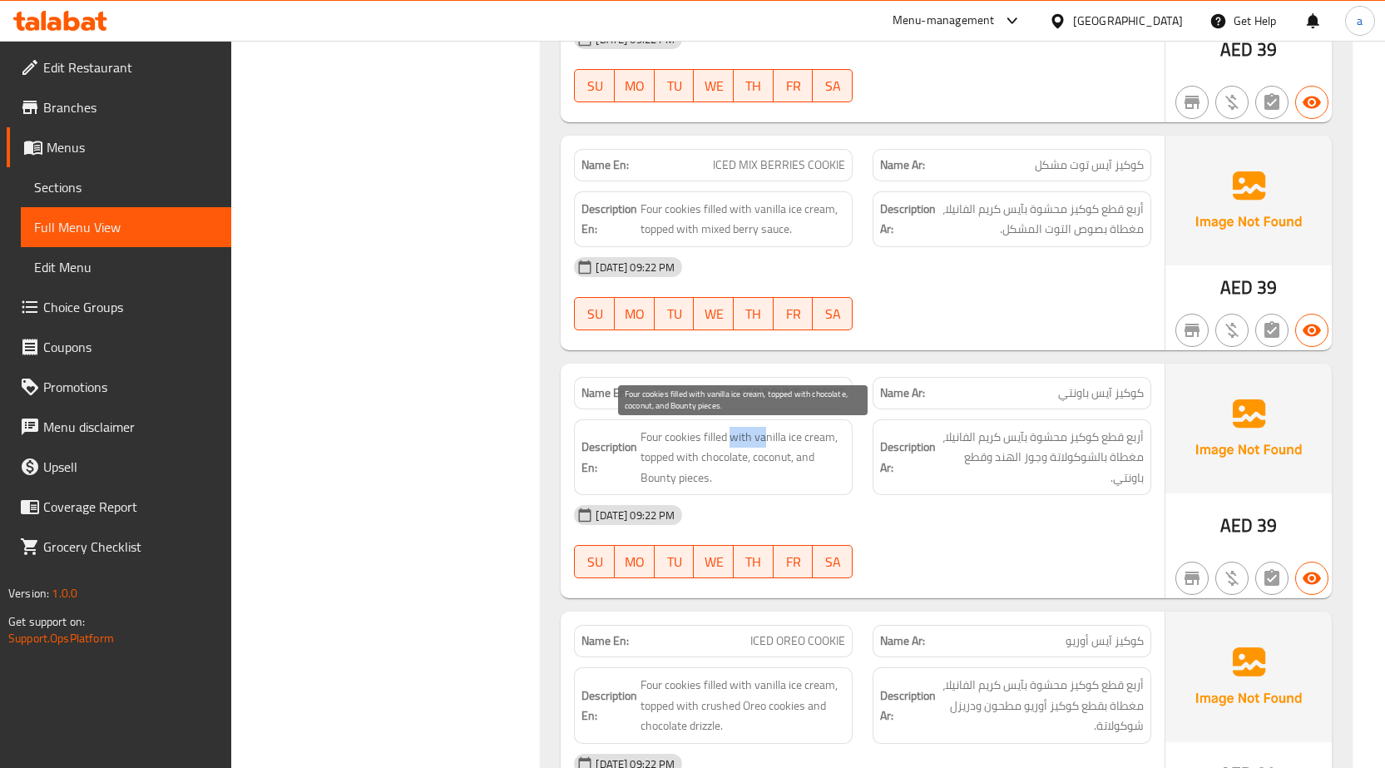
click at [789, 448] on span "Four cookies filled with vanilla ice cream, topped with chocolate, coconut, and…" at bounding box center [743, 458] width 205 height 62
click at [711, 463] on span "Four cookies filled with vanilla ice cream, topped with chocolate, coconut, and…" at bounding box center [743, 458] width 205 height 62
click at [775, 484] on span "Four cookies filled with vanilla ice cream, topped with chocolate, coconut, and…" at bounding box center [743, 458] width 205 height 62
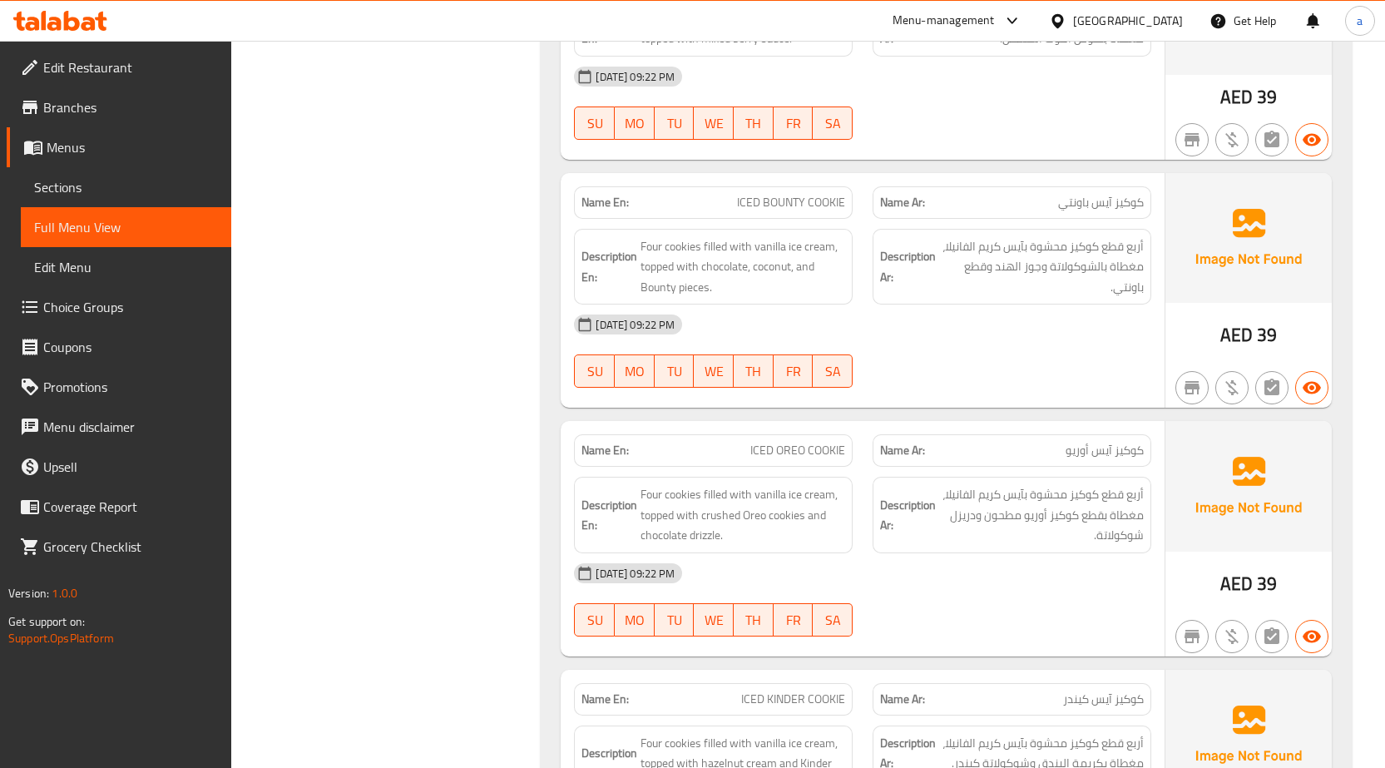
scroll to position [3162, 0]
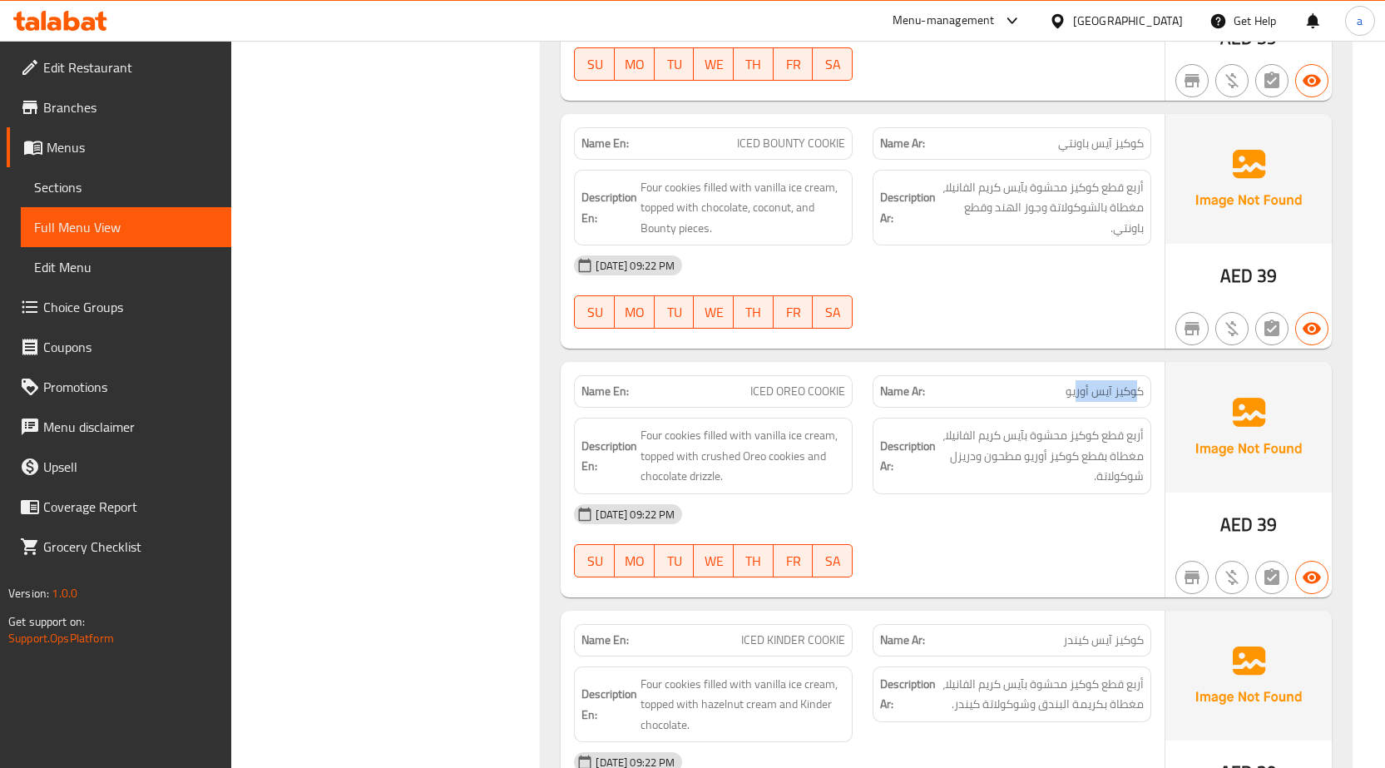
click at [1134, 390] on span "كوكيز آيس أوريو" at bounding box center [1105, 391] width 78 height 17
click at [800, 396] on p "Name En: ICED OREO COOKIE" at bounding box center [714, 391] width 264 height 17
click at [1104, 435] on span "أربع قطع كوكيز محشوة بآيس كريم الفانيلا، مغطاة بقطع كوكيز أوريو مطحون ودريزل شو…" at bounding box center [1041, 456] width 205 height 62
click at [1015, 441] on span "أربع قطع كوكيز محشوة بآيس كريم الفانيلا، مغطاة بقطع كوكيز أوريو مطحون ودريزل شو…" at bounding box center [1041, 456] width 205 height 62
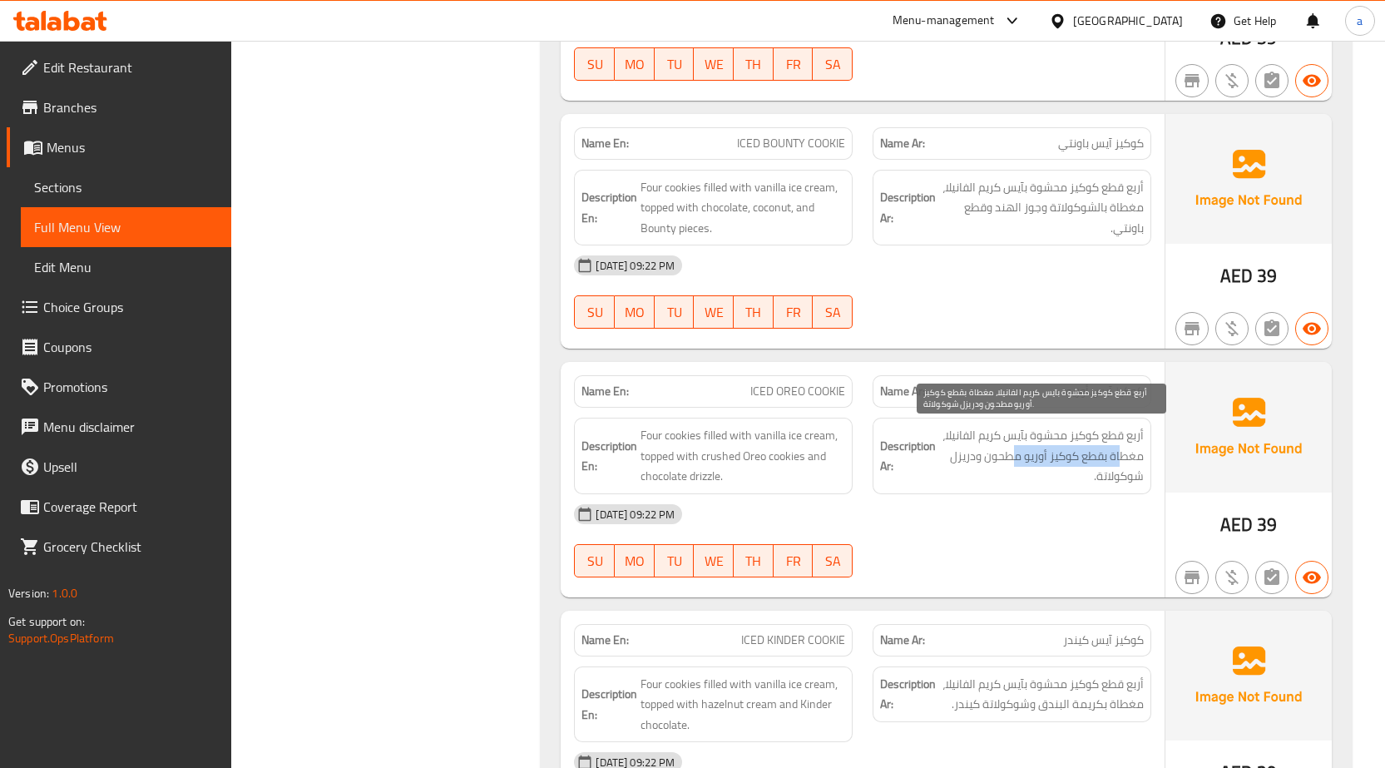
click at [1002, 462] on span "أربع قطع كوكيز محشوة بآيس كريم الفانيلا، مغطاة بقطع كوكيز أوريو مطحون ودريزل شو…" at bounding box center [1041, 456] width 205 height 62
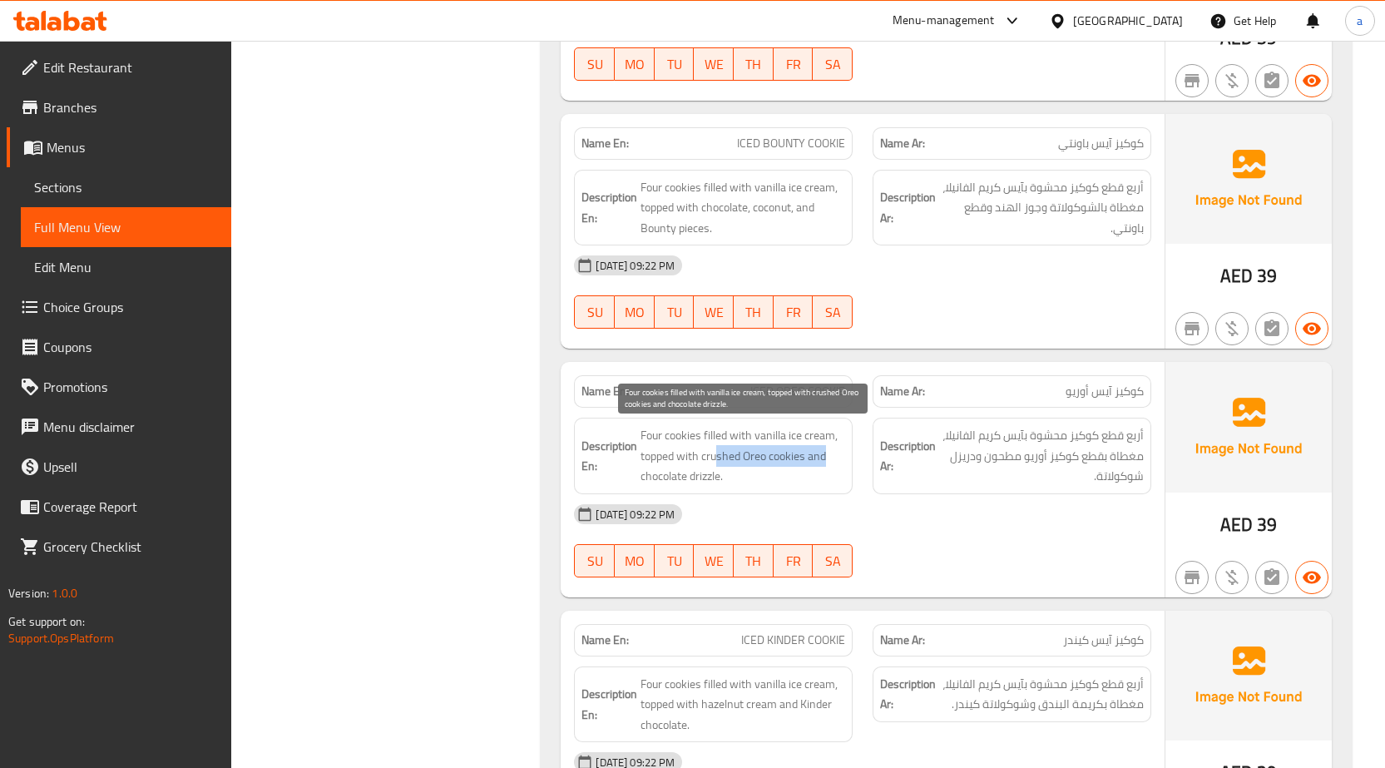
click at [716, 452] on span "Four cookies filled with vanilla ice cream, topped with crushed Oreo cookies an…" at bounding box center [743, 456] width 205 height 62
click at [705, 474] on span "Four cookies filled with vanilla ice cream, topped with crushed Oreo cookies an…" at bounding box center [743, 456] width 205 height 62
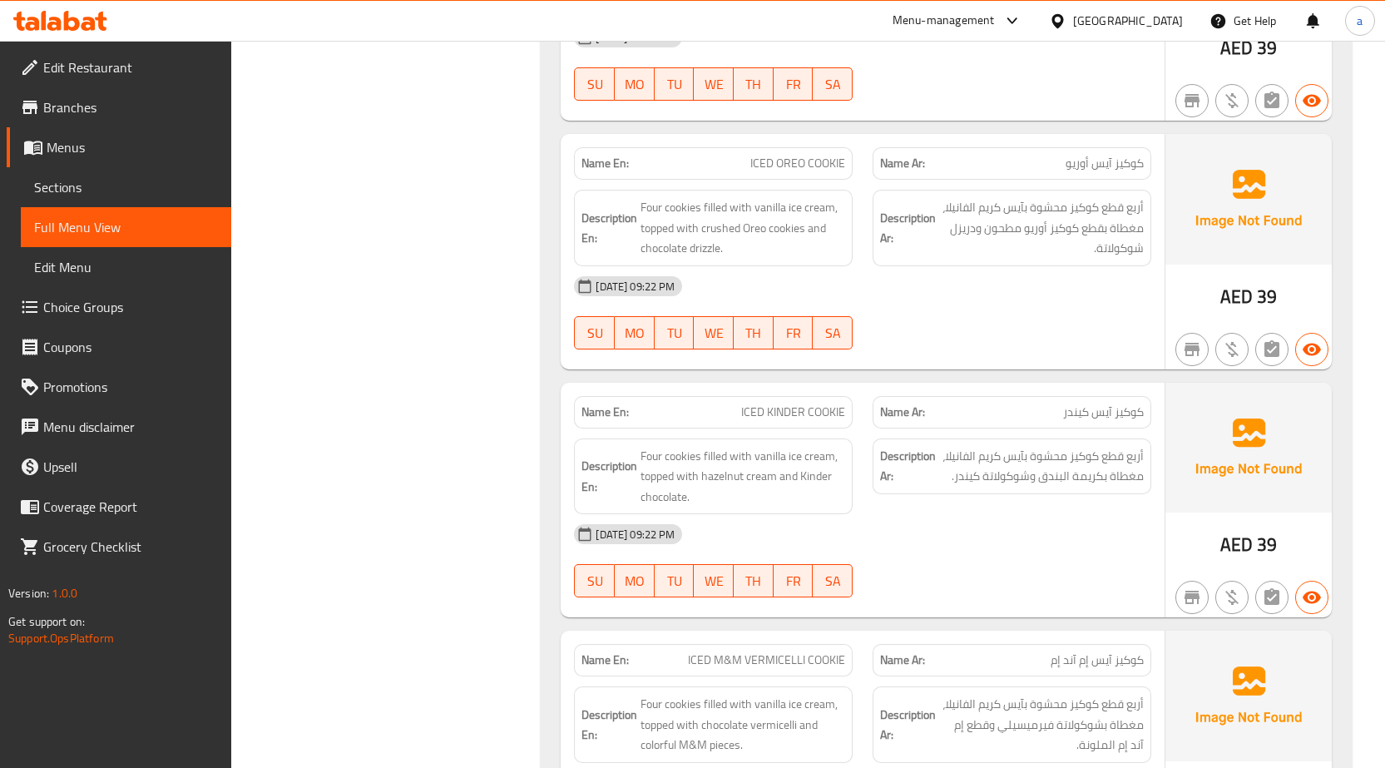
scroll to position [3411, 0]
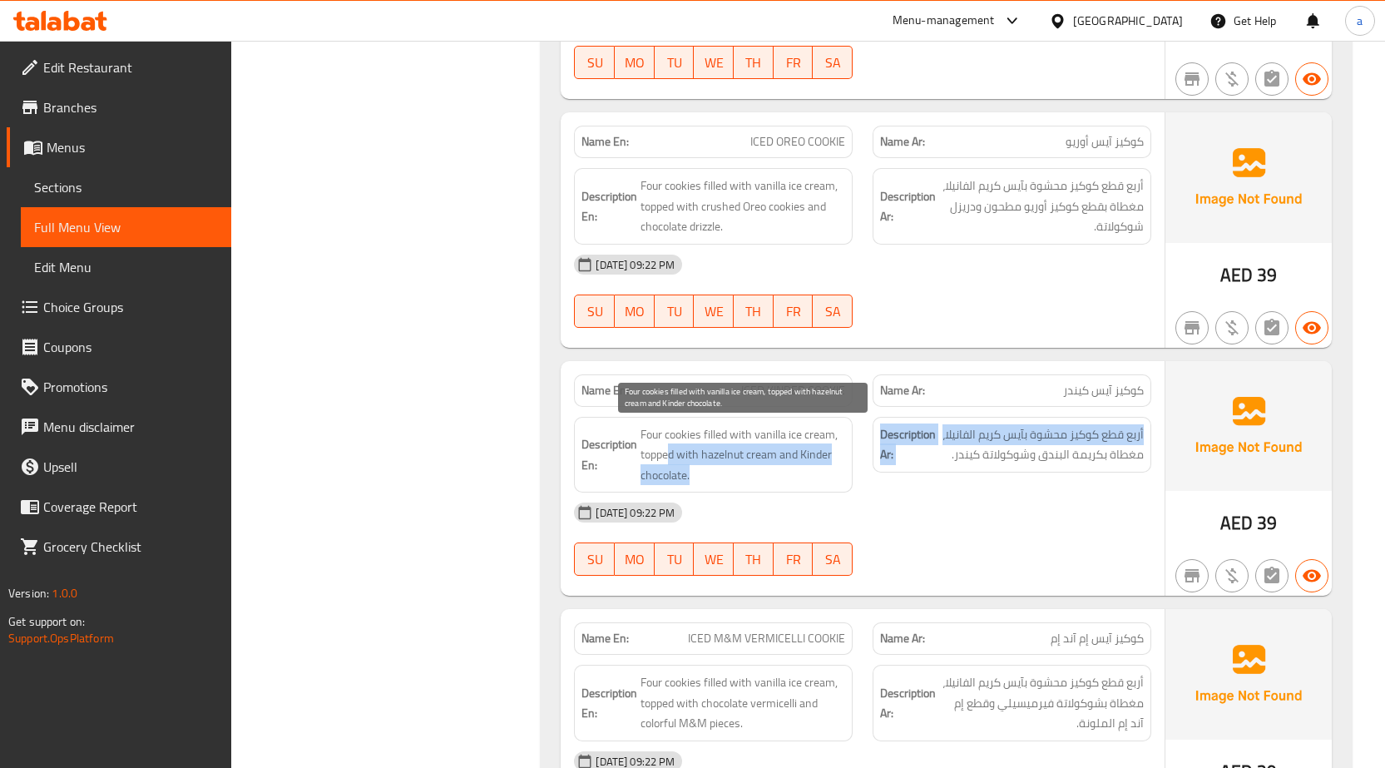
click at [671, 451] on div "Description En: Four cookies filled with vanilla ice cream, topped with hazelnu…" at bounding box center [862, 455] width 597 height 97
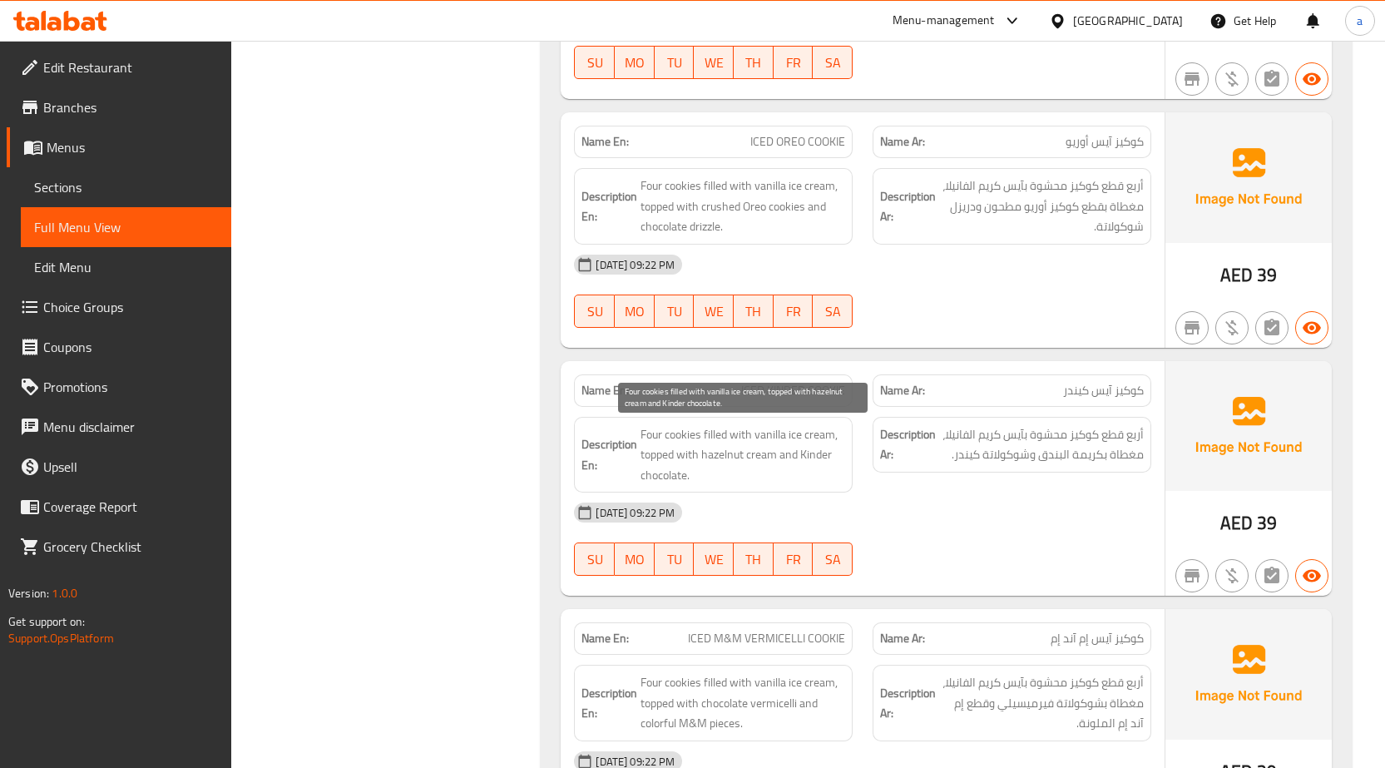
click at [730, 436] on span "Four cookies filled with vanilla ice cream, topped with hazelnut cream and Kind…" at bounding box center [743, 455] width 205 height 62
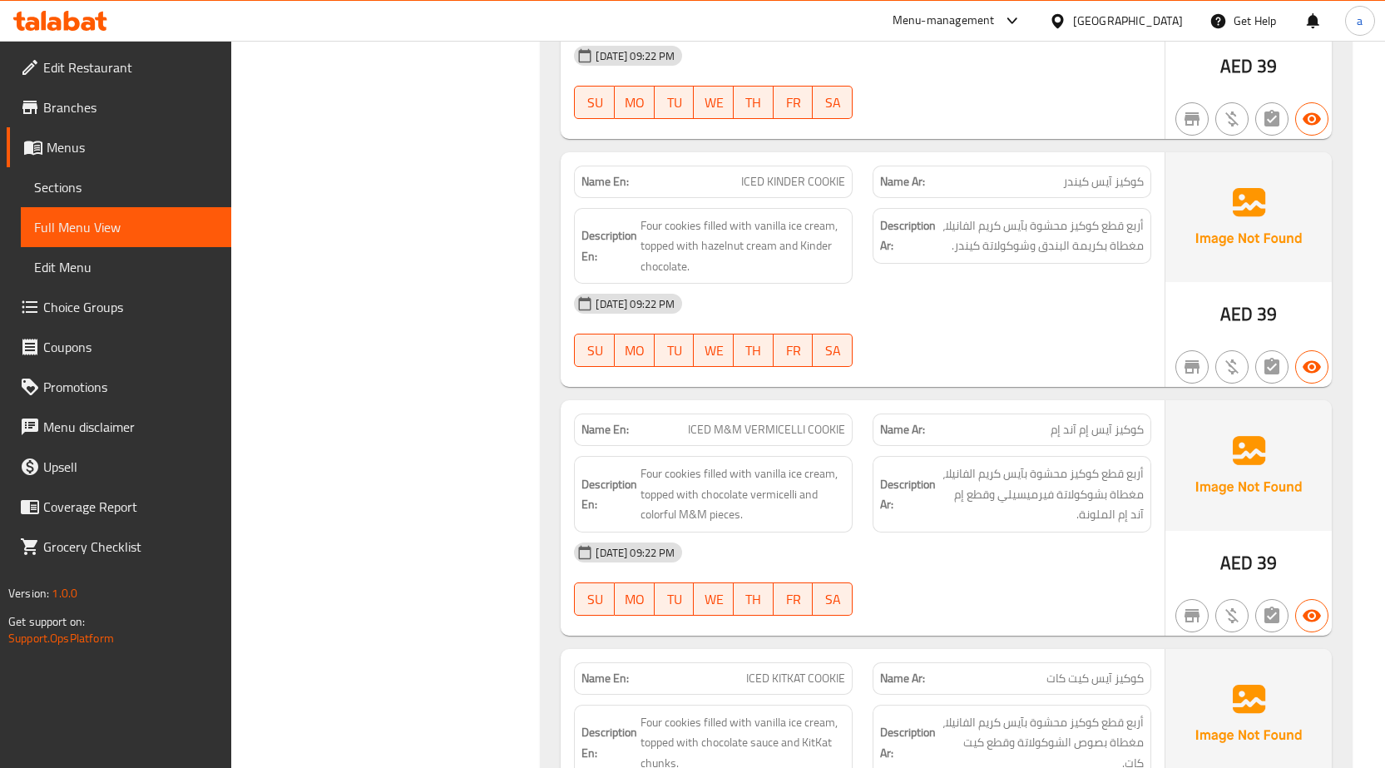
scroll to position [3661, 0]
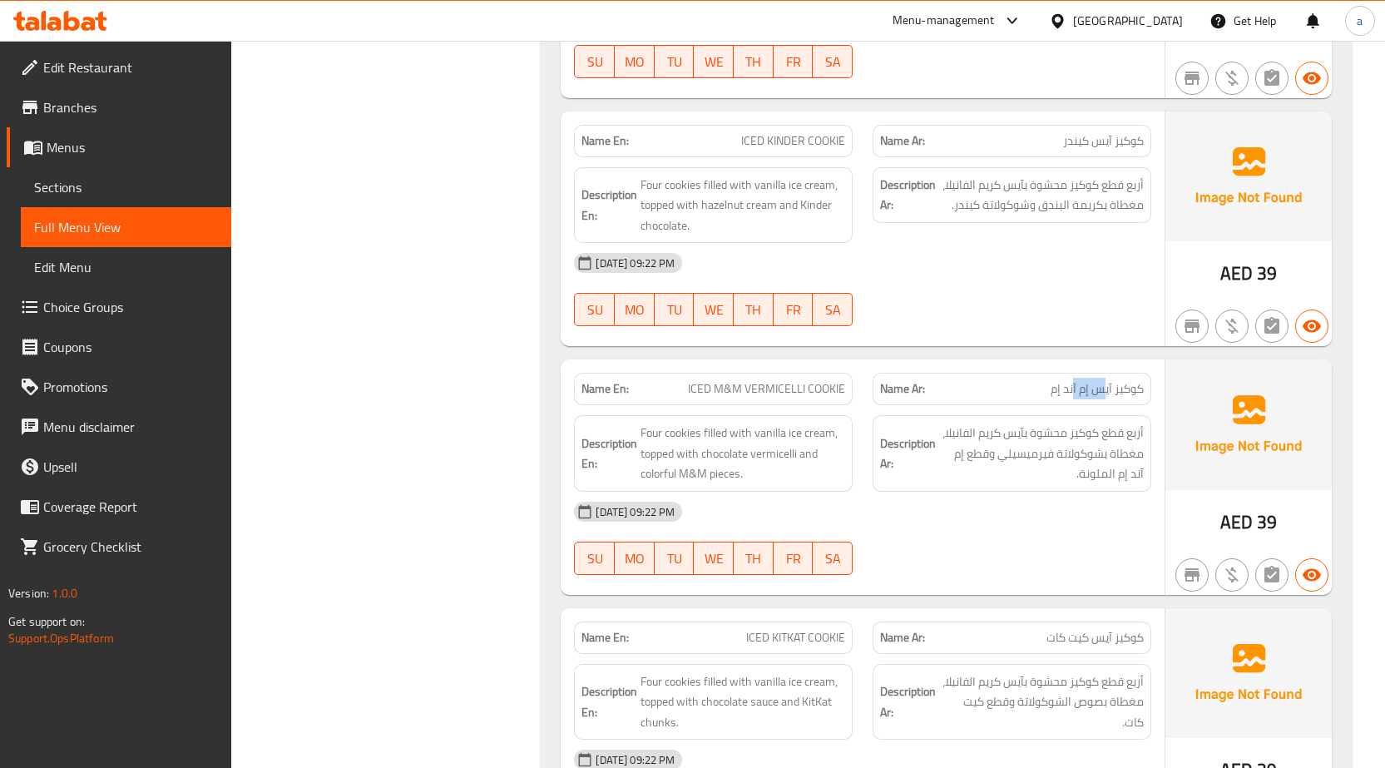
click at [1074, 394] on span "كوكيز آيس إم آند إم" at bounding box center [1097, 388] width 93 height 17
click at [1085, 394] on span "كوكيز آيس إم آند إم" at bounding box center [1097, 388] width 93 height 17
click at [782, 393] on span "ICED M&M VERMICELLI COOKIE" at bounding box center [766, 388] width 157 height 17
click at [777, 385] on span "ICED M&M VERMICELLI COOKIE" at bounding box center [766, 388] width 157 height 17
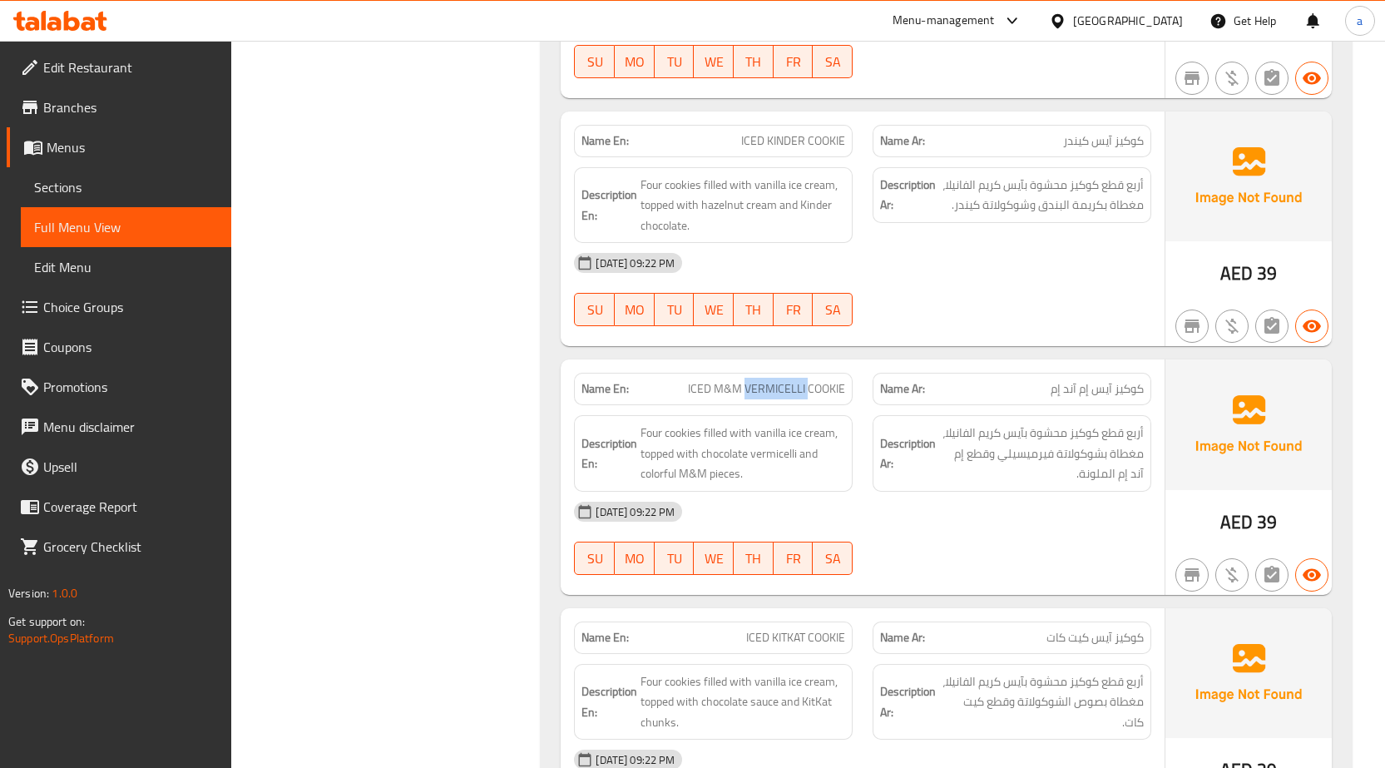
click at [777, 385] on span "ICED M&M VERMICELLI COOKIE" at bounding box center [766, 388] width 157 height 17
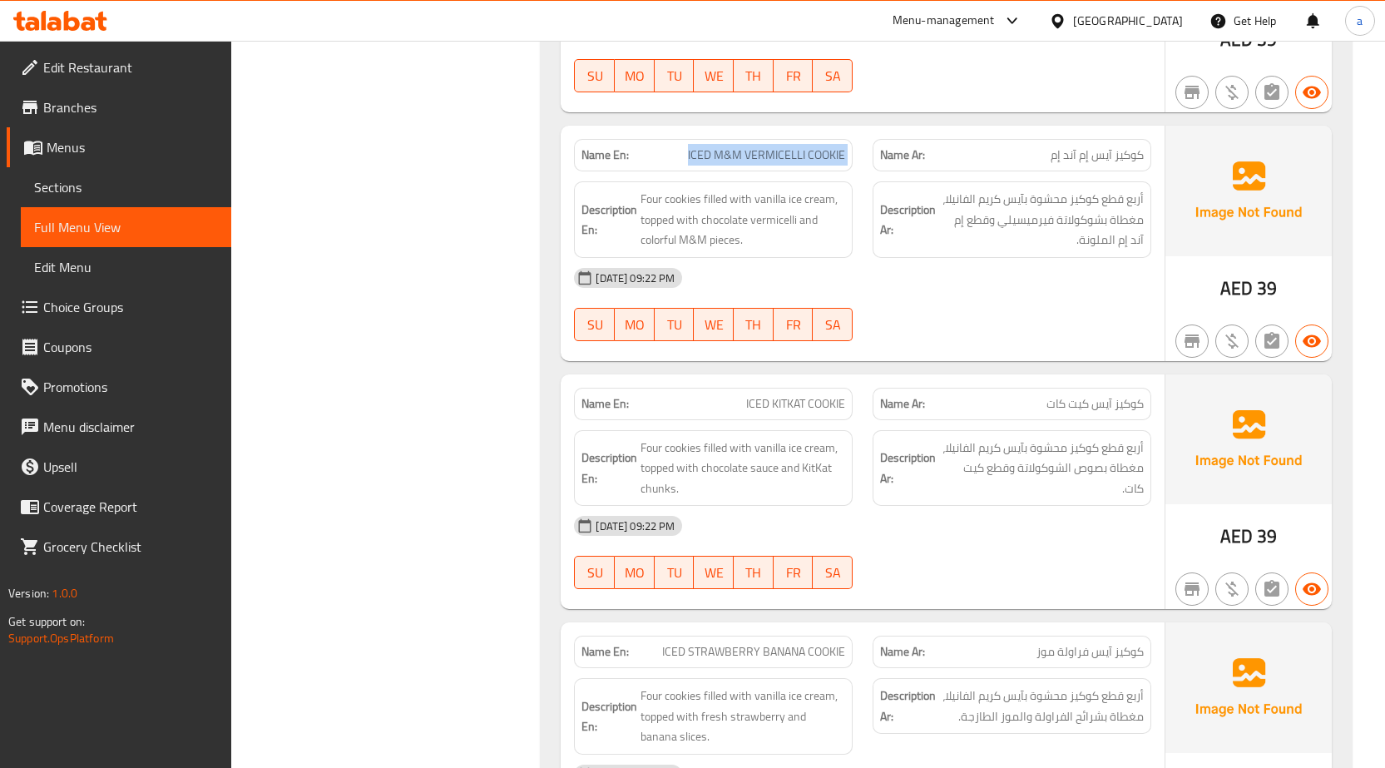
scroll to position [3910, 0]
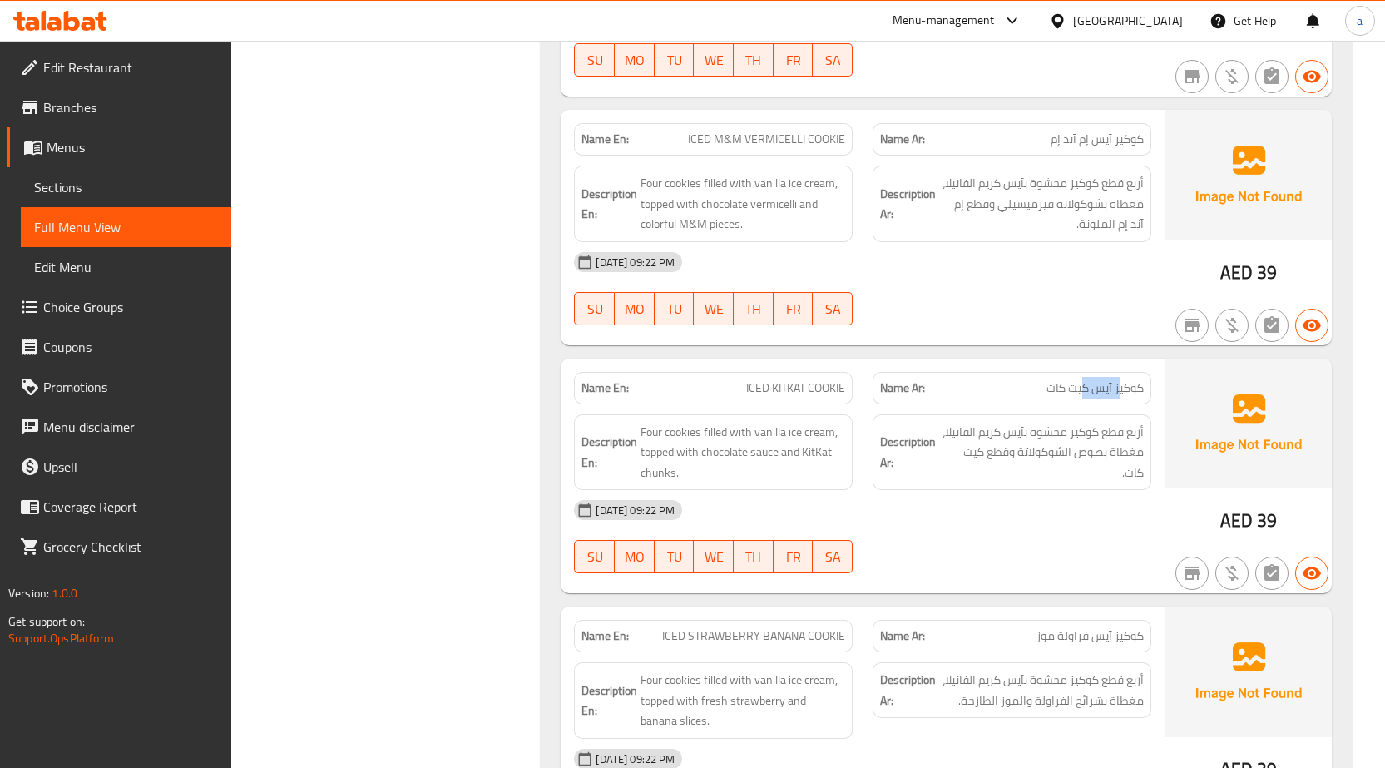
drag, startPoint x: 1118, startPoint y: 389, endPoint x: 1081, endPoint y: 392, distance: 37.6
click at [1082, 392] on span "كوكيز آيس كيت كات" at bounding box center [1095, 387] width 97 height 17
click at [1126, 441] on span "أربع قطع كوكيز محشوة بآيس كريم الفانيلا، مغطاة بصوص الشوكولاتة وقطع كيت كات." at bounding box center [1041, 453] width 205 height 62
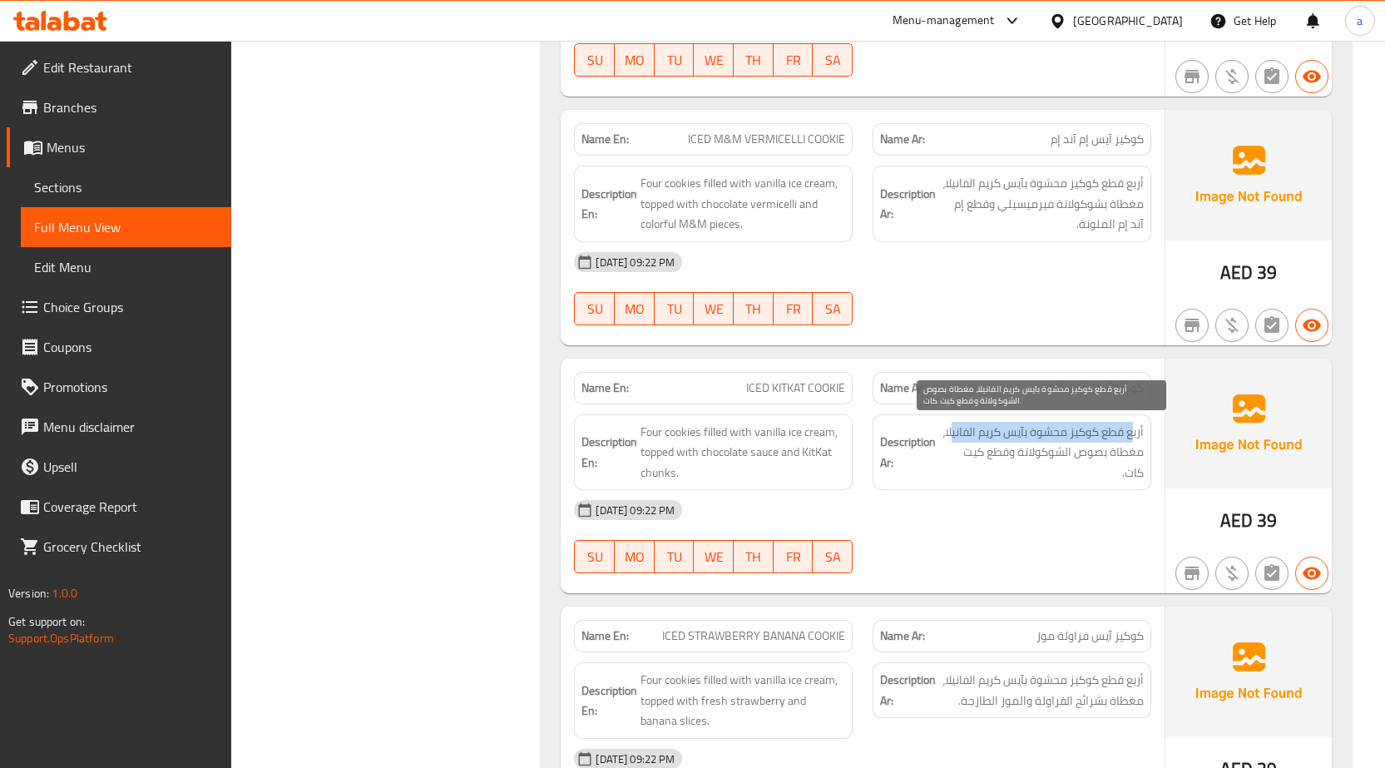
drag, startPoint x: 1132, startPoint y: 431, endPoint x: 949, endPoint y: 439, distance: 183.2
click at [949, 439] on span "أربع قطع كوكيز محشوة بآيس كريم الفانيلا، مغطاة بصوص الشوكولاتة وقطع كيت كات." at bounding box center [1041, 453] width 205 height 62
click at [1069, 452] on span "أربع قطع كوكيز محشوة بآيس كريم الفانيلا، مغطاة بصوص الشوكولاتة وقطع كيت كات." at bounding box center [1041, 453] width 205 height 62
drag, startPoint x: 1119, startPoint y: 452, endPoint x: 988, endPoint y: 454, distance: 130.6
click at [989, 454] on span "أربع قطع كوكيز محشوة بآيس كريم الفانيلا، مغطاة بصوص الشوكولاتة وقطع كيت كات." at bounding box center [1041, 453] width 205 height 62
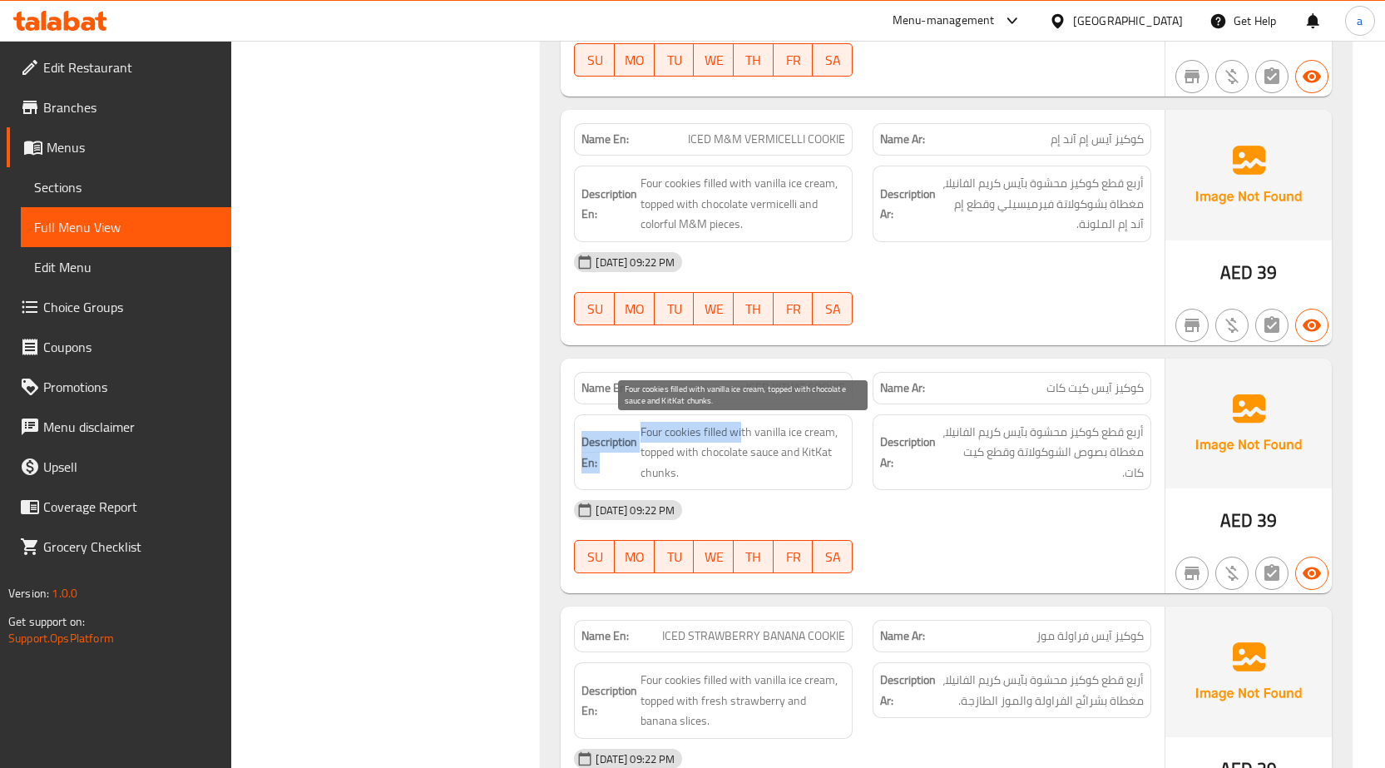
drag, startPoint x: 744, startPoint y: 438, endPoint x: 576, endPoint y: 428, distance: 168.4
click at [576, 428] on div "Description En: Four cookies filled with vanilla ice cream, topped with chocola…" at bounding box center [713, 452] width 279 height 77
click at [717, 428] on span "Four cookies filled with vanilla ice cream, topped with chocolate sauce and Kit…" at bounding box center [743, 453] width 205 height 62
drag, startPoint x: 666, startPoint y: 446, endPoint x: 820, endPoint y: 458, distance: 155.3
click at [819, 458] on span "Four cookies filled with vanilla ice cream, topped with chocolate sauce and Kit…" at bounding box center [743, 453] width 205 height 62
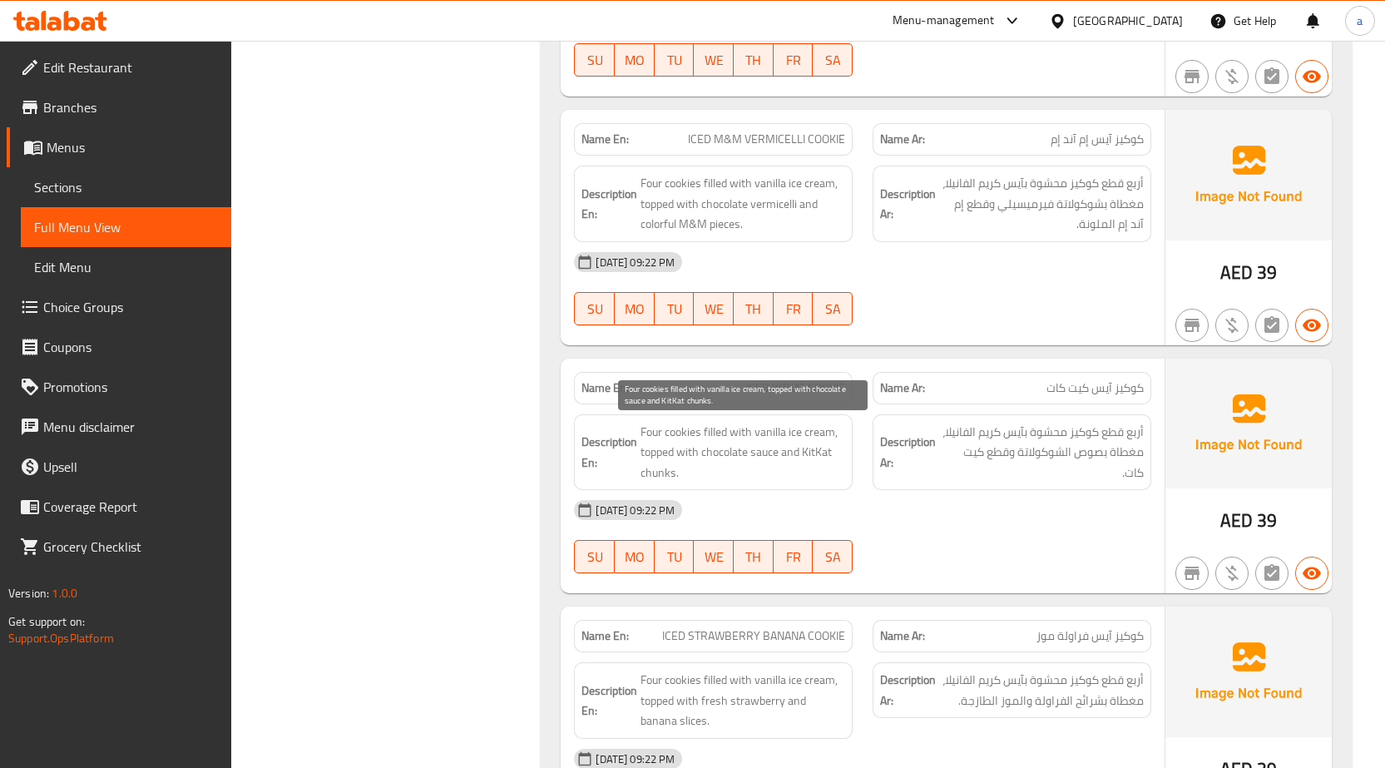
click at [822, 458] on span "Four cookies filled with vanilla ice cream, topped with chocolate sauce and Kit…" at bounding box center [743, 453] width 205 height 62
drag, startPoint x: 672, startPoint y: 472, endPoint x: 651, endPoint y: 452, distance: 29.4
click at [635, 467] on h6 "Description En: Four cookies filled with vanilla ice cream, topped with chocola…" at bounding box center [714, 453] width 264 height 62
click at [656, 443] on span "Four cookies filled with vanilla ice cream, topped with chocolate sauce and Kit…" at bounding box center [743, 453] width 205 height 62
drag, startPoint x: 651, startPoint y: 438, endPoint x: 792, endPoint y: 428, distance: 140.9
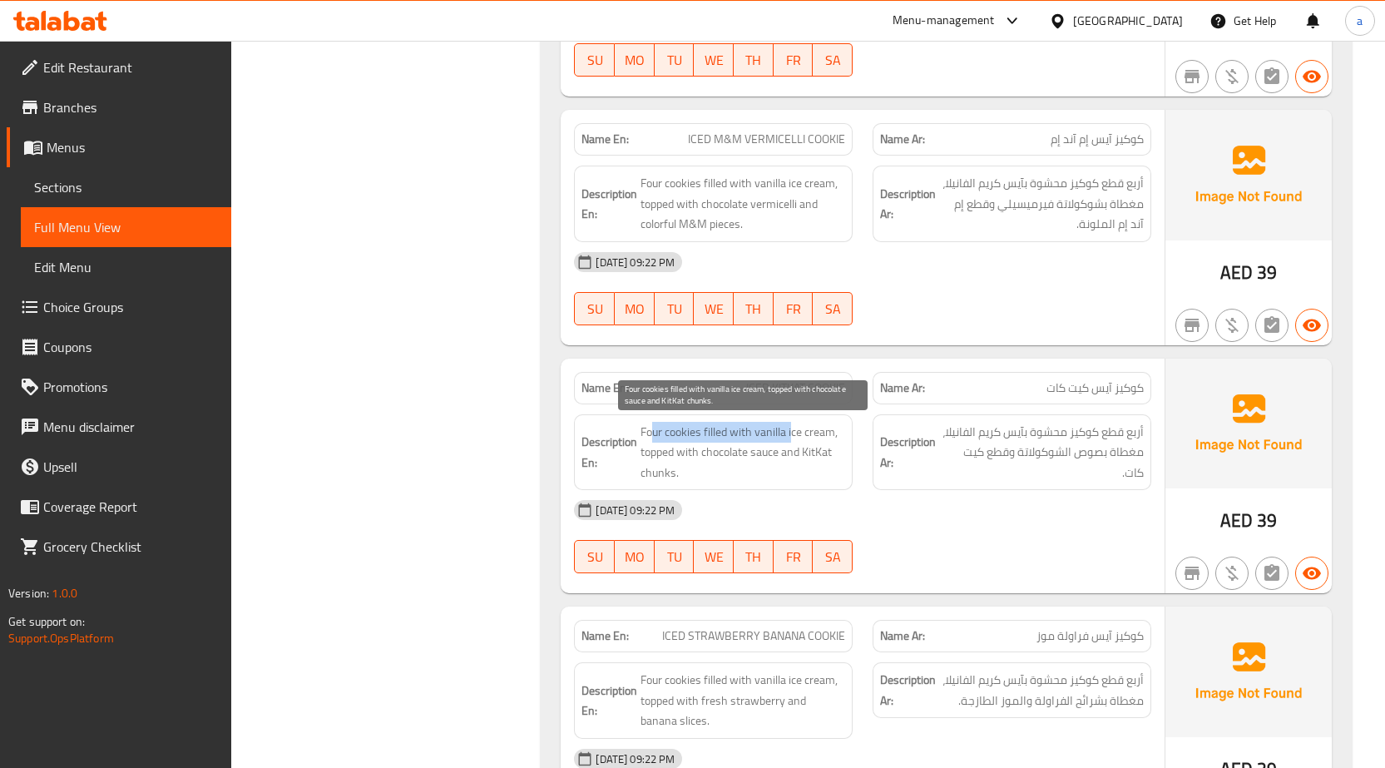
click at [792, 428] on span "Four cookies filled with vanilla ice cream, topped with chocolate sauce and Kit…" at bounding box center [743, 453] width 205 height 62
click at [795, 428] on span "Four cookies filled with vanilla ice cream, topped with chocolate sauce and Kit…" at bounding box center [743, 453] width 205 height 62
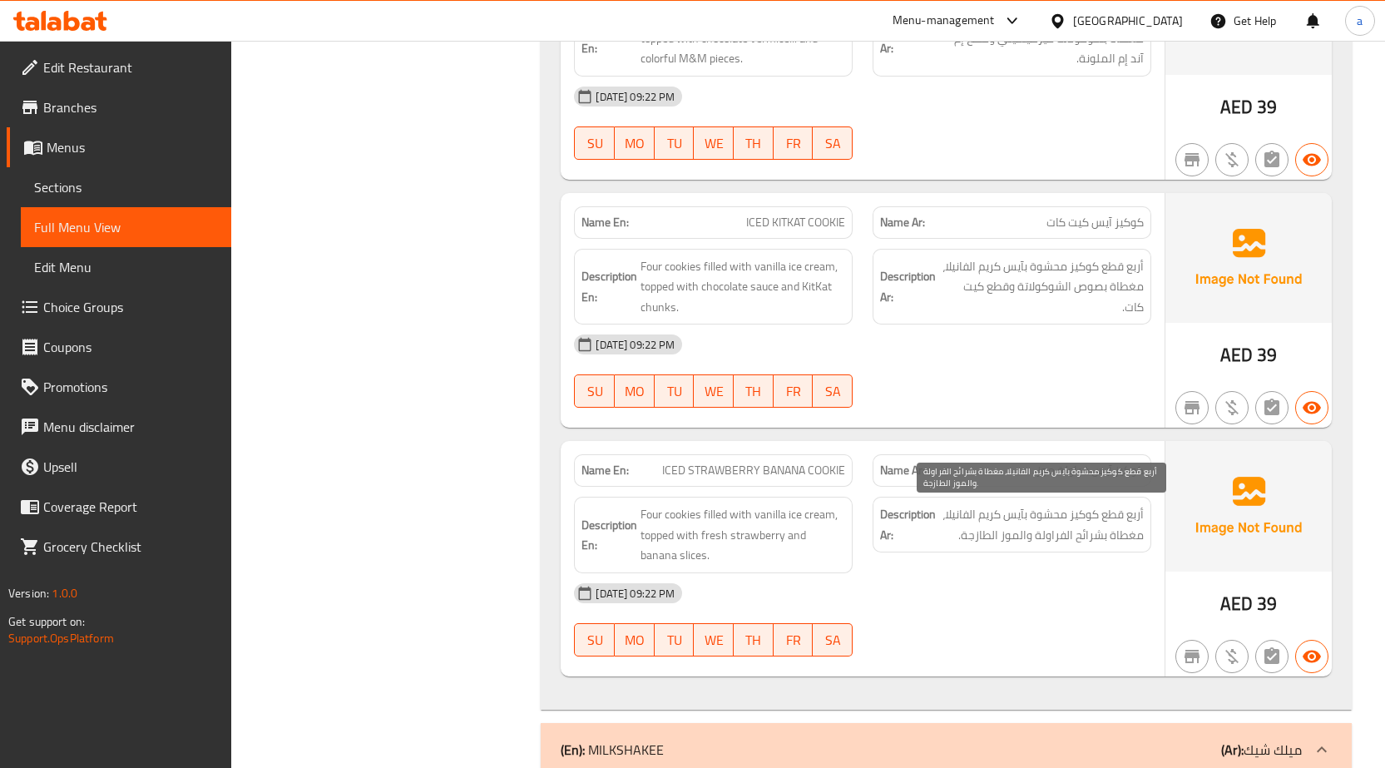
scroll to position [4077, 0]
drag, startPoint x: 1116, startPoint y: 472, endPoint x: 1049, endPoint y: 473, distance: 66.6
click at [1049, 473] on span "كوكيز آيس فراولة موز" at bounding box center [1090, 469] width 107 height 17
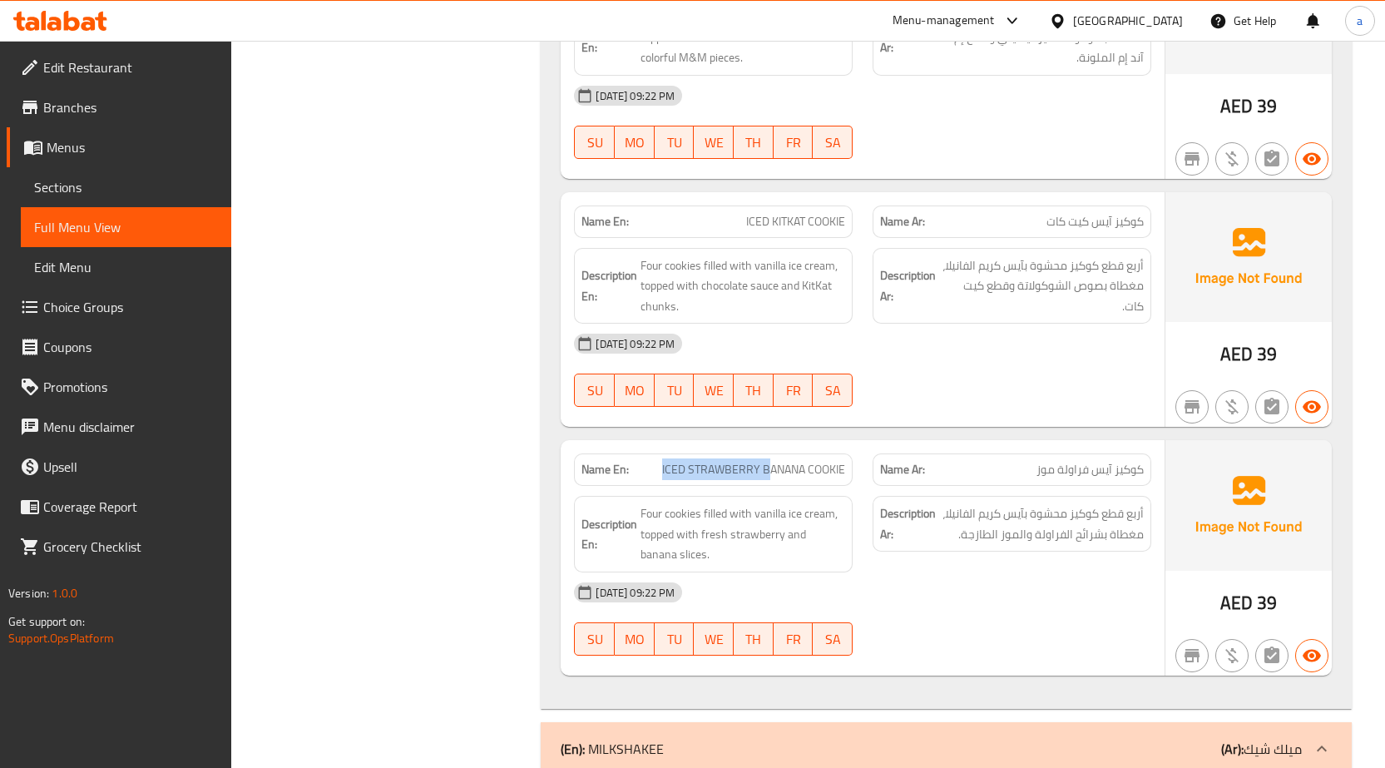
drag, startPoint x: 663, startPoint y: 469, endPoint x: 806, endPoint y: 476, distance: 143.3
click at [805, 476] on span "ICED STRAWBERRY BANANA COOKIE" at bounding box center [753, 469] width 183 height 17
click at [806, 476] on span "ICED STRAWBERRY BANANA COOKIE" at bounding box center [753, 469] width 183 height 17
drag, startPoint x: 1103, startPoint y: 468, endPoint x: 1068, endPoint y: 478, distance: 36.3
click at [1069, 471] on span "كوكيز آيس فراولة موز" at bounding box center [1090, 469] width 107 height 17
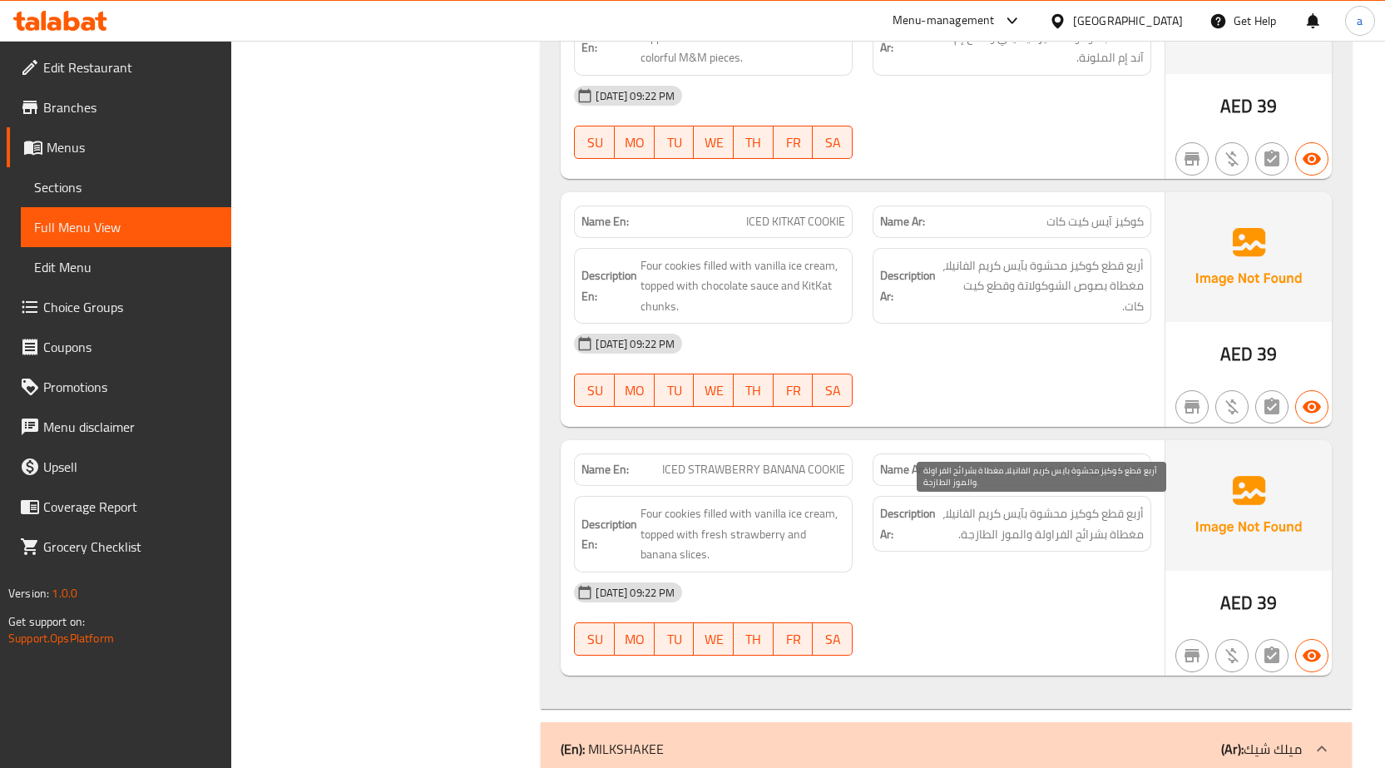
click at [1091, 534] on span "أربع قطع كوكيز محشوة بآيس كريم الفانيلا، مغطاة بشرائح الفراولة والموز الطازجة." at bounding box center [1041, 523] width 205 height 41
drag, startPoint x: 1087, startPoint y: 520, endPoint x: 1131, endPoint y: 541, distance: 48.8
click at [974, 523] on span "أربع قطع كوكيز محشوة بآيس كريم الفانيلا، مغطاة بشرائح الفراولة والموز الطازجة." at bounding box center [1041, 523] width 205 height 41
click at [1123, 529] on span "أربع قطع كوكيز محشوة بآيس كريم الفانيلا، مغطاة بشرائح الفراولة والموز الطازجة." at bounding box center [1041, 523] width 205 height 41
drag, startPoint x: 1112, startPoint y: 535, endPoint x: 980, endPoint y: 535, distance: 132.3
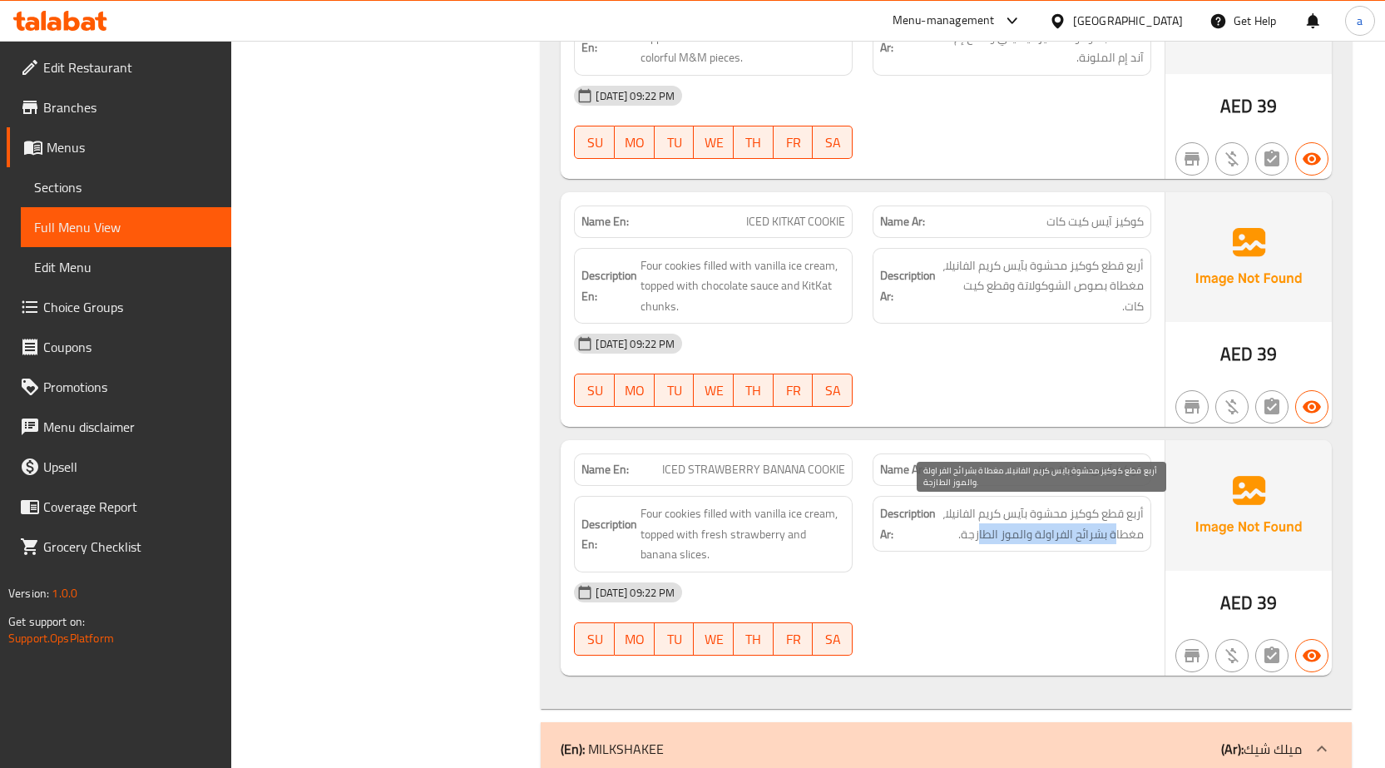
click at [980, 535] on span "أربع قطع كوكيز محشوة بآيس كريم الفانيلا، مغطاة بشرائح الفراولة والموز الطازجة." at bounding box center [1041, 523] width 205 height 41
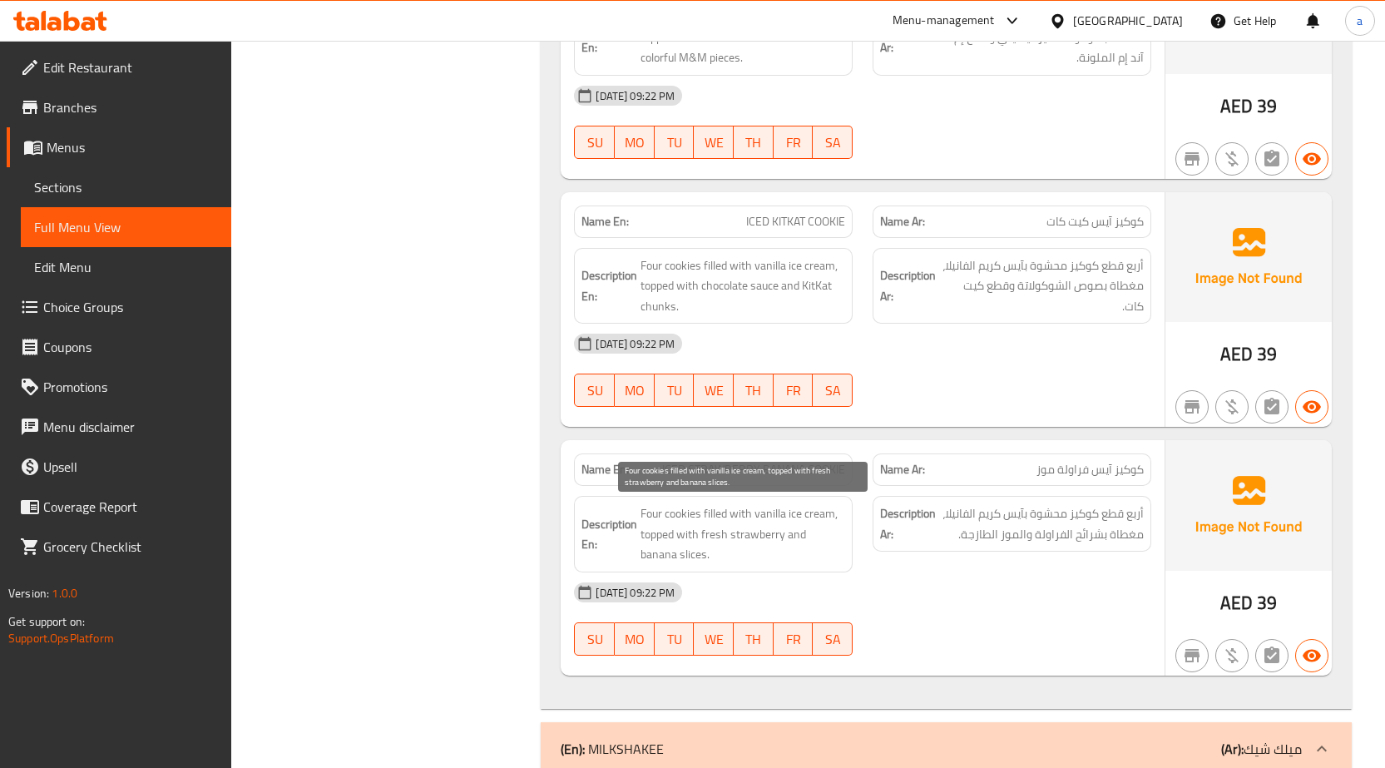
click at [774, 540] on span "Four cookies filled with vanilla ice cream, topped with fresh strawberry and ba…" at bounding box center [743, 534] width 205 height 62
drag, startPoint x: 691, startPoint y: 512, endPoint x: 781, endPoint y: 530, distance: 92.5
click at [781, 530] on span "Four cookies filled with vanilla ice cream, topped with fresh strawberry and ba…" at bounding box center [743, 534] width 205 height 62
click at [721, 535] on span "Four cookies filled with vanilla ice cream, topped with fresh strawberry and ba…" at bounding box center [743, 534] width 205 height 62
drag, startPoint x: 694, startPoint y: 533, endPoint x: 746, endPoint y: 537, distance: 52.6
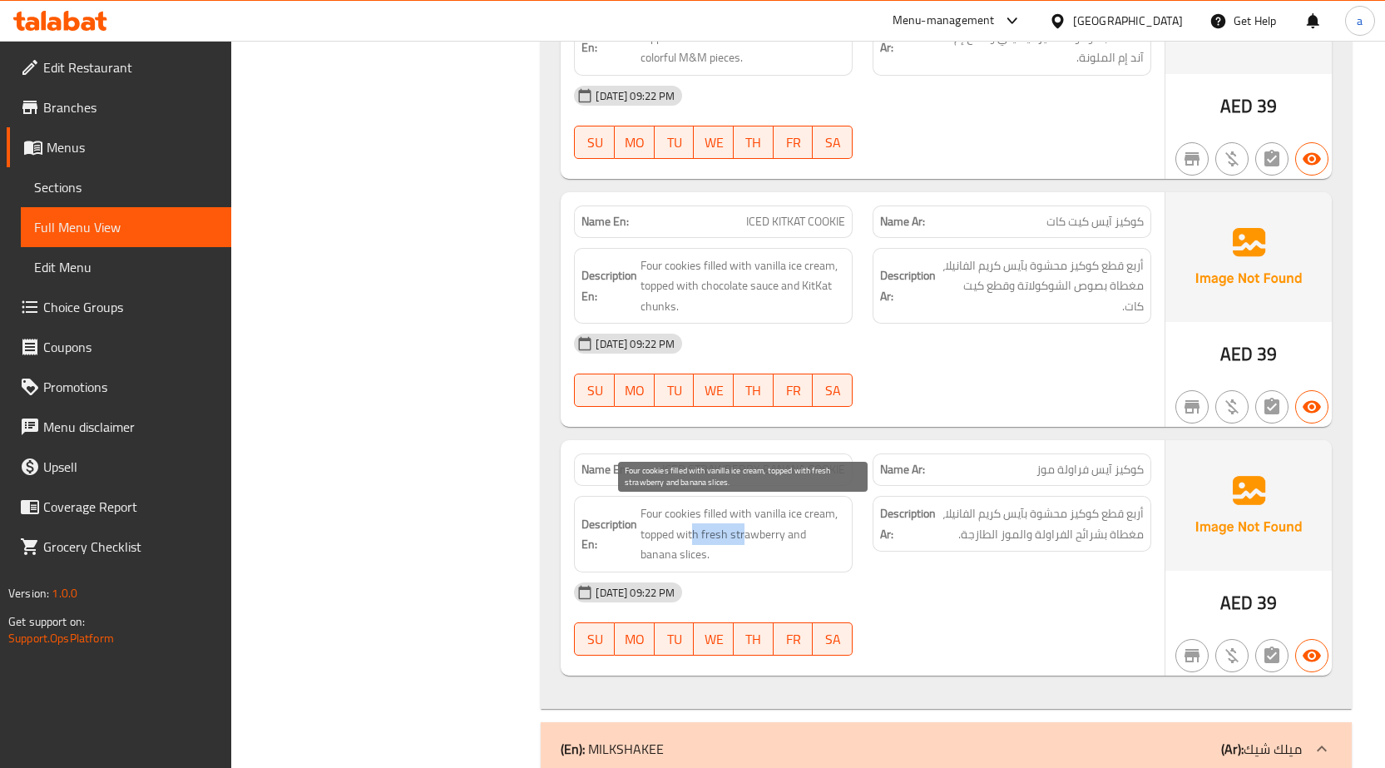
click at [746, 537] on span "Four cookies filled with vanilla ice cream, topped with fresh strawberry and ba…" at bounding box center [743, 534] width 205 height 62
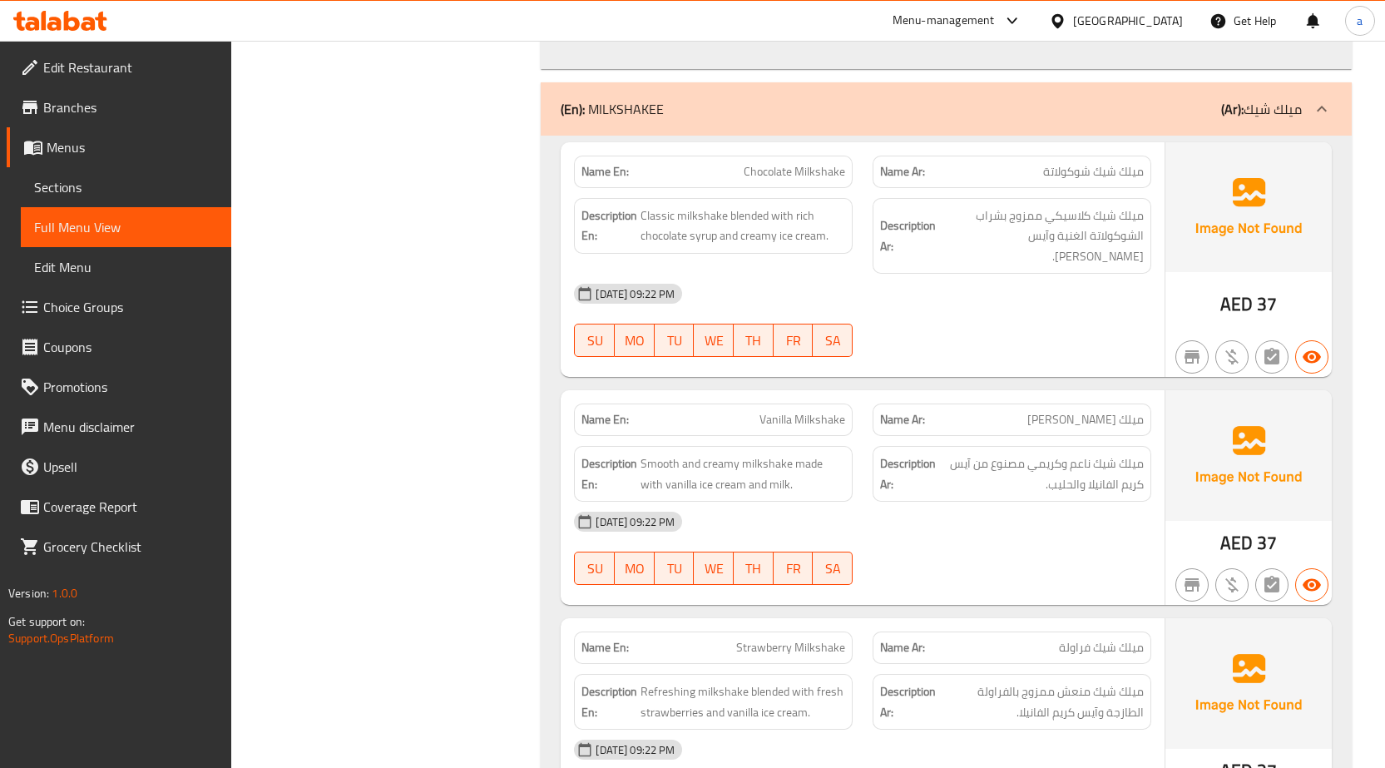
scroll to position [4742, 0]
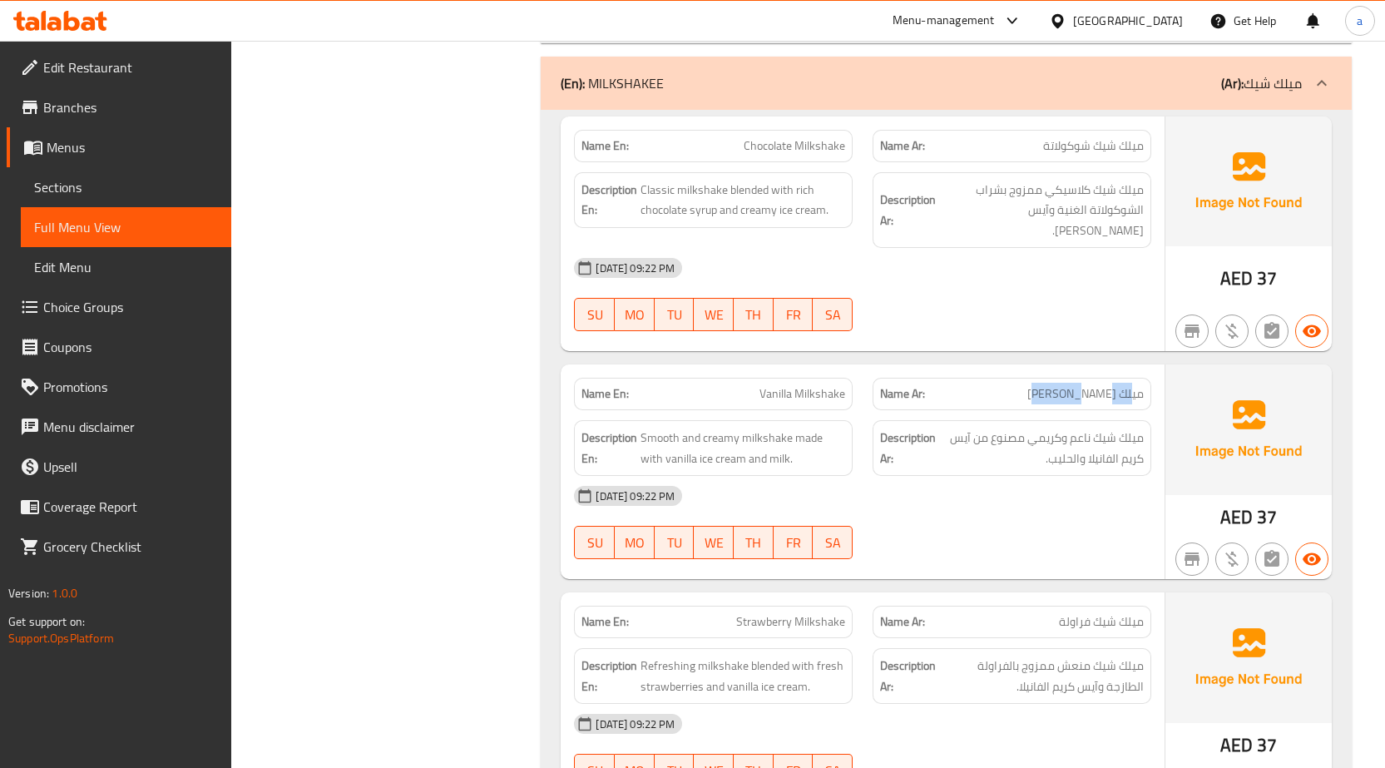
drag, startPoint x: 1133, startPoint y: 373, endPoint x: 1072, endPoint y: 376, distance: 61.7
click at [1072, 385] on span "ميلك [PERSON_NAME]" at bounding box center [1086, 393] width 116 height 17
click at [821, 385] on span "Vanilla Milkshake" at bounding box center [803, 393] width 86 height 17
drag, startPoint x: 749, startPoint y: 148, endPoint x: 1068, endPoint y: 147, distance: 319.5
click at [1068, 147] on div "Name En: Chocolate Milkshake Name Ar: ميلك شيك شوكولاتة" at bounding box center [862, 146] width 597 height 52
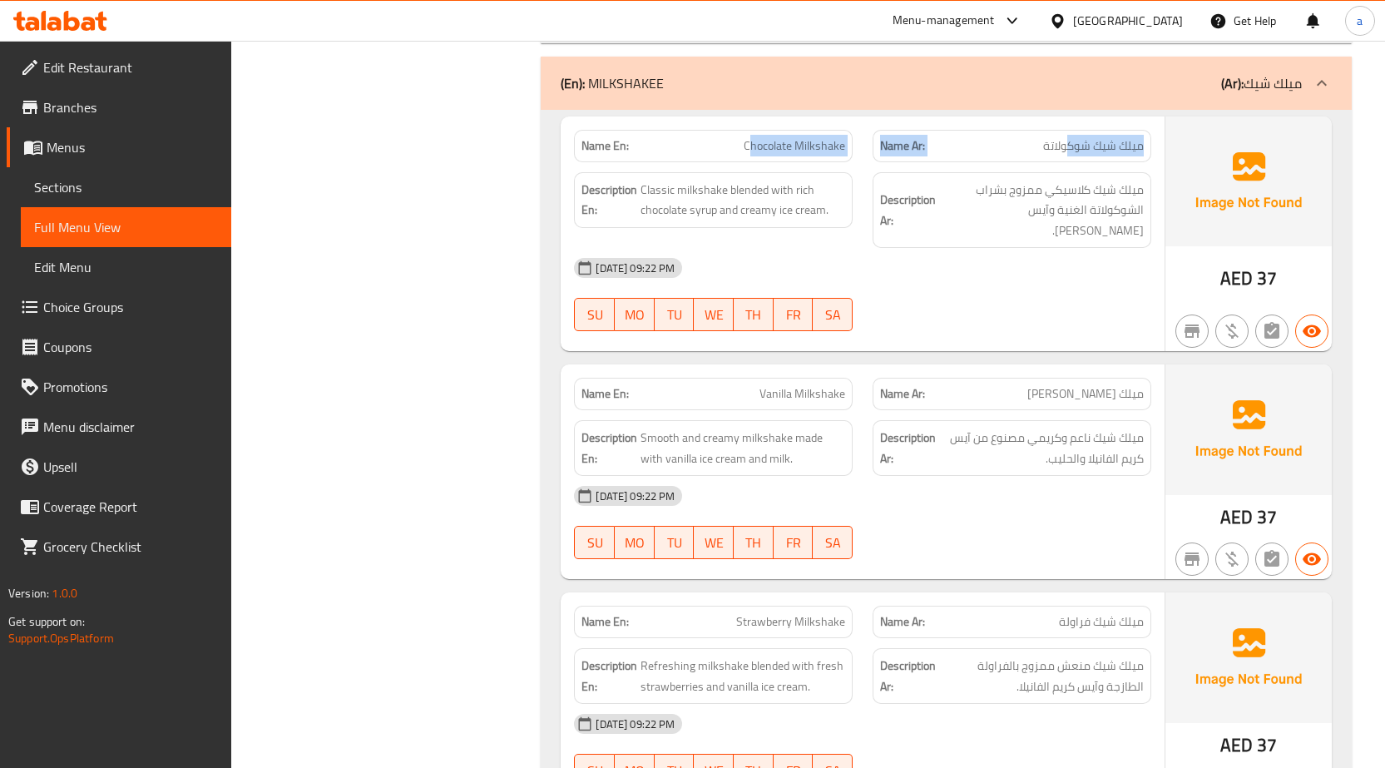
click at [1086, 147] on span "ميلك شيك شوكولاتة" at bounding box center [1093, 145] width 101 height 17
drag, startPoint x: 1082, startPoint y: 177, endPoint x: 985, endPoint y: 195, distance: 98.9
click at [979, 194] on div "Description Ar: ميلك شيك كلاسيكي ممزوج بشراب الشوكولاتة الغنية وآيس كريم كريمي." at bounding box center [1012, 210] width 279 height 77
click at [1075, 215] on span "ميلك شيك كلاسيكي ممزوج بشراب الشوكولاتة الغنية وآيس [PERSON_NAME]." at bounding box center [1041, 211] width 205 height 62
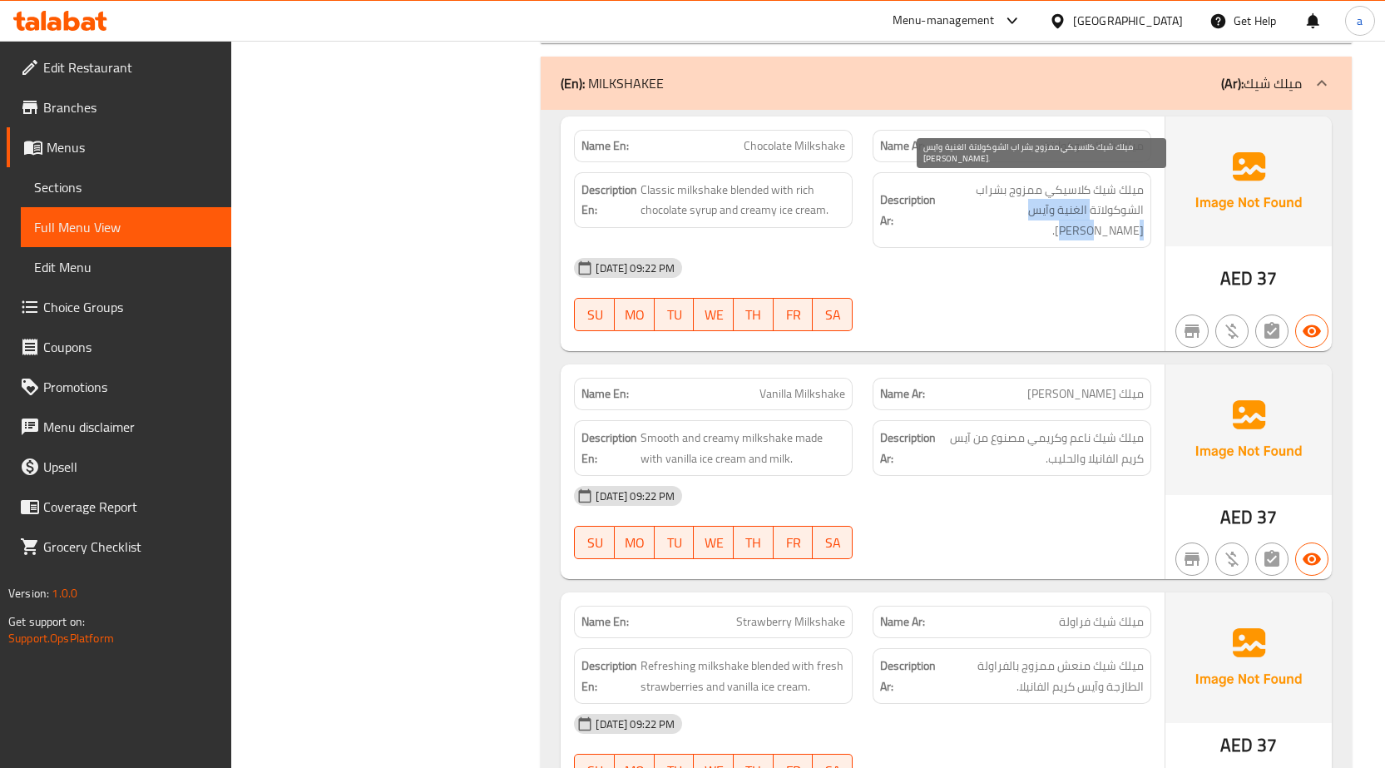
drag, startPoint x: 1093, startPoint y: 219, endPoint x: 994, endPoint y: 220, distance: 99.0
click at [994, 220] on span "ميلك شيك كلاسيكي ممزوج بشراب الشوكولاتة الغنية وآيس [PERSON_NAME]." at bounding box center [1041, 211] width 205 height 62
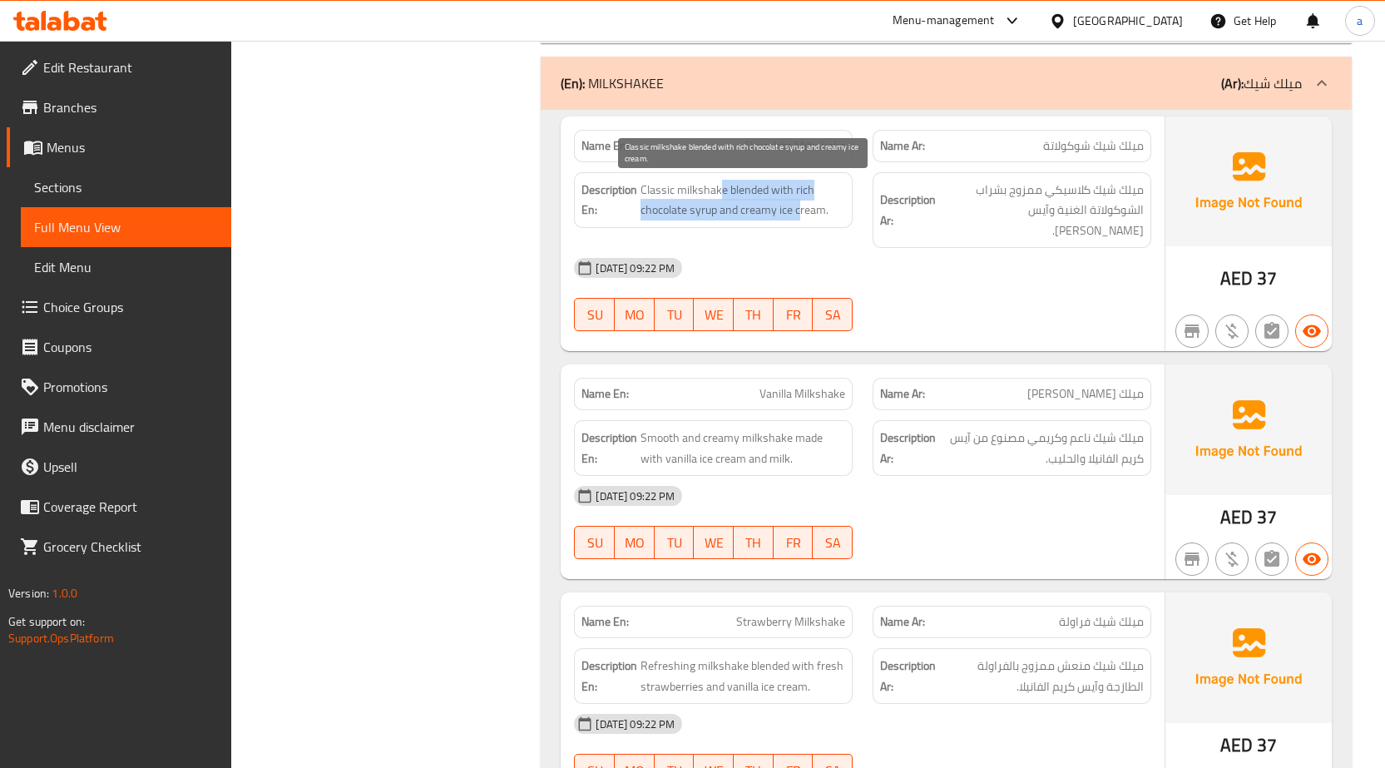
drag, startPoint x: 801, startPoint y: 215, endPoint x: 718, endPoint y: 190, distance: 87.1
click at [718, 190] on span "Classic milkshake blended with rich chocolate syrup and creamy ice cream." at bounding box center [743, 200] width 205 height 41
click at [717, 190] on span "Classic milkshake blended with rich chocolate syrup and creamy ice cream." at bounding box center [743, 200] width 205 height 41
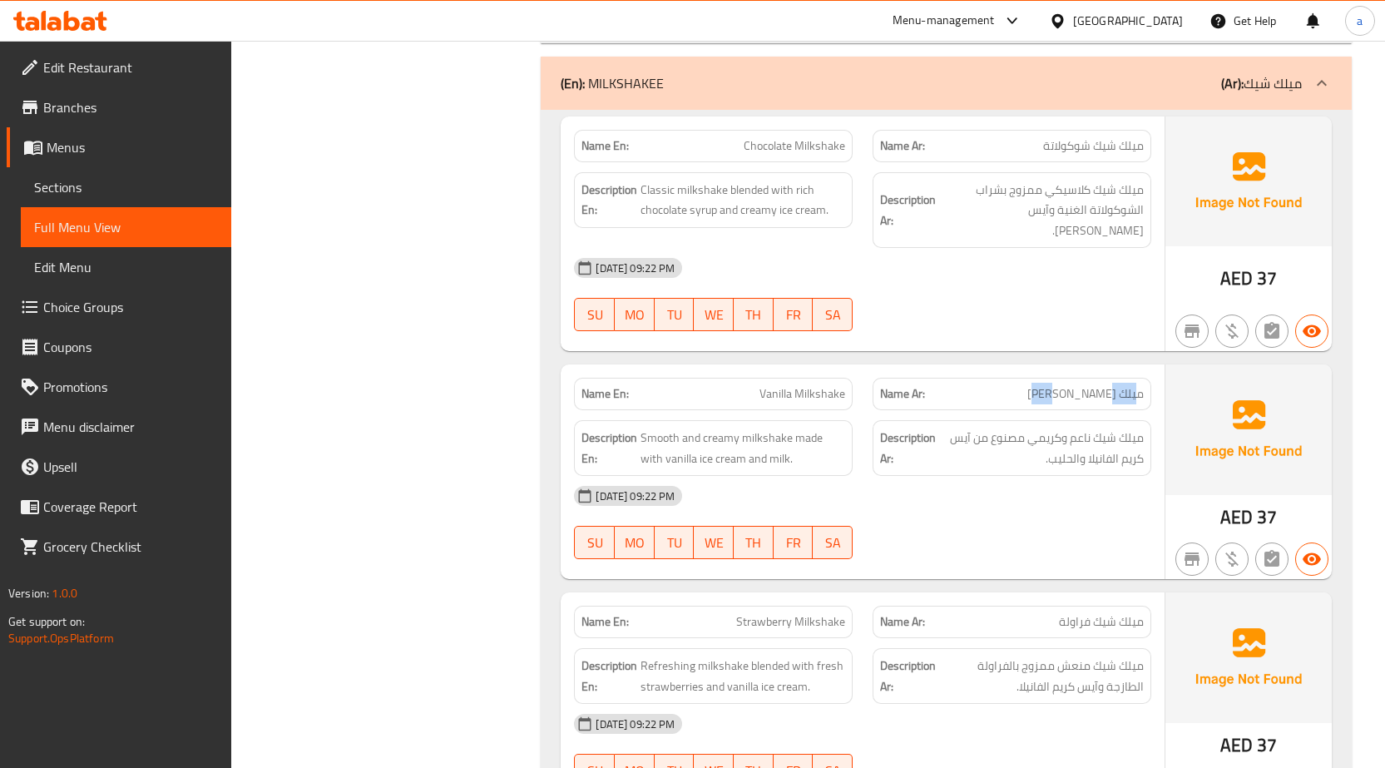
drag, startPoint x: 1137, startPoint y: 379, endPoint x: 1117, endPoint y: 431, distance: 56.1
click at [1090, 385] on span "ميلك [PERSON_NAME]" at bounding box center [1086, 393] width 116 height 17
click at [1084, 606] on div "Name Ar: ميلك شيك فراولة" at bounding box center [1012, 622] width 279 height 32
drag, startPoint x: 1117, startPoint y: 648, endPoint x: 1036, endPoint y: 640, distance: 81.1
click at [1036, 656] on span "ميلك شيك منعش ممزوج بالفراولة الطازجة وآيس كريم الفانيلا." at bounding box center [1041, 676] width 205 height 41
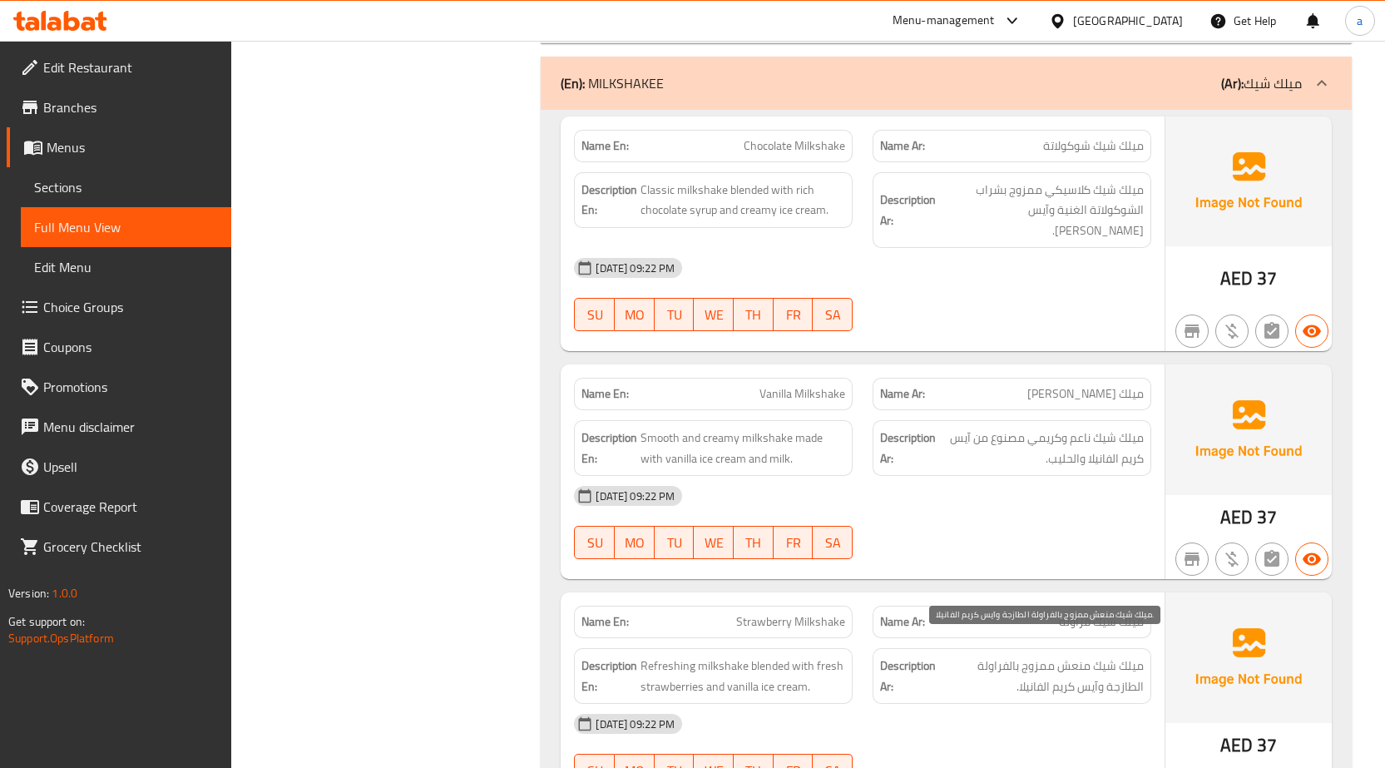
click at [1097, 669] on span "ميلك شيك منعش ممزوج بالفراولة الطازجة وآيس كريم الفانيلا." at bounding box center [1041, 676] width 205 height 41
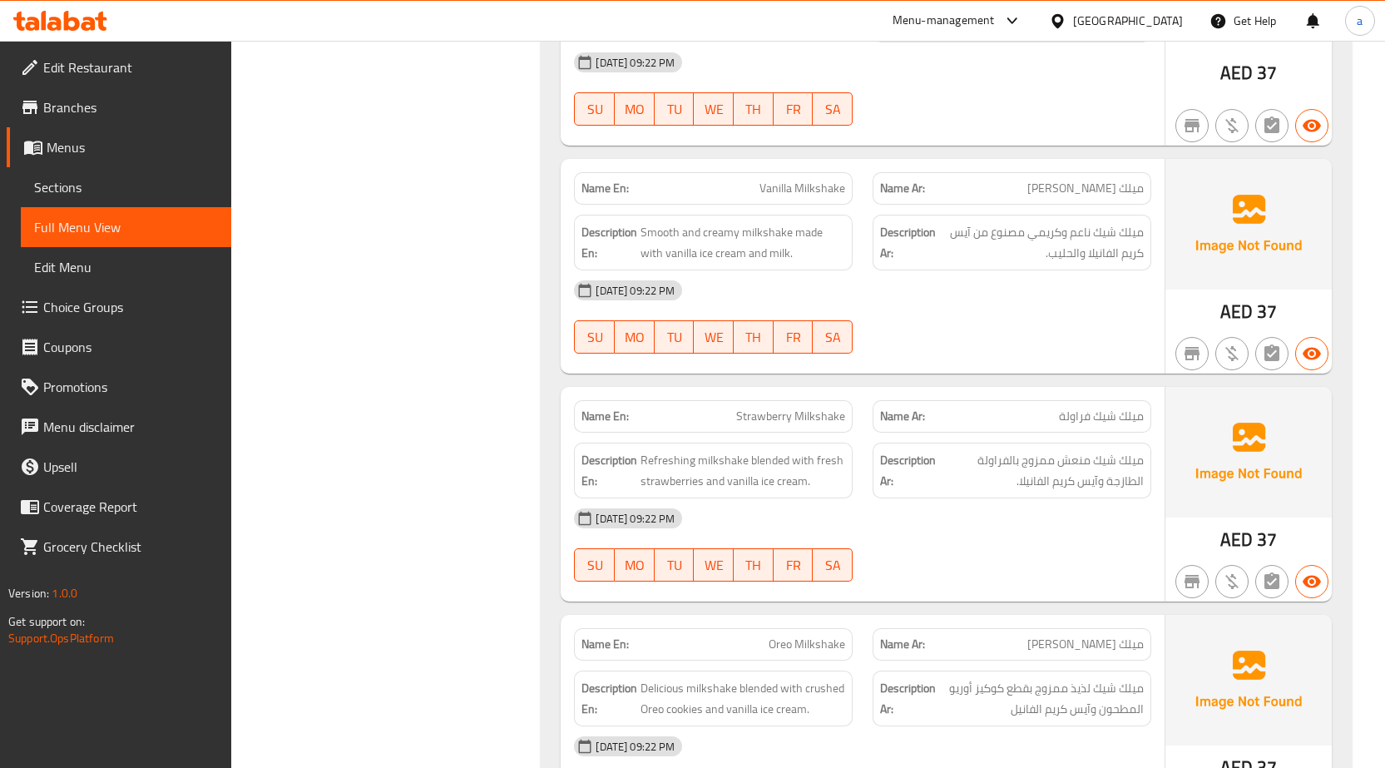
scroll to position [4992, 0]
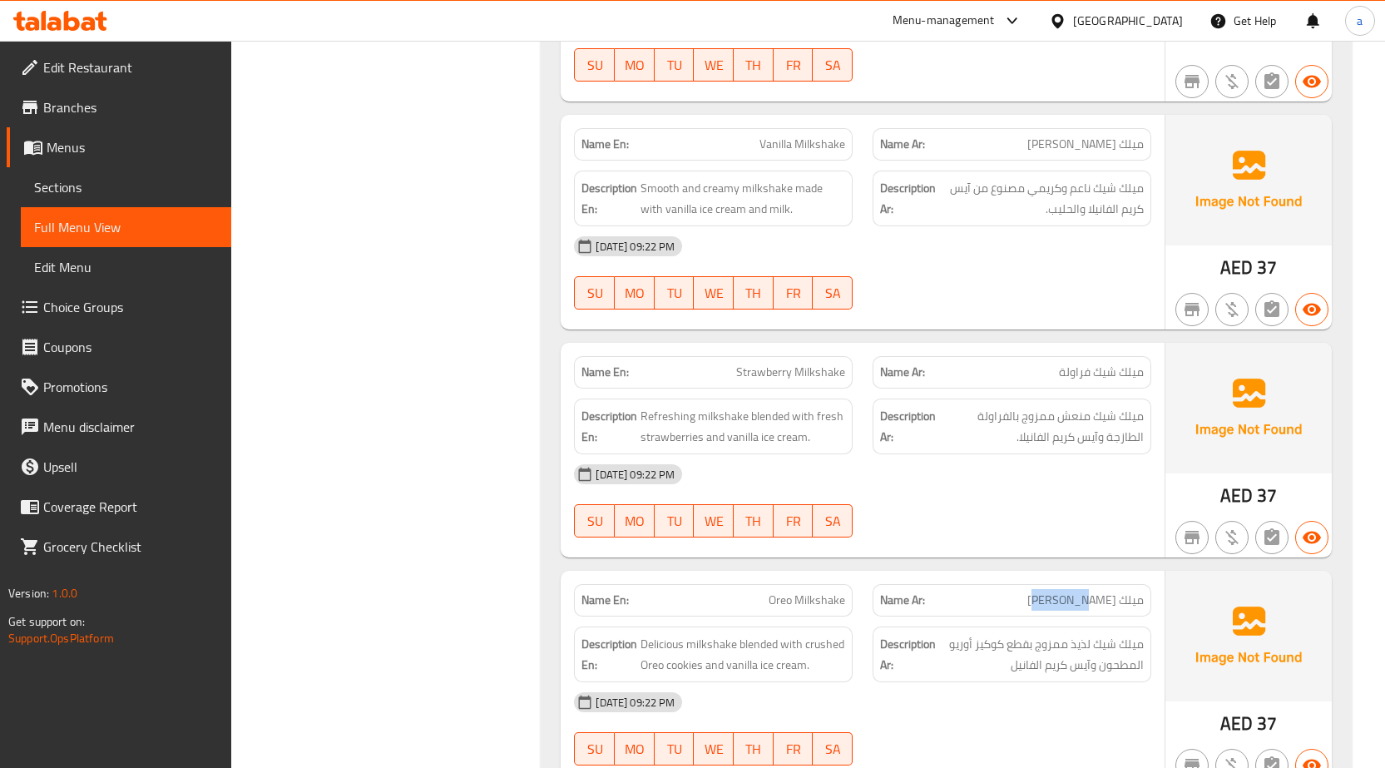
drag, startPoint x: 1074, startPoint y: 576, endPoint x: 1056, endPoint y: 576, distance: 18.3
click at [1056, 592] on p "Name Ar: ميلك شيك أوريو" at bounding box center [1012, 600] width 264 height 17
click at [1117, 592] on span "ميلك [PERSON_NAME]" at bounding box center [1086, 600] width 116 height 17
drag, startPoint x: 1139, startPoint y: 583, endPoint x: 1065, endPoint y: 586, distance: 74.1
click at [1065, 592] on p "Name Ar: ميلك شيك أوريو" at bounding box center [1012, 600] width 264 height 17
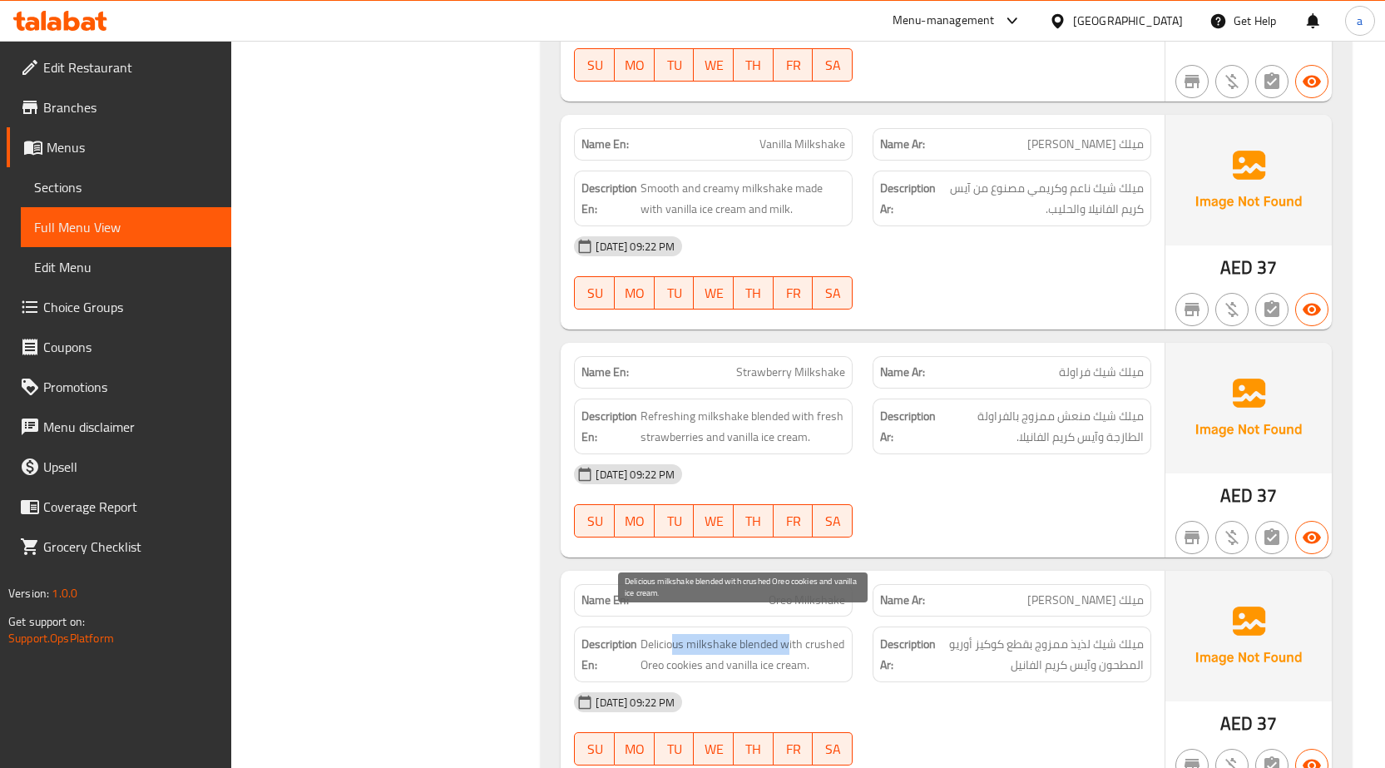
drag, startPoint x: 671, startPoint y: 623, endPoint x: 787, endPoint y: 624, distance: 116.5
click at [787, 634] on span "Delicious milkshake blended with crushed Oreo cookies and vanilla ice cream." at bounding box center [743, 654] width 205 height 41
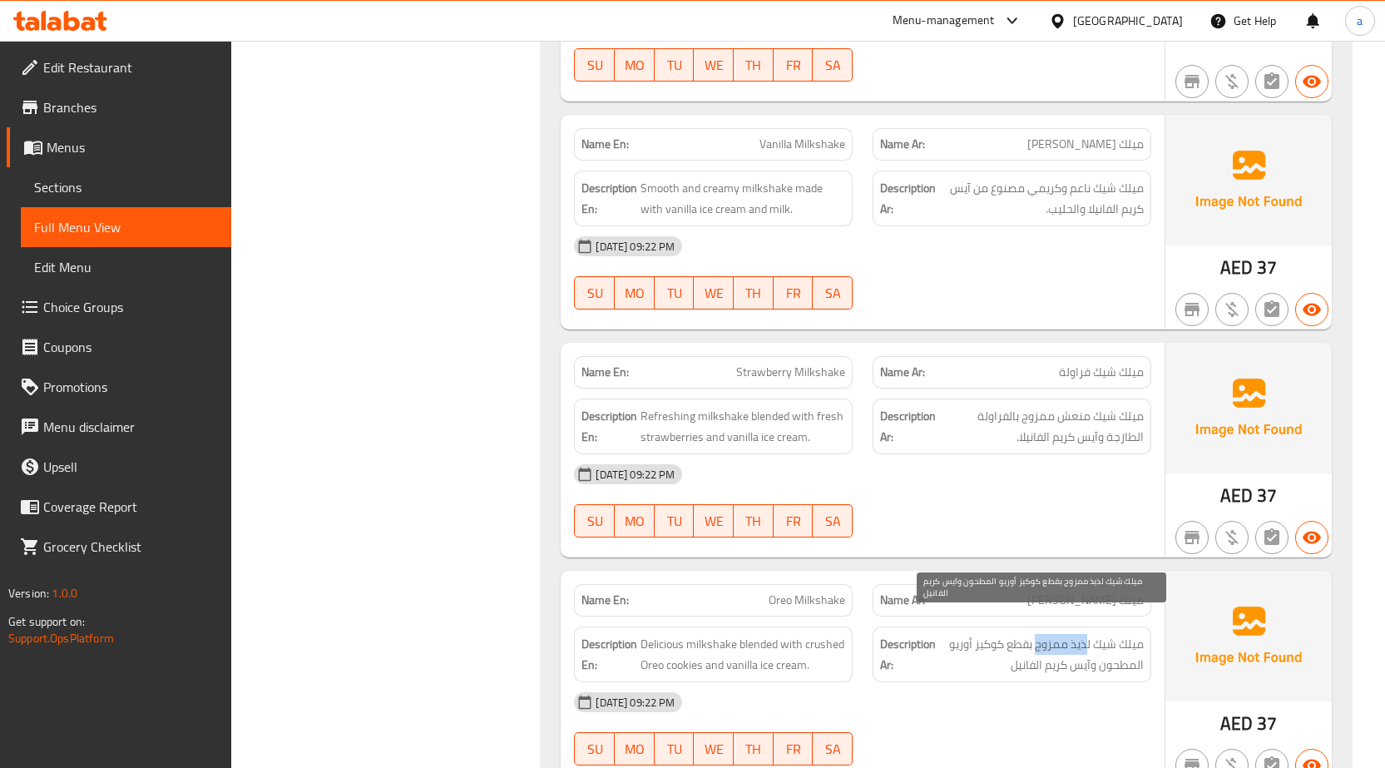
drag, startPoint x: 1037, startPoint y: 627, endPoint x: 1088, endPoint y: 627, distance: 51.6
click at [1088, 634] on span "ميلك شيك لذيذ ممزوج بقطع كوكيز أوريو المطحون وآيس كريم الفانيل" at bounding box center [1041, 654] width 205 height 41
click at [1056, 634] on span "ميلك شيك لذيذ ممزوج بقطع كوكيز أوريو المطحون وآيس كريم الفانيل" at bounding box center [1041, 654] width 205 height 41
drag, startPoint x: 1038, startPoint y: 629, endPoint x: 968, endPoint y: 627, distance: 70.7
click at [968, 634] on span "ميلك شيك لذيذ ممزوج بقطع كوكيز أوريو المطحون وآيس كريم الفانيل" at bounding box center [1041, 654] width 205 height 41
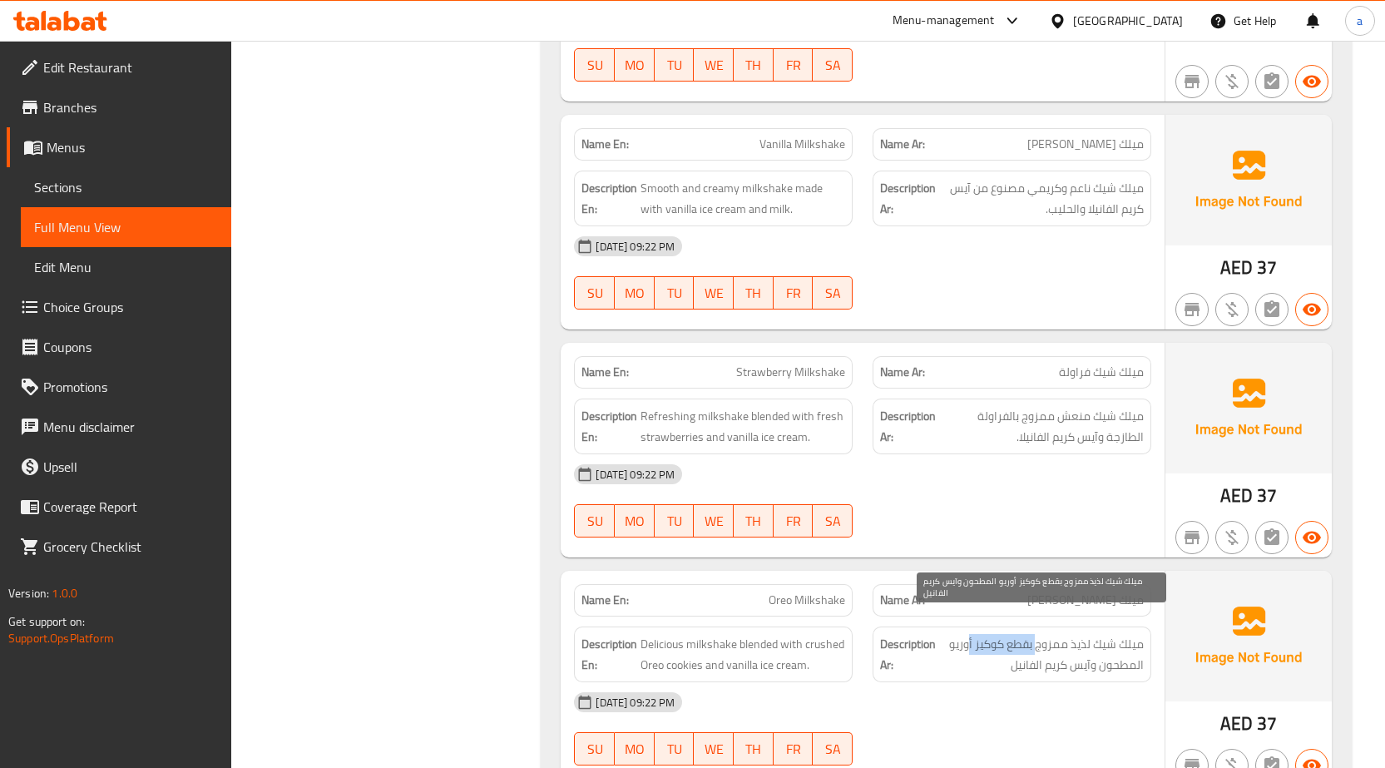
click at [1077, 646] on span "ميلك شيك لذيذ ممزوج بقطع كوكيز أوريو المطحون وآيس كريم الفانيل" at bounding box center [1041, 654] width 205 height 41
drag, startPoint x: 979, startPoint y: 639, endPoint x: 1126, endPoint y: 655, distance: 147.3
click at [1126, 655] on div "Description Ar: ميلك شيك لذيذ ممزوج بقطع كوكيز أوريو المطحون وآيس كريم الفانيل" at bounding box center [1012, 654] width 279 height 56
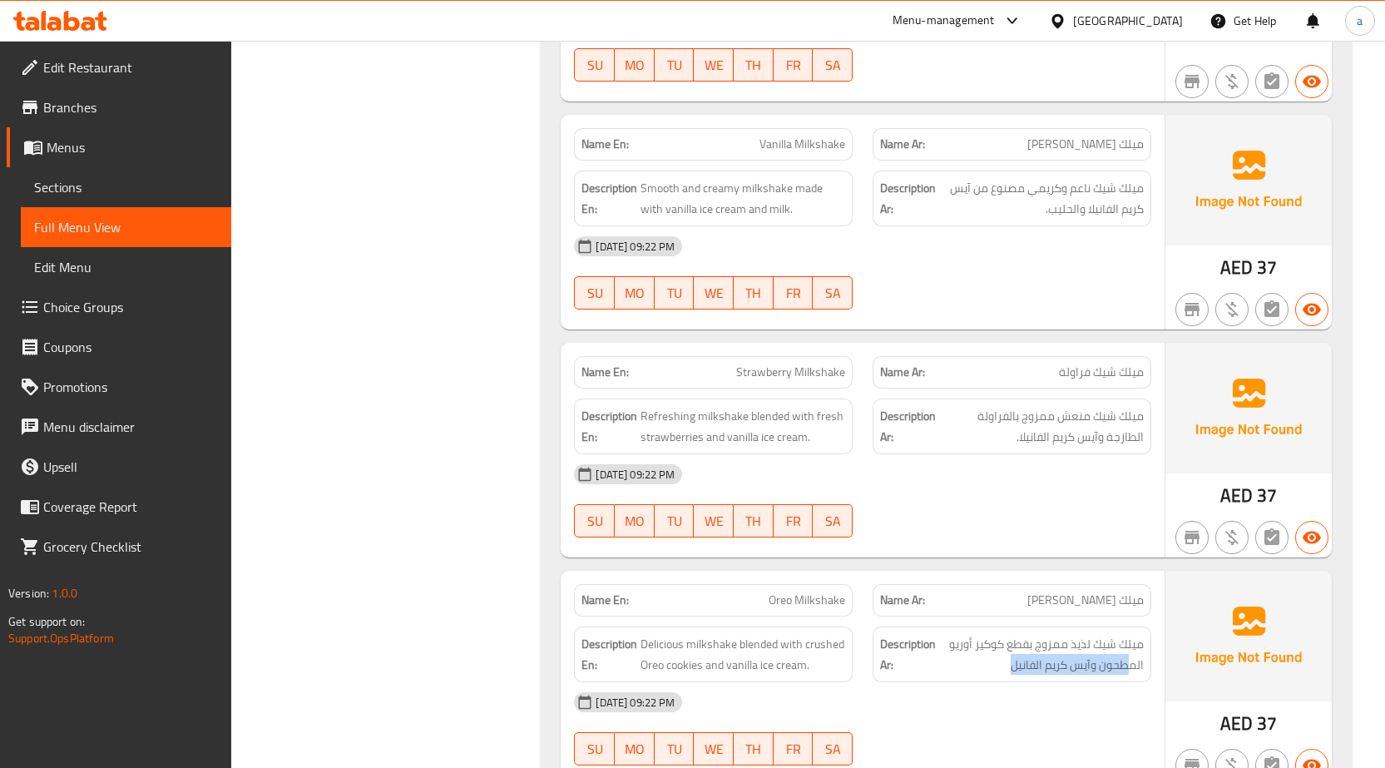
click at [1126, 655] on div "Description Ar: ميلك شيك لذيذ ممزوج بقطع كوكيز أوريو المطحون وآيس كريم الفانيل" at bounding box center [1012, 654] width 279 height 56
click at [794, 592] on span "Oreo Milkshake" at bounding box center [807, 600] width 77 height 17
copy span "Oreo Milkshake"
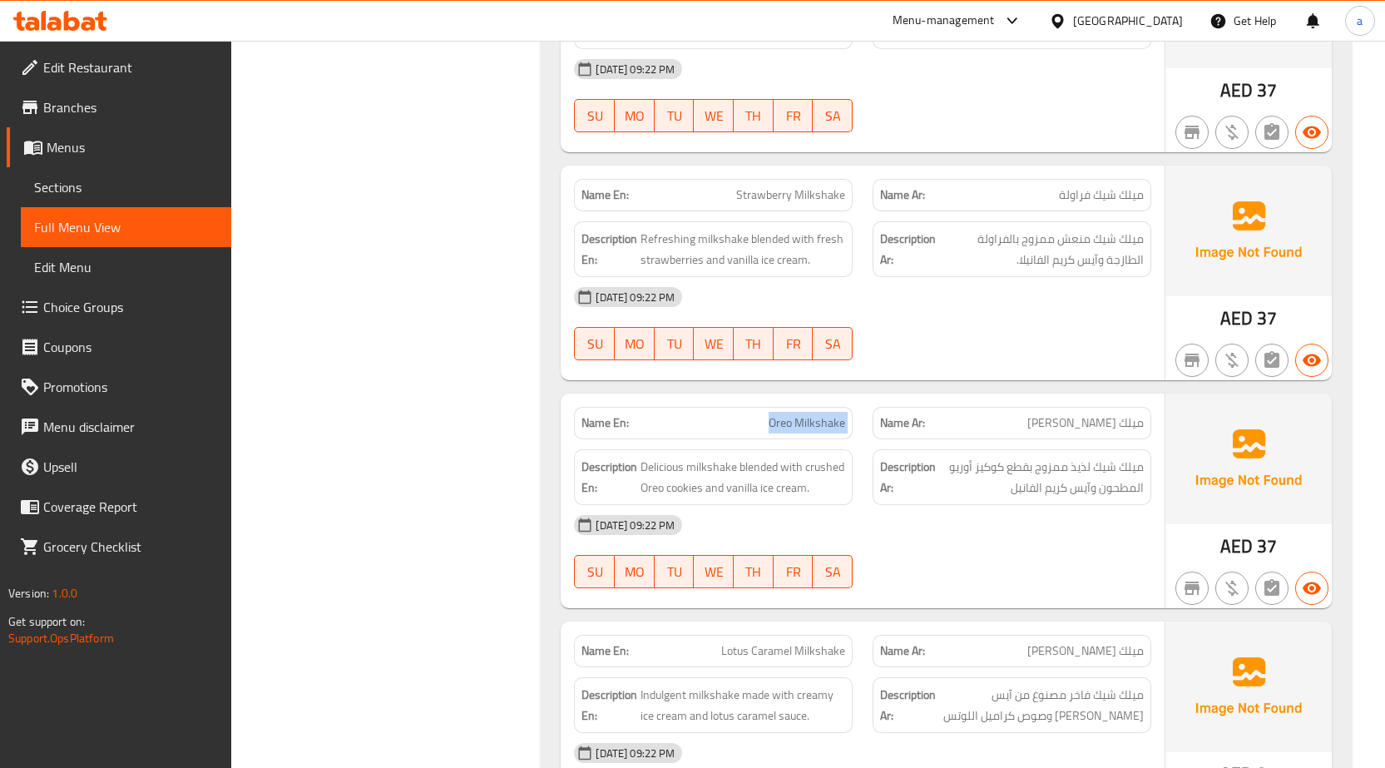
scroll to position [5242, 0]
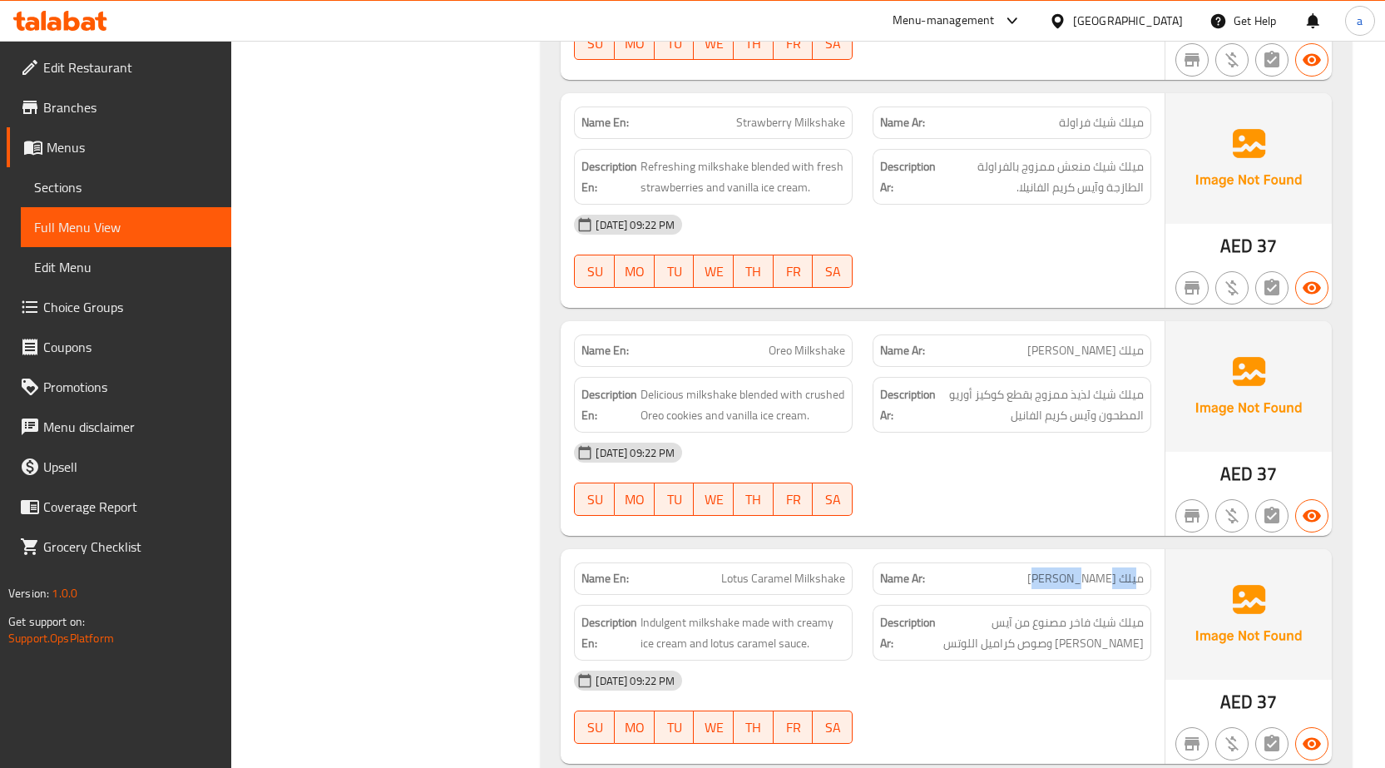
drag, startPoint x: 1135, startPoint y: 565, endPoint x: 1064, endPoint y: 562, distance: 70.8
click at [1066, 570] on span "ميلك [PERSON_NAME]" at bounding box center [1086, 578] width 116 height 17
click at [1063, 570] on span "ميلك [PERSON_NAME]" at bounding box center [1086, 578] width 116 height 17
drag, startPoint x: 752, startPoint y: 560, endPoint x: 834, endPoint y: 563, distance: 82.4
click at [834, 570] on span "Lotus Caramel Milkshake" at bounding box center [783, 578] width 124 height 17
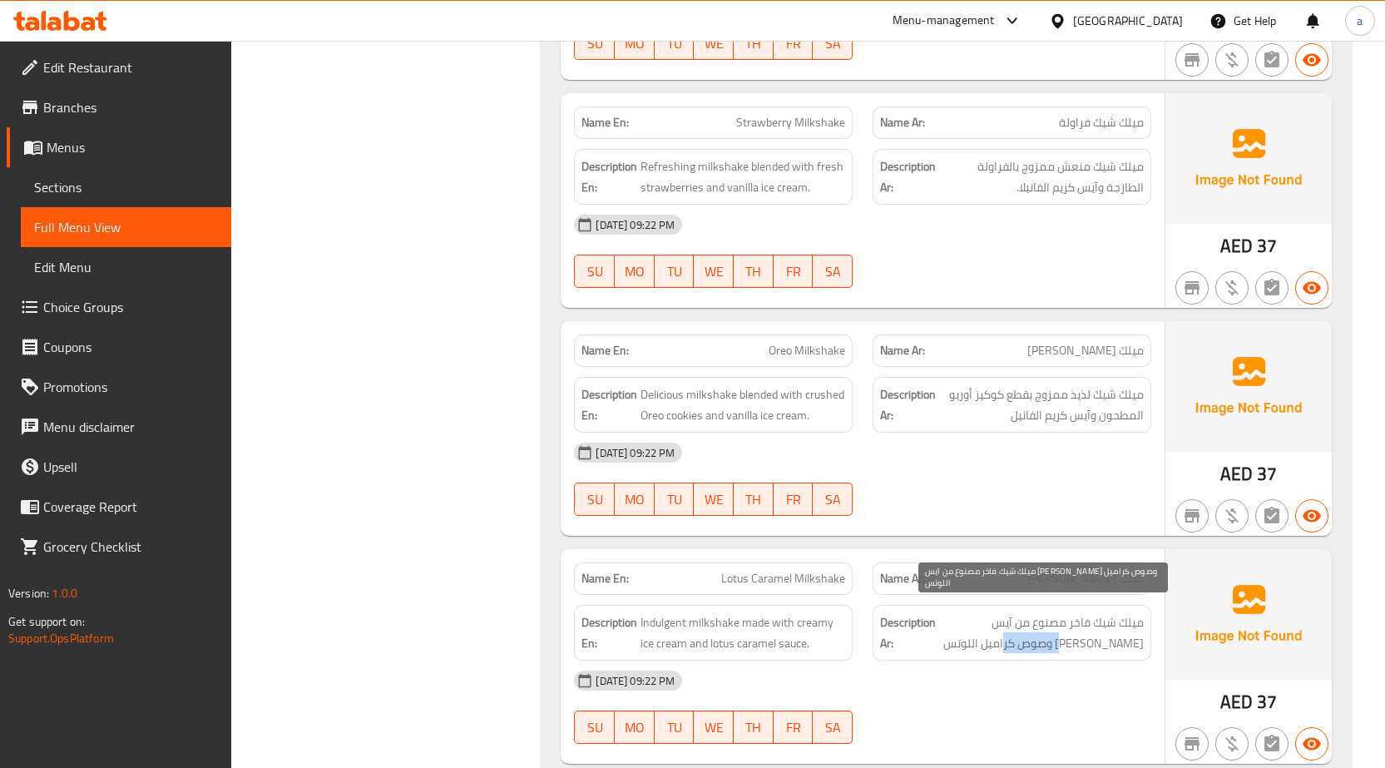
drag, startPoint x: 1077, startPoint y: 614, endPoint x: 1043, endPoint y: 612, distance: 34.2
click at [1043, 612] on span "ميلك شيك فاخر مصنوع من آيس [PERSON_NAME] وصوص كراميل اللوتس" at bounding box center [1041, 632] width 205 height 41
click at [1062, 612] on span "ميلك شيك فاخر مصنوع من آيس [PERSON_NAME] وصوص كراميل اللوتس" at bounding box center [1041, 632] width 205 height 41
drag, startPoint x: 1096, startPoint y: 604, endPoint x: 1057, endPoint y: 604, distance: 39.1
click at [1057, 612] on span "ميلك شيك فاخر مصنوع من آيس [PERSON_NAME] وصوص كراميل اللوتس" at bounding box center [1041, 632] width 205 height 41
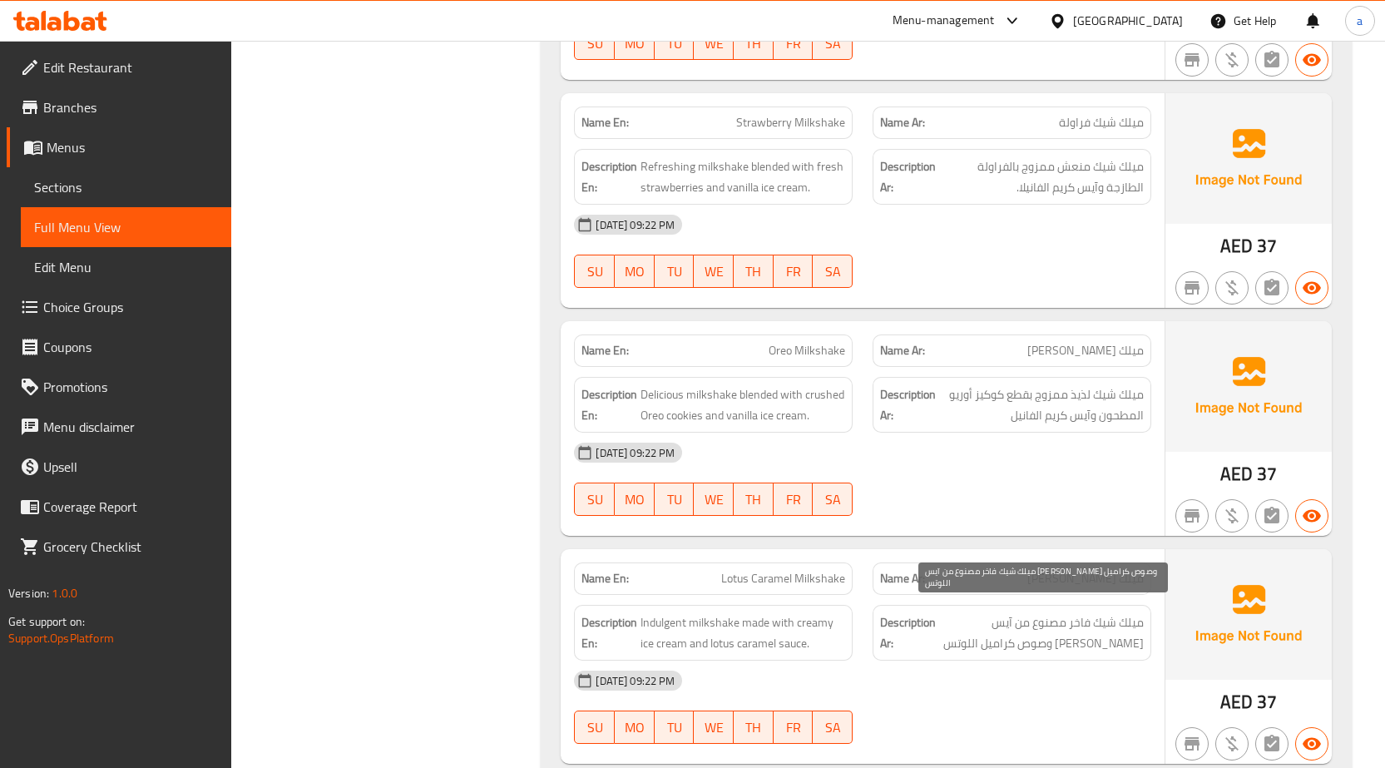
click at [1049, 612] on span "ميلك شيك فاخر مصنوع من آيس [PERSON_NAME] وصوص كراميل اللوتس" at bounding box center [1041, 632] width 205 height 41
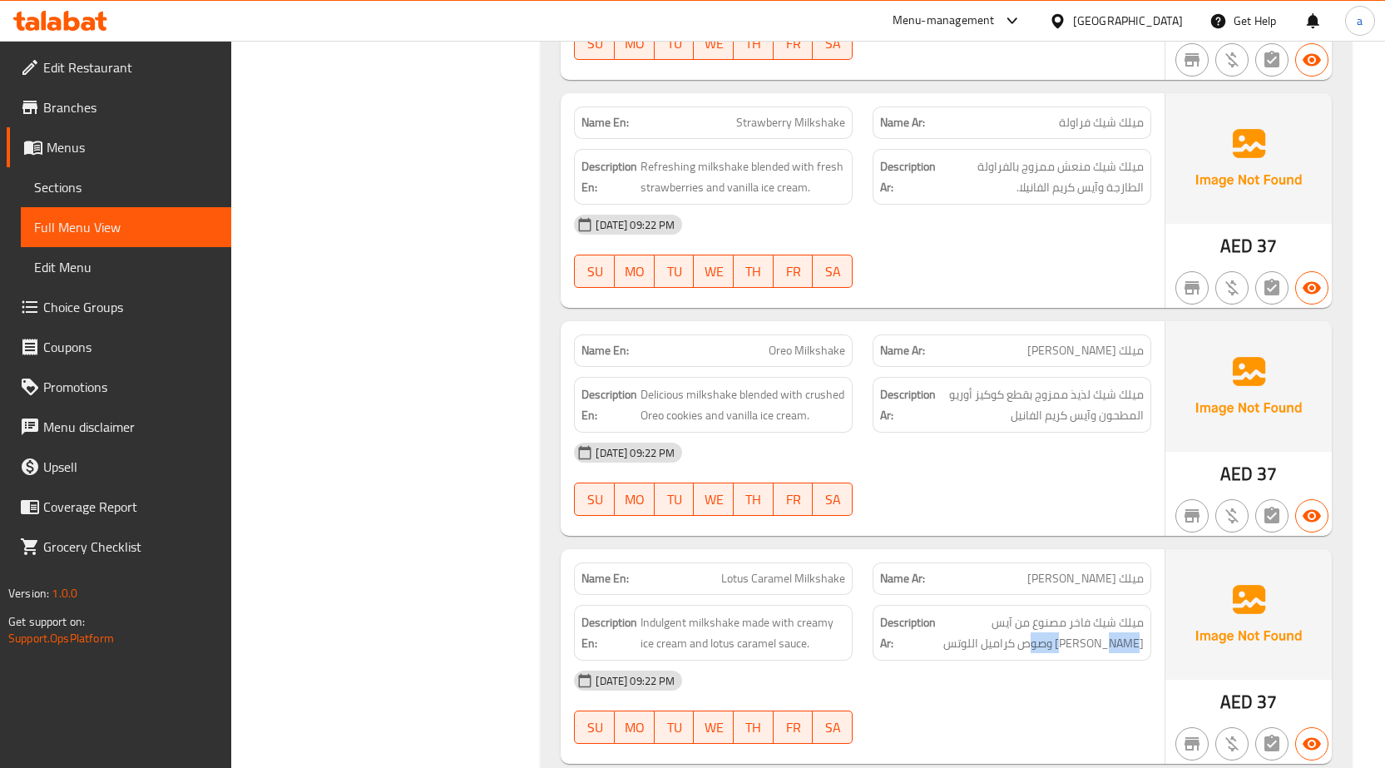
drag, startPoint x: 1078, startPoint y: 636, endPoint x: 1049, endPoint y: 631, distance: 29.5
click at [1055, 636] on div "Description Ar: ميلك شيك فاخر مصنوع من آيس كريم كريمي وصوص كراميل اللوتس" at bounding box center [1012, 633] width 279 height 56
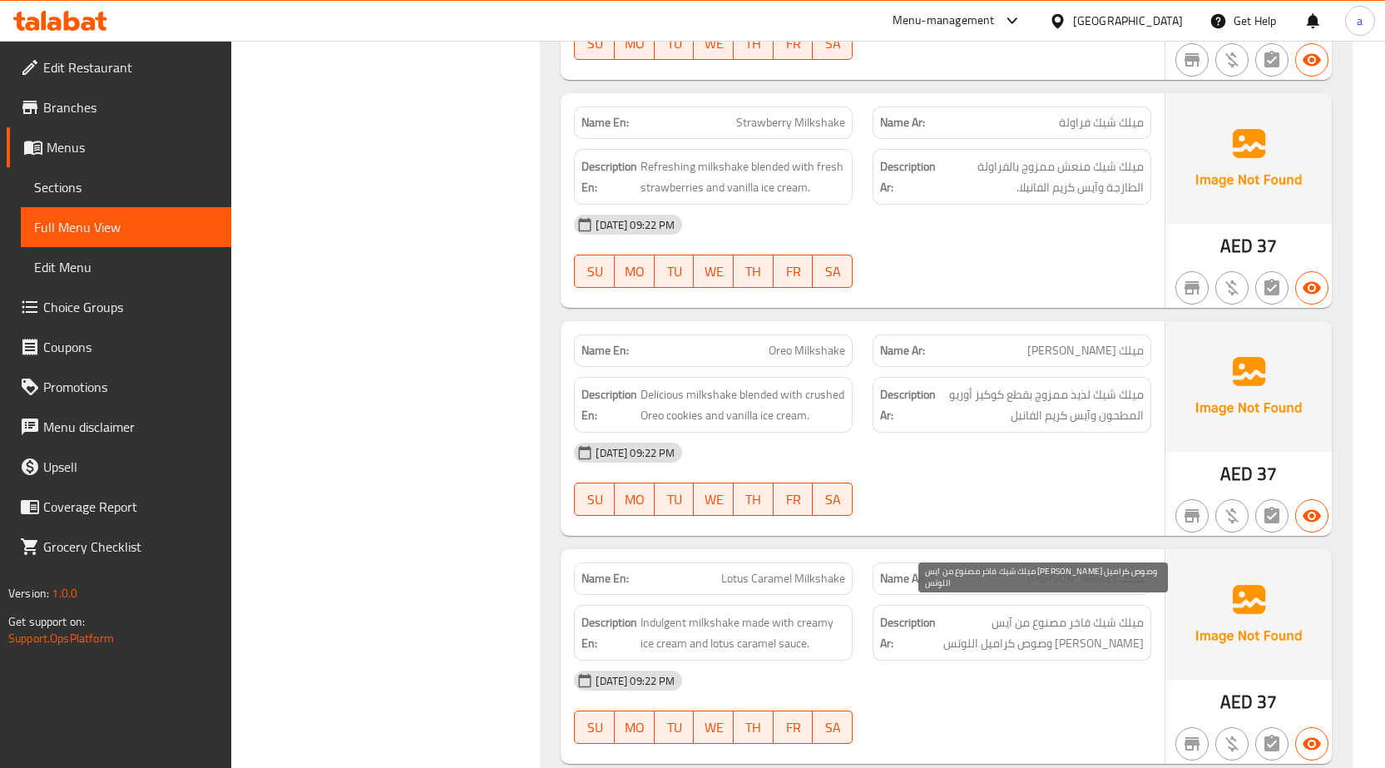
click at [1048, 631] on span "ميلك شيك فاخر مصنوع من آيس [PERSON_NAME] وصوص كراميل اللوتس" at bounding box center [1041, 632] width 205 height 41
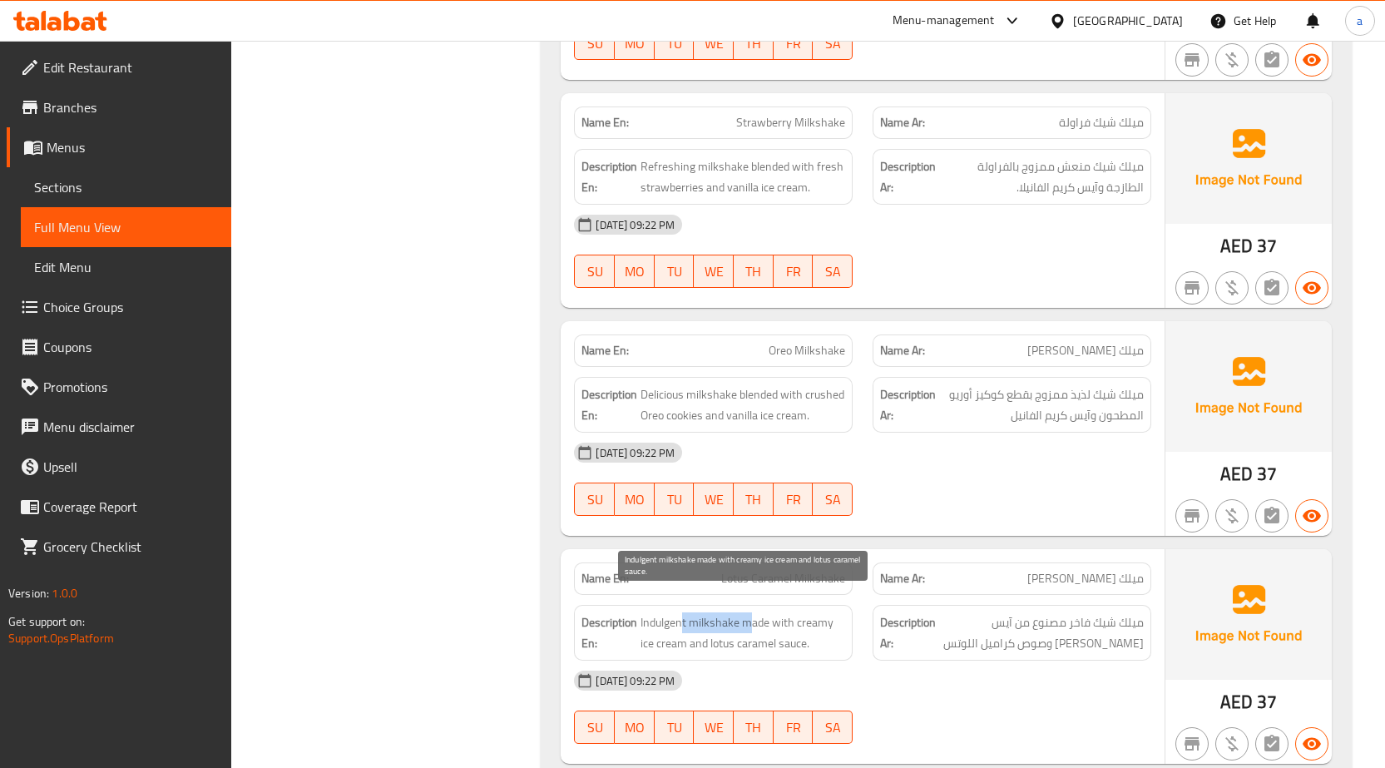
drag, startPoint x: 686, startPoint y: 598, endPoint x: 749, endPoint y: 603, distance: 63.4
click at [749, 612] on span "Indulgent milkshake made with creamy ice cream and lotus caramel sauce." at bounding box center [743, 632] width 205 height 41
click at [765, 612] on span "Indulgent milkshake made with creamy ice cream and lotus caramel sauce." at bounding box center [743, 632] width 205 height 41
drag, startPoint x: 809, startPoint y: 608, endPoint x: 737, endPoint y: 609, distance: 71.6
click at [737, 612] on span "Indulgent milkshake made with creamy ice cream and lotus caramel sauce." at bounding box center [743, 632] width 205 height 41
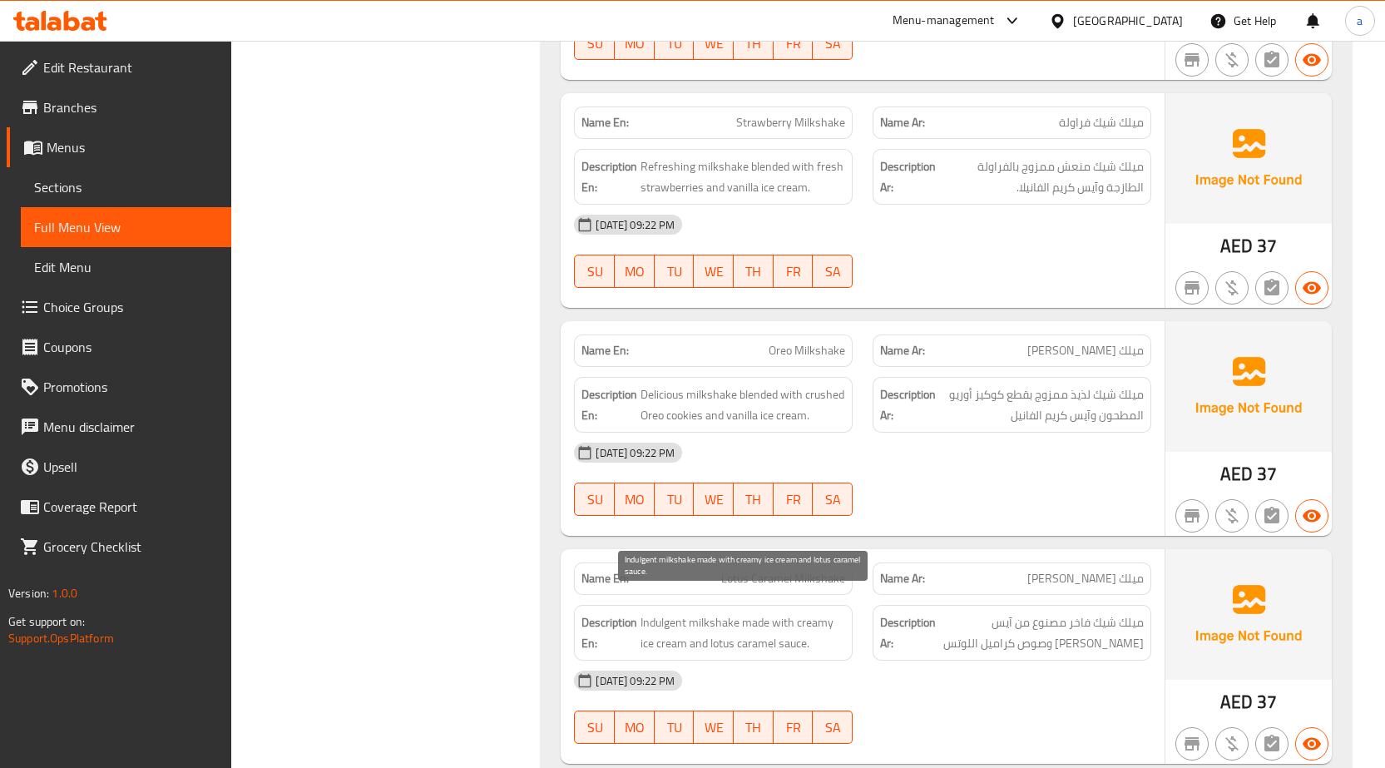
drag, startPoint x: 740, startPoint y: 630, endPoint x: 685, endPoint y: 621, distance: 56.4
click at [740, 630] on span "Indulgent milkshake made with creamy ice cream and lotus caramel sauce." at bounding box center [743, 632] width 205 height 41
drag, startPoint x: 682, startPoint y: 621, endPoint x: 801, endPoint y: 626, distance: 119.1
click at [798, 625] on span "Indulgent milkshake made with creamy ice cream and lotus caramel sauce." at bounding box center [743, 632] width 205 height 41
click at [801, 626] on span "Indulgent milkshake made with creamy ice cream and lotus caramel sauce." at bounding box center [743, 632] width 205 height 41
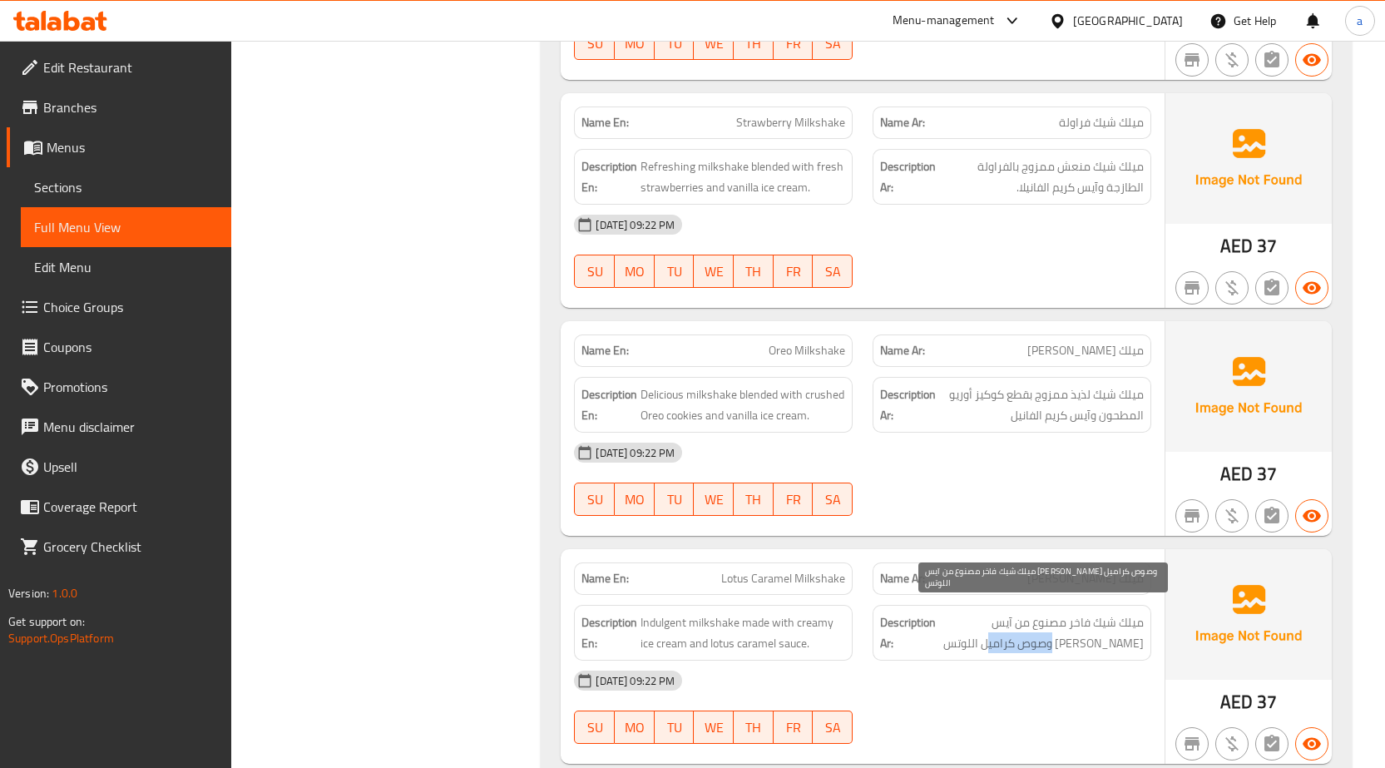
drag, startPoint x: 1087, startPoint y: 626, endPoint x: 1029, endPoint y: 631, distance: 58.5
click at [1029, 631] on span "ميلك شيك فاخر مصنوع من آيس [PERSON_NAME] وصوص كراميل اللوتس" at bounding box center [1041, 632] width 205 height 41
click at [1013, 622] on span "ميلك شيك فاخر مصنوع من آيس [PERSON_NAME] وصوص كراميل اللوتس" at bounding box center [1041, 632] width 205 height 41
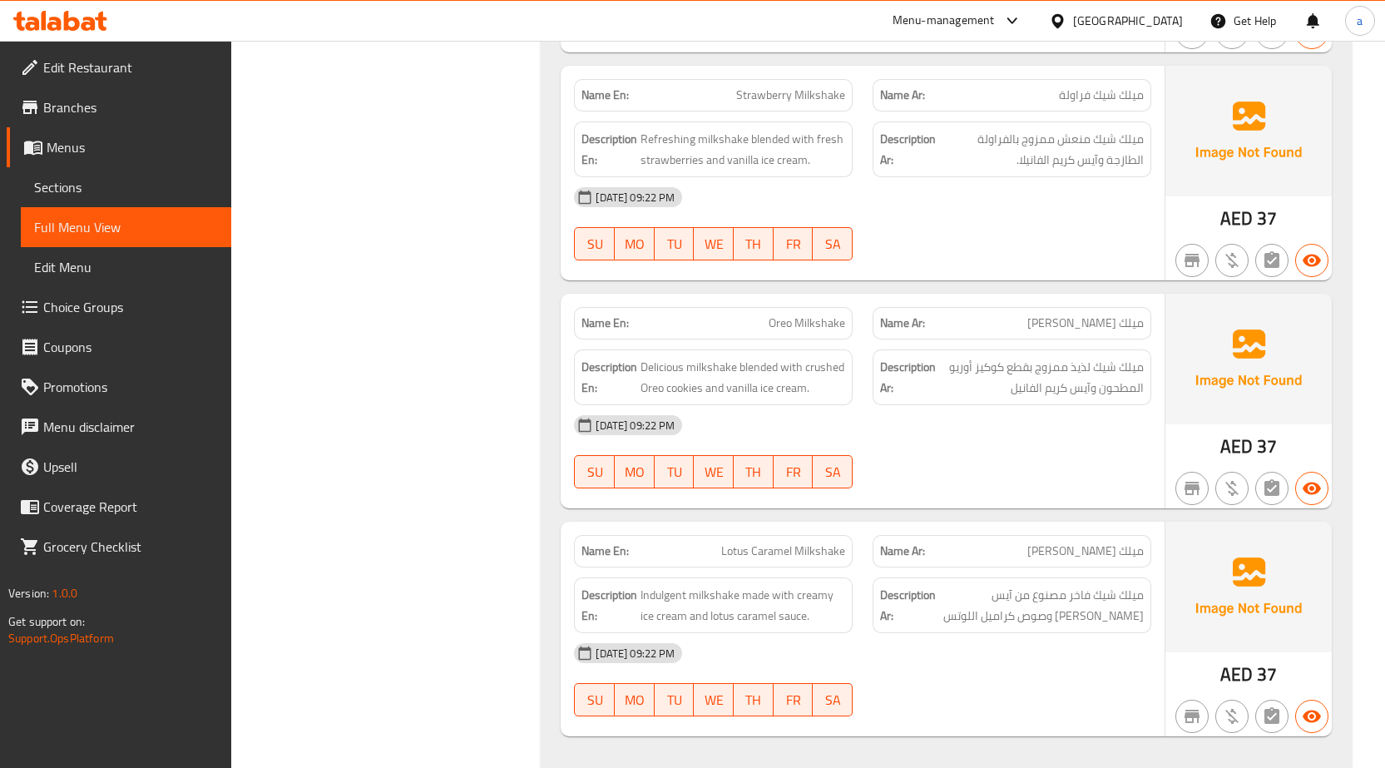
scroll to position [5284, 0]
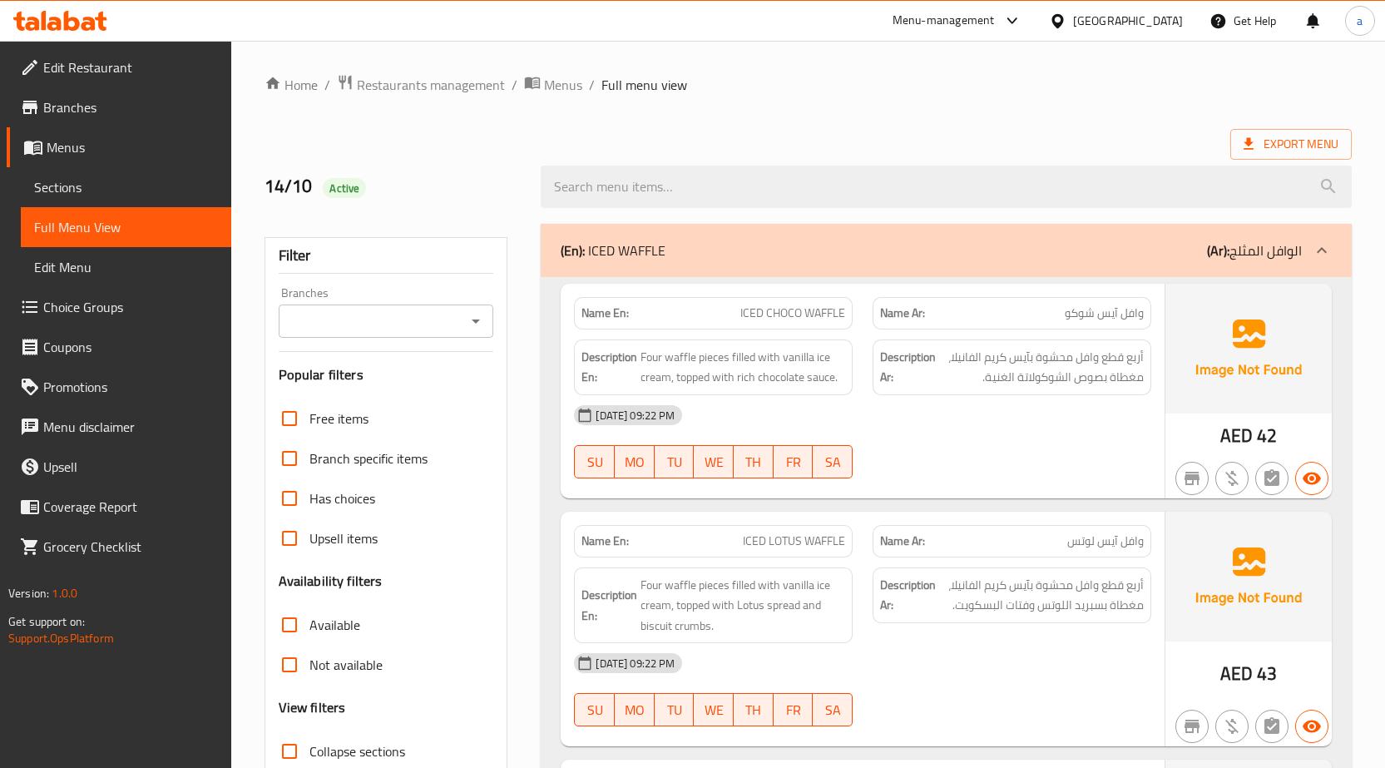
click at [100, 181] on span "Sections" at bounding box center [126, 187] width 184 height 20
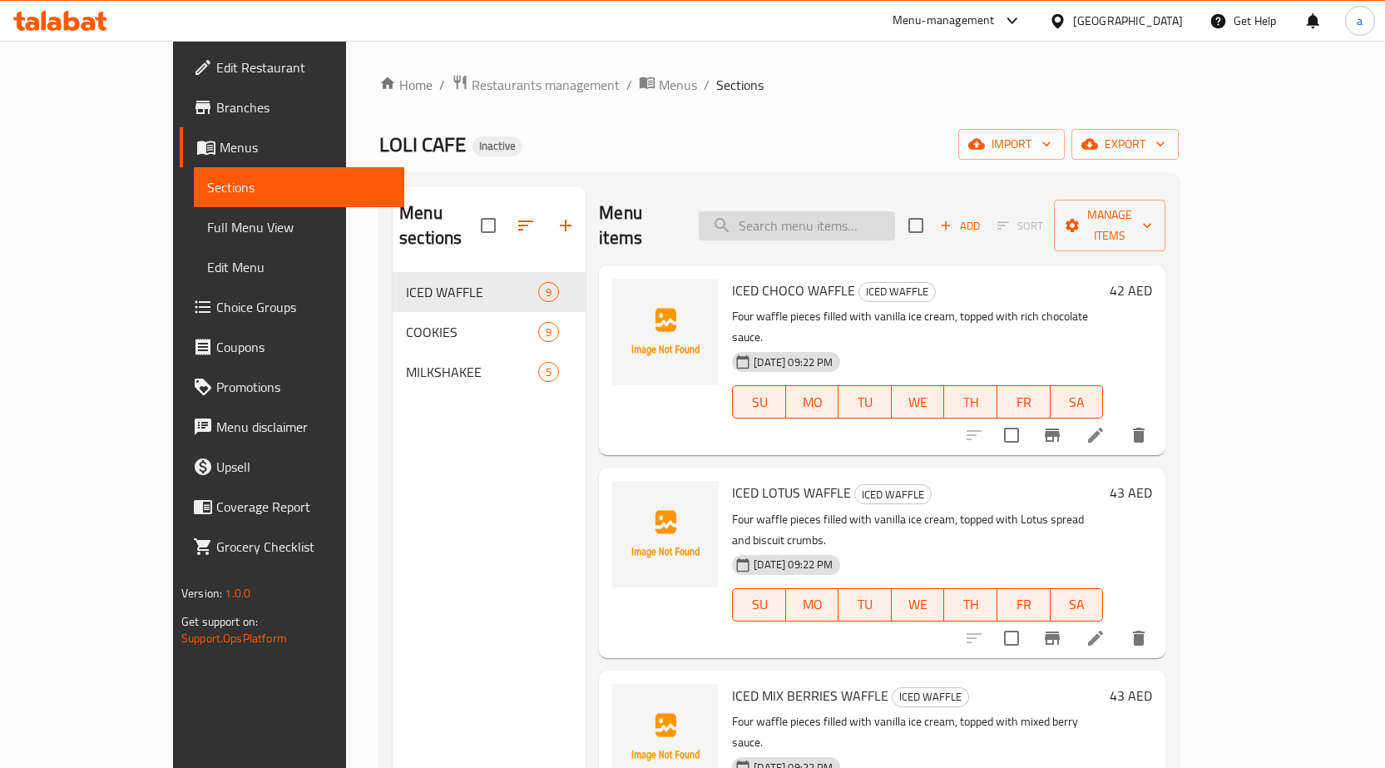
click at [824, 216] on input "search" at bounding box center [797, 225] width 196 height 29
paste input "ICED M&M VERMICELLI WAFFLE"
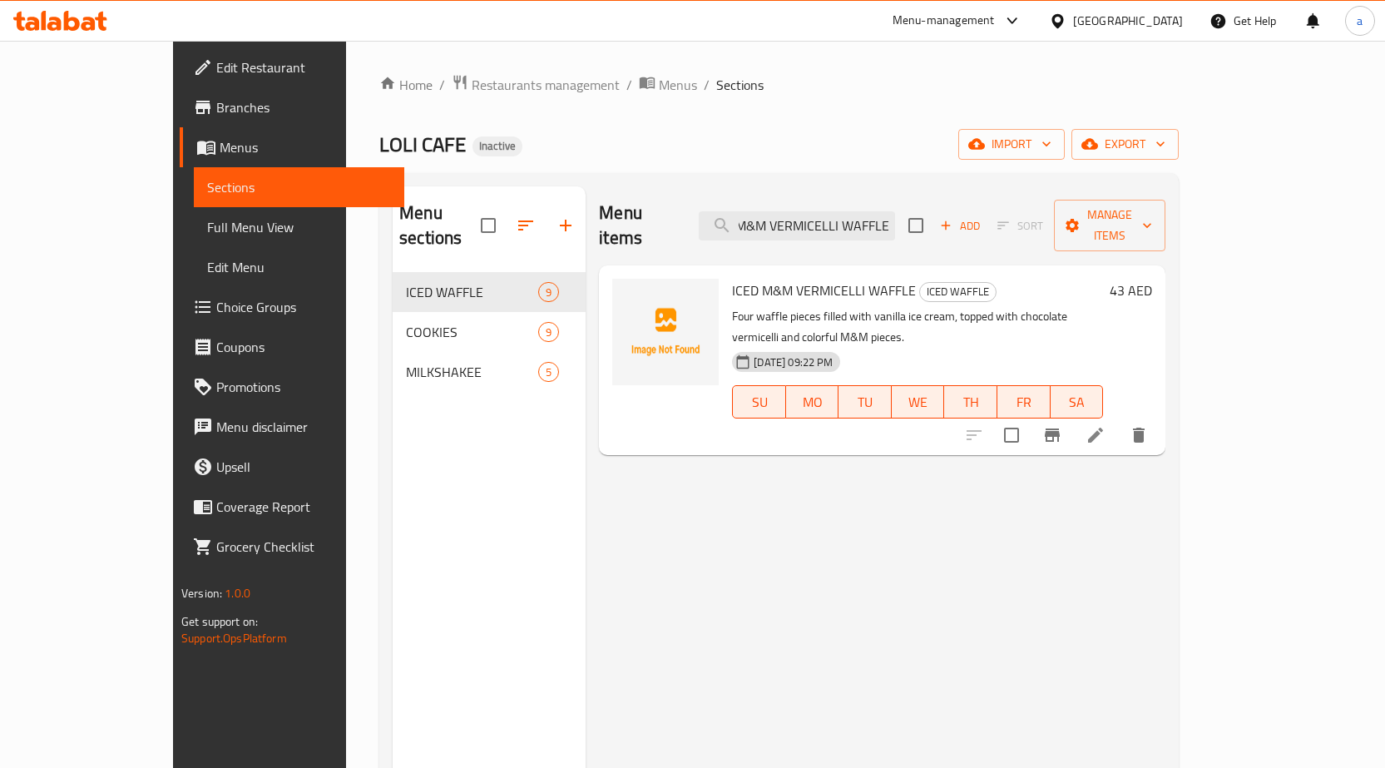
type input "ICED M&M VERMICELLI WAFFLE"
click at [1106, 425] on icon at bounding box center [1096, 435] width 20 height 20
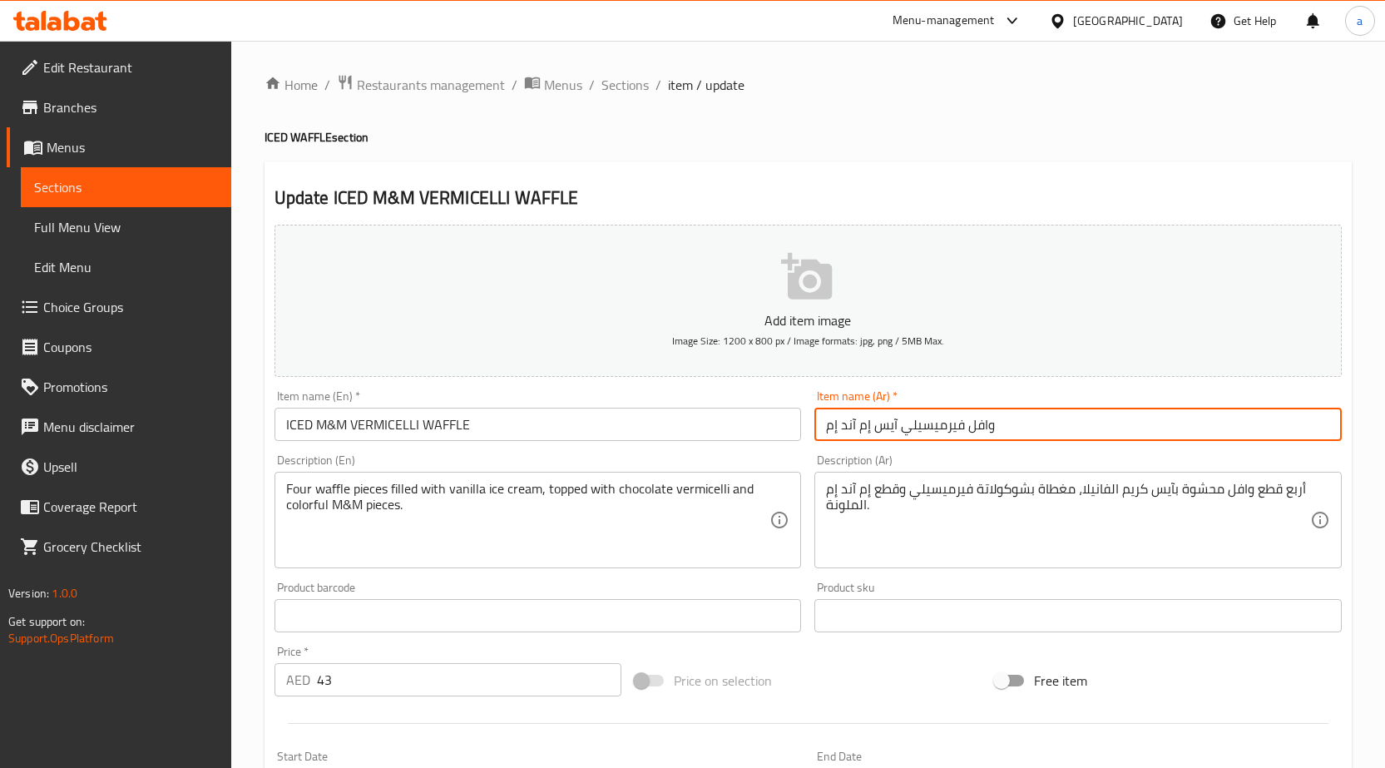
click at [1032, 434] on input "وافل فيرميسيلي آيس إم آند إم" at bounding box center [1078, 424] width 527 height 33
click at [1275, 423] on input "وافل فيرميسيلي آيس إم آند إم" at bounding box center [1078, 424] width 527 height 33
type input "وافل [DEMOGRAPHIC_DATA] آيس إم آند إم"
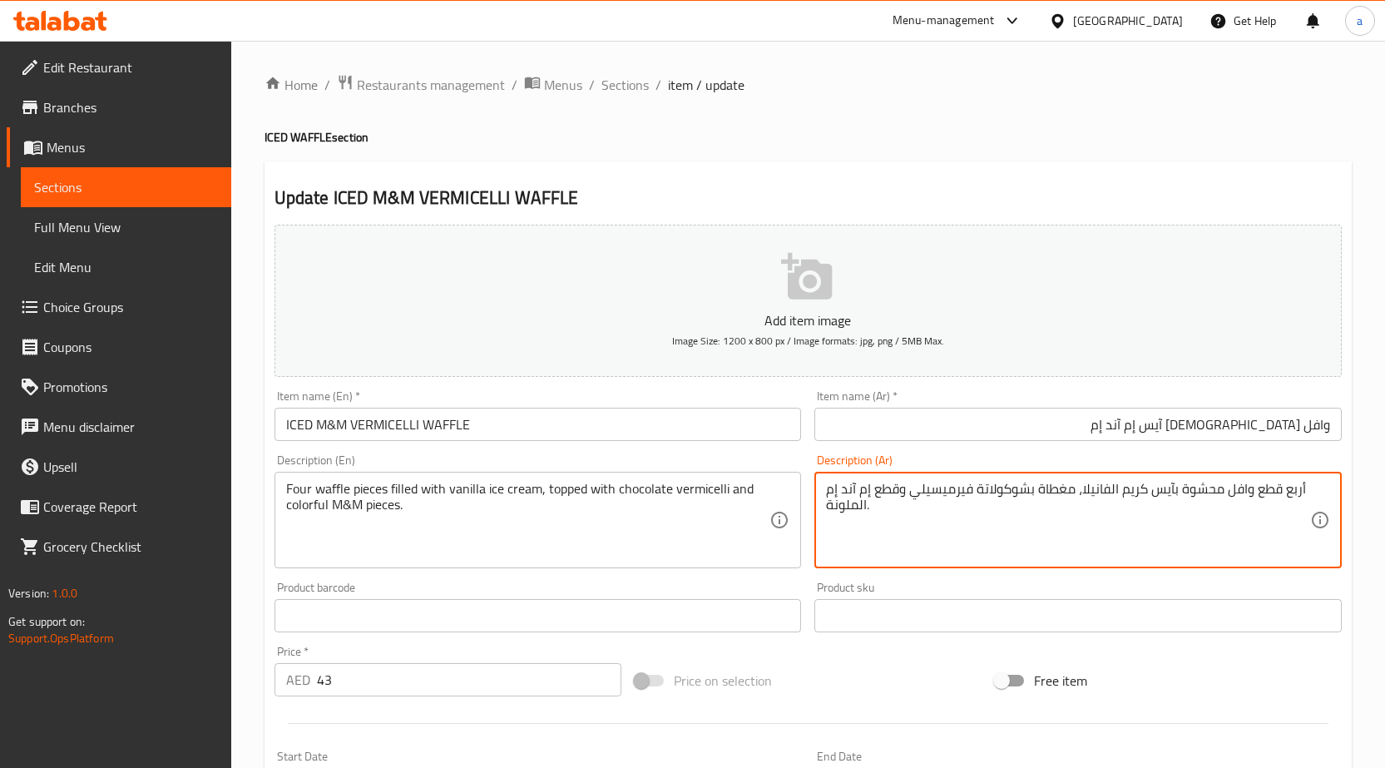
click at [947, 493] on textarea "أربع قطع وافل محشوة بآيس كريم الفانيلا، مغطاة بشوكولاتة فيرميسيلي وقطع إم آند إ…" at bounding box center [1068, 520] width 484 height 79
click at [938, 503] on textarea "أربع قطع وافل محشوة بآيس كريم الفانيلا، مغطاة بشوكولاتة شعيرية وقطع إم آند إم ا…" at bounding box center [1068, 520] width 484 height 79
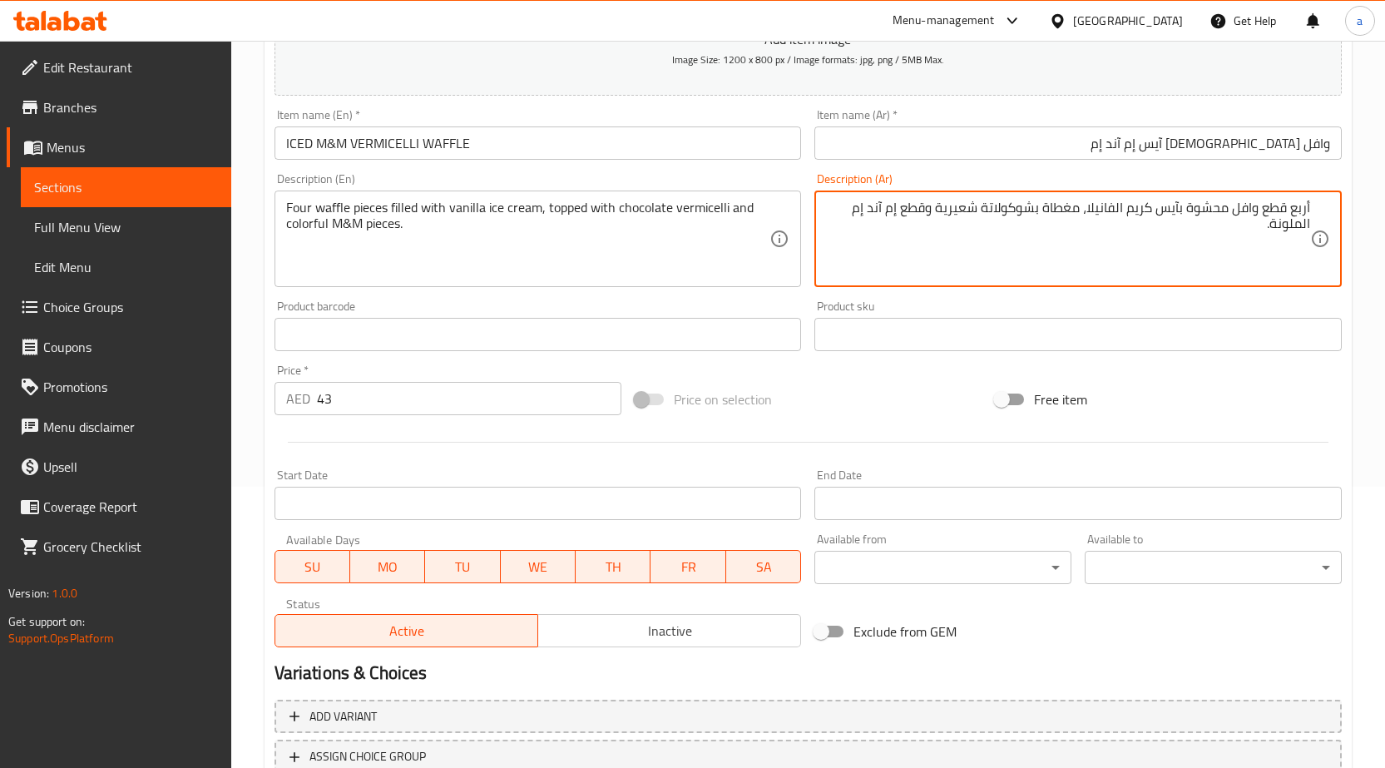
scroll to position [408, 0]
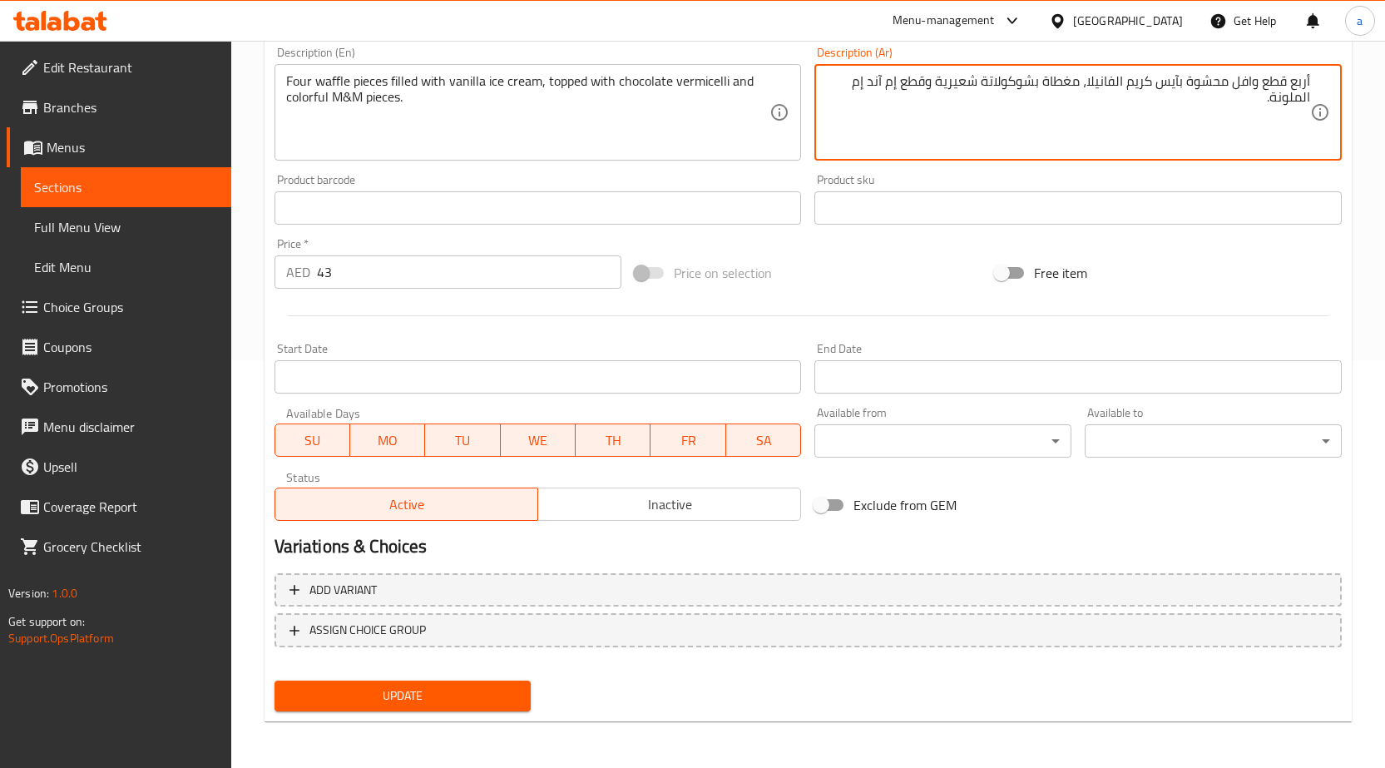
type textarea "أربع قطع وافل محشوة بآيس كريم الفانيلا، مغطاة بشوكولاتة شعيرية وقطع إم آند إم ا…"
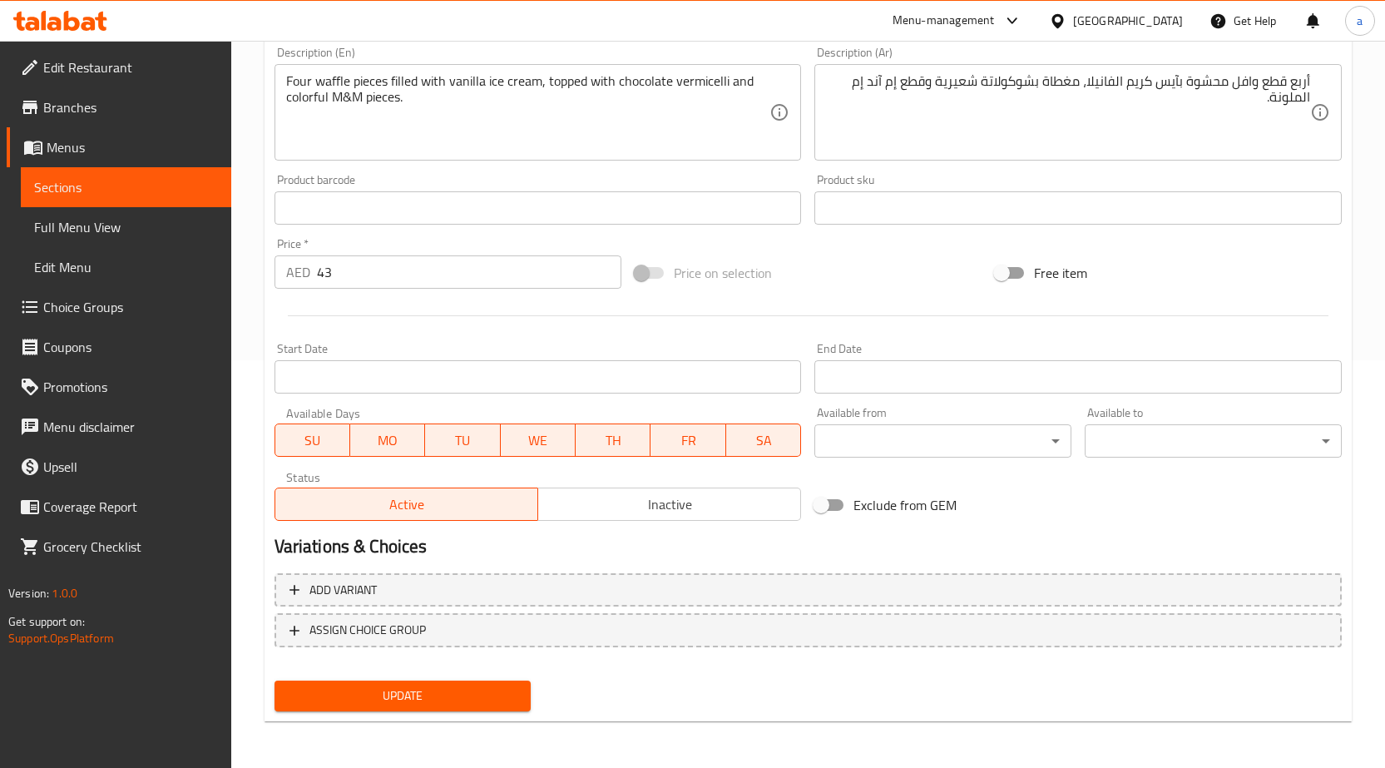
click at [443, 677] on div "Update" at bounding box center [403, 696] width 270 height 44
click at [446, 693] on span "Update" at bounding box center [403, 696] width 230 height 21
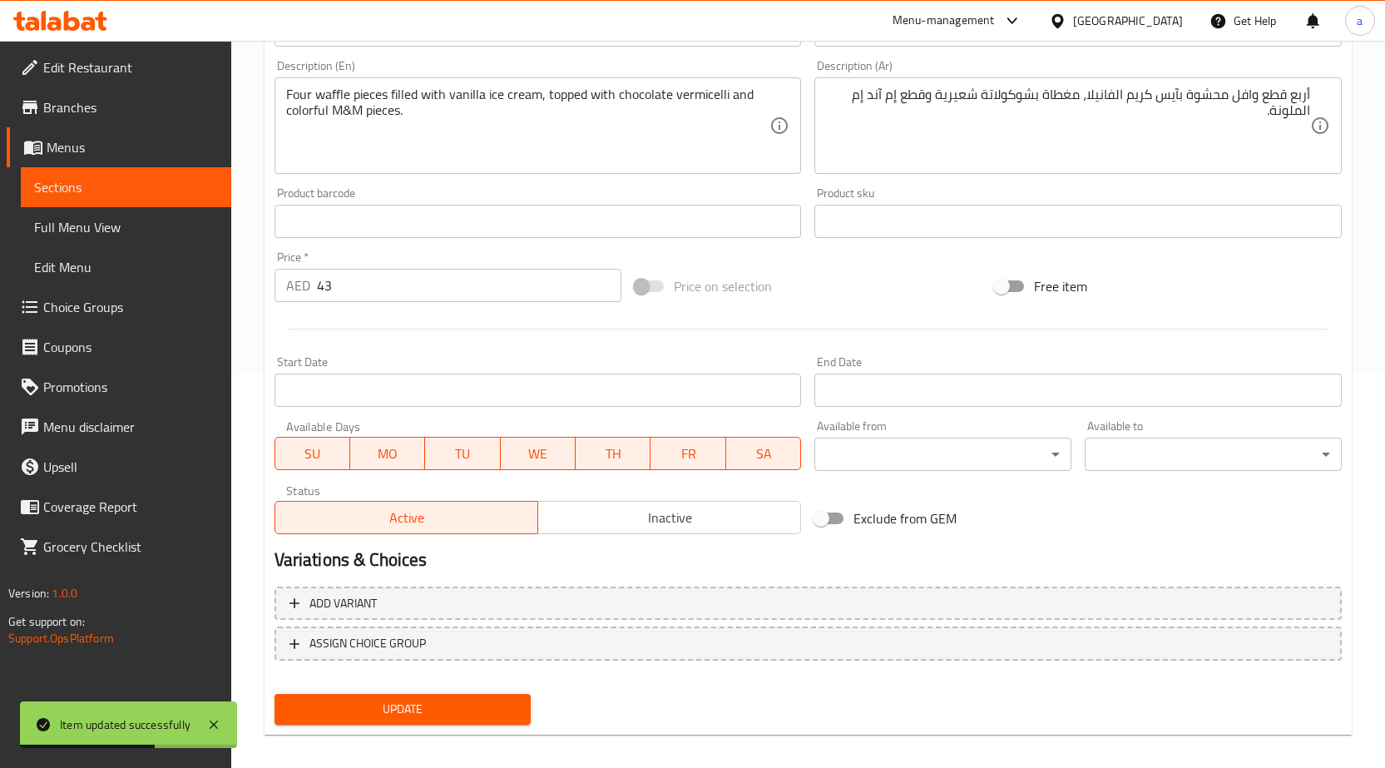
scroll to position [0, 0]
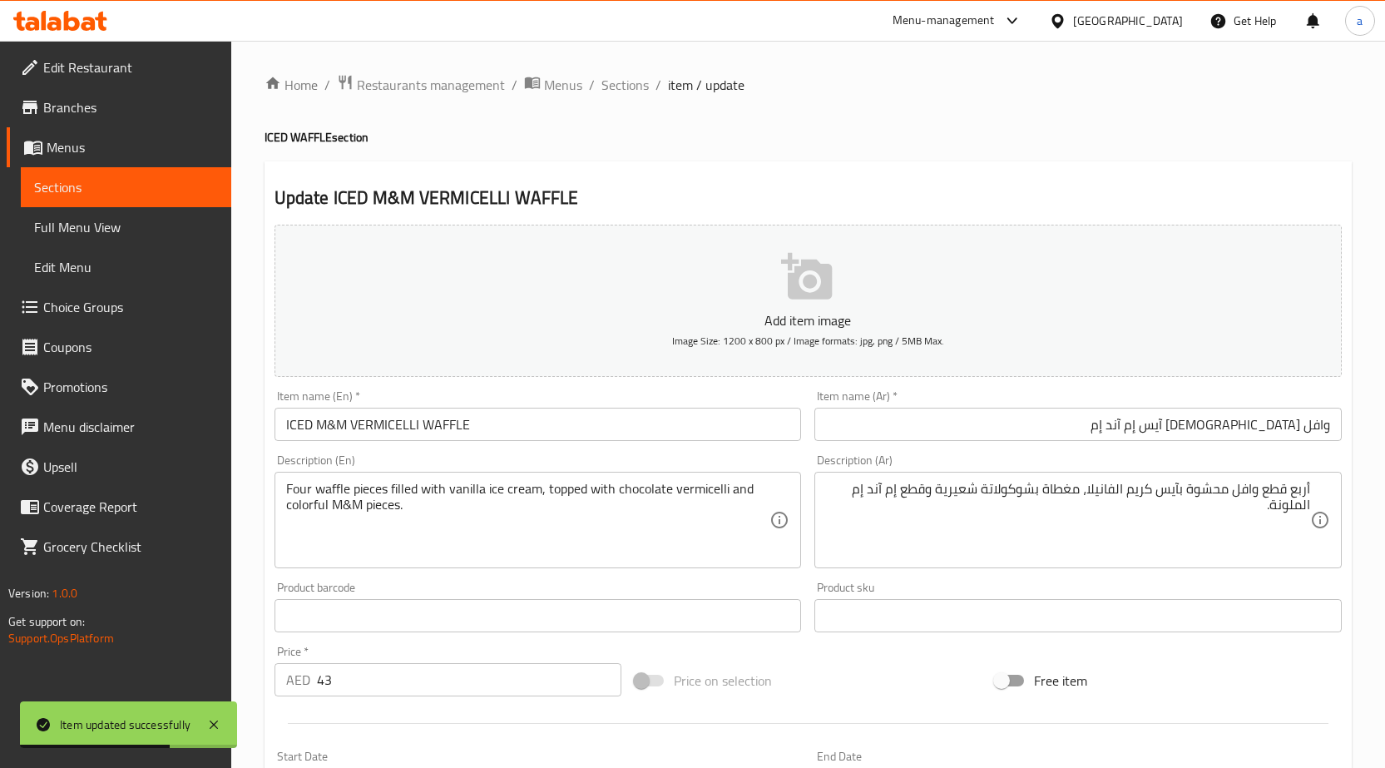
click at [656, 82] on li "/" at bounding box center [659, 85] width 6 height 20
click at [646, 79] on span "Sections" at bounding box center [625, 85] width 47 height 20
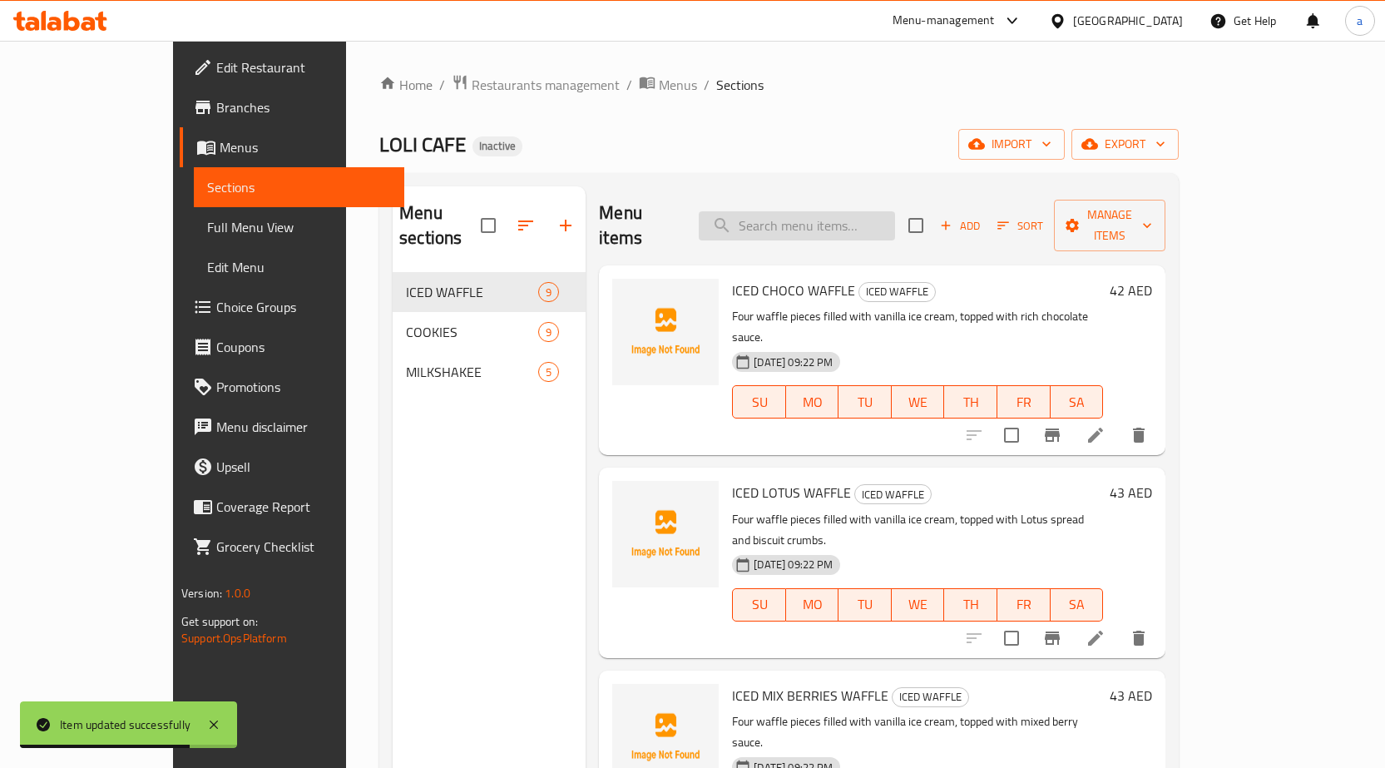
click at [824, 213] on input "search" at bounding box center [797, 225] width 196 height 29
paste input "ICED M&M VERMICELLI COOKIE"
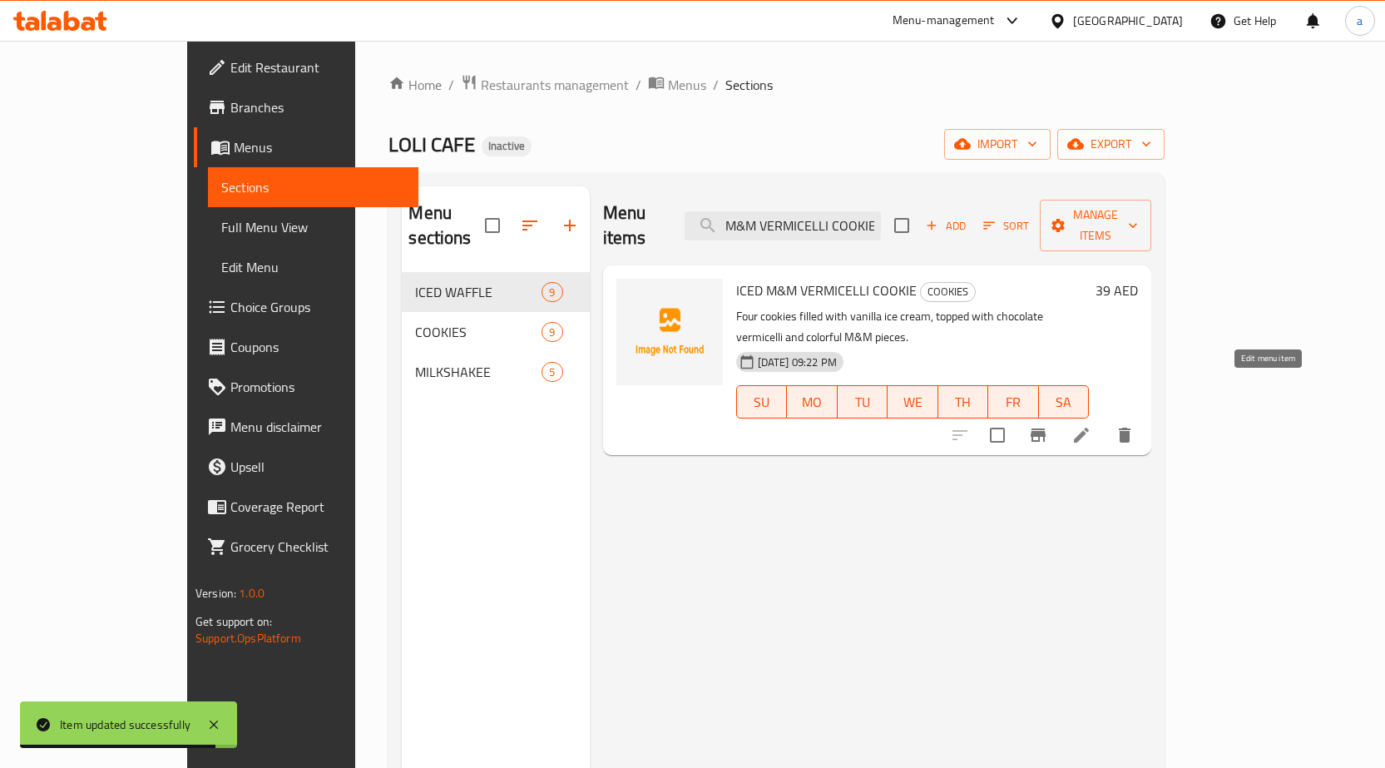
type input "ICED M&M VERMICELLI COOKIE"
click at [1089, 428] on icon at bounding box center [1081, 435] width 15 height 15
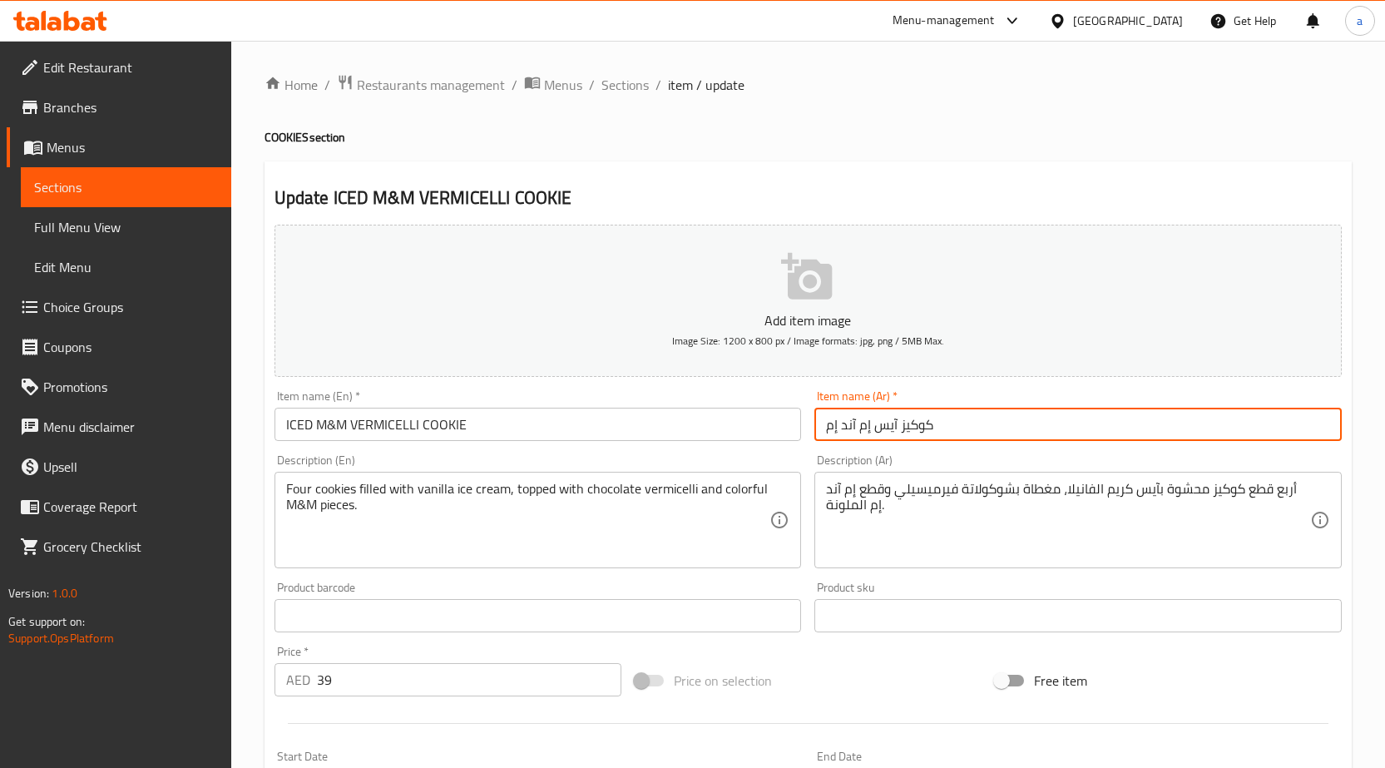
click at [985, 423] on input "كوكيز آيس إم آند إم" at bounding box center [1078, 424] width 527 height 33
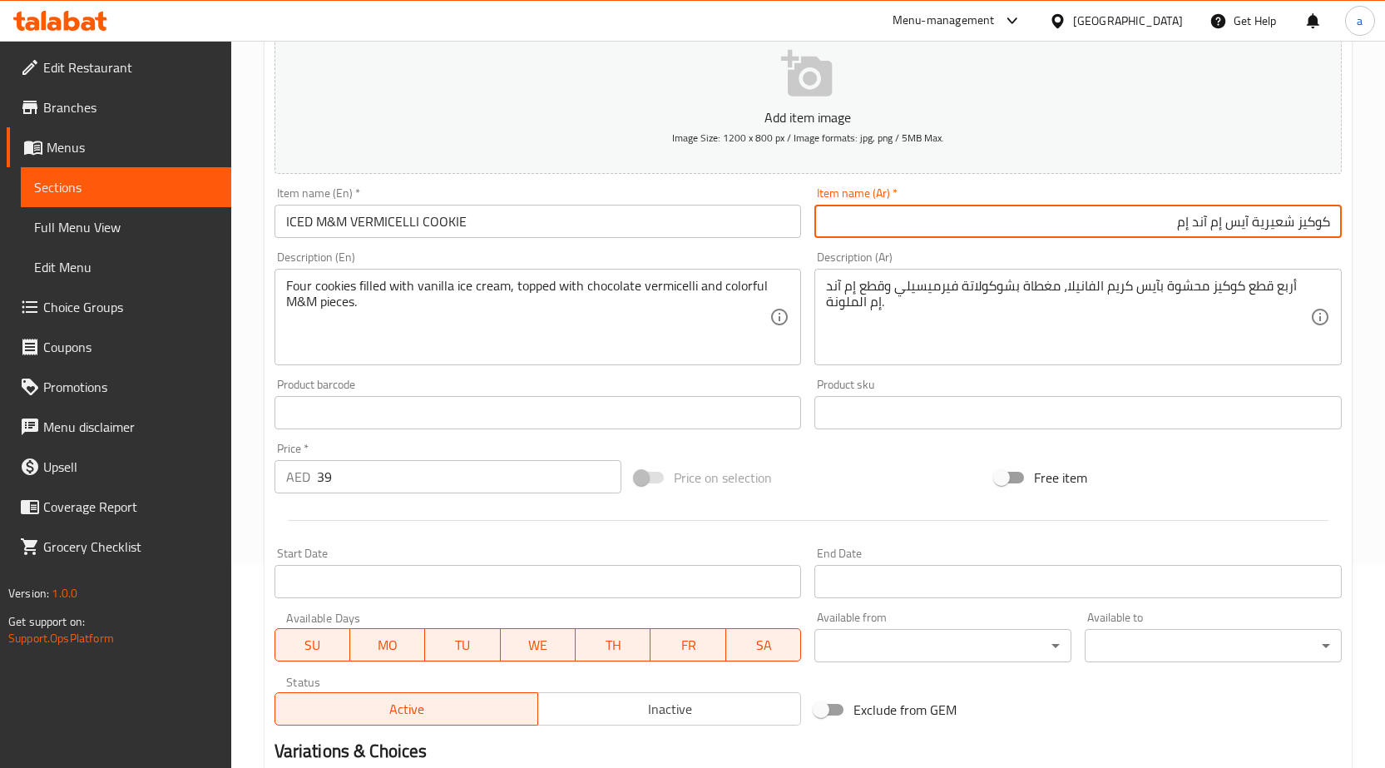
scroll to position [408, 0]
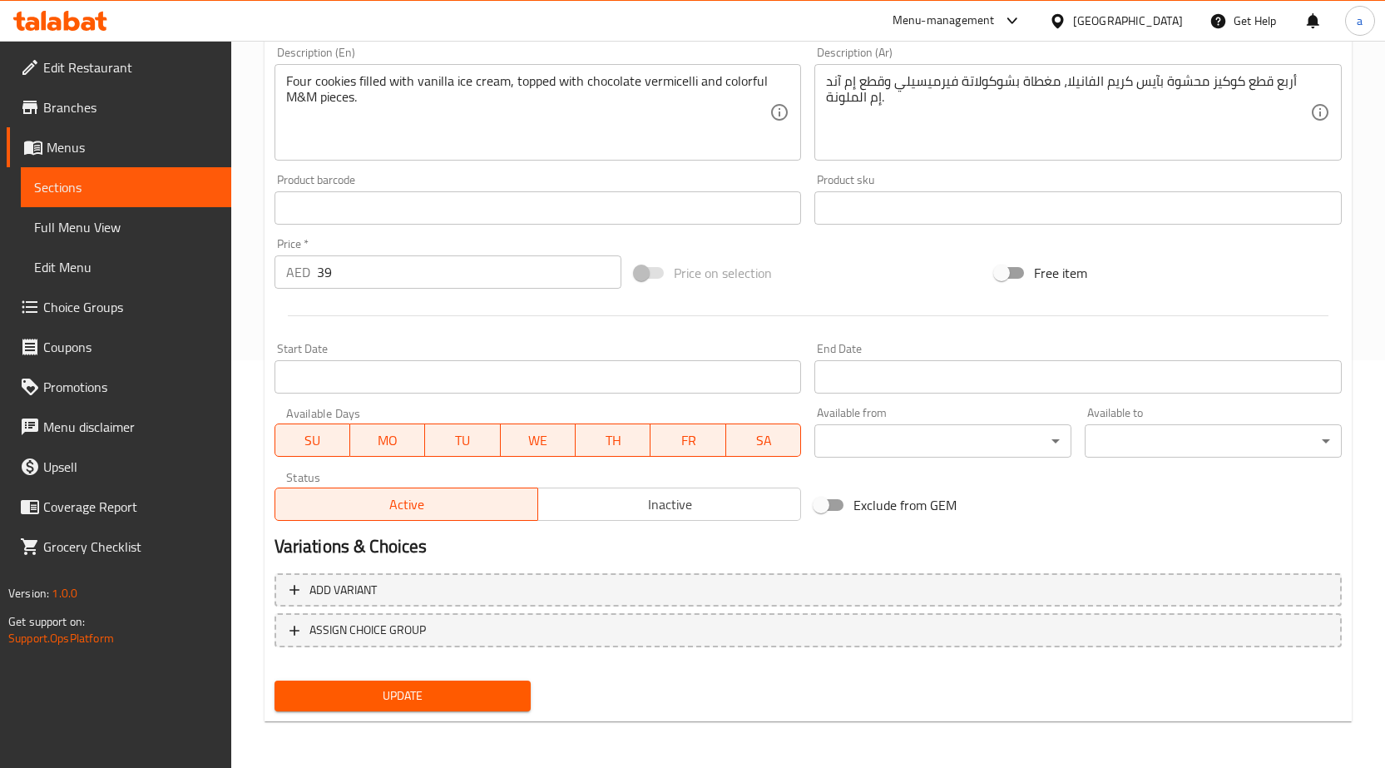
type input "كوكيز شعيرية آيس إم آند إم"
click at [438, 692] on span "Update" at bounding box center [403, 696] width 230 height 21
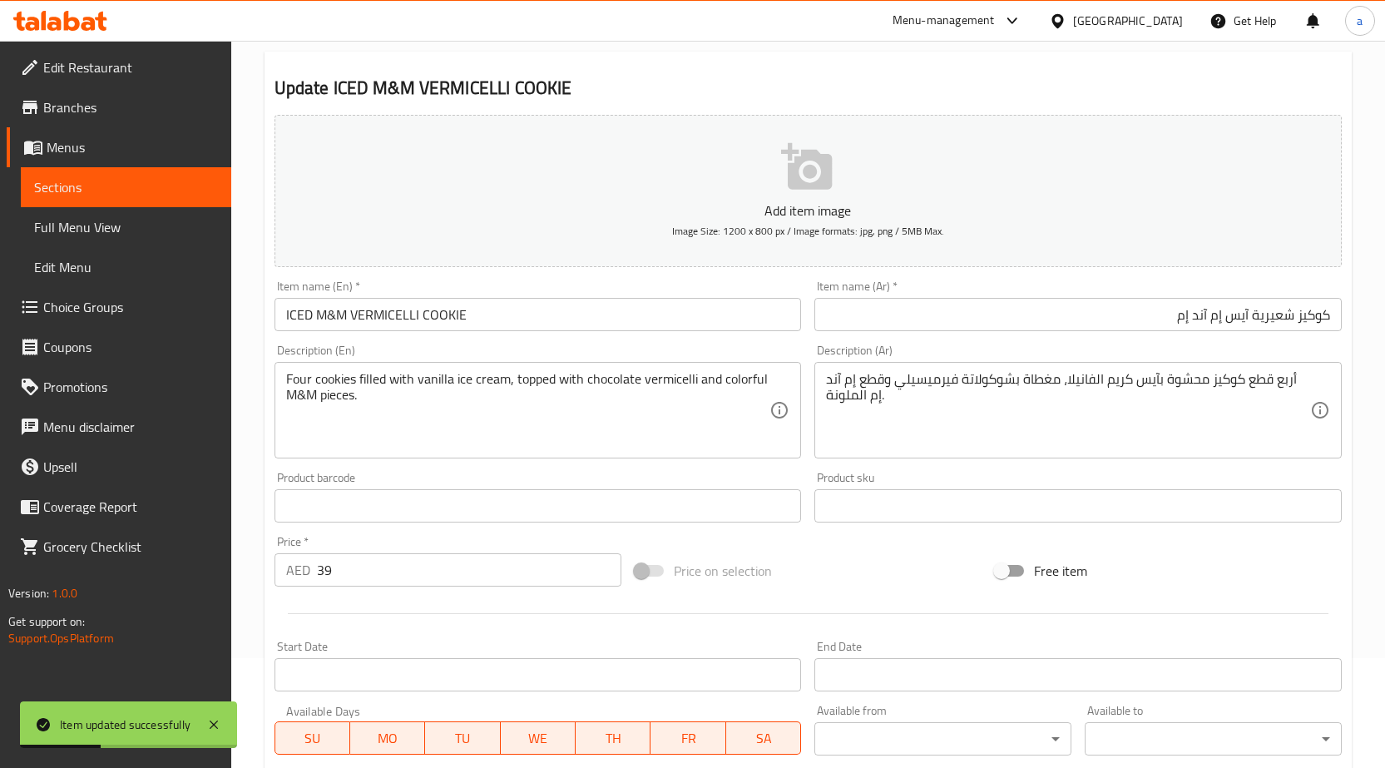
scroll to position [0, 0]
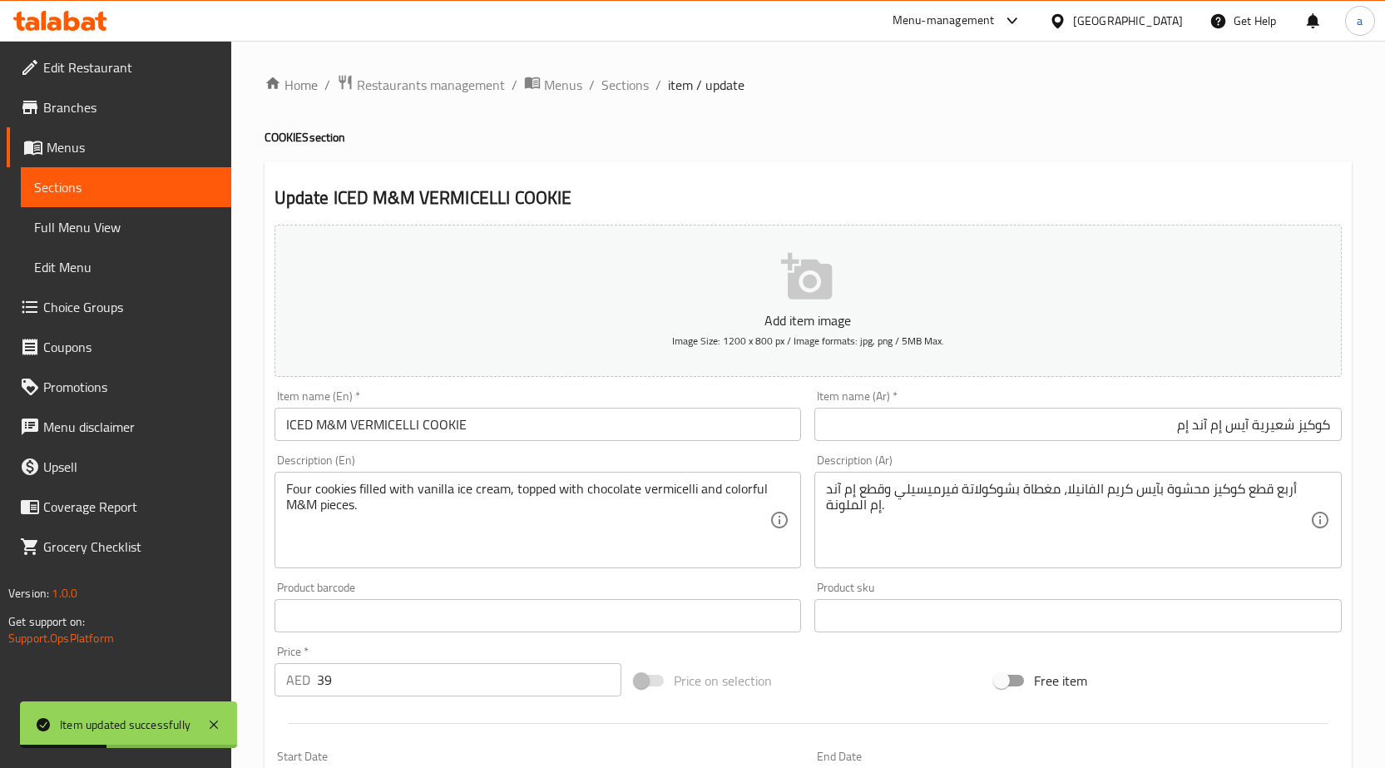
click at [112, 184] on span "Sections" at bounding box center [126, 187] width 184 height 20
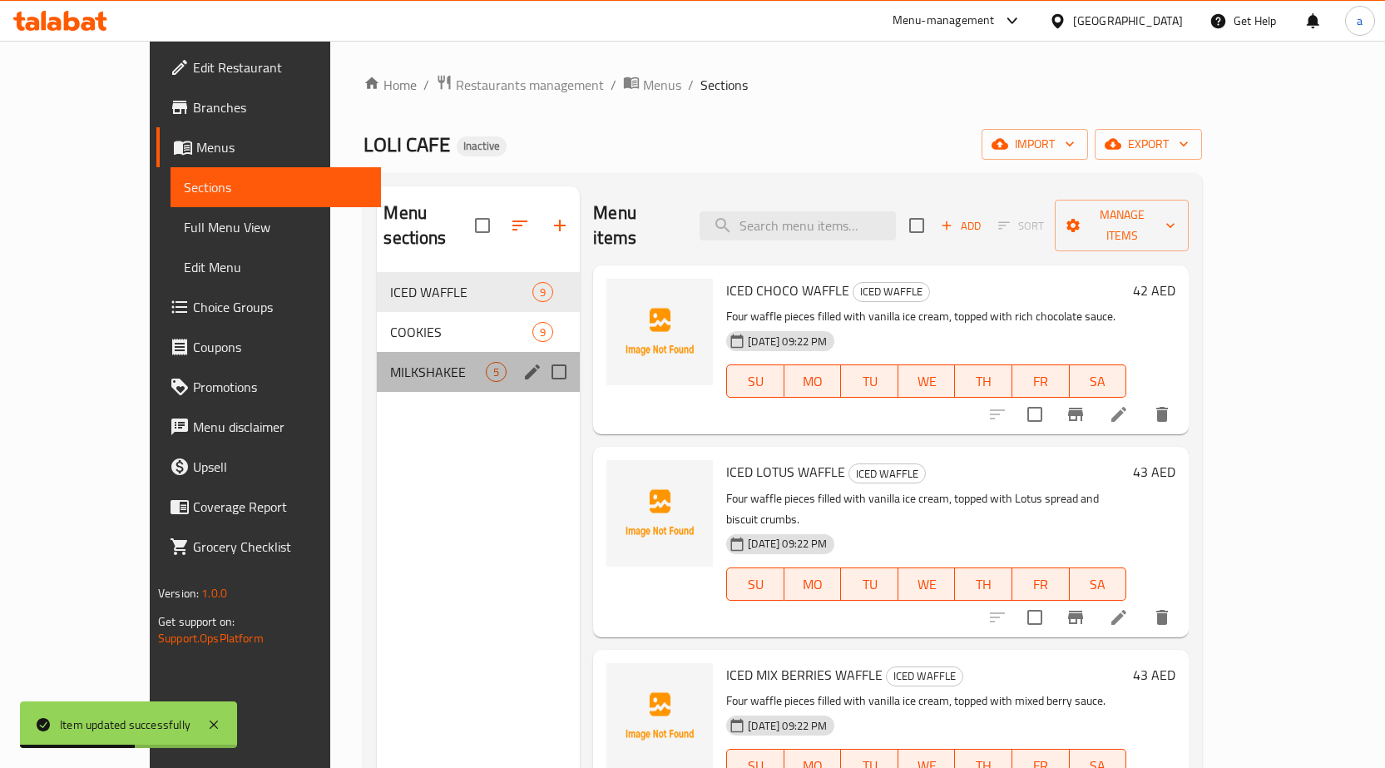
click at [425, 352] on div "MILKSHAKEE 5" at bounding box center [478, 372] width 203 height 40
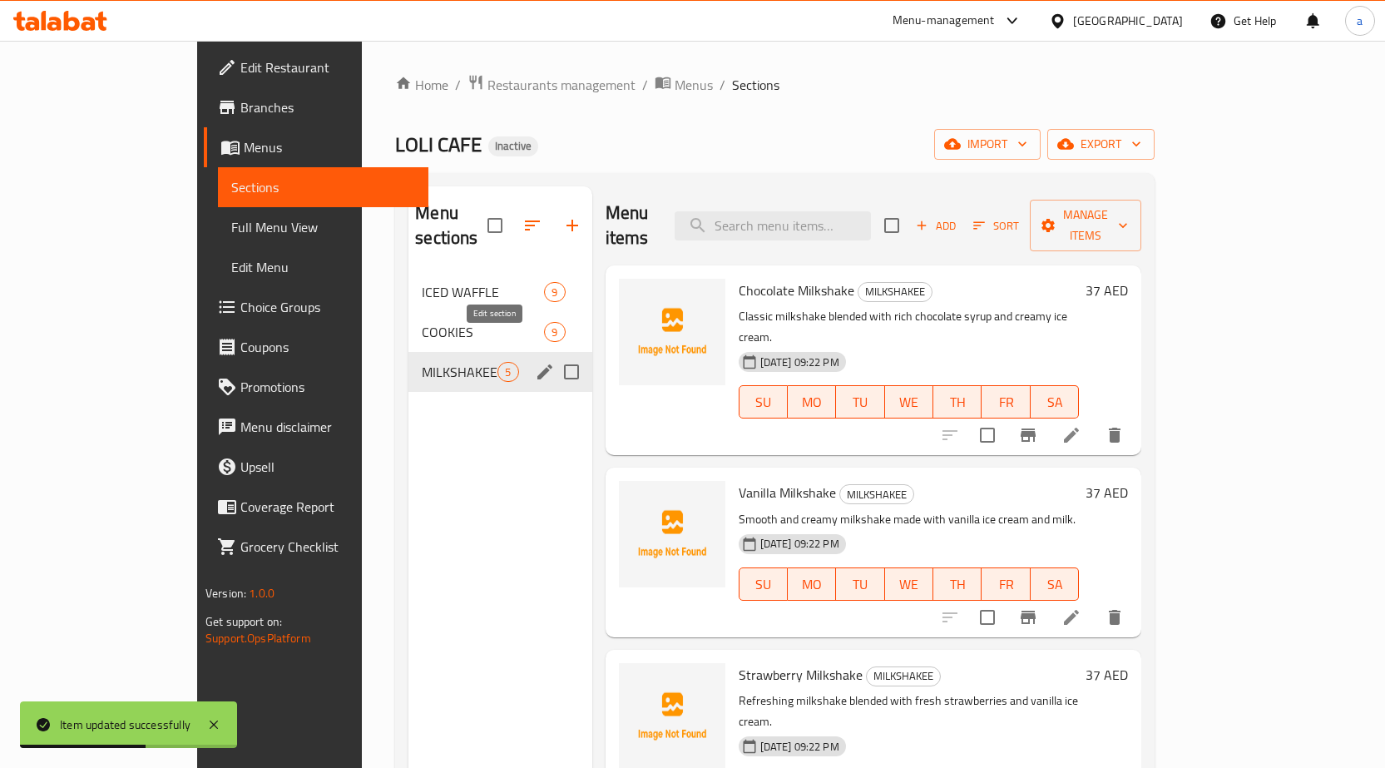
click at [535, 362] on icon "edit" at bounding box center [545, 372] width 20 height 20
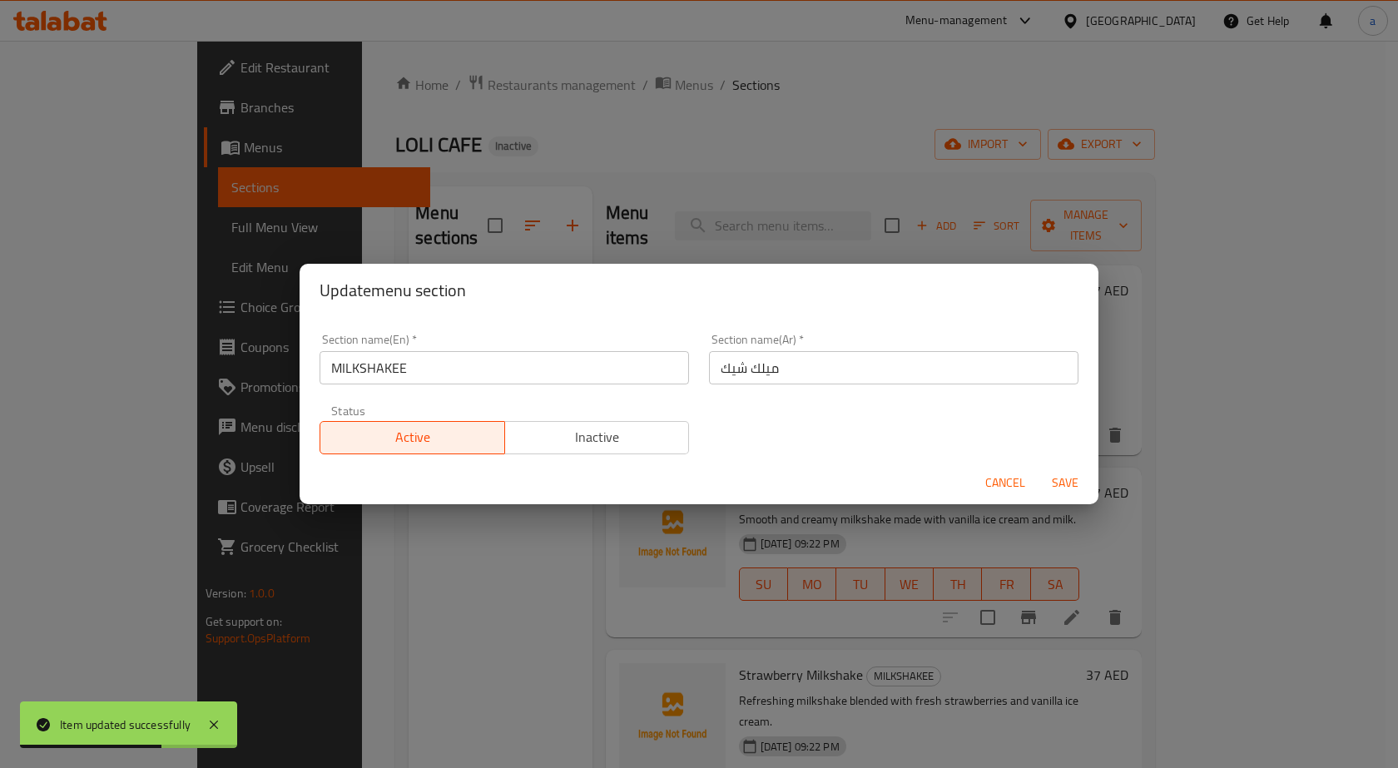
click at [559, 369] on input "MILKSHAKEE" at bounding box center [503, 367] width 369 height 33
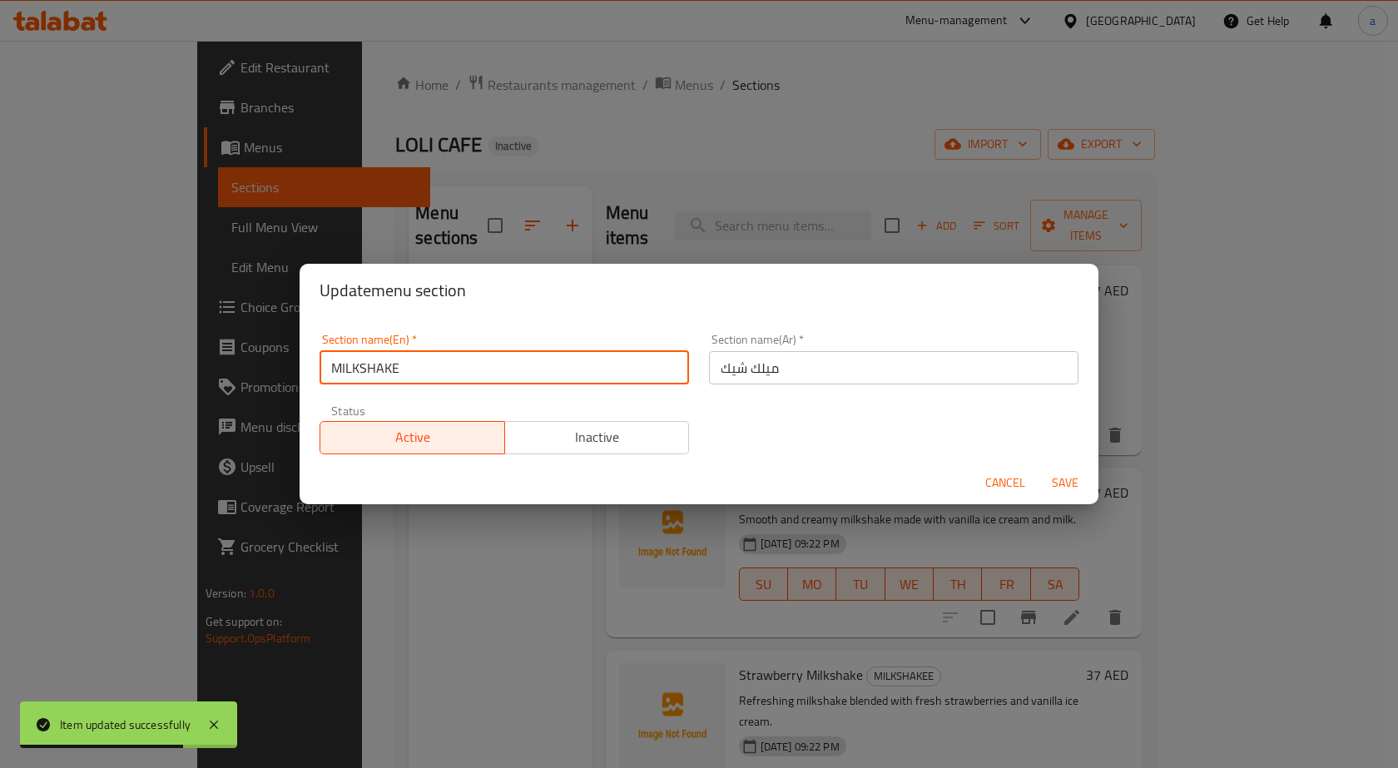
type input "MILKSHAKE"
click at [1057, 478] on span "Save" at bounding box center [1065, 483] width 40 height 21
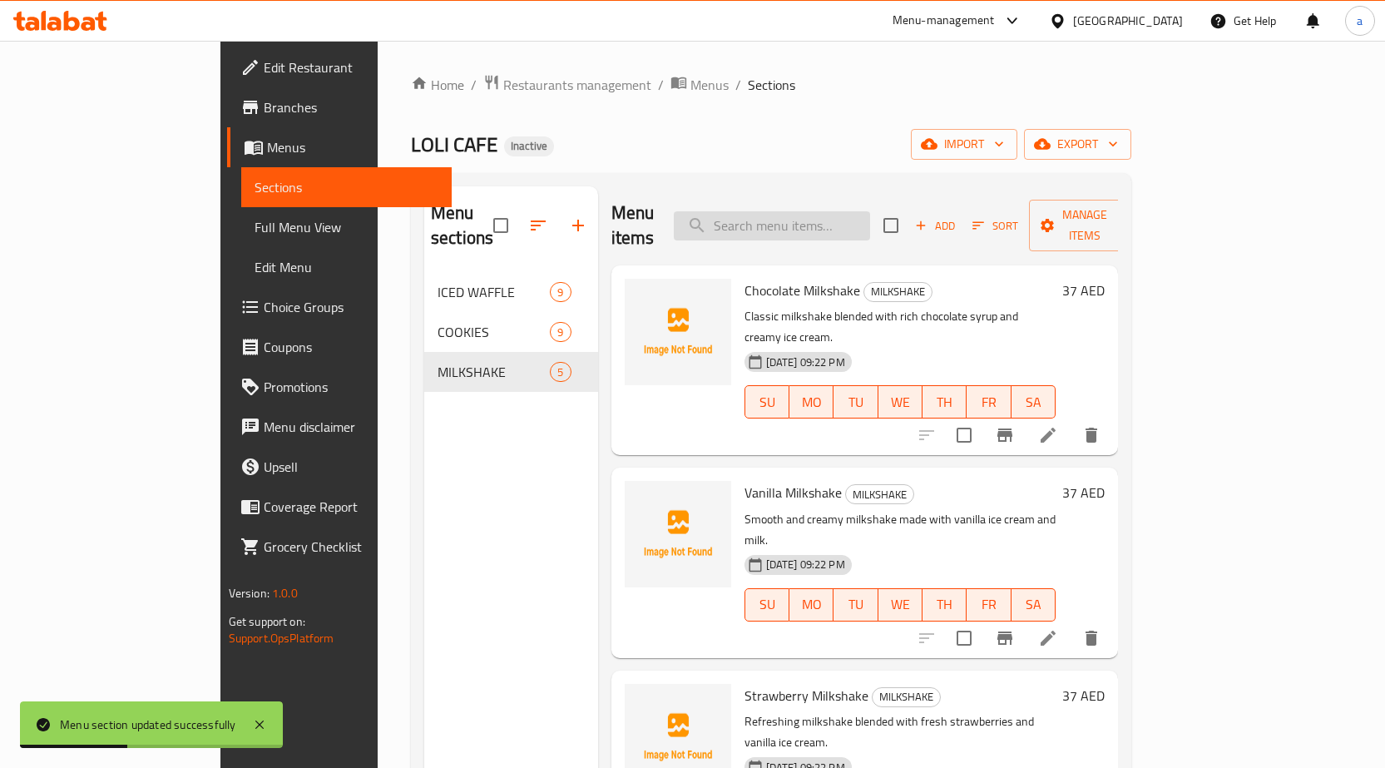
click at [813, 211] on input "search" at bounding box center [772, 225] width 196 height 29
paste input "Oreo Milkshake"
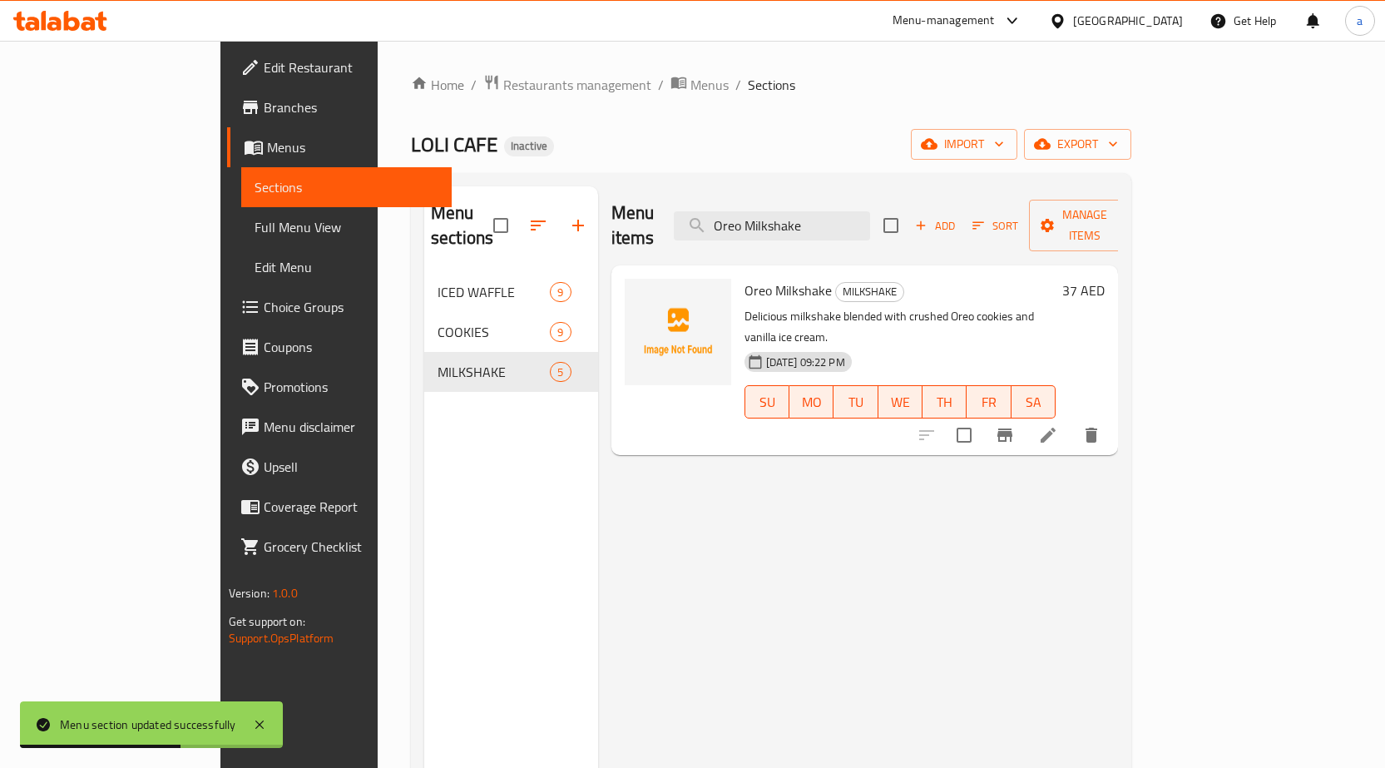
type input "Oreo Milkshake"
click at [1072, 420] on li at bounding box center [1048, 435] width 47 height 30
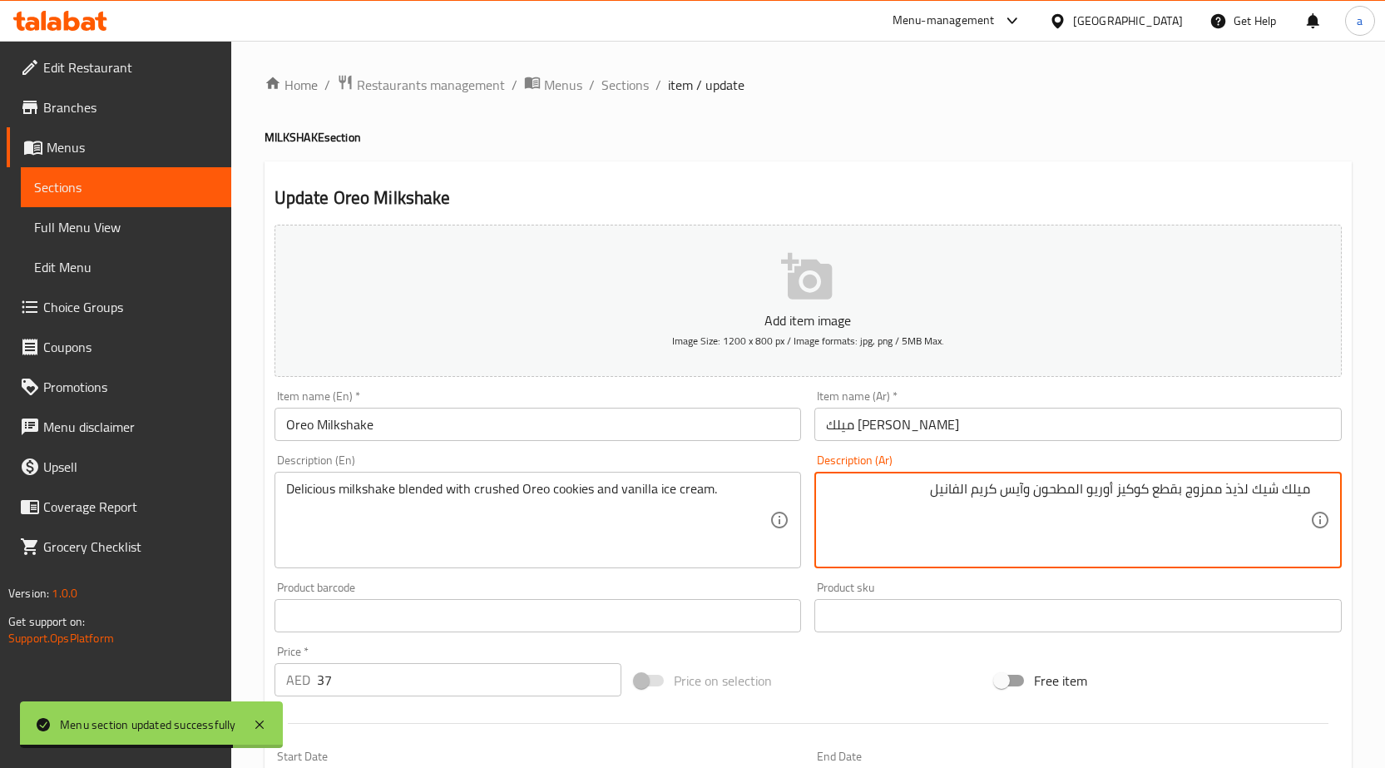
click at [927, 489] on textarea "ميلك شيك لذيذ ممزوج بقطع كوكيز أوريو المطحون وآيس كريم الفانيل" at bounding box center [1068, 520] width 484 height 79
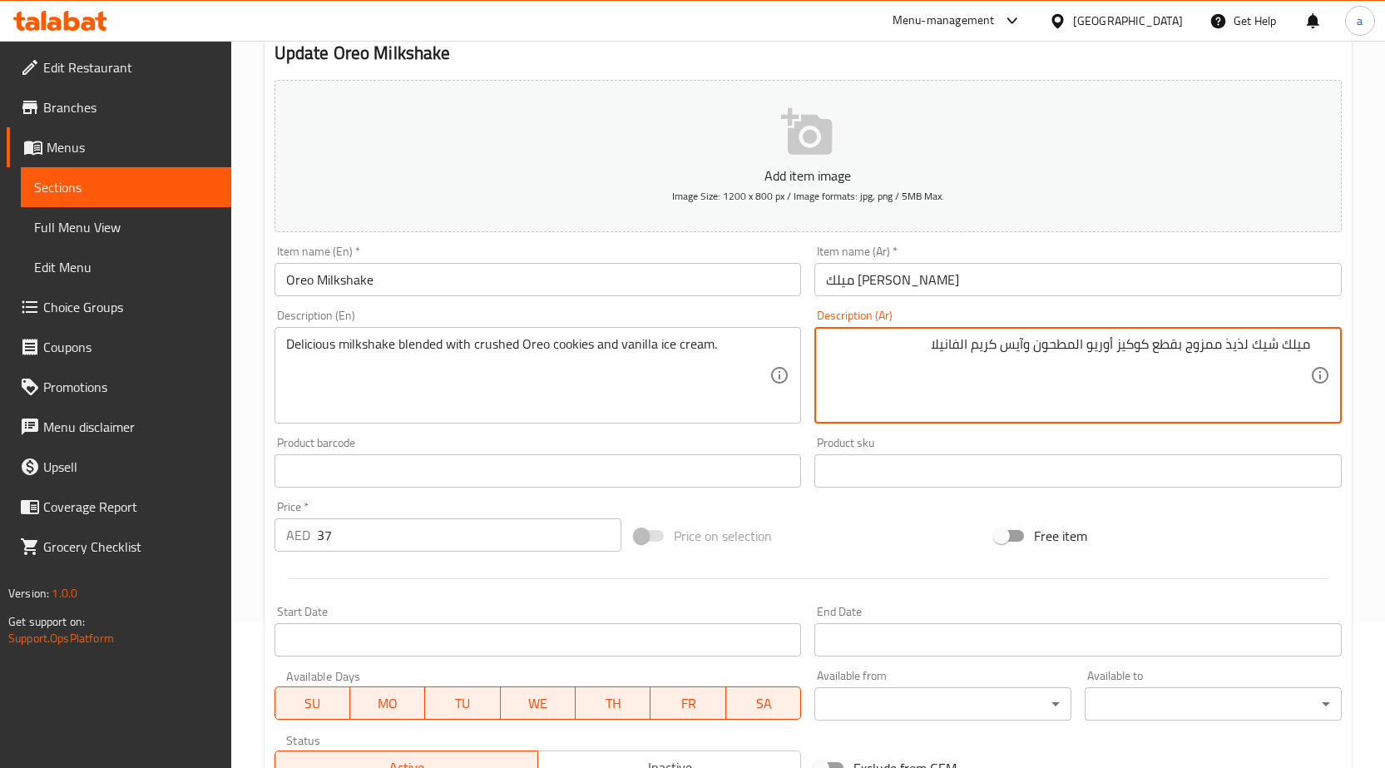
scroll to position [408, 0]
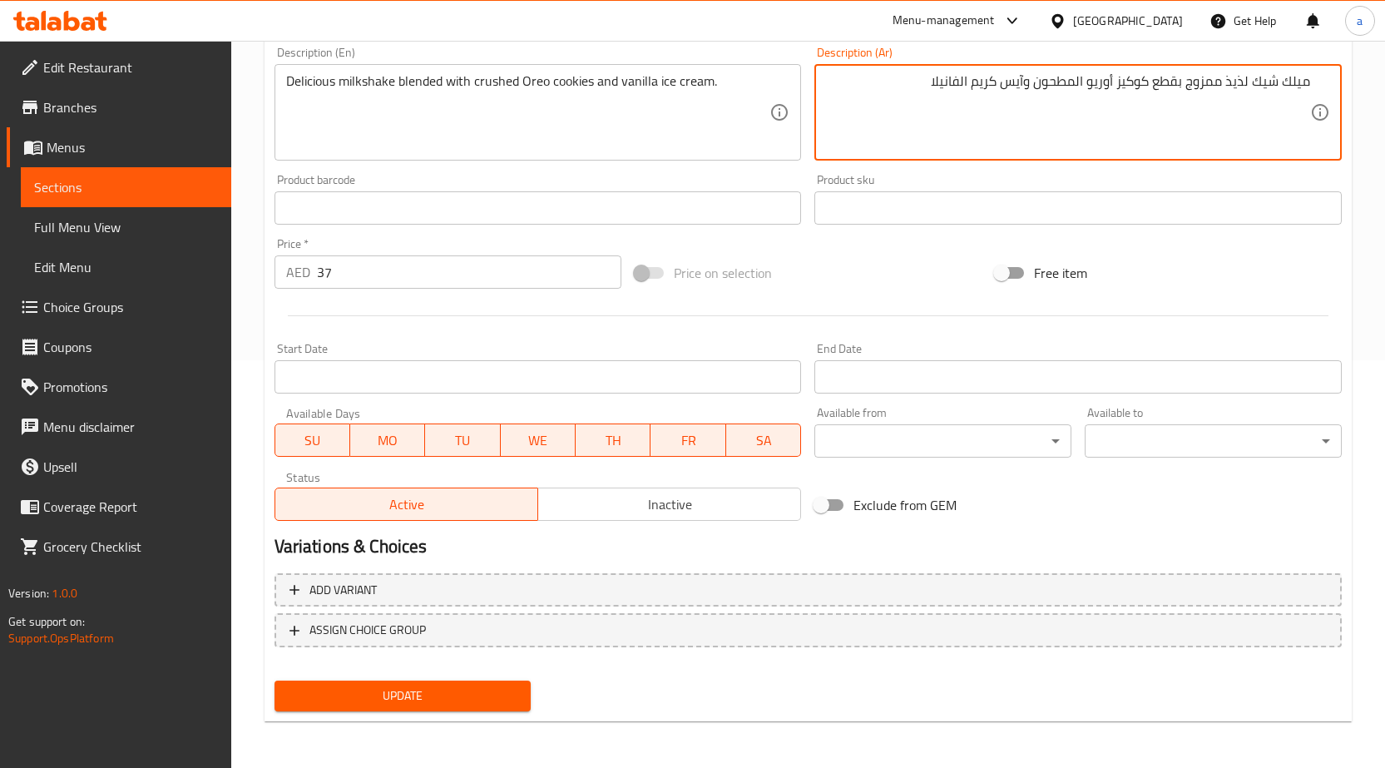
type textarea "ميلك شيك لذيذ ممزوج بقطع كوكيز أوريو المطحون وآيس كريم الفانيلا"
click at [433, 688] on span "Update" at bounding box center [403, 696] width 230 height 21
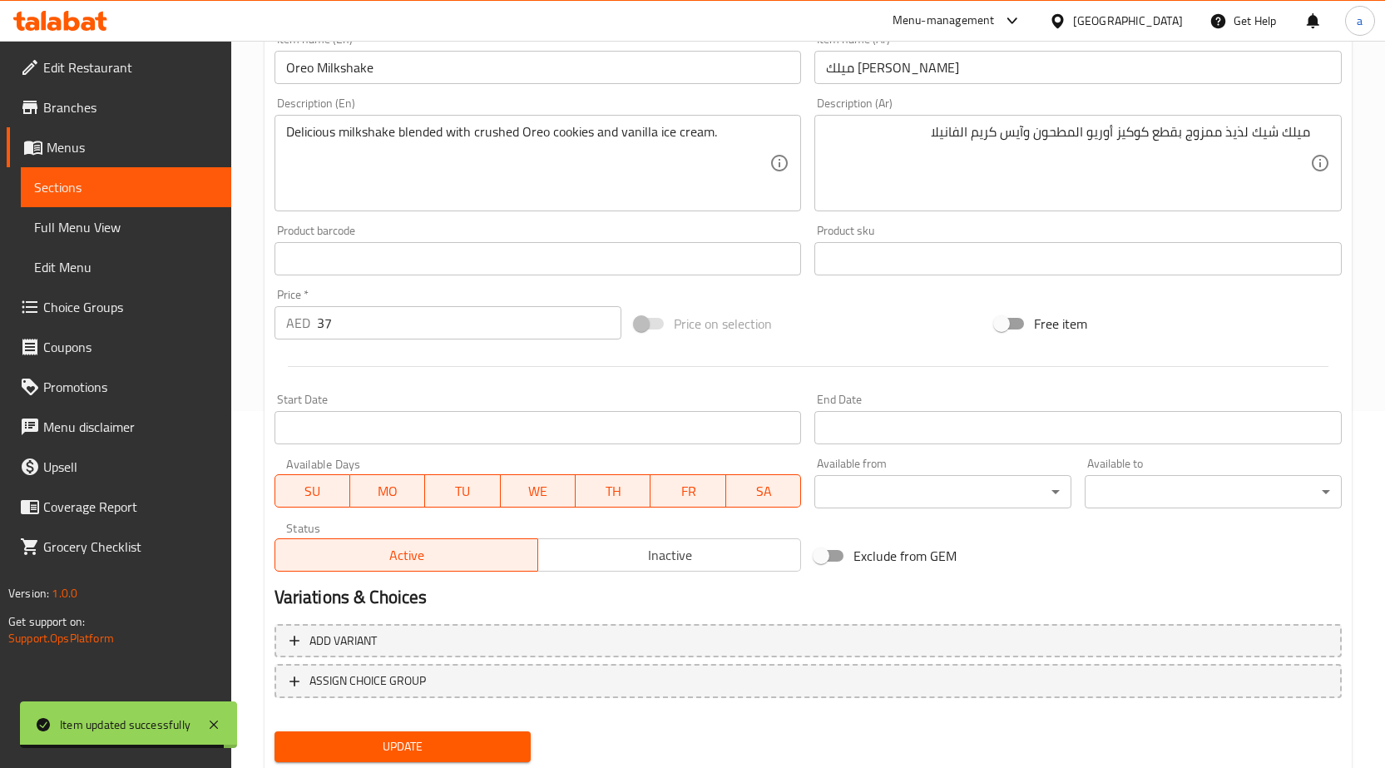
scroll to position [0, 0]
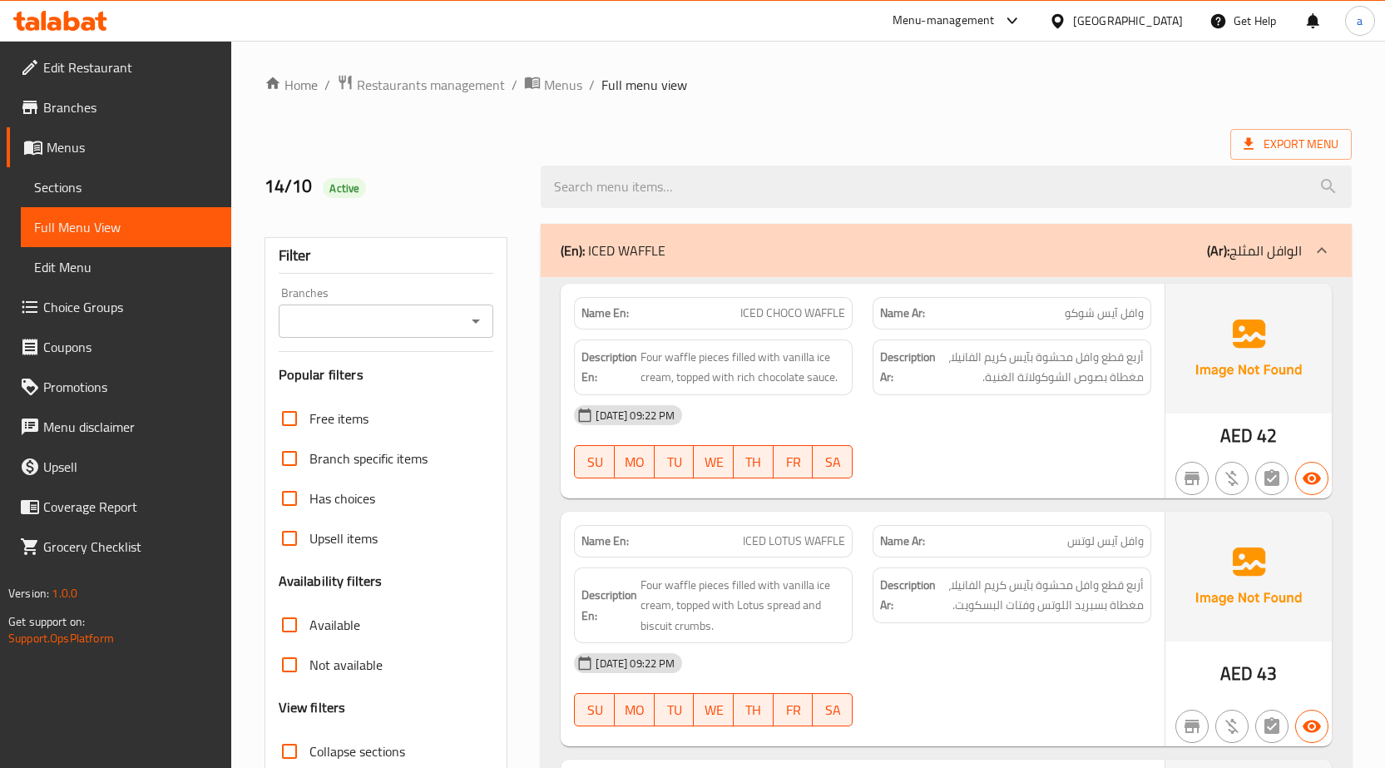
click at [344, 135] on div "Export Menu" at bounding box center [808, 144] width 1087 height 31
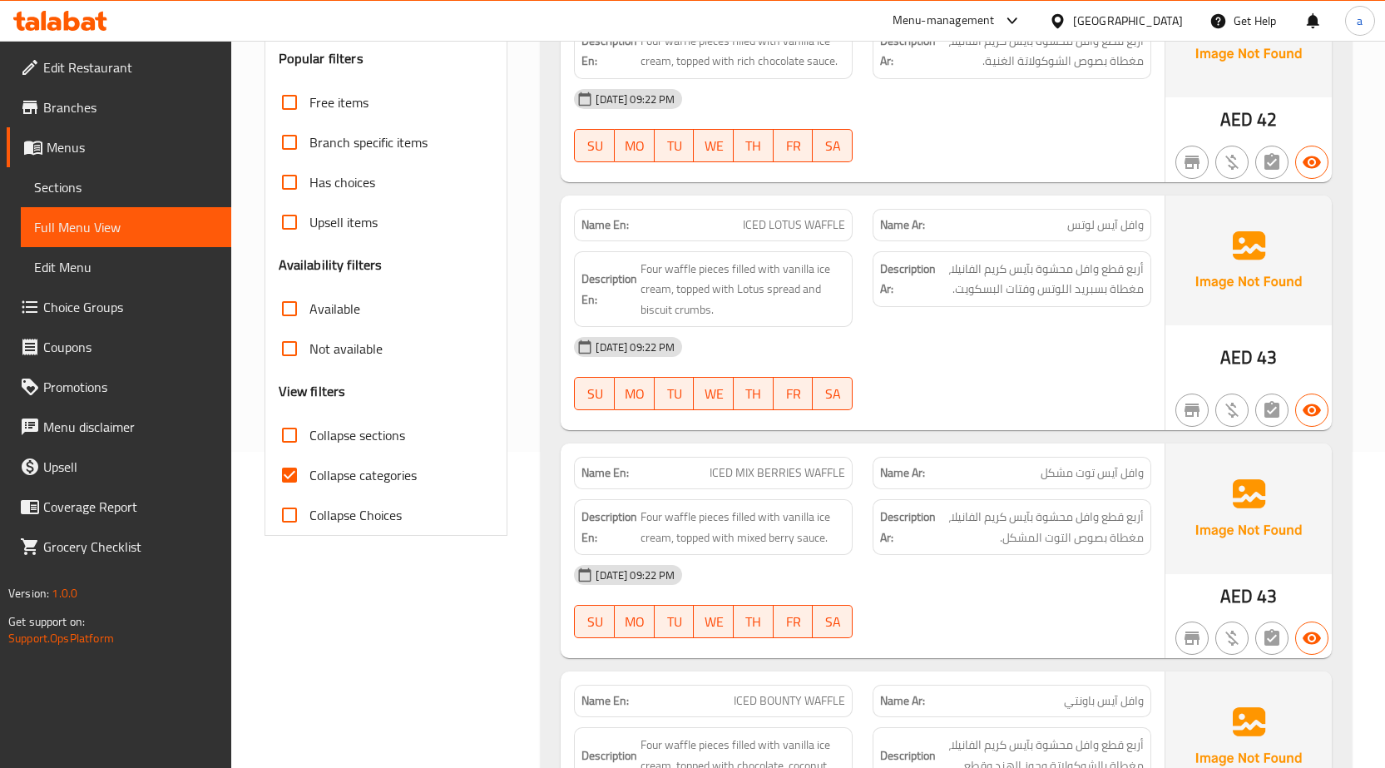
scroll to position [333, 0]
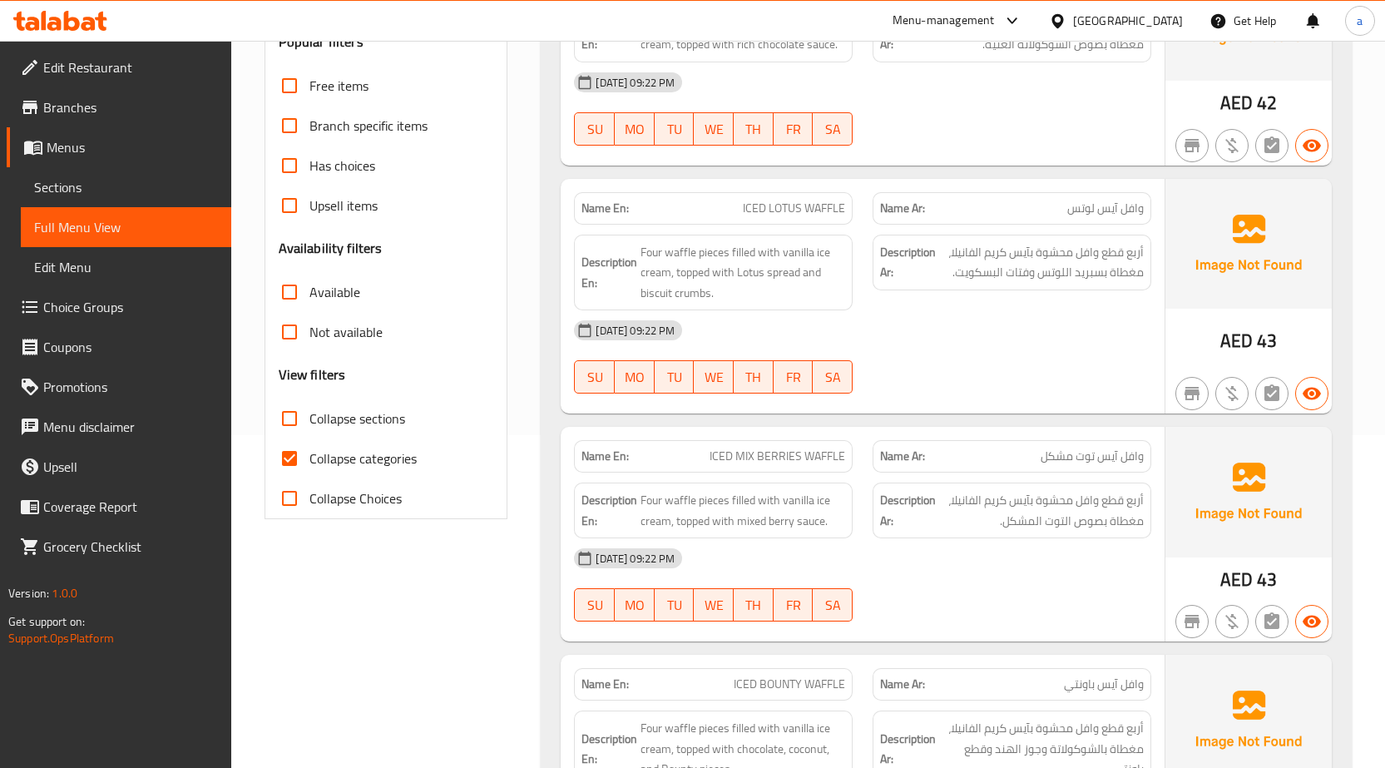
drag, startPoint x: 288, startPoint y: 447, endPoint x: 435, endPoint y: 767, distance: 352.5
click at [288, 447] on input "Collapse categories" at bounding box center [290, 458] width 40 height 40
checkbox input "false"
click at [948, 124] on div "13-10-2025 09:22 PM SU MO TU WE TH FR SA" at bounding box center [862, 108] width 597 height 93
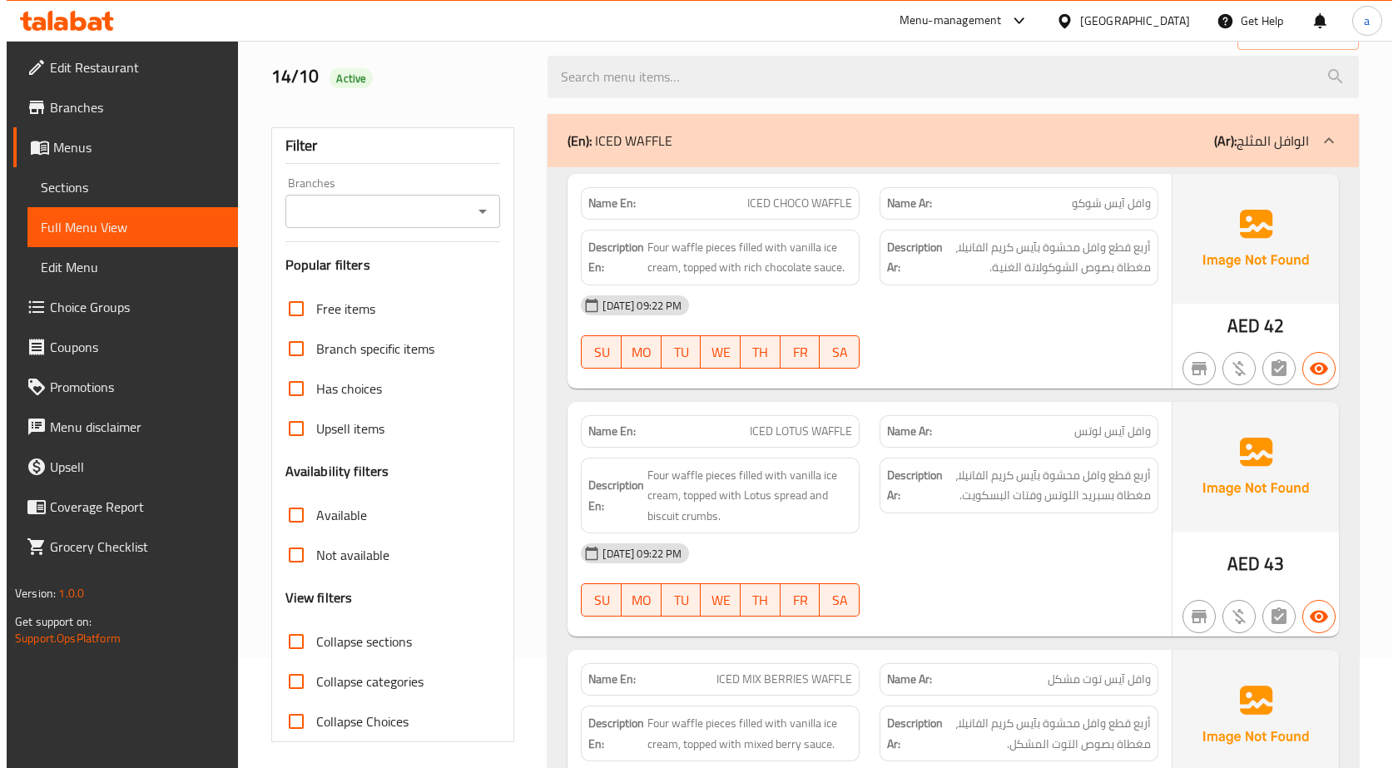
scroll to position [0, 0]
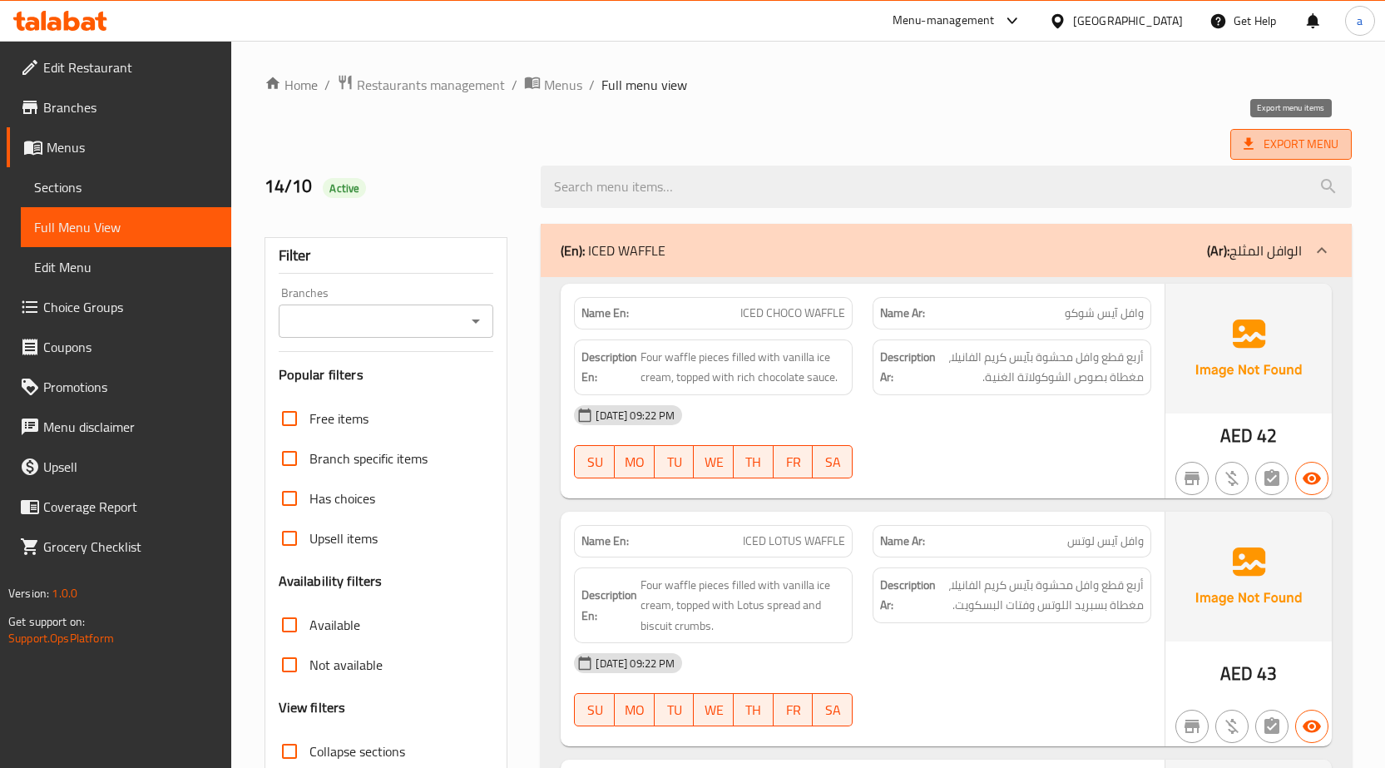
click at [1285, 141] on span "Export Menu" at bounding box center [1291, 144] width 95 height 21
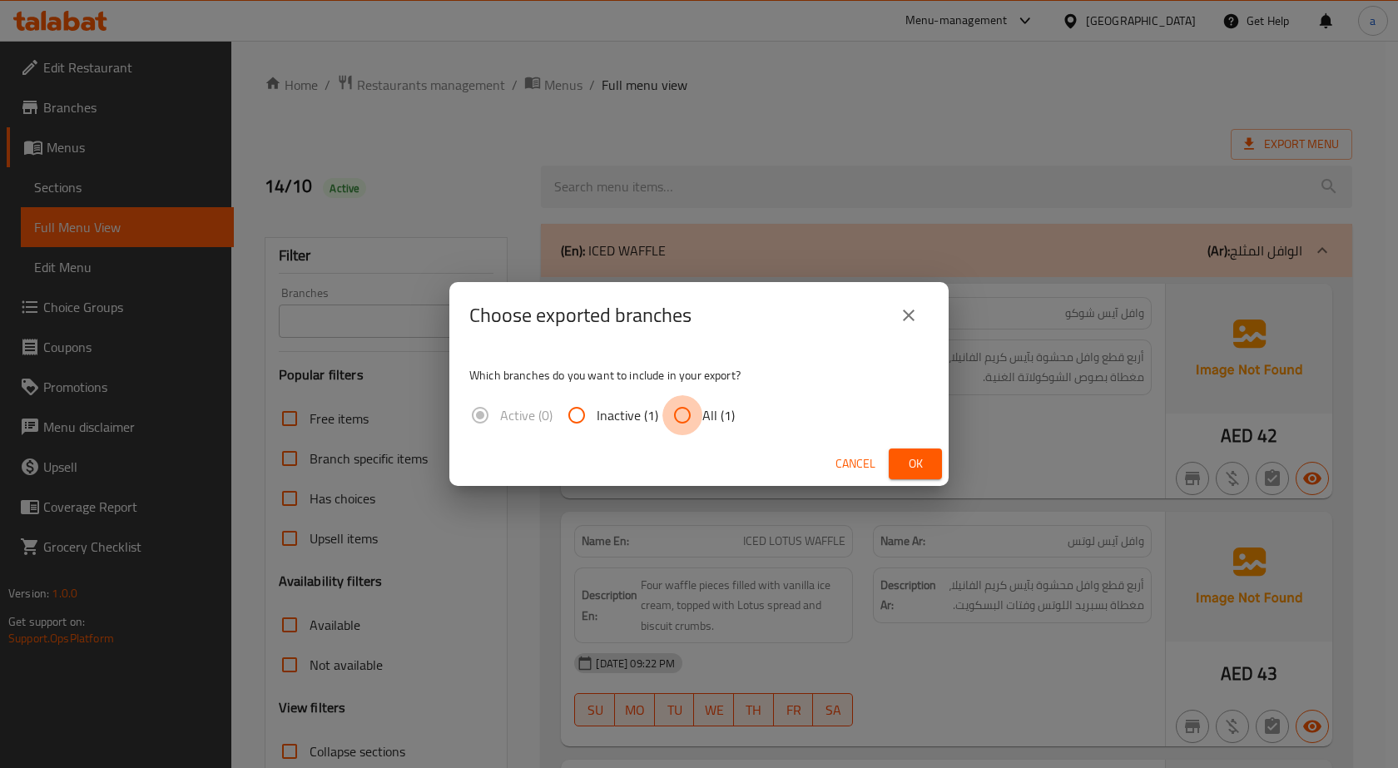
click at [696, 413] on input "All (1)" at bounding box center [682, 415] width 40 height 40
radio input "true"
click at [899, 462] on button "Ok" at bounding box center [915, 463] width 53 height 31
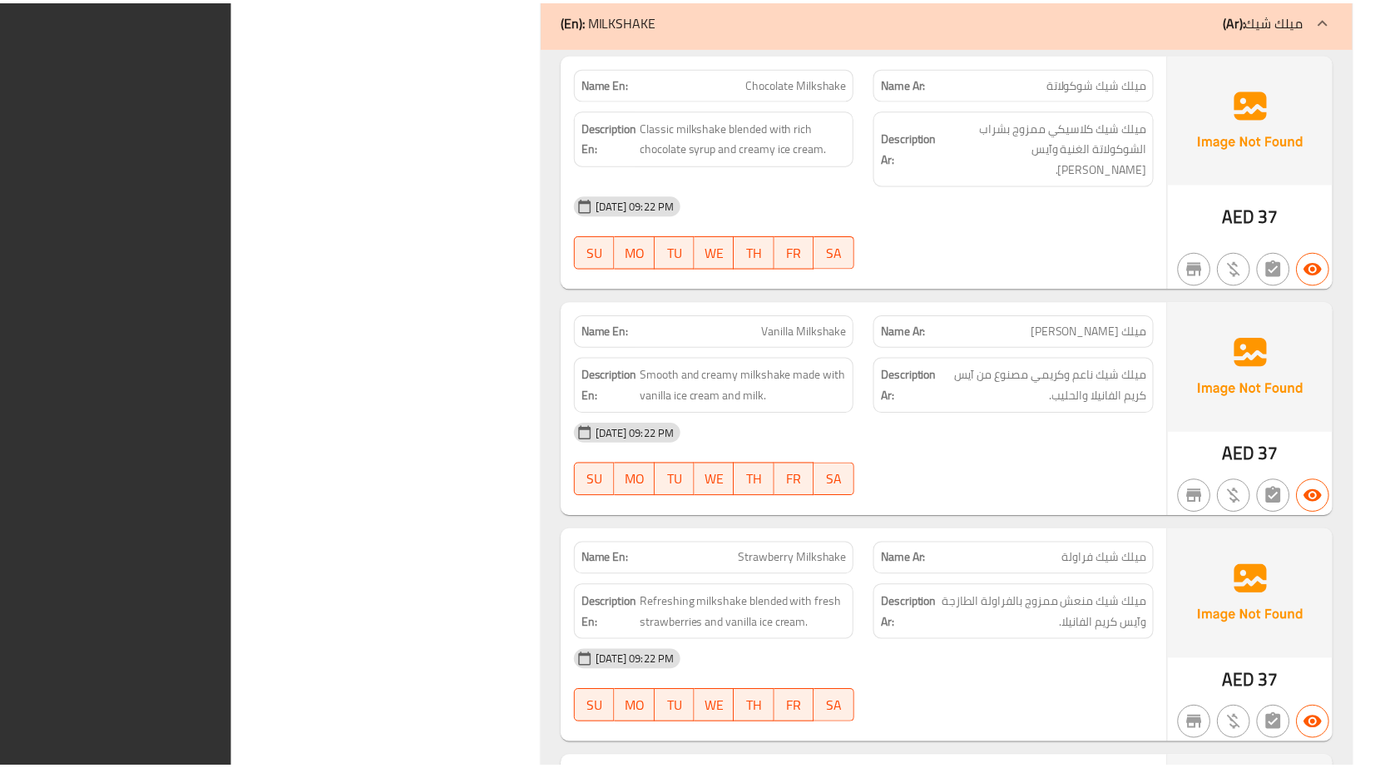
scroll to position [5284, 0]
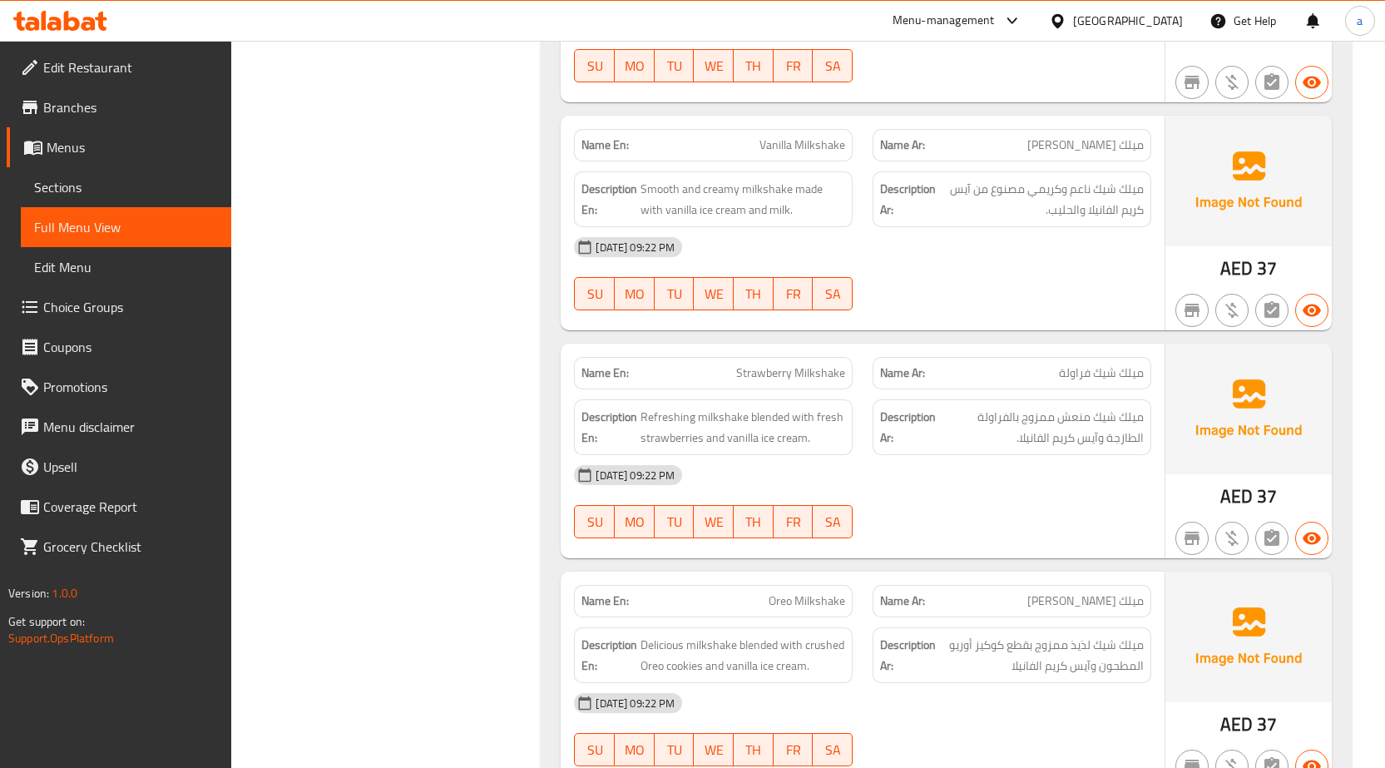
scroll to position [4868, 0]
